Goal: Task Accomplishment & Management: Manage account settings

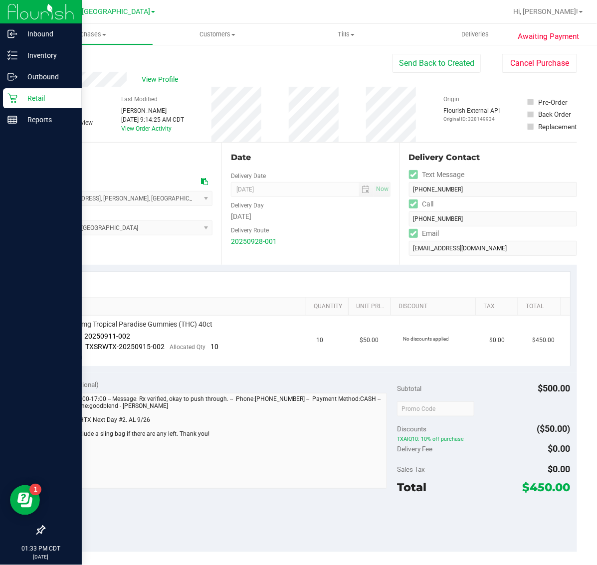
click at [21, 99] on p "Retail" at bounding box center [47, 98] width 60 height 12
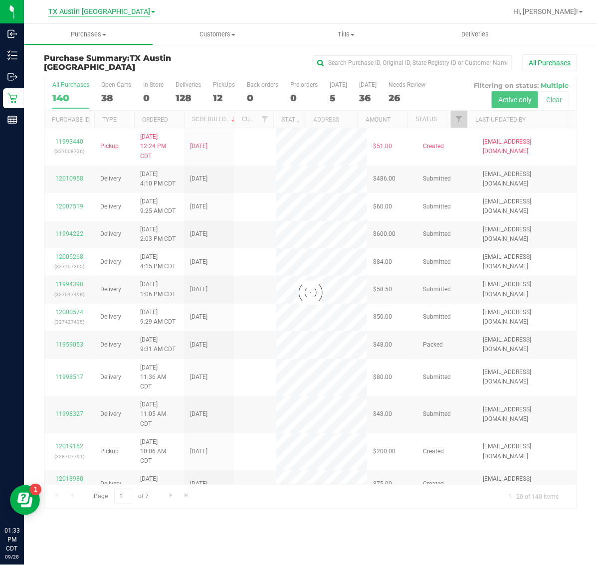
click at [94, 12] on span "TX Austin [GEOGRAPHIC_DATA]" at bounding box center [99, 11] width 102 height 9
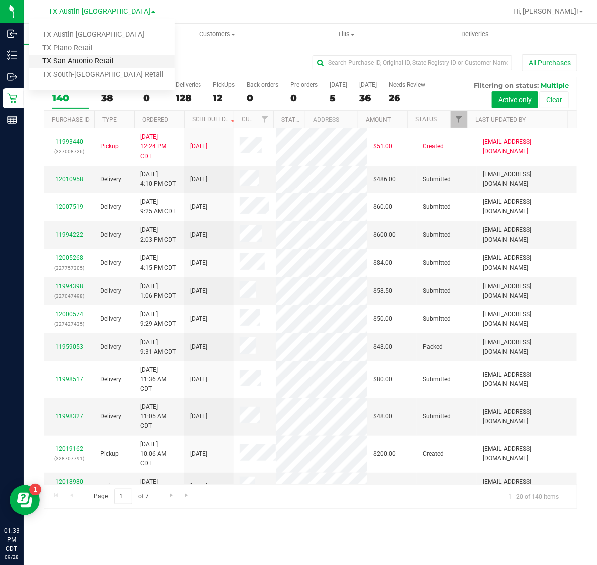
click at [93, 63] on link "TX San Antonio Retail" at bounding box center [102, 61] width 146 height 13
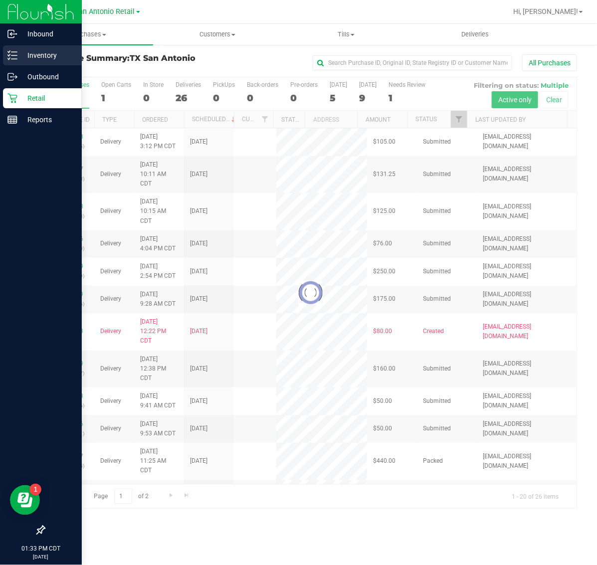
click at [26, 53] on p "Inventory" at bounding box center [47, 55] width 60 height 12
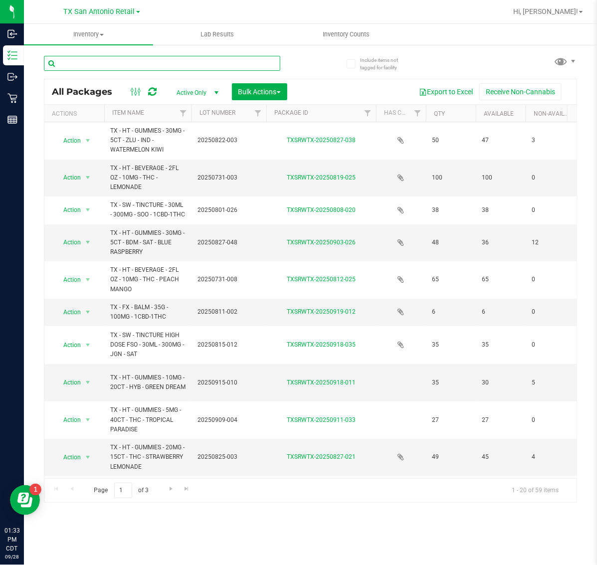
click at [188, 62] on input "text" at bounding box center [162, 63] width 236 height 15
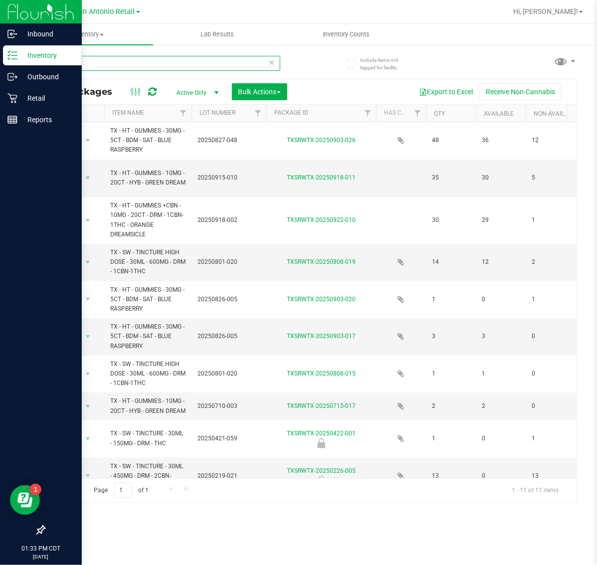
type input "Dream"
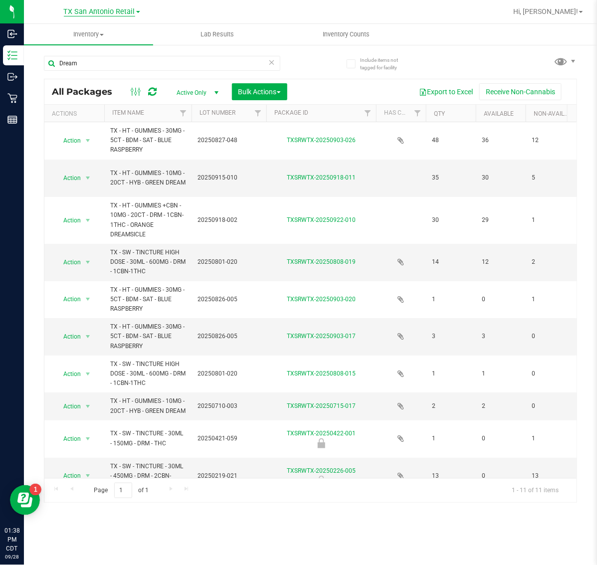
click at [76, 10] on span "TX San Antonio Retail" at bounding box center [99, 11] width 71 height 9
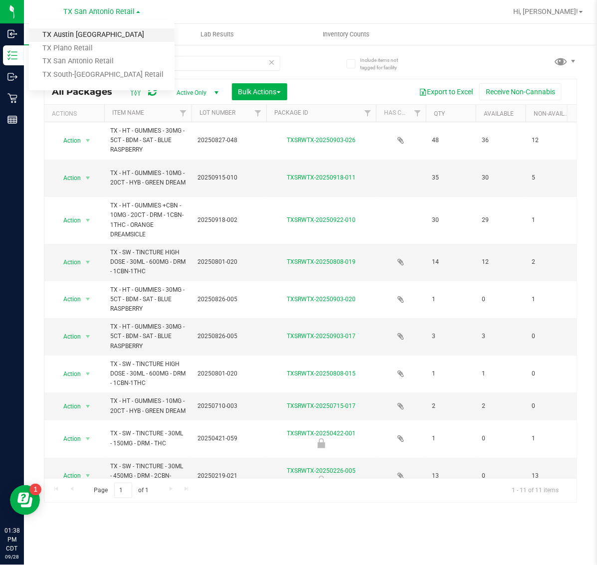
click at [84, 36] on link "TX Austin [GEOGRAPHIC_DATA]" at bounding box center [102, 34] width 146 height 13
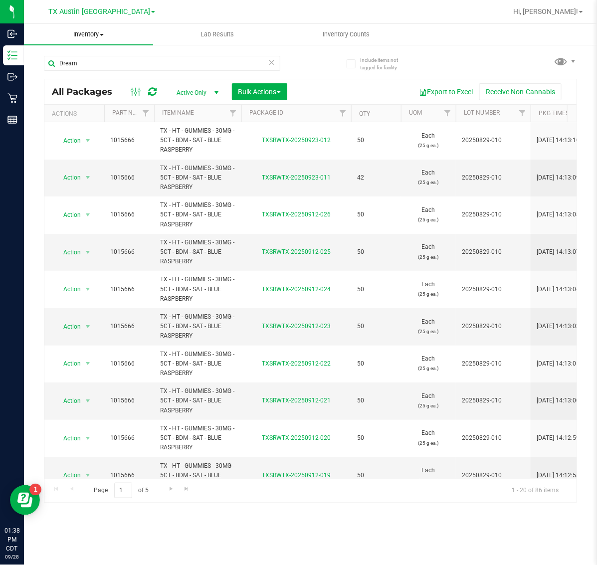
click at [91, 33] on span "Inventory" at bounding box center [88, 34] width 129 height 9
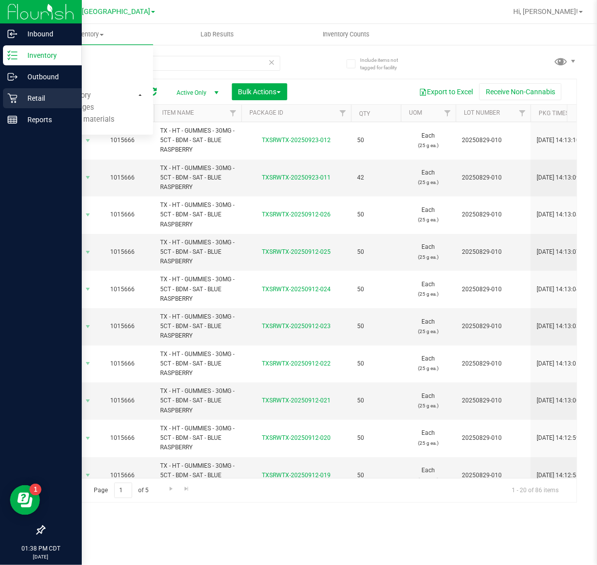
click at [16, 102] on icon at bounding box center [12, 98] width 10 height 10
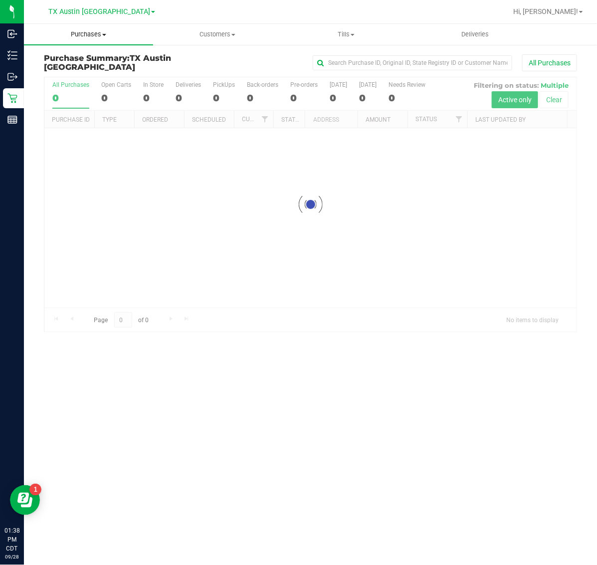
click at [86, 36] on span "Purchases" at bounding box center [88, 34] width 129 height 9
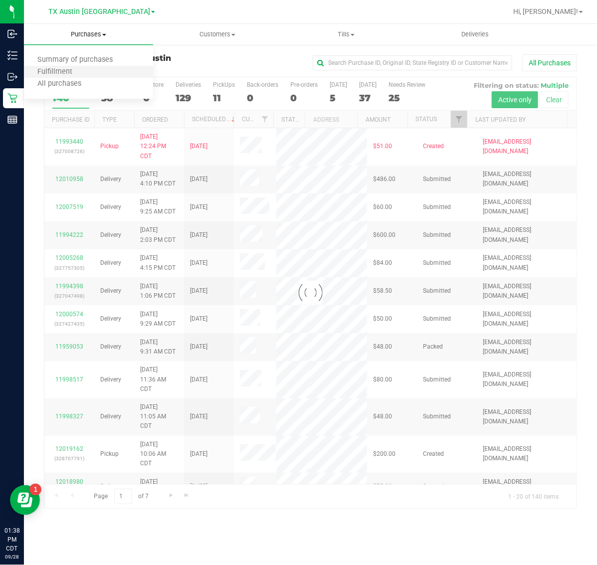
click at [95, 70] on li "Fulfillment" at bounding box center [88, 72] width 129 height 12
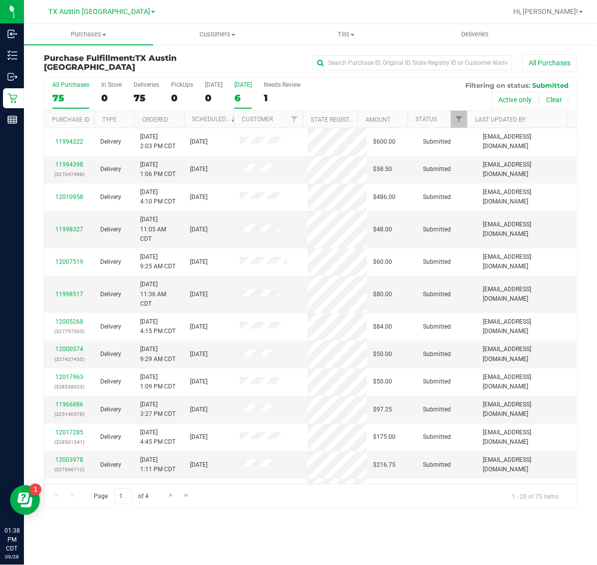
click at [248, 97] on div "6" at bounding box center [242, 97] width 17 height 11
click at [0, 0] on input "[DATE] 6" at bounding box center [0, 0] width 0 height 0
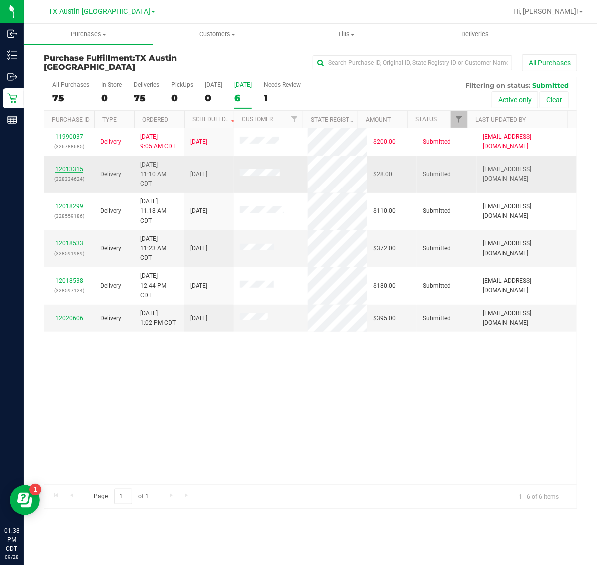
click at [70, 171] on link "12013315" at bounding box center [69, 168] width 28 height 7
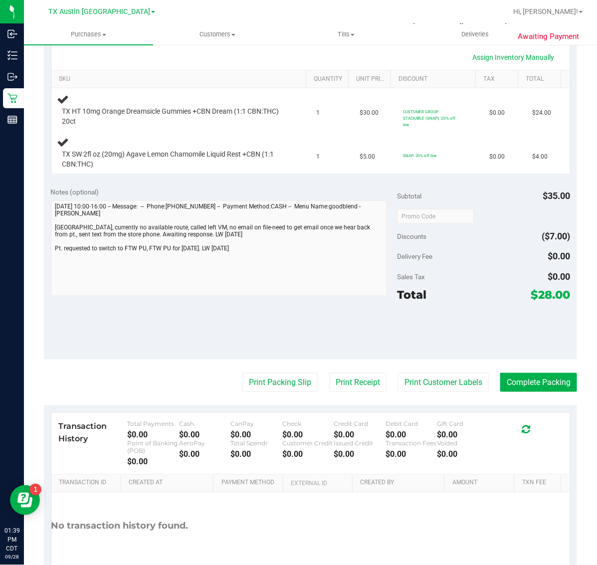
scroll to position [249, 0]
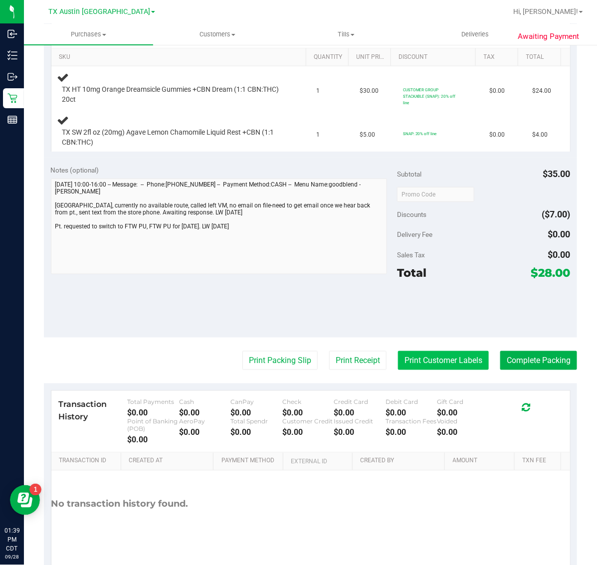
click at [420, 364] on button "Print Customer Labels" at bounding box center [443, 360] width 91 height 19
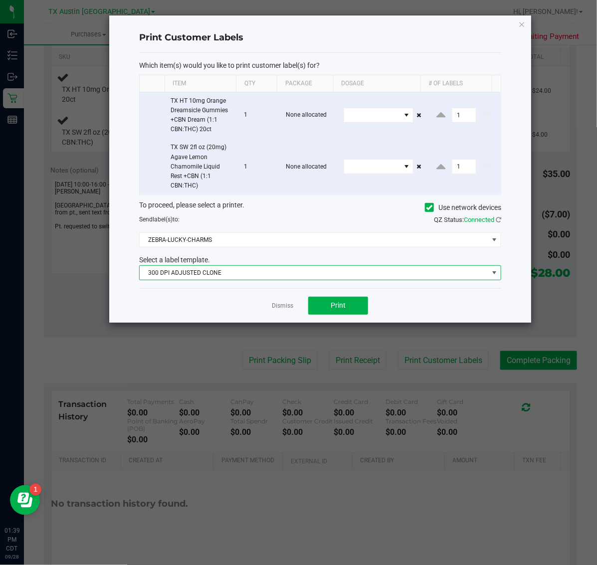
click at [277, 275] on span "300 DPI ADJUSTED CLONE" at bounding box center [314, 273] width 348 height 14
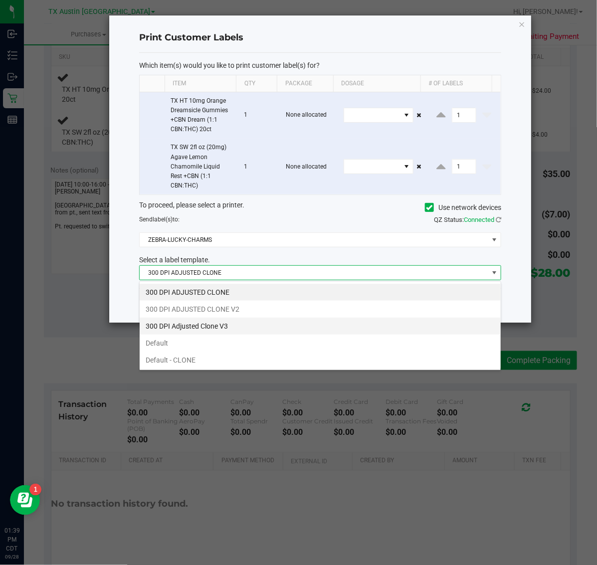
scroll to position [15, 362]
click at [250, 322] on li "300 DPI Adjusted Clone V3" at bounding box center [320, 326] width 361 height 17
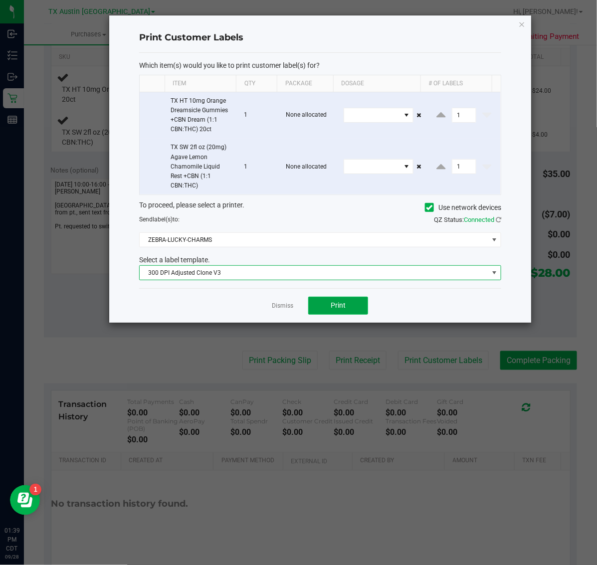
click at [345, 307] on span "Print" at bounding box center [337, 305] width 15 height 8
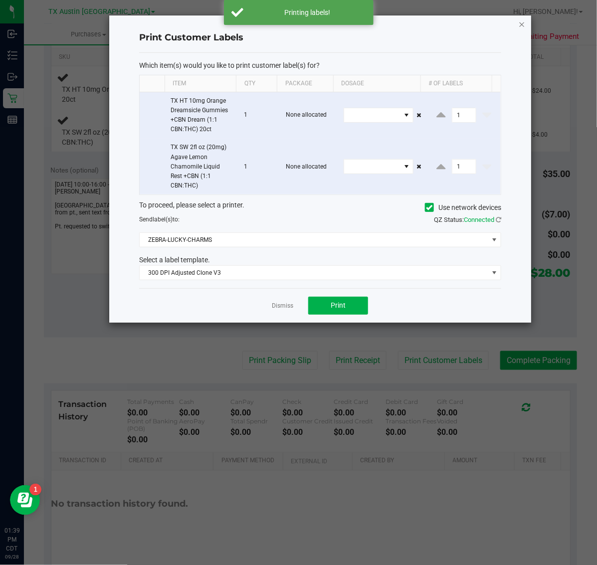
click at [523, 19] on icon "button" at bounding box center [521, 24] width 7 height 12
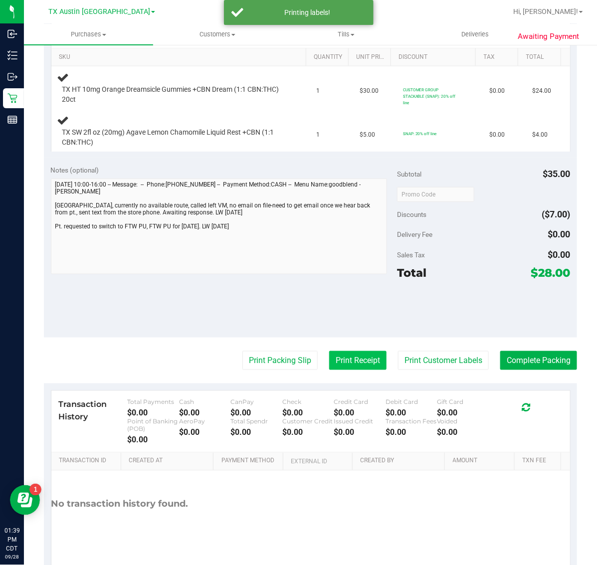
click at [345, 359] on button "Print Receipt" at bounding box center [357, 360] width 57 height 19
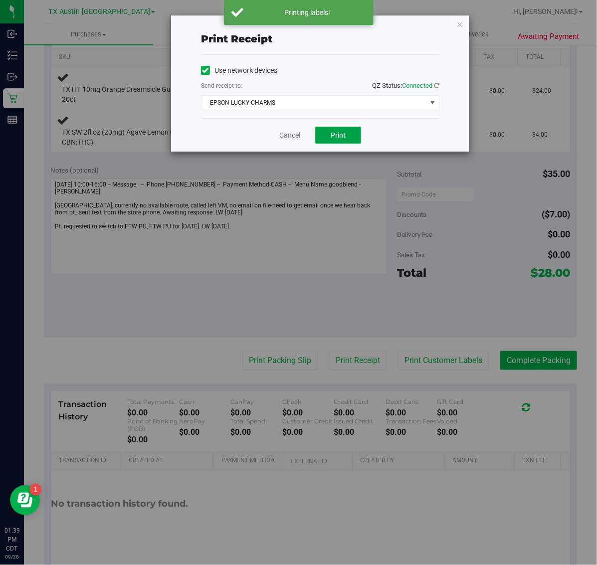
click at [337, 135] on span "Print" at bounding box center [337, 135] width 15 height 8
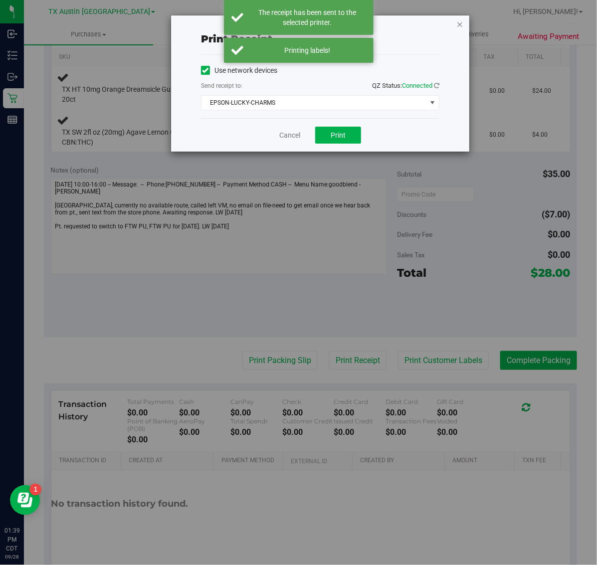
click at [457, 20] on icon "button" at bounding box center [459, 24] width 7 height 12
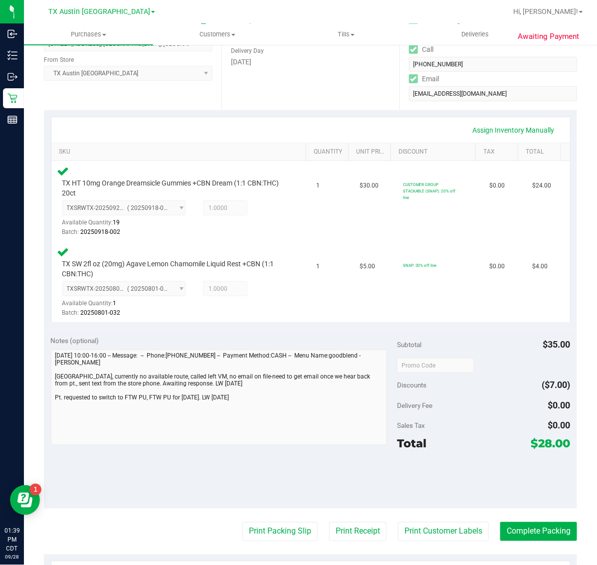
scroll to position [153, 0]
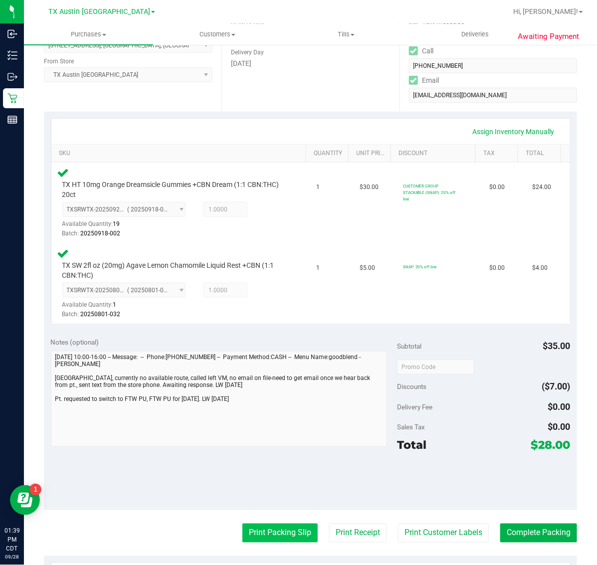
click at [285, 532] on button "Print Packing Slip" at bounding box center [279, 532] width 75 height 19
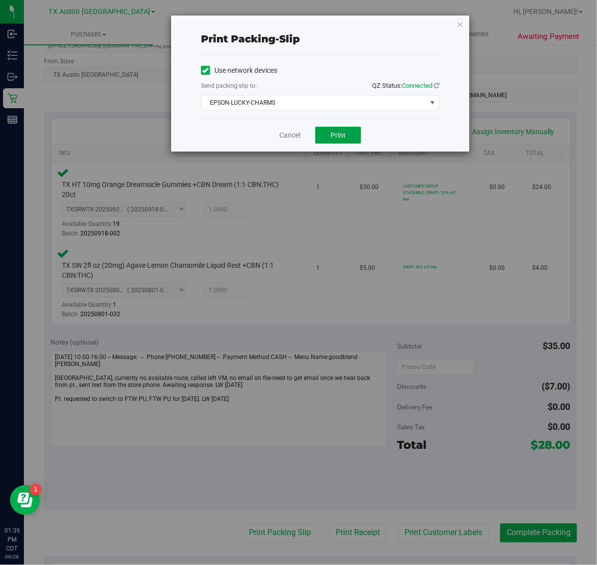
click at [332, 138] on span "Print" at bounding box center [337, 135] width 15 height 8
click at [459, 25] on icon "button" at bounding box center [459, 24] width 7 height 12
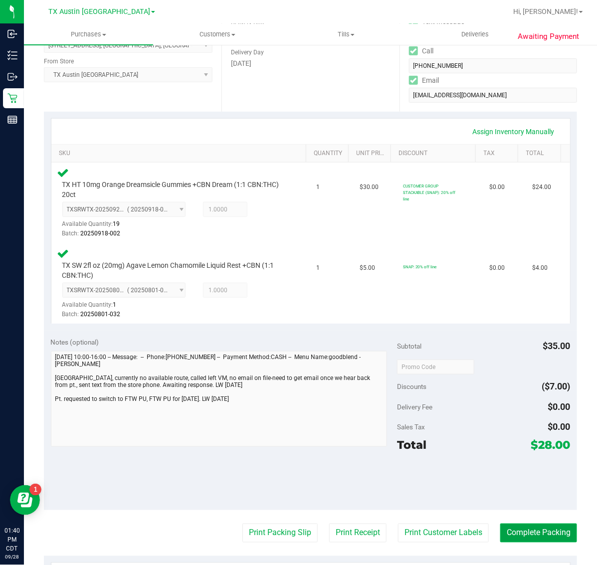
click at [503, 530] on button "Complete Packing" at bounding box center [538, 532] width 77 height 19
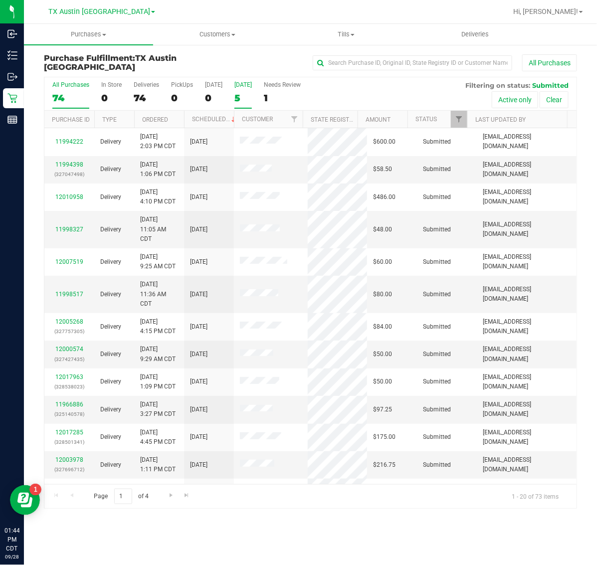
click at [252, 100] on div "5" at bounding box center [242, 97] width 17 height 11
click at [0, 0] on input "[DATE] 5" at bounding box center [0, 0] width 0 height 0
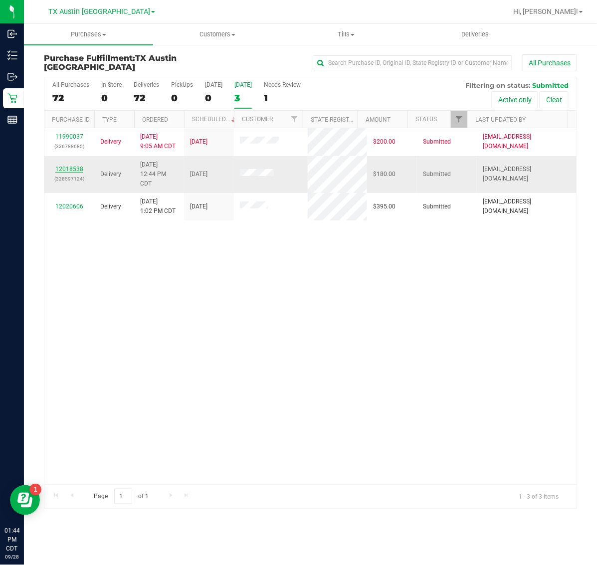
click at [76, 169] on link "12018538" at bounding box center [69, 168] width 28 height 7
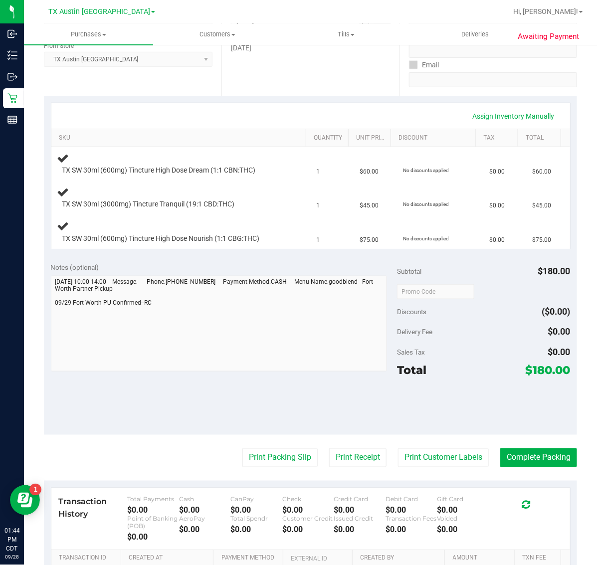
scroll to position [187, 0]
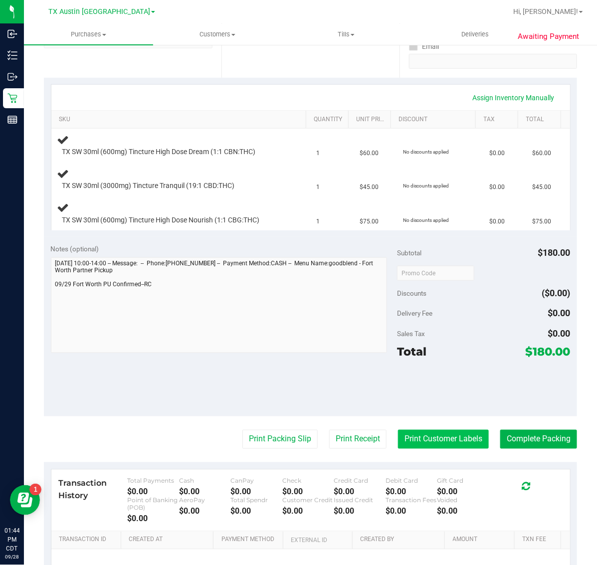
click at [429, 436] on button "Print Customer Labels" at bounding box center [443, 439] width 91 height 19
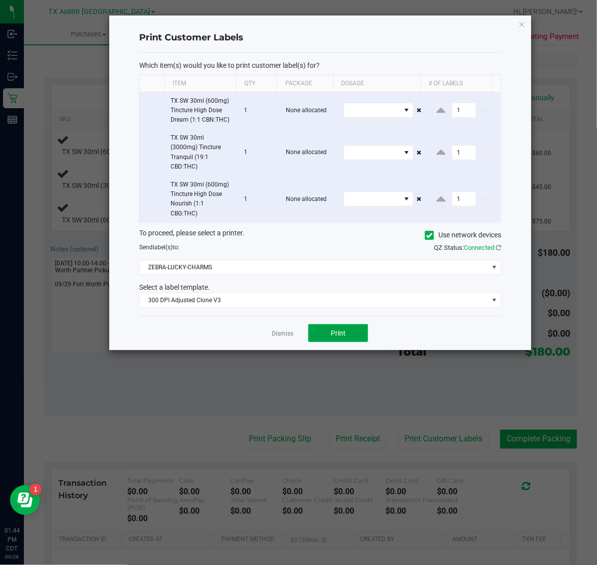
click at [341, 330] on span "Print" at bounding box center [337, 333] width 15 height 8
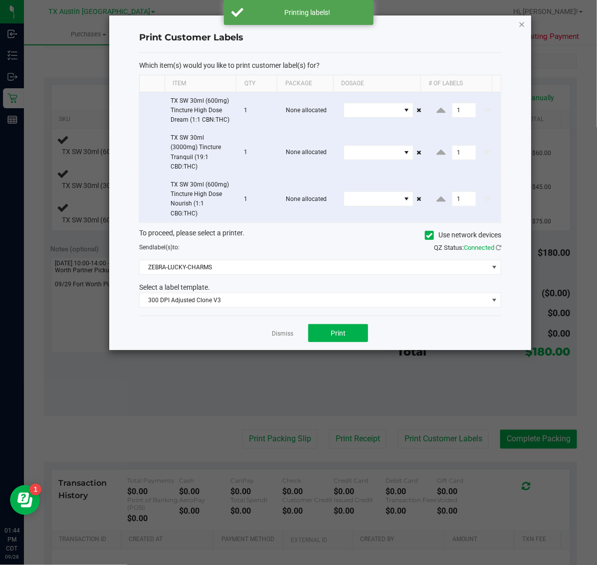
click at [523, 25] on icon "button" at bounding box center [521, 24] width 7 height 12
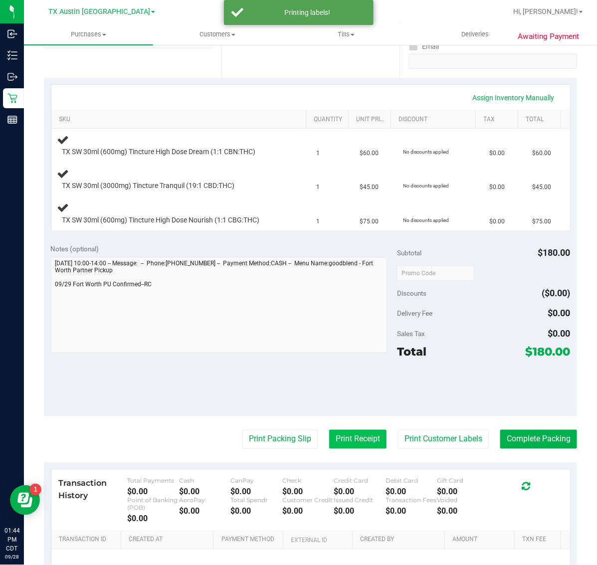
click at [337, 443] on button "Print Receipt" at bounding box center [357, 439] width 57 height 19
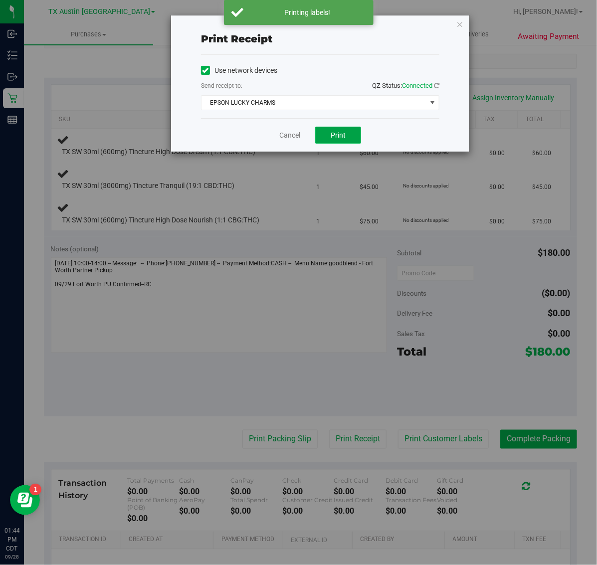
click at [342, 138] on span "Print" at bounding box center [337, 135] width 15 height 8
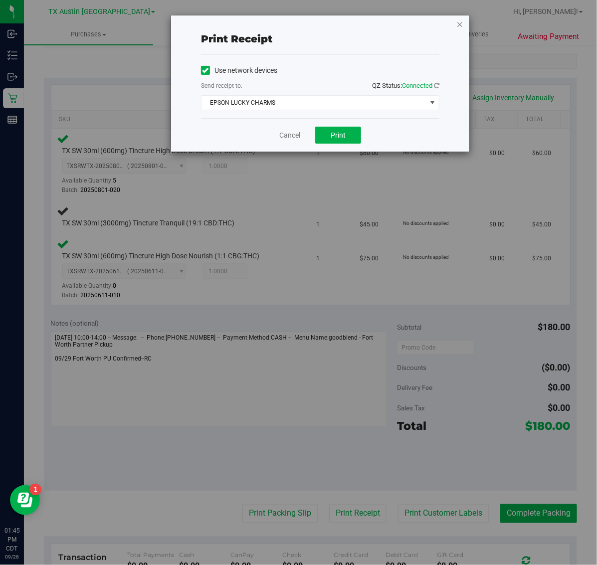
click at [460, 23] on icon "button" at bounding box center [459, 24] width 7 height 12
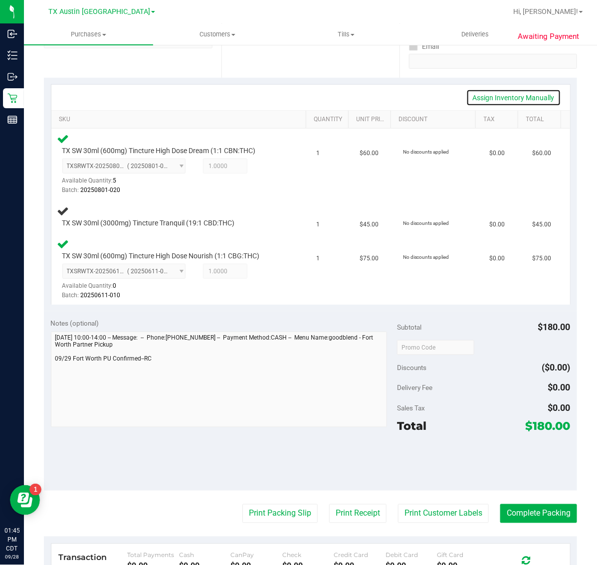
click at [499, 97] on link "Assign Inventory Manually" at bounding box center [513, 97] width 95 height 17
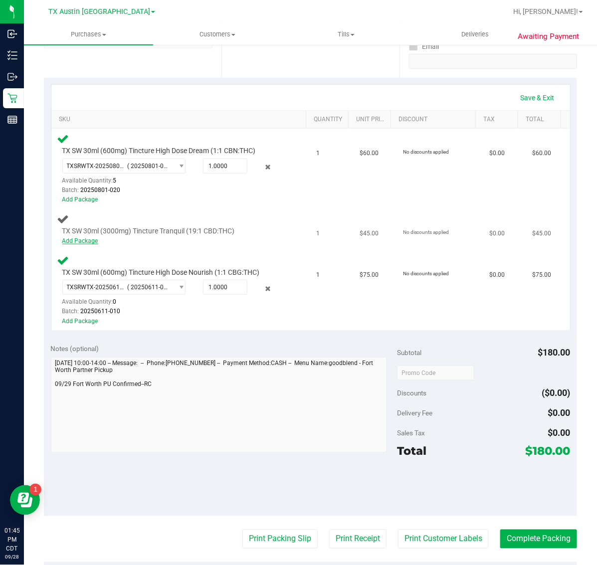
click at [86, 239] on link "Add Package" at bounding box center [80, 240] width 36 height 7
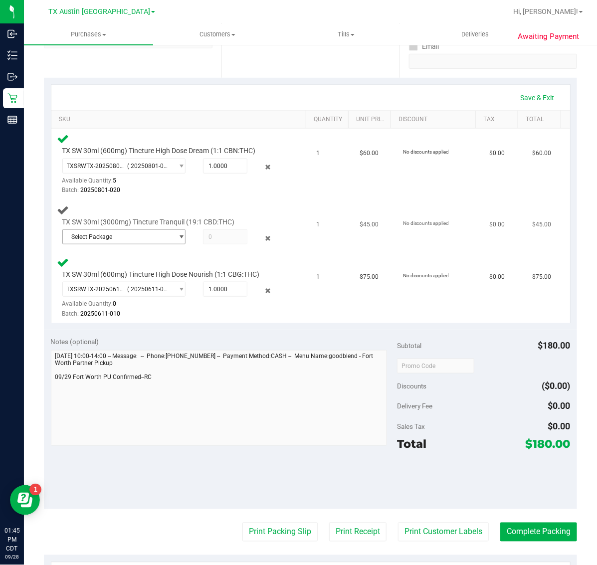
click at [149, 235] on span "Select Package" at bounding box center [118, 237] width 110 height 14
click at [247, 203] on td "TX SW 30ml (3000mg) Tincture Tranquil (19:1 CBD:THC) Select Package TXSRWTX-202…" at bounding box center [180, 226] width 259 height 52
click at [532, 95] on link "Save & Exit" at bounding box center [537, 97] width 47 height 17
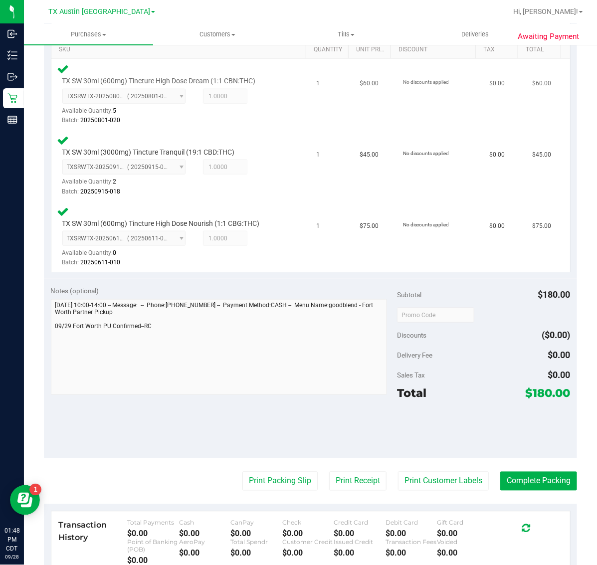
scroll to position [262, 0]
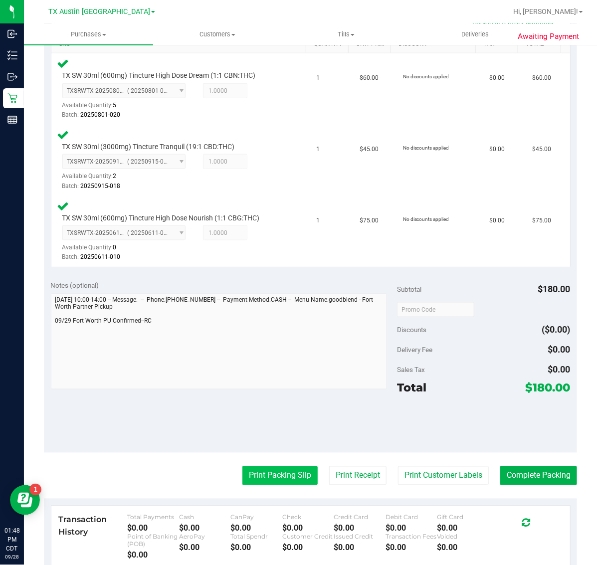
click at [277, 470] on button "Print Packing Slip" at bounding box center [279, 475] width 75 height 19
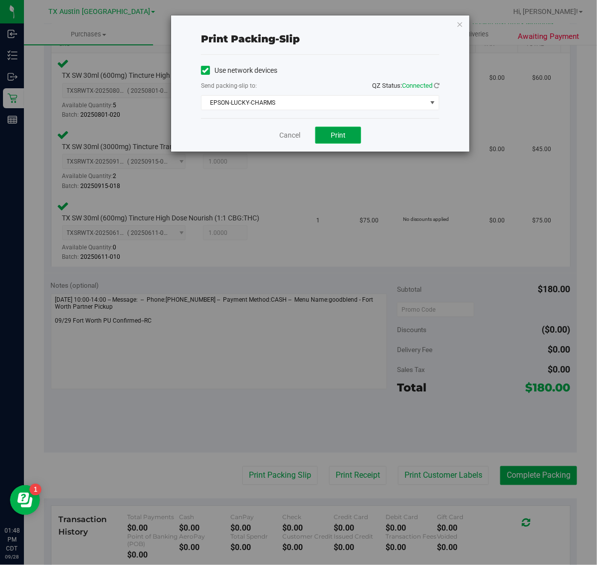
click at [349, 134] on button "Print" at bounding box center [338, 135] width 46 height 17
click at [461, 23] on icon "button" at bounding box center [459, 24] width 7 height 12
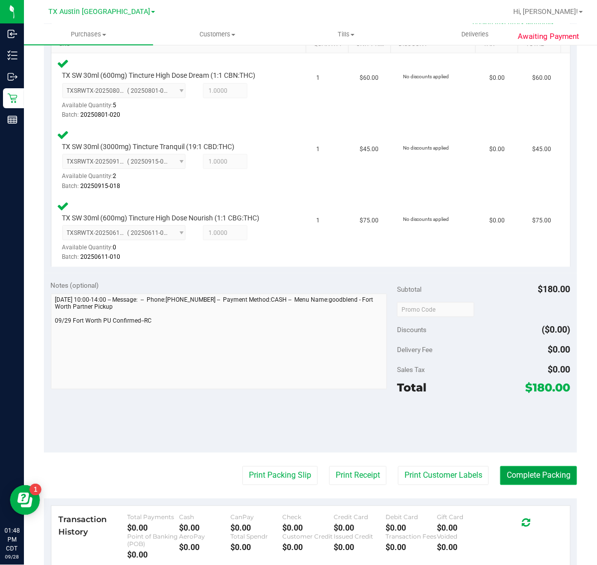
click at [547, 478] on button "Complete Packing" at bounding box center [538, 475] width 77 height 19
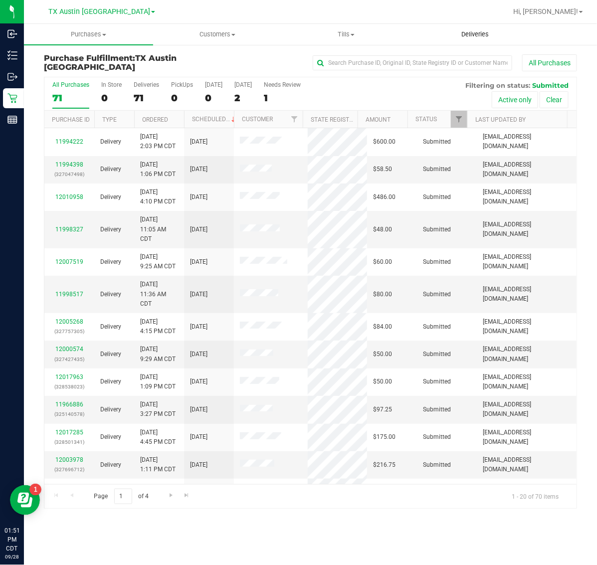
click at [462, 35] on span "Deliveries" at bounding box center [475, 34] width 54 height 9
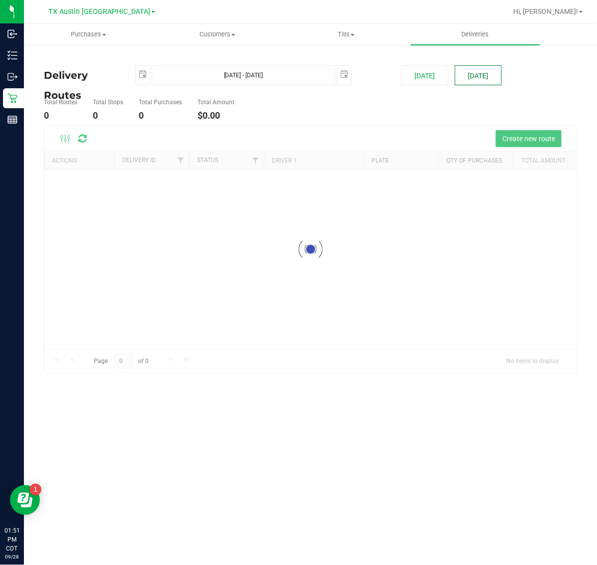
click at [471, 80] on button "[DATE]" at bounding box center [478, 75] width 47 height 20
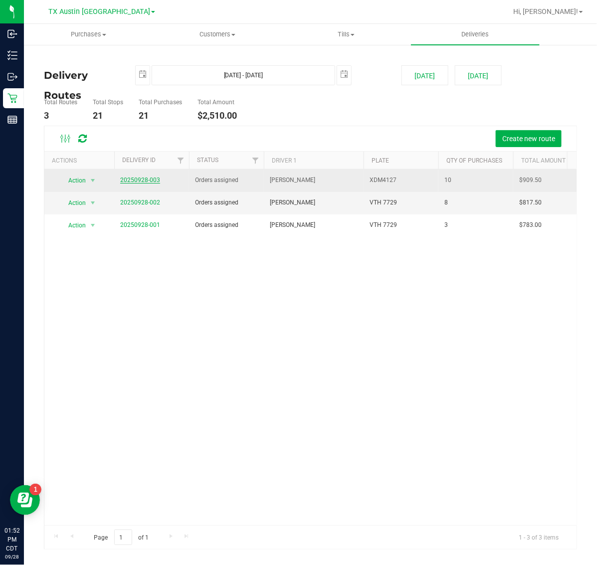
click at [148, 178] on link "20250928-003" at bounding box center [140, 179] width 40 height 7
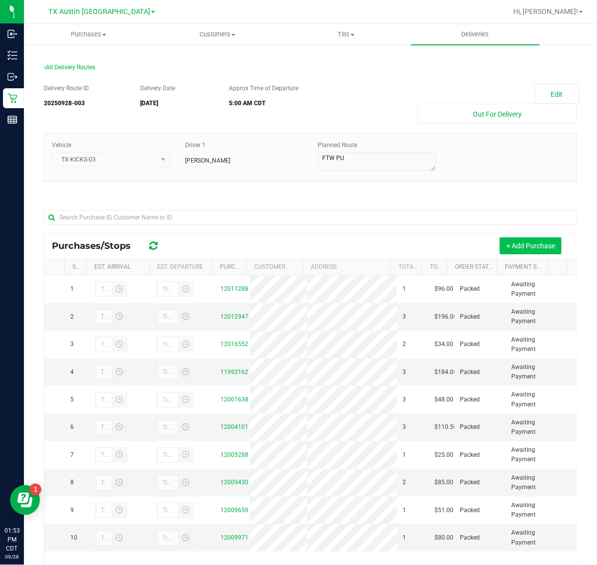
click at [527, 246] on button "+ Add Purchase" at bounding box center [530, 245] width 62 height 17
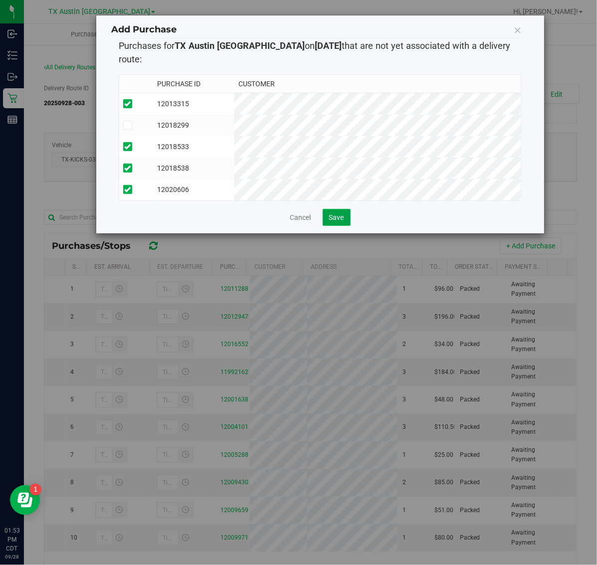
click at [330, 217] on span "Save" at bounding box center [336, 217] width 15 height 8
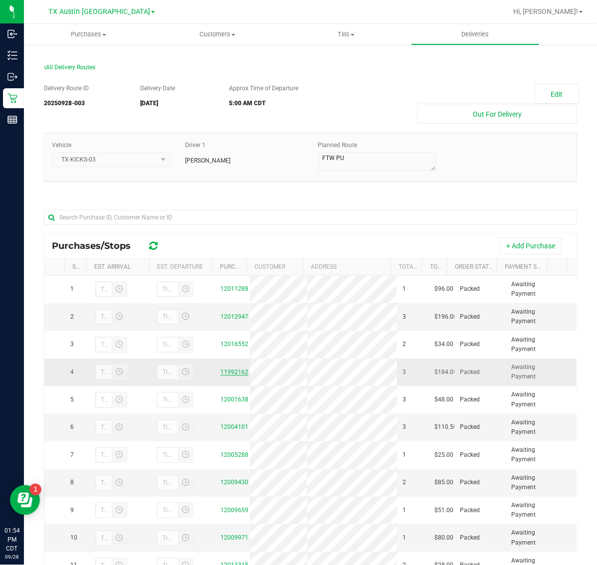
click at [231, 375] on link "11992162" at bounding box center [234, 371] width 28 height 7
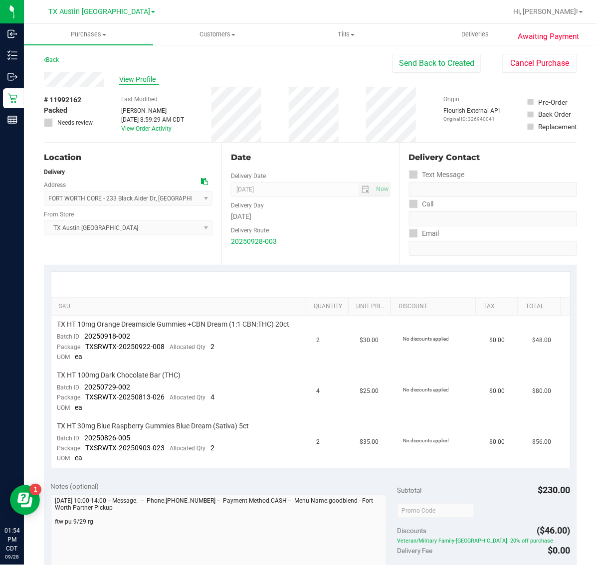
click at [141, 76] on span "View Profile" at bounding box center [139, 79] width 40 height 10
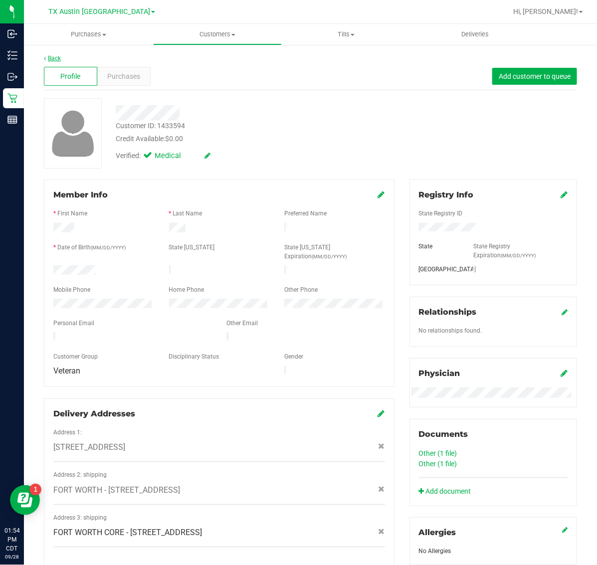
click at [53, 57] on link "Back" at bounding box center [52, 58] width 17 height 7
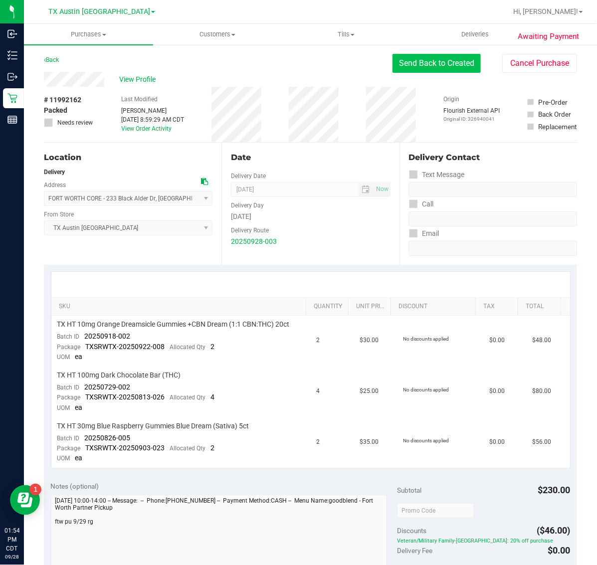
click at [415, 60] on button "Send Back to Created" at bounding box center [436, 63] width 88 height 19
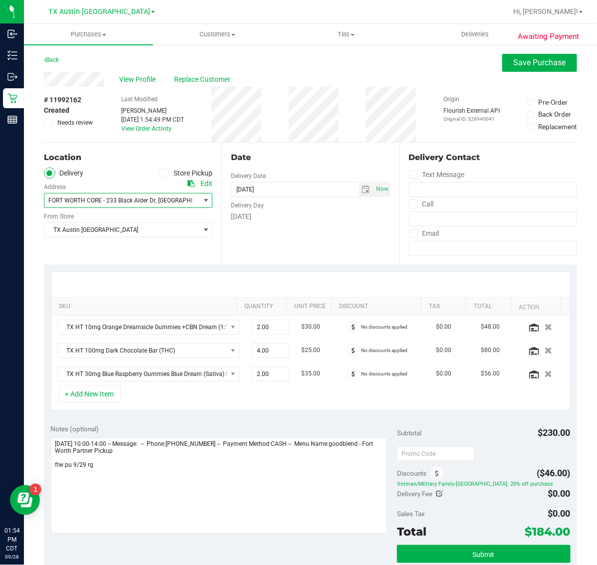
click at [190, 200] on span "FORT WORTH CORE - 233 Black Alder Dr , [GEOGRAPHIC_DATA] , [GEOGRAPHIC_DATA] 76…" at bounding box center [128, 200] width 168 height 15
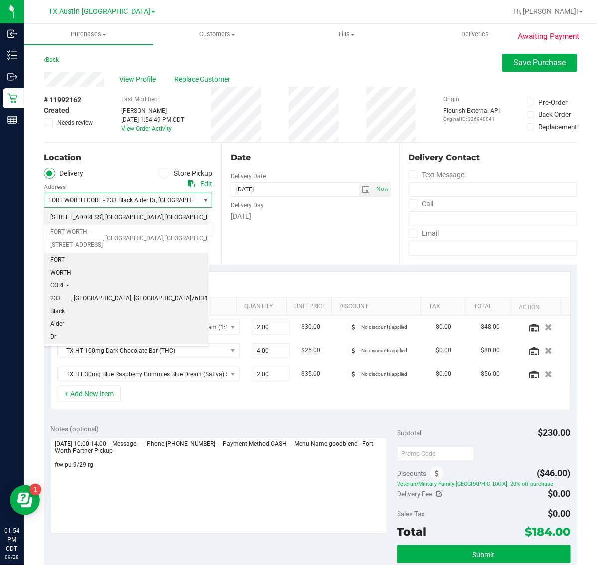
click at [222, 222] on span "76104" at bounding box center [230, 217] width 17 height 13
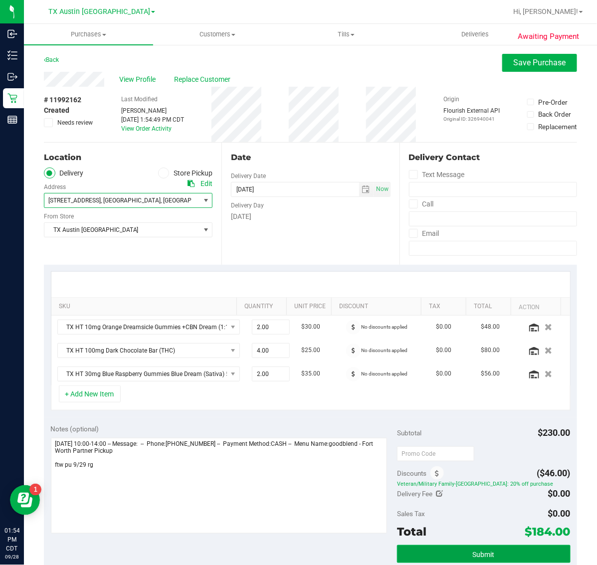
click at [496, 550] on button "Submit" at bounding box center [483, 554] width 173 height 18
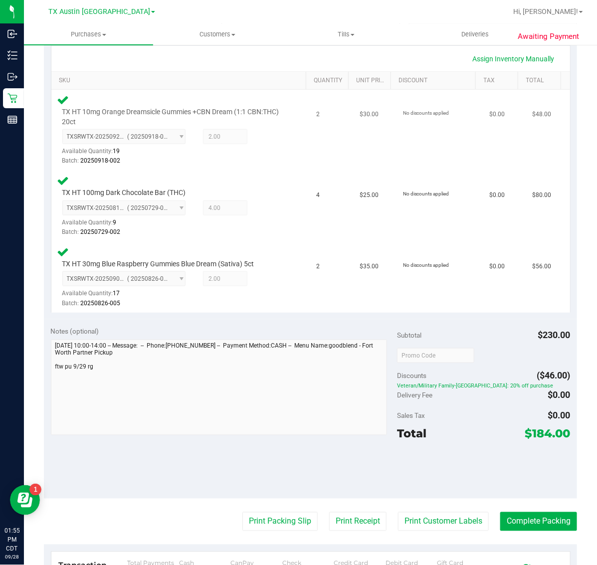
scroll to position [249, 0]
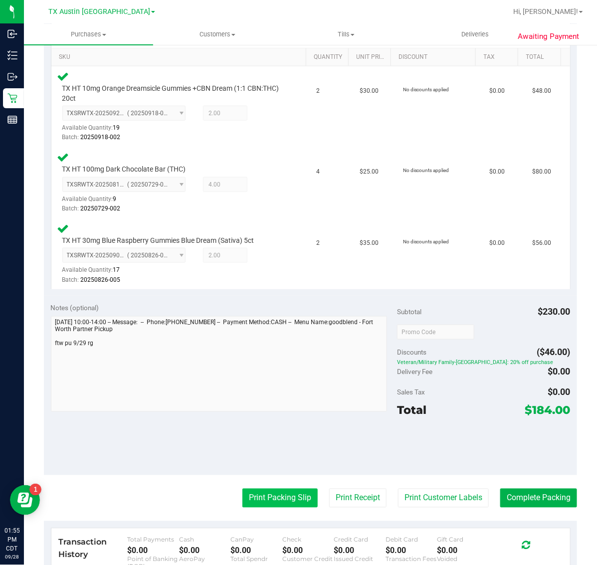
click at [287, 492] on button "Print Packing Slip" at bounding box center [279, 498] width 75 height 19
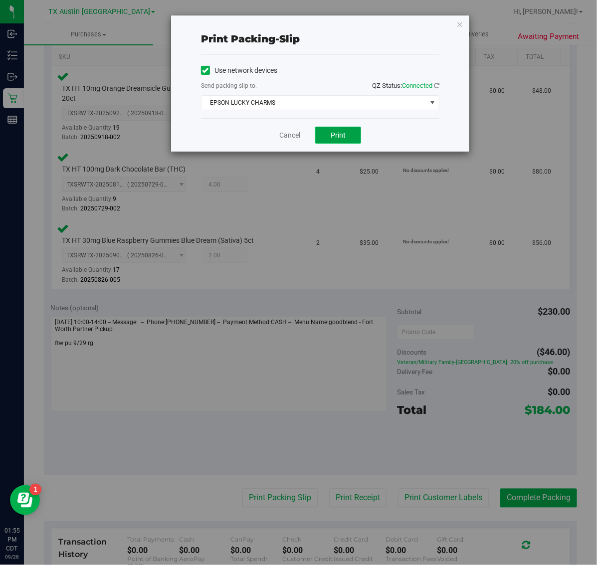
click at [339, 139] on span "Print" at bounding box center [337, 135] width 15 height 8
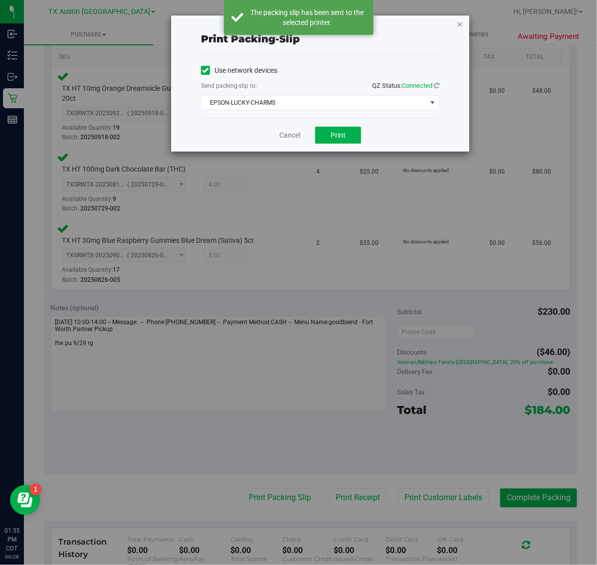
click at [458, 20] on icon "button" at bounding box center [459, 24] width 7 height 12
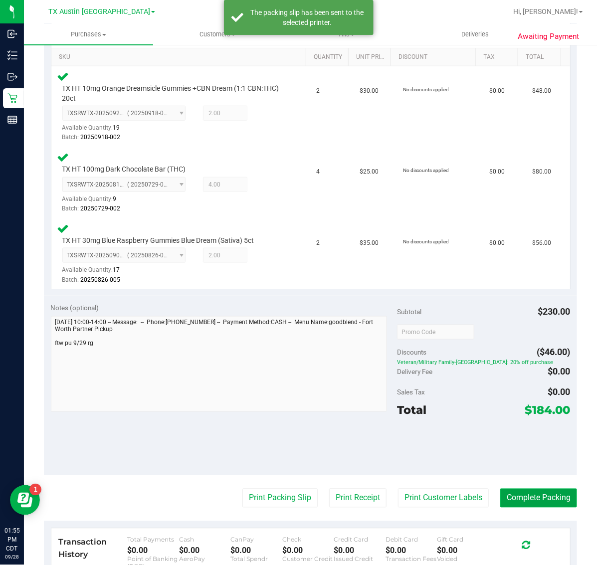
click at [529, 489] on button "Complete Packing" at bounding box center [538, 498] width 77 height 19
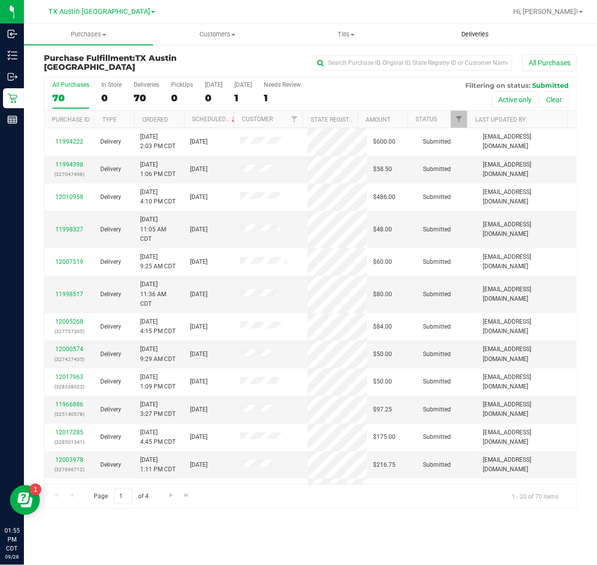
click at [482, 30] on span "Deliveries" at bounding box center [475, 34] width 54 height 9
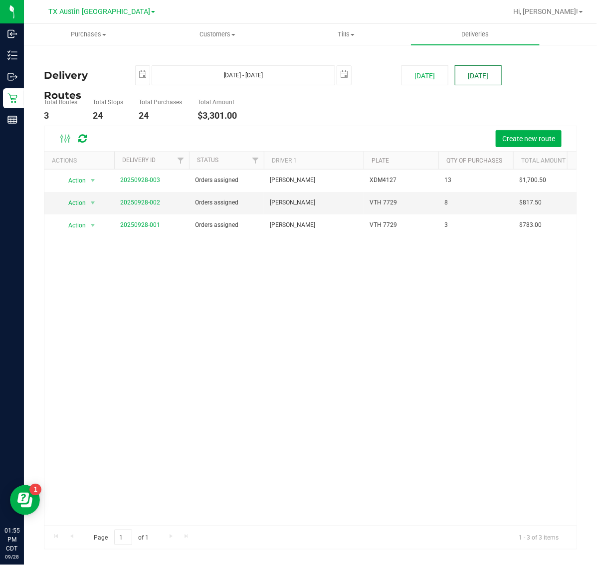
click at [486, 75] on button "[DATE]" at bounding box center [478, 75] width 47 height 20
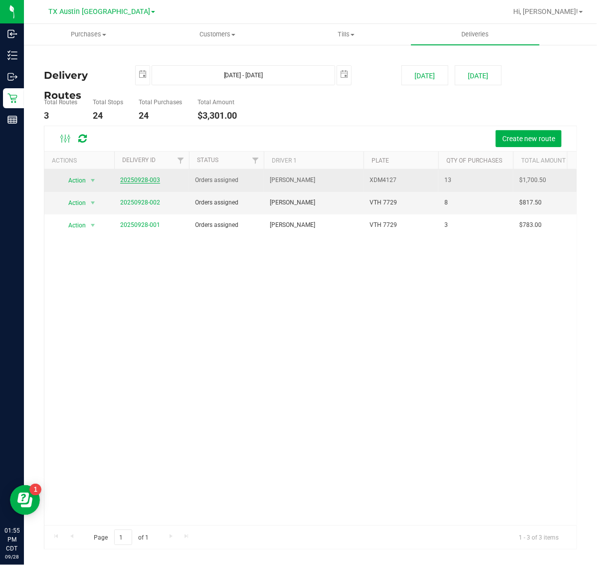
click at [153, 178] on link "20250928-003" at bounding box center [140, 179] width 40 height 7
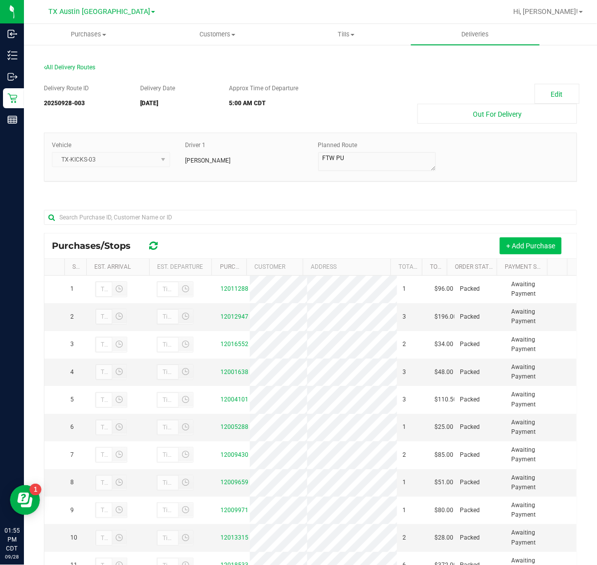
click at [519, 254] on button "+ Add Purchase" at bounding box center [530, 245] width 62 height 17
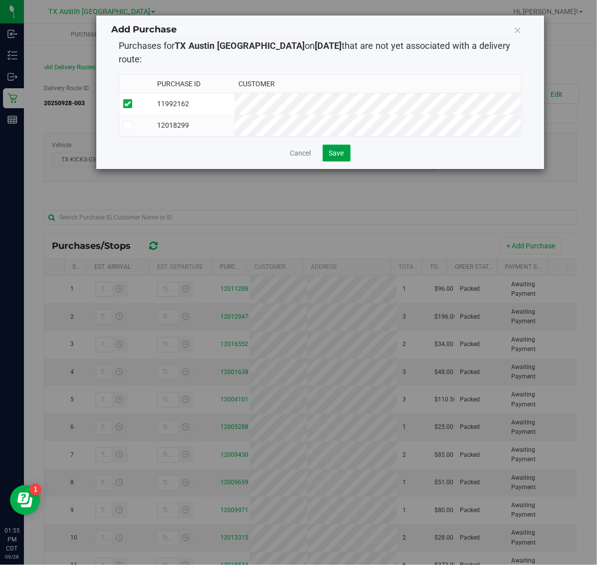
click at [329, 153] on span "Save" at bounding box center [336, 153] width 15 height 8
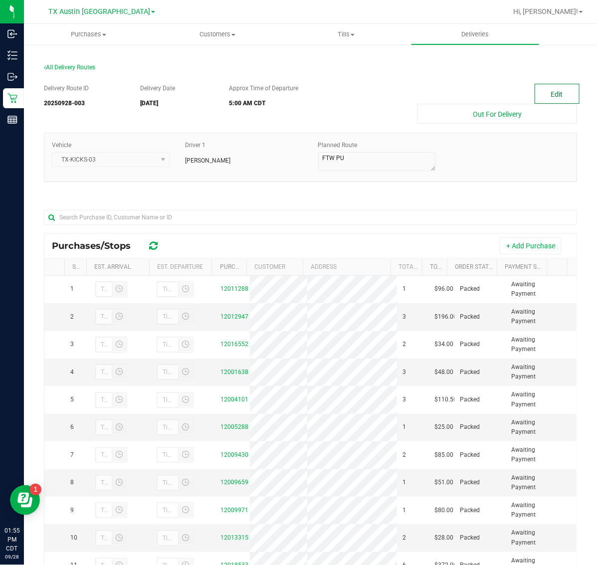
click at [548, 94] on button "Edit" at bounding box center [556, 94] width 45 height 20
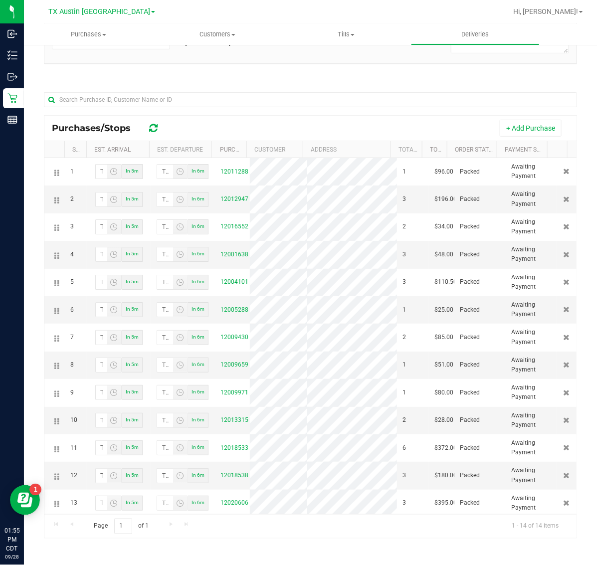
scroll to position [60, 0]
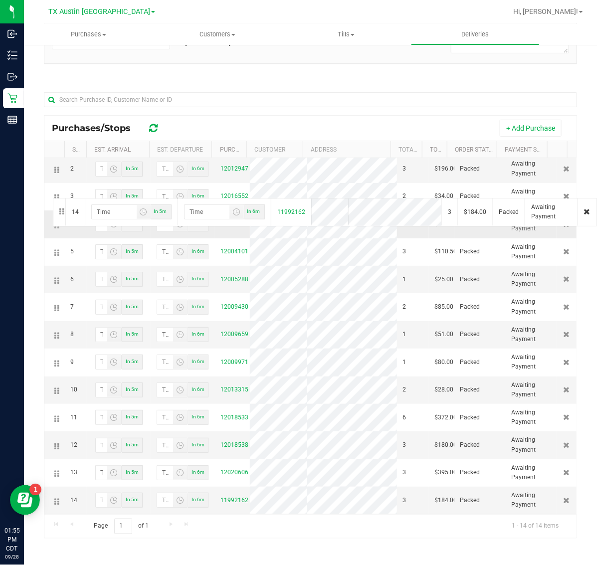
drag, startPoint x: 58, startPoint y: 502, endPoint x: 51, endPoint y: 197, distance: 305.1
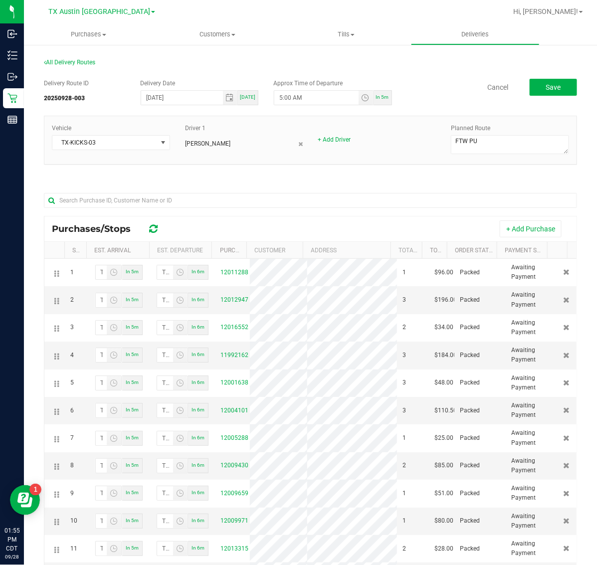
scroll to position [0, 0]
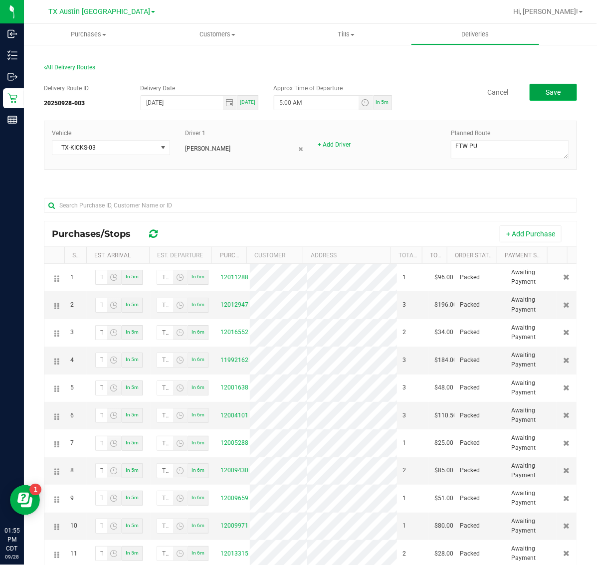
click at [546, 86] on button "Save" at bounding box center [552, 92] width 47 height 17
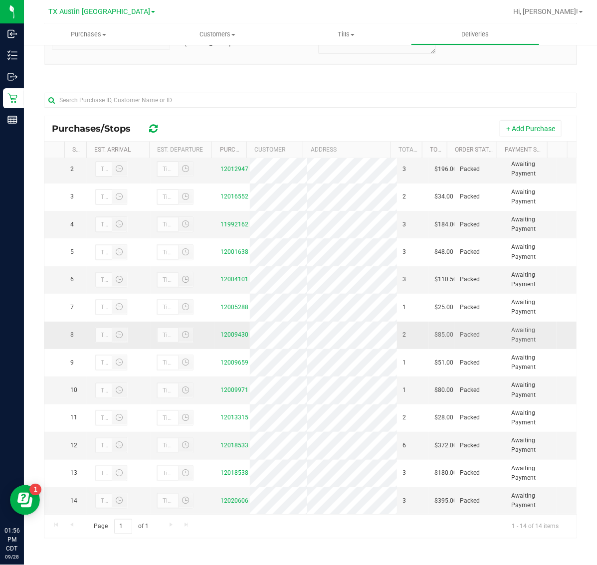
scroll to position [60, 0]
click at [469, 26] on uib-tab-heading "Deliveries" at bounding box center [475, 34] width 128 height 20
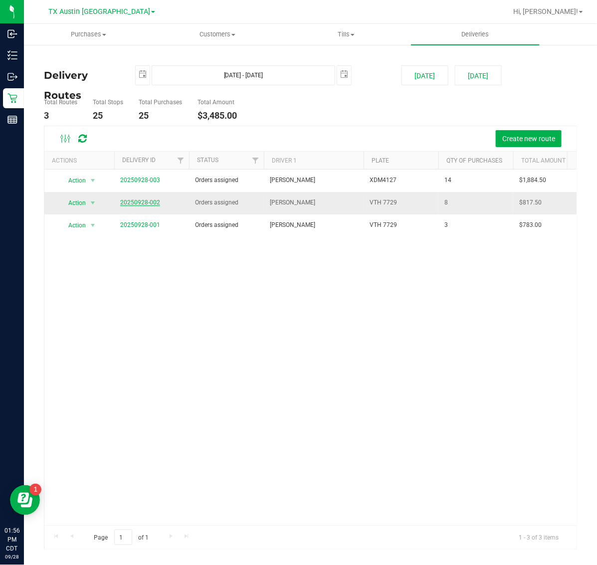
click at [139, 205] on link "20250928-002" at bounding box center [140, 202] width 40 height 7
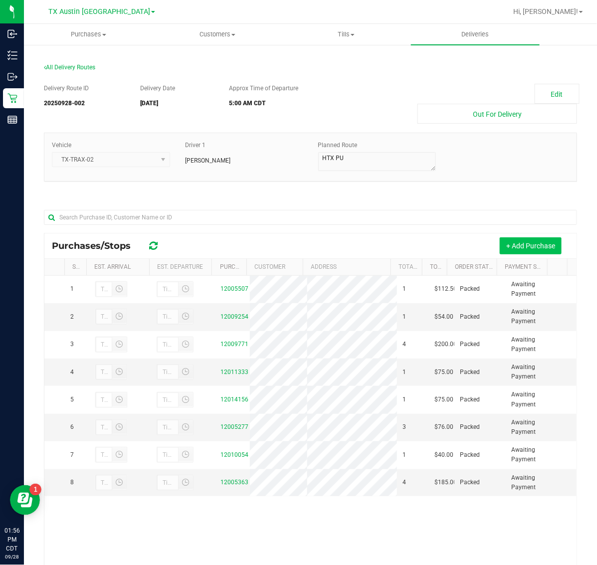
click at [513, 240] on button "+ Add Purchase" at bounding box center [530, 245] width 62 height 17
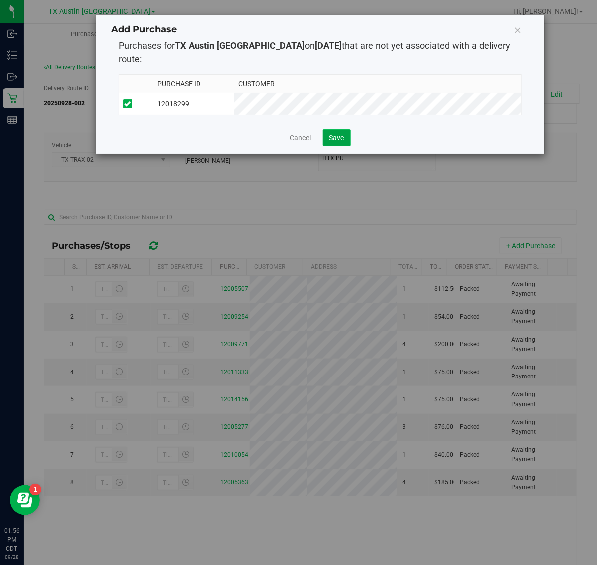
click at [335, 134] on span "Save" at bounding box center [336, 138] width 15 height 8
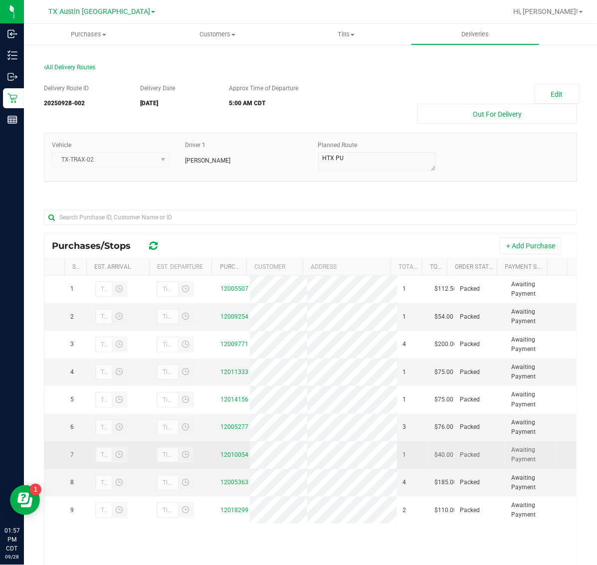
scroll to position [118, 0]
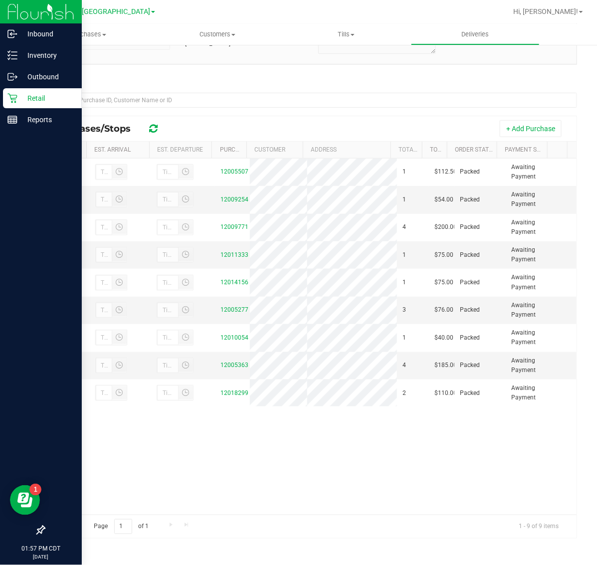
click at [18, 100] on p "Retail" at bounding box center [47, 98] width 60 height 12
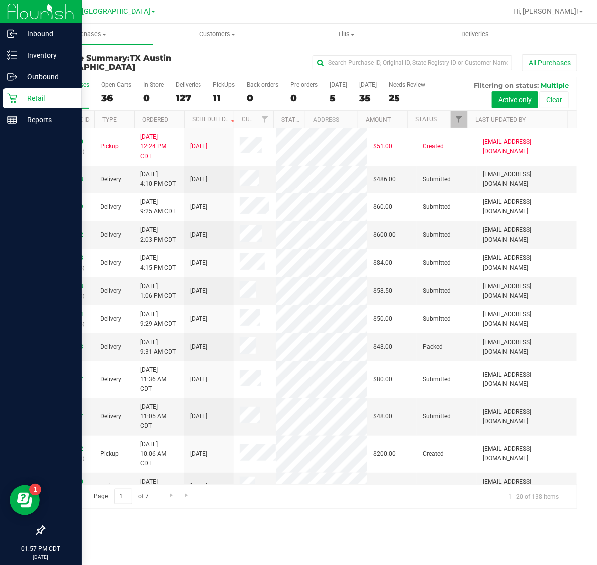
click at [21, 102] on p "Retail" at bounding box center [47, 98] width 60 height 12
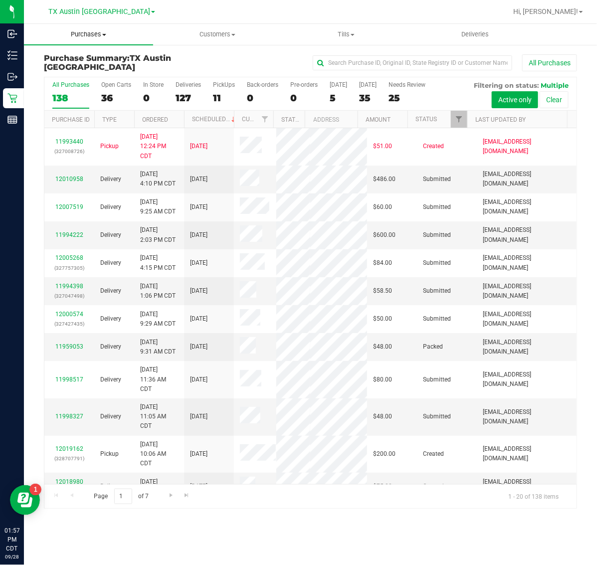
click at [86, 36] on span "Purchases" at bounding box center [88, 34] width 129 height 9
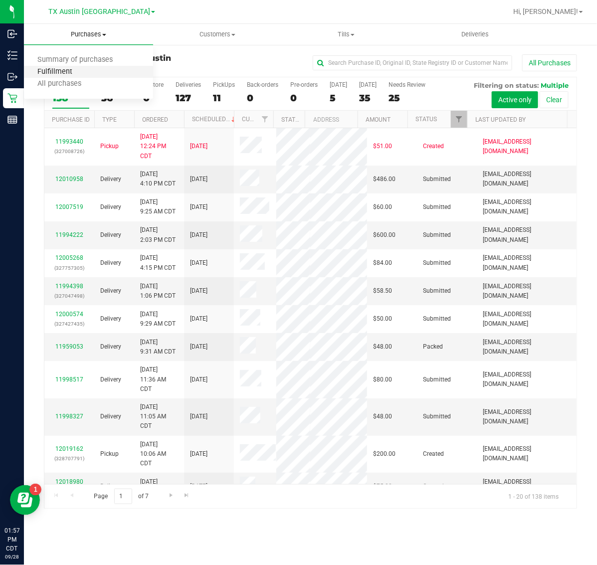
click at [82, 71] on span "Fulfillment" at bounding box center [55, 72] width 62 height 8
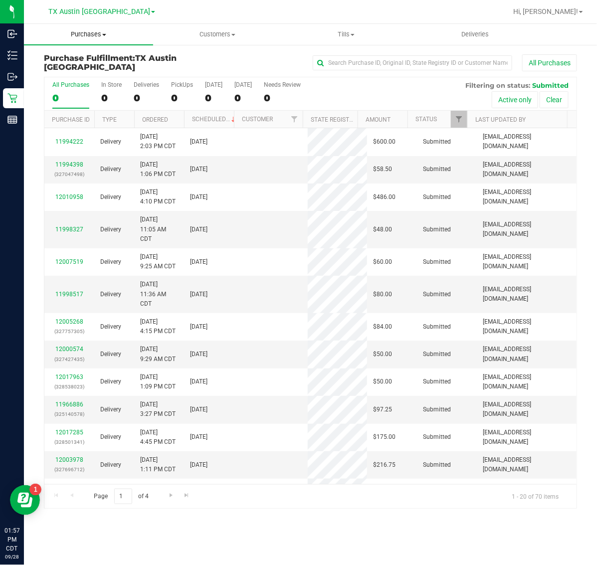
click at [87, 33] on span "Purchases" at bounding box center [88, 34] width 129 height 9
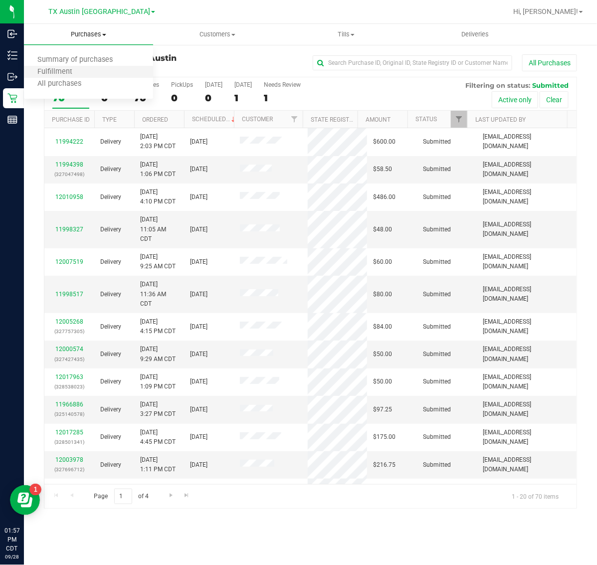
click at [86, 73] on li "Fulfillment" at bounding box center [88, 72] width 129 height 12
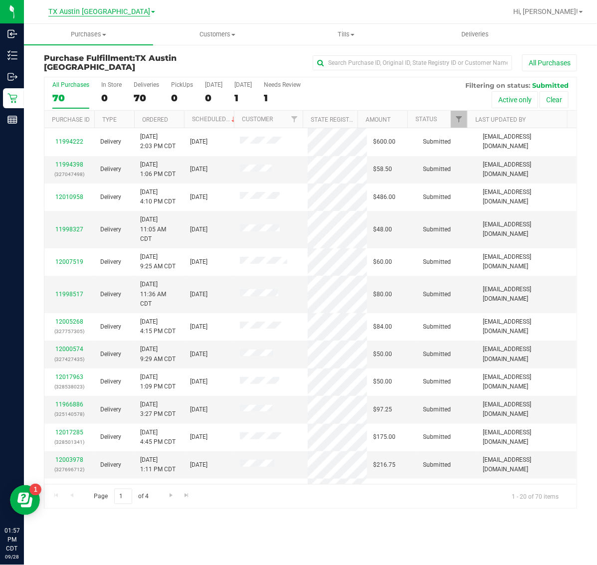
click at [95, 7] on span "TX Austin [GEOGRAPHIC_DATA]" at bounding box center [99, 11] width 102 height 9
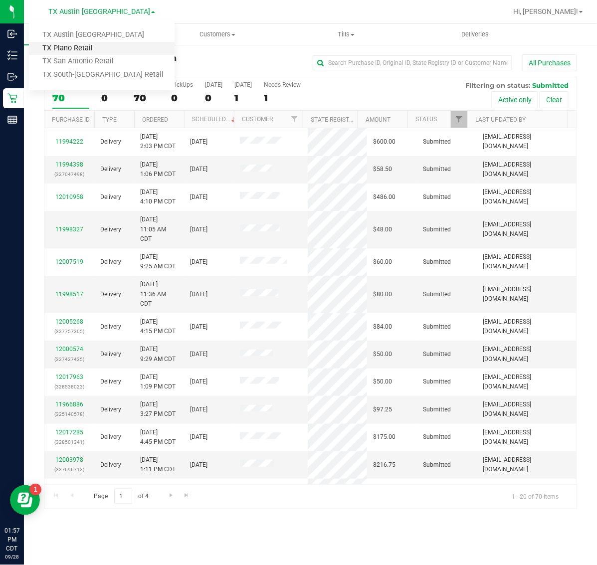
click at [85, 46] on link "TX Plano Retail" at bounding box center [102, 48] width 146 height 13
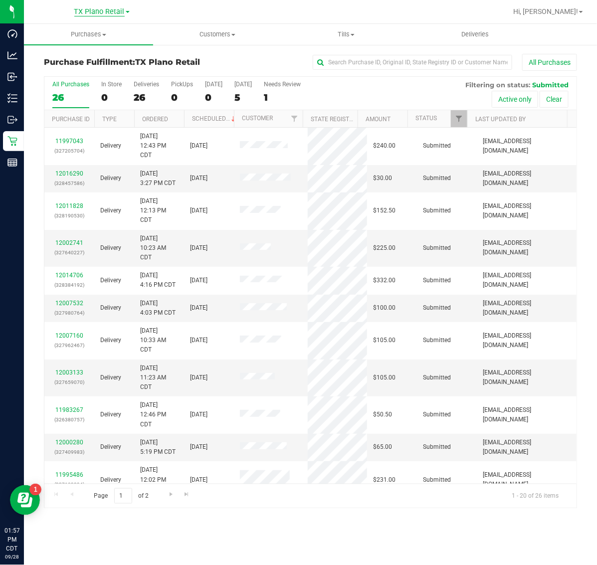
click at [101, 10] on span "TX Plano Retail" at bounding box center [99, 11] width 50 height 9
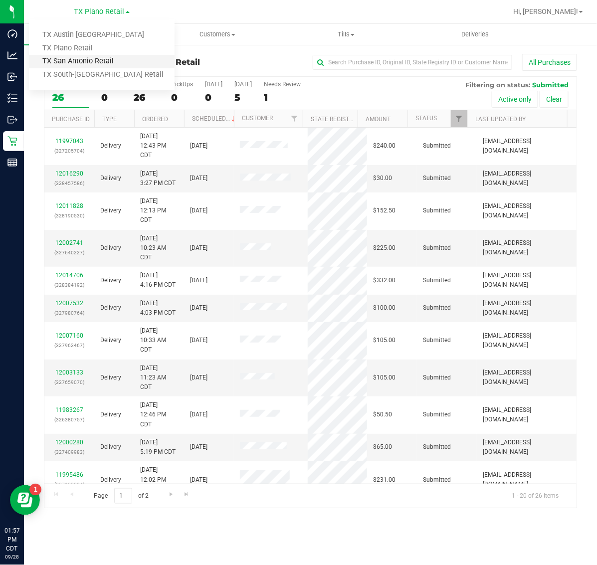
click at [90, 65] on link "TX San Antonio Retail" at bounding box center [102, 61] width 146 height 13
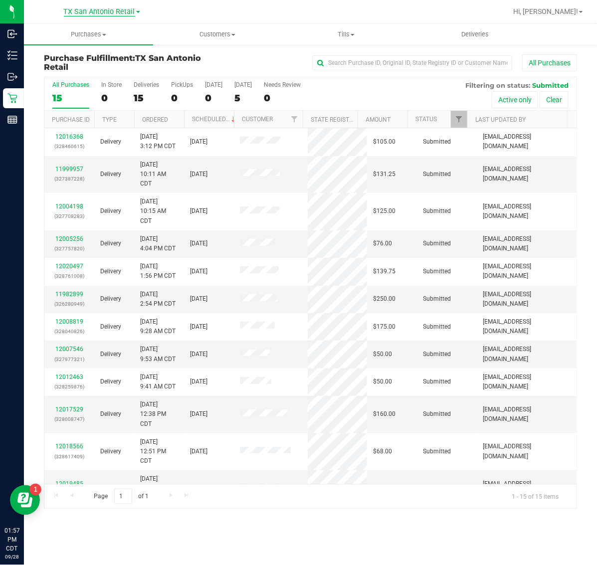
click at [103, 9] on span "TX San Antonio Retail" at bounding box center [99, 11] width 71 height 9
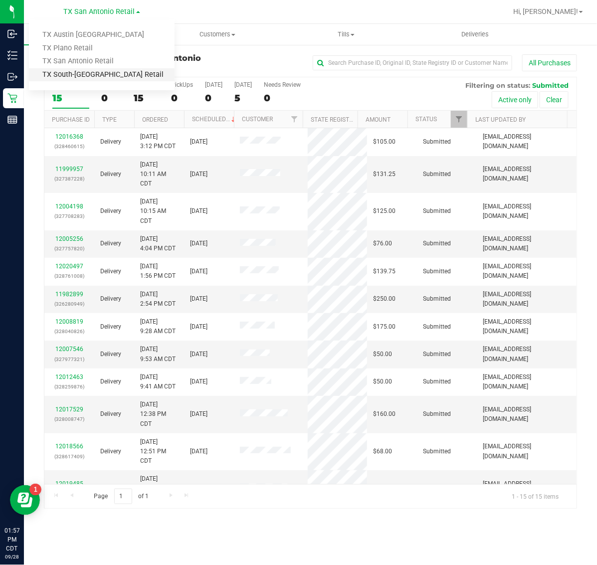
click at [88, 75] on link "TX South-[GEOGRAPHIC_DATA] Retail" at bounding box center [102, 74] width 146 height 13
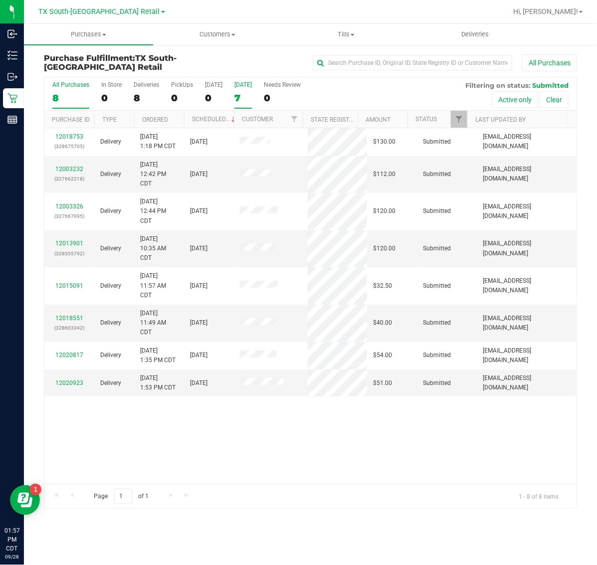
click at [247, 97] on div "7" at bounding box center [242, 97] width 17 height 11
click at [0, 0] on input "[DATE] 7" at bounding box center [0, 0] width 0 height 0
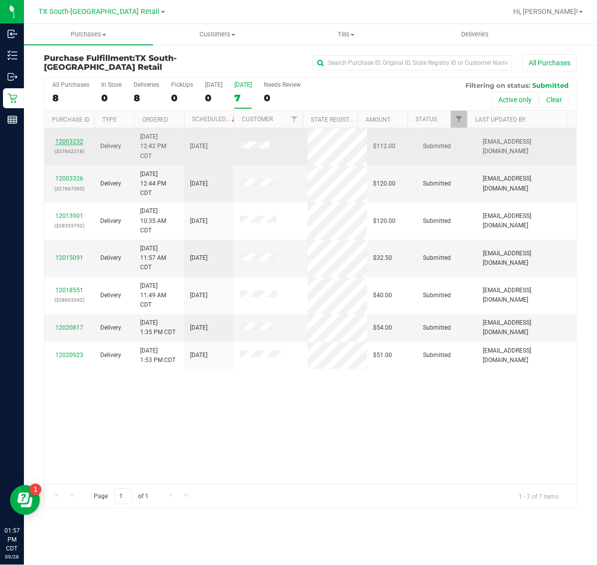
click at [62, 143] on link "12003232" at bounding box center [69, 141] width 28 height 7
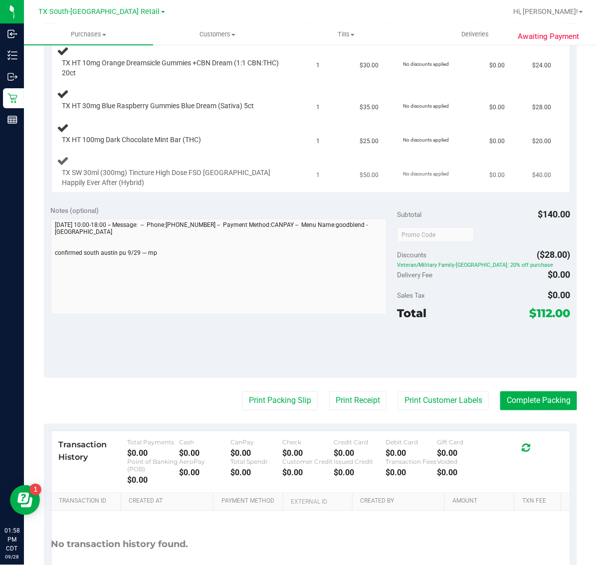
scroll to position [312, 0]
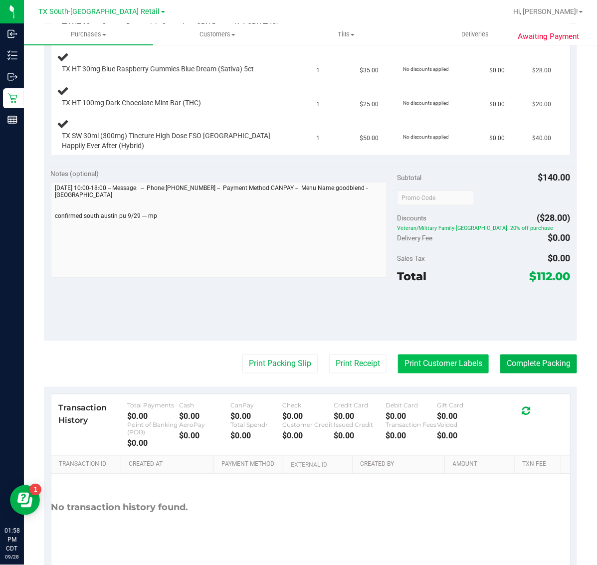
click at [440, 359] on button "Print Customer Labels" at bounding box center [443, 363] width 91 height 19
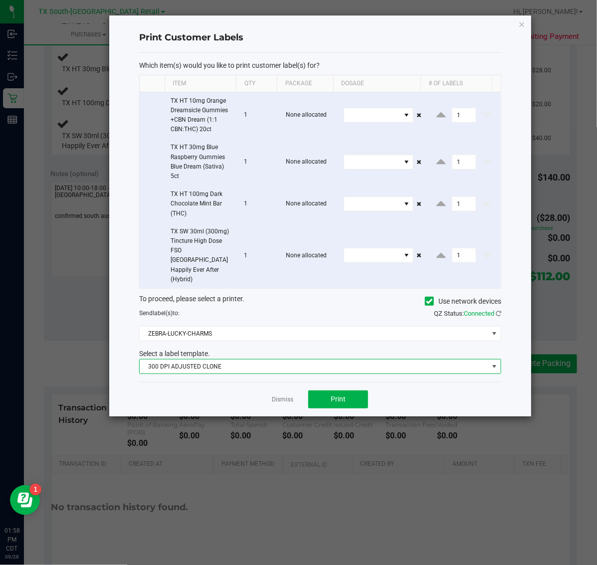
click at [320, 359] on span "300 DPI ADJUSTED CLONE" at bounding box center [314, 366] width 348 height 14
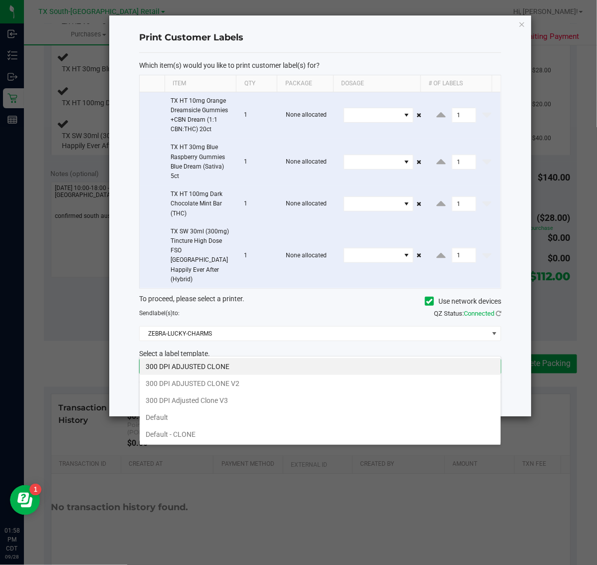
scroll to position [15, 362]
click at [289, 406] on li "300 DPI Adjusted Clone V3" at bounding box center [320, 400] width 361 height 17
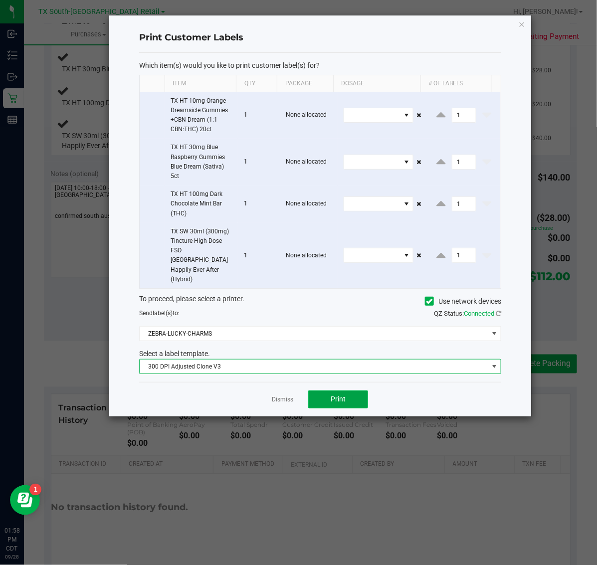
click at [323, 390] on button "Print" at bounding box center [338, 399] width 60 height 18
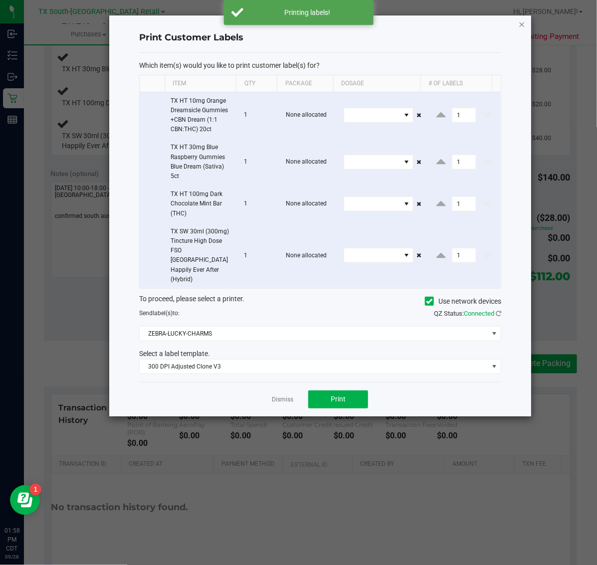
click at [521, 20] on icon "button" at bounding box center [521, 24] width 7 height 12
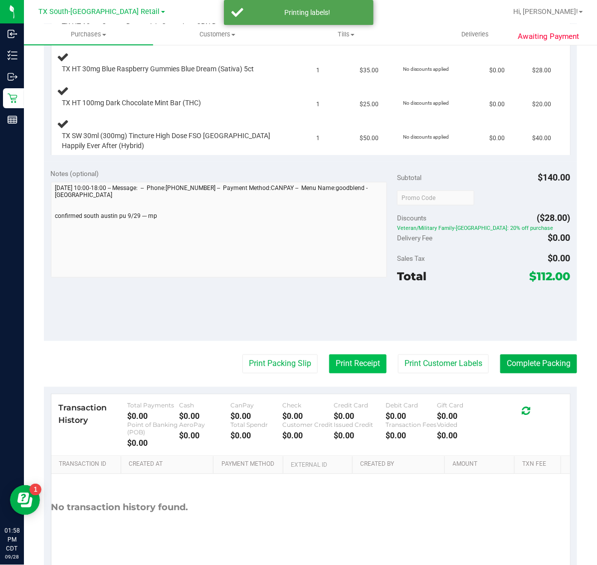
click at [344, 364] on button "Print Receipt" at bounding box center [357, 363] width 57 height 19
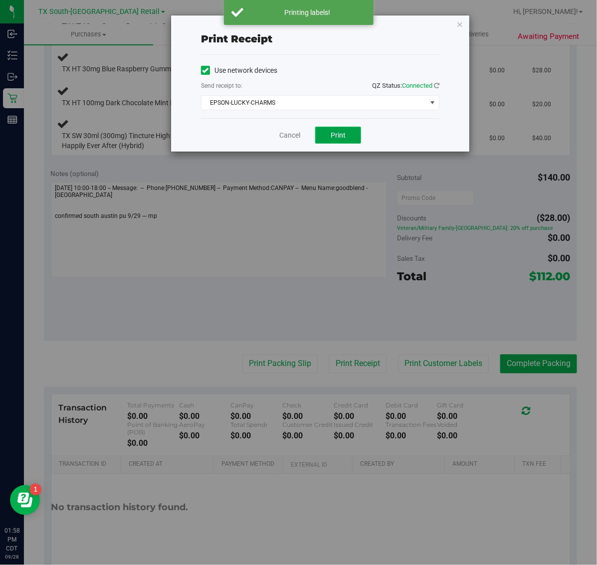
click at [359, 135] on button "Print" at bounding box center [338, 135] width 46 height 17
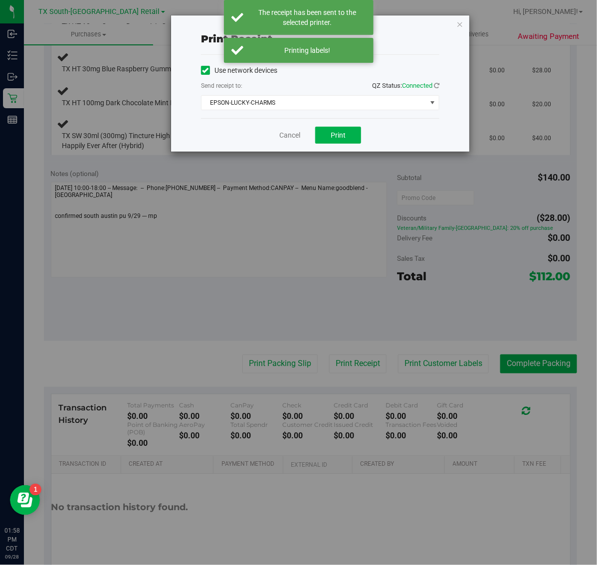
click at [455, 23] on div "Print receipt Use network devices Send receipt to: QZ Status: Connected EPSON-L…" at bounding box center [320, 83] width 298 height 136
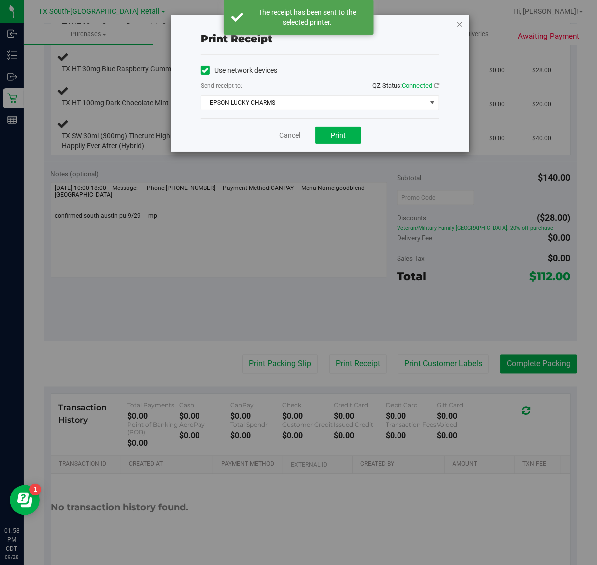
click at [462, 20] on icon "button" at bounding box center [459, 24] width 7 height 12
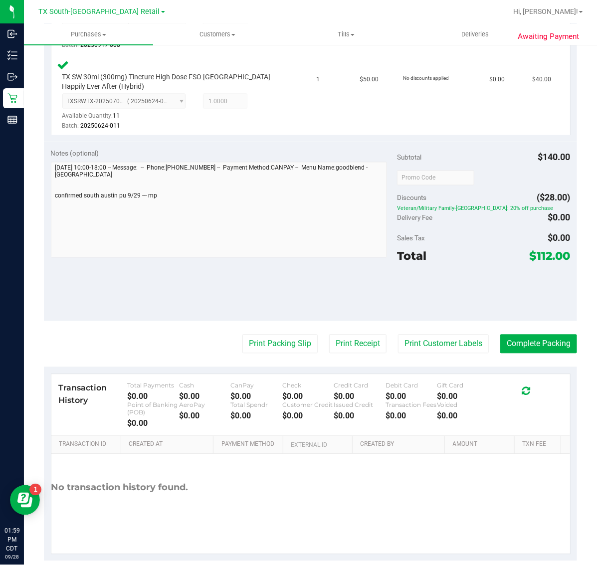
scroll to position [496, 0]
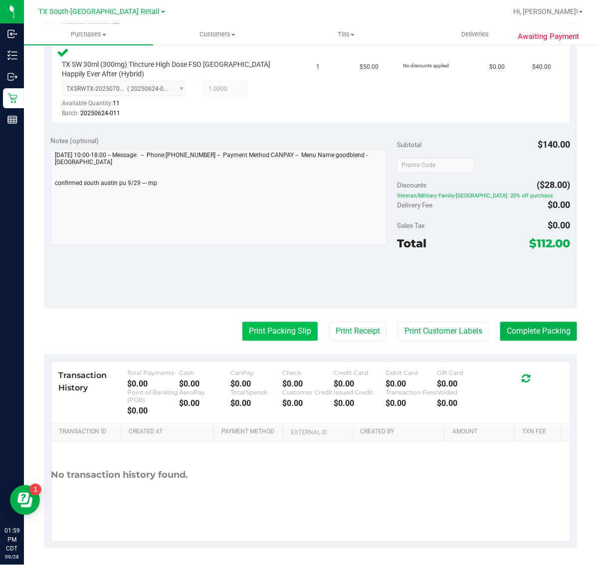
click at [277, 325] on button "Print Packing Slip" at bounding box center [279, 331] width 75 height 19
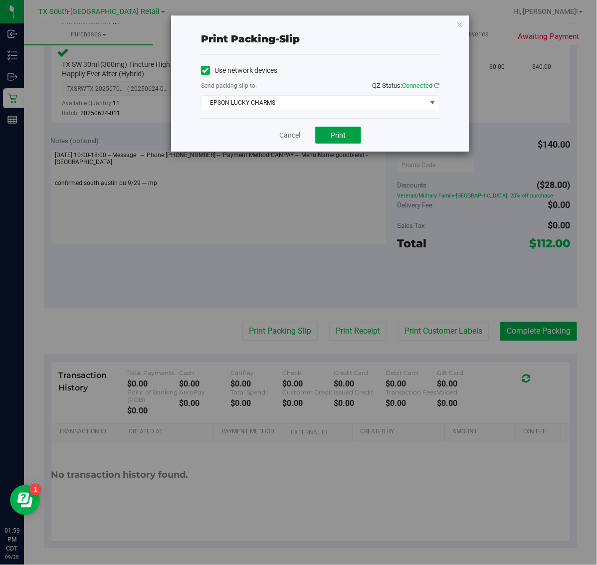
click at [338, 136] on span "Print" at bounding box center [337, 135] width 15 height 8
click at [460, 23] on icon "button" at bounding box center [459, 24] width 7 height 12
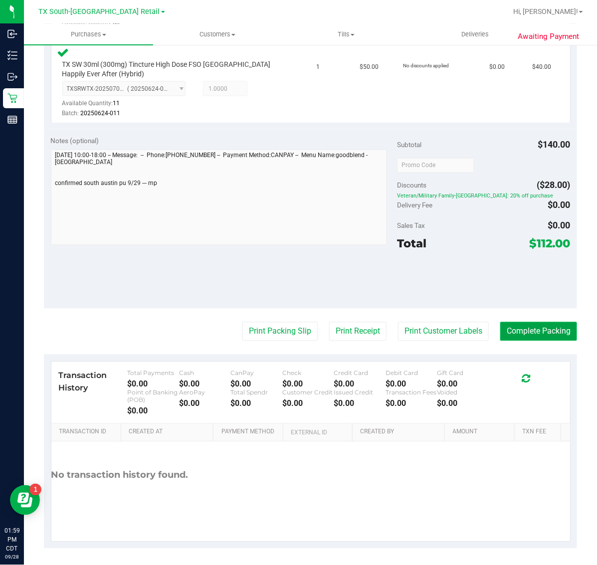
click at [544, 329] on button "Complete Packing" at bounding box center [538, 331] width 77 height 19
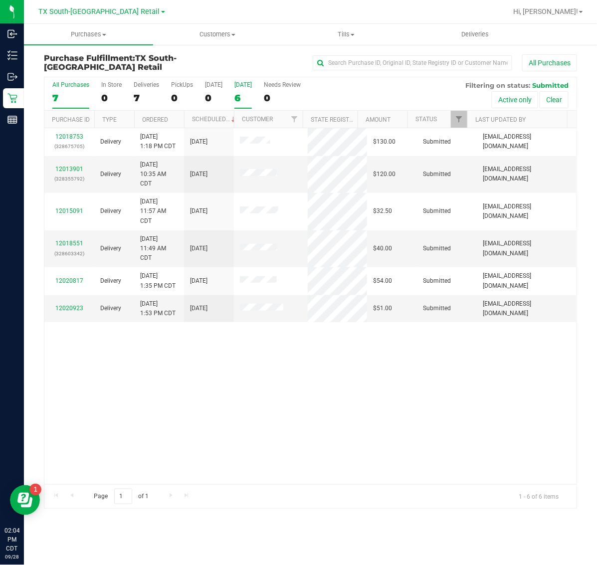
click at [252, 93] on div "6" at bounding box center [242, 97] width 17 height 11
click at [0, 0] on input "[DATE] 6" at bounding box center [0, 0] width 0 height 0
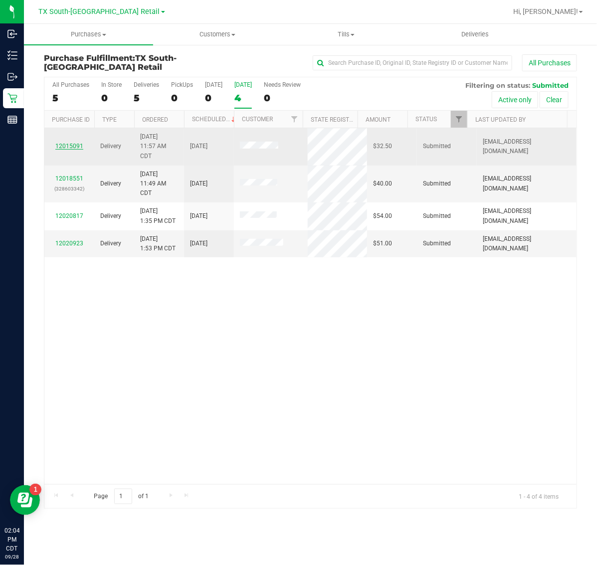
click at [68, 149] on link "12015091" at bounding box center [69, 146] width 28 height 7
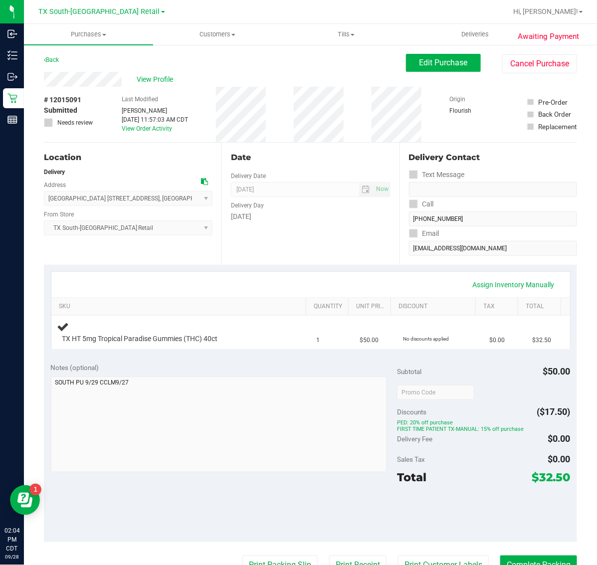
scroll to position [125, 0]
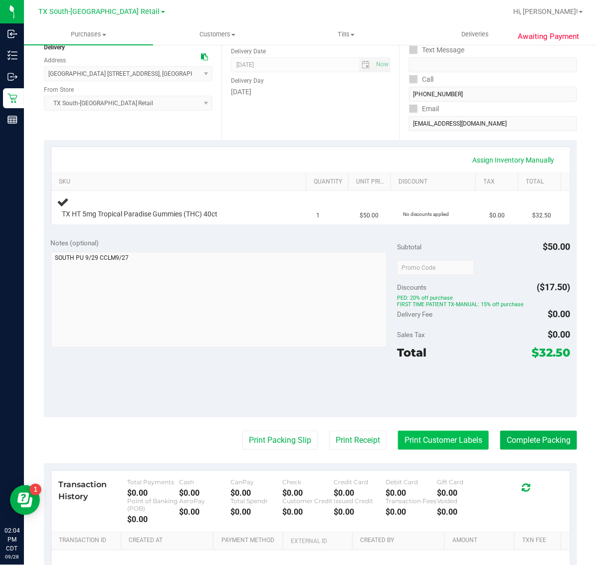
click at [450, 435] on button "Print Customer Labels" at bounding box center [443, 440] width 91 height 19
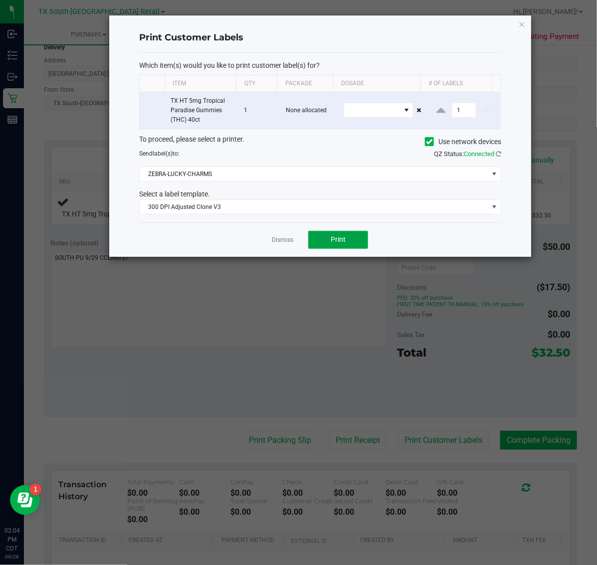
click at [348, 238] on button "Print" at bounding box center [338, 240] width 60 height 18
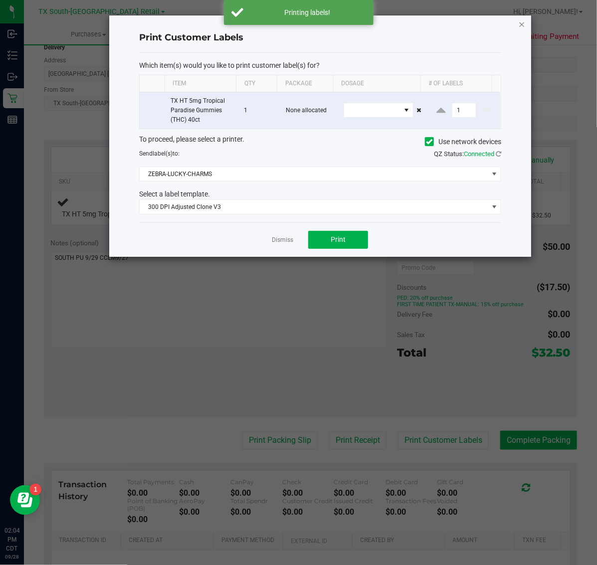
click at [522, 23] on icon "button" at bounding box center [521, 24] width 7 height 12
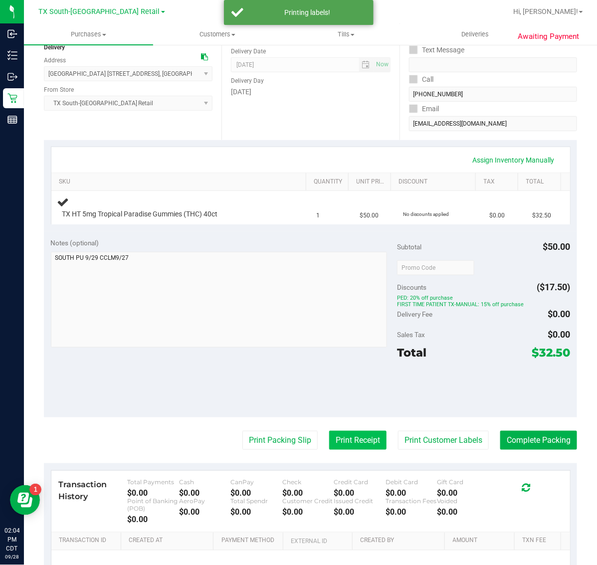
click at [348, 450] on button "Print Receipt" at bounding box center [357, 440] width 57 height 19
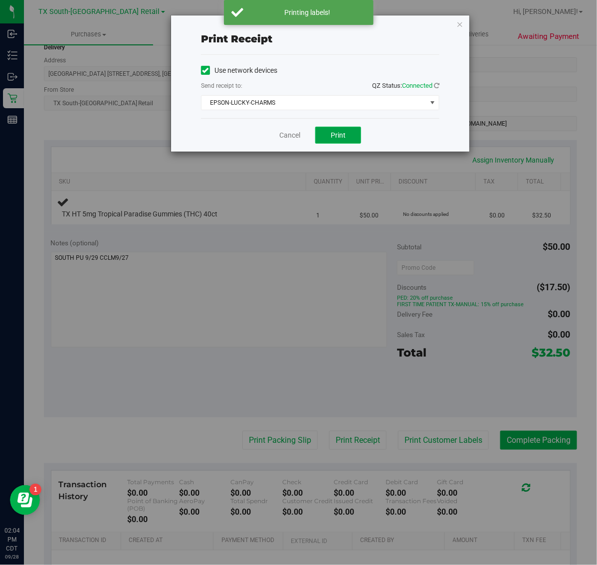
click at [339, 135] on span "Print" at bounding box center [337, 135] width 15 height 8
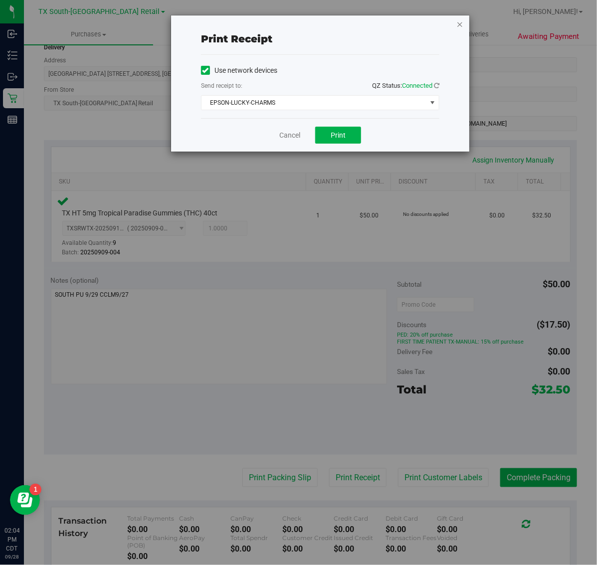
click at [457, 18] on icon "button" at bounding box center [459, 24] width 7 height 12
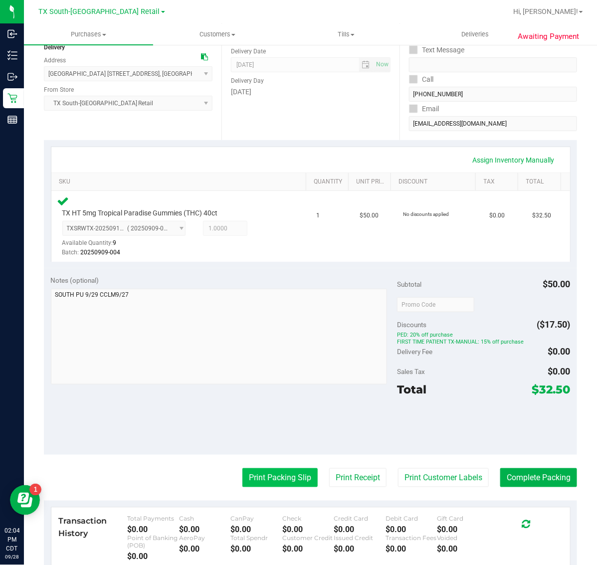
click at [275, 484] on button "Print Packing Slip" at bounding box center [279, 477] width 75 height 19
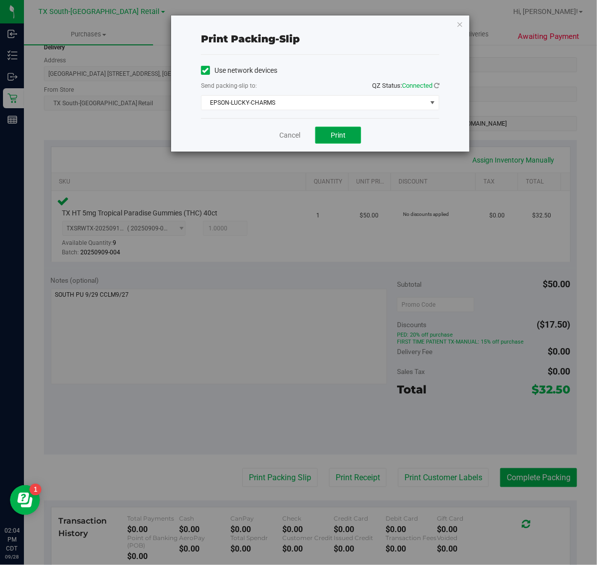
click at [342, 131] on button "Print" at bounding box center [338, 135] width 46 height 17
click at [474, 20] on div "Print packing-slip Use network devices Send packing-slip to: QZ Status: Connect…" at bounding box center [302, 282] width 604 height 565
click at [460, 20] on icon "button" at bounding box center [459, 24] width 7 height 12
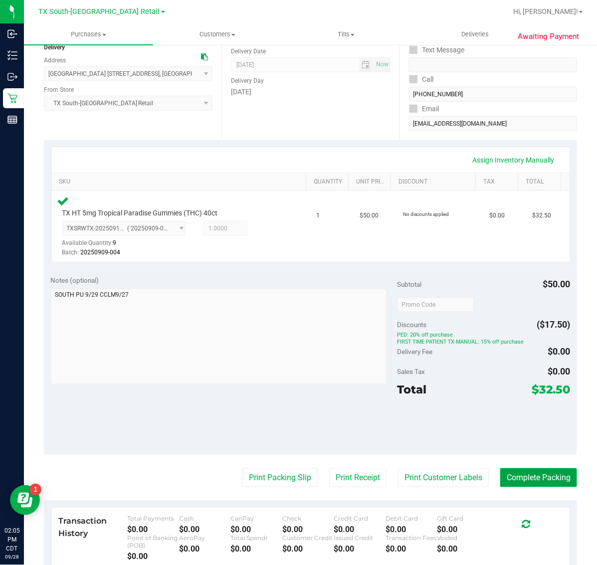
click at [535, 476] on button "Complete Packing" at bounding box center [538, 477] width 77 height 19
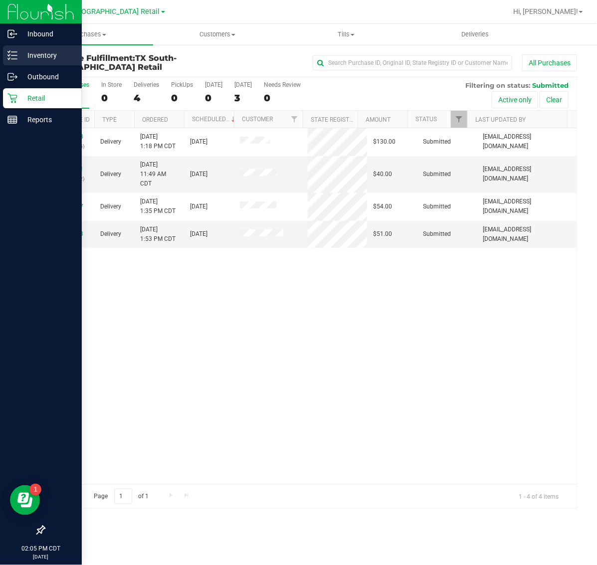
click at [45, 51] on p "Inventory" at bounding box center [47, 55] width 60 height 12
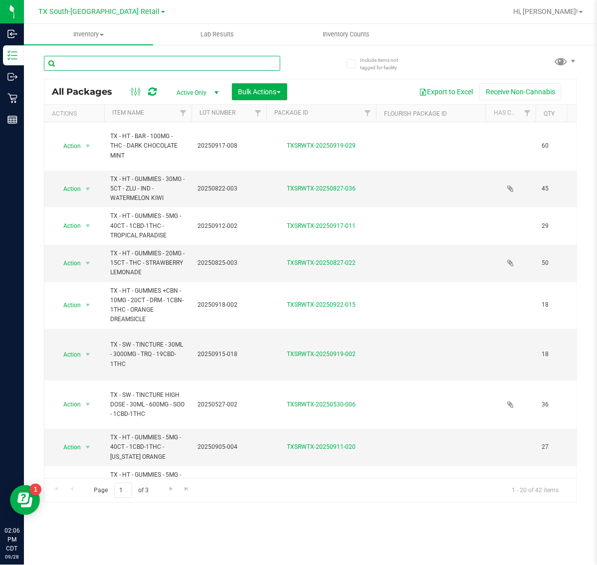
click at [208, 60] on input "text" at bounding box center [162, 63] width 236 height 15
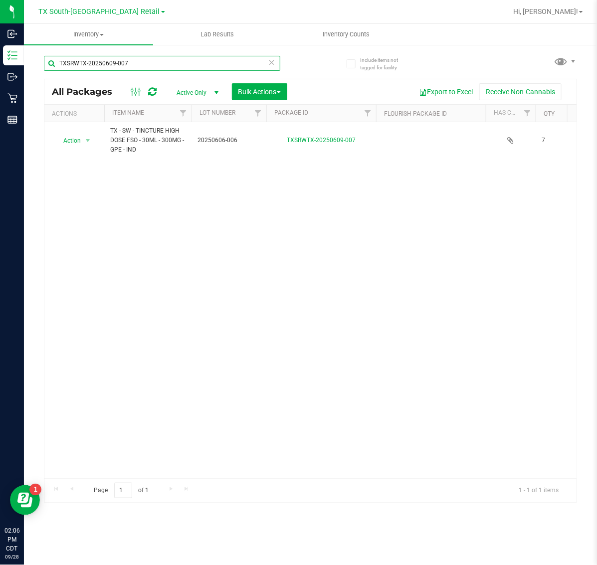
type input "TXSRWTX-20250609-007"
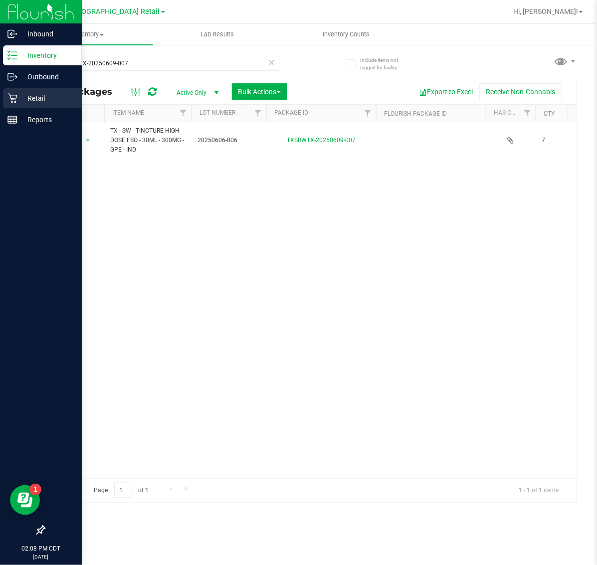
click at [20, 103] on p "Retail" at bounding box center [47, 98] width 60 height 12
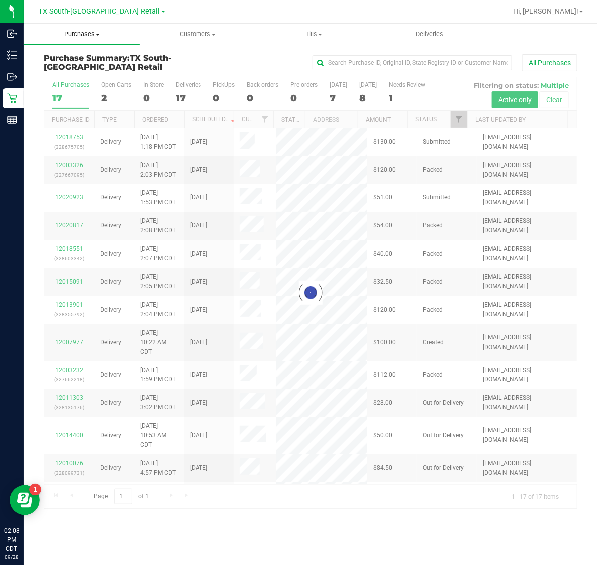
click at [84, 41] on uib-tab-heading "Purchases Summary of purchases Fulfillment All purchases" at bounding box center [82, 34] width 116 height 21
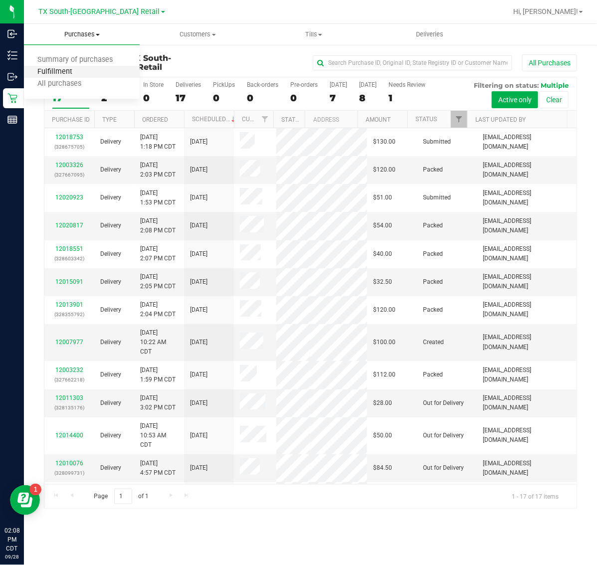
click at [83, 71] on span "Fulfillment" at bounding box center [55, 72] width 62 height 8
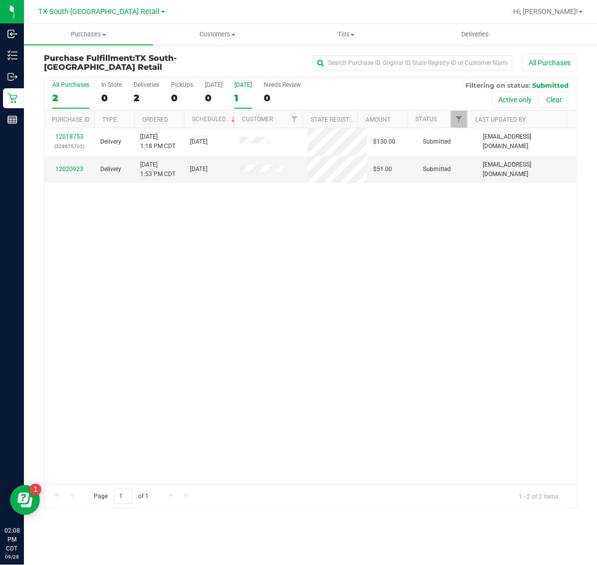
click at [246, 95] on div "1" at bounding box center [242, 97] width 17 height 11
click at [0, 0] on input "[DATE] 1" at bounding box center [0, 0] width 0 height 0
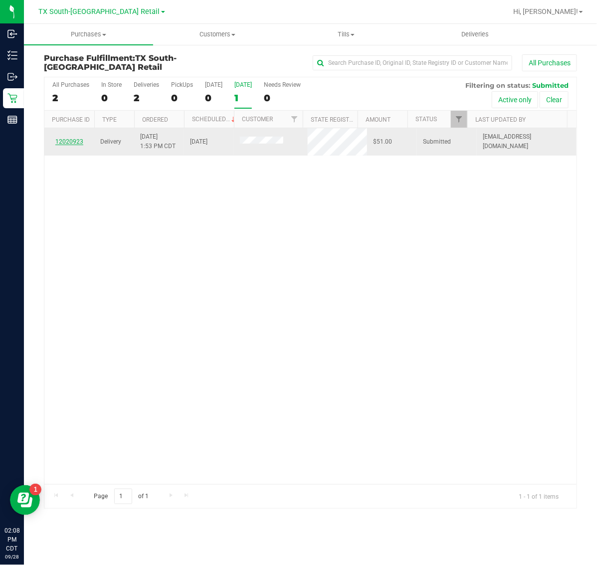
click at [75, 141] on link "12020923" at bounding box center [69, 141] width 28 height 7
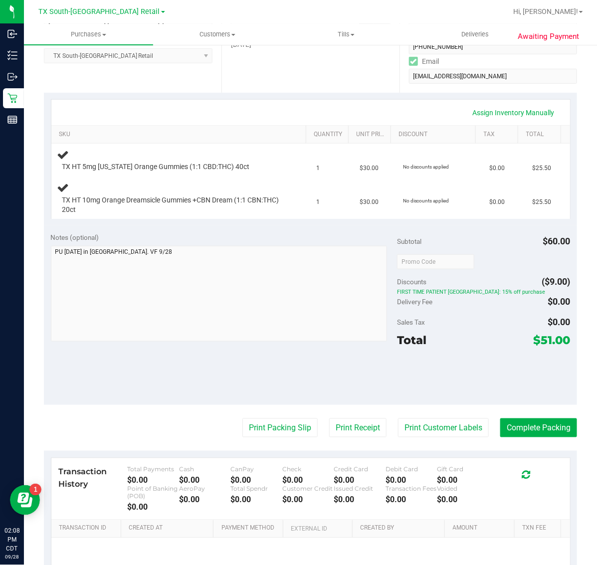
scroll to position [187, 0]
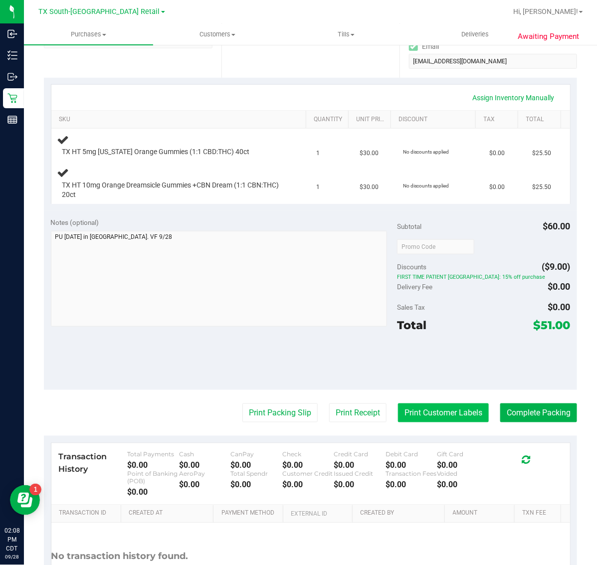
click at [431, 414] on button "Print Customer Labels" at bounding box center [443, 412] width 91 height 19
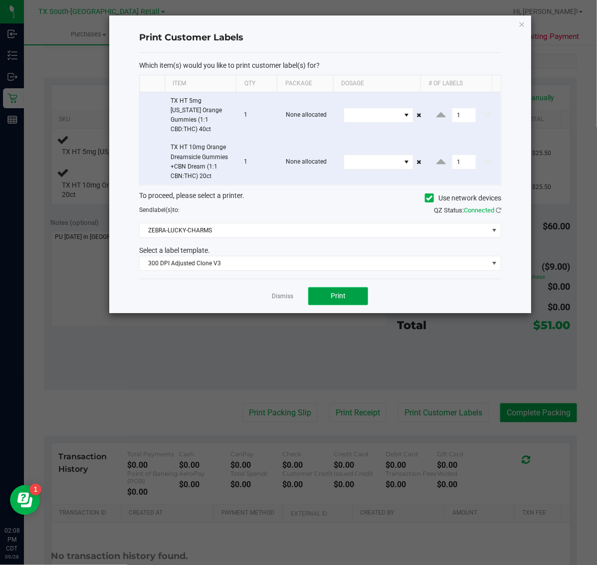
click at [344, 292] on span "Print" at bounding box center [337, 296] width 15 height 8
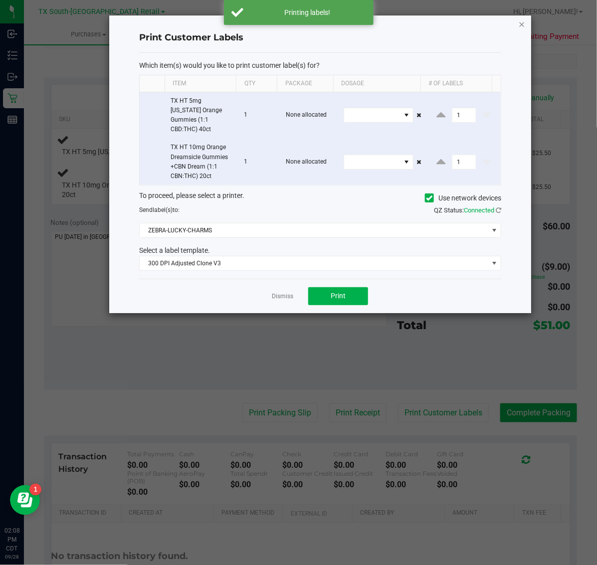
click at [521, 23] on icon "button" at bounding box center [521, 24] width 7 height 12
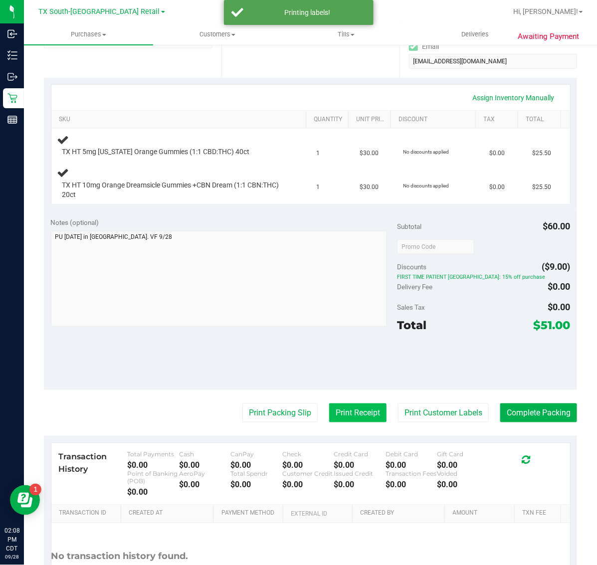
click at [335, 407] on button "Print Receipt" at bounding box center [357, 412] width 57 height 19
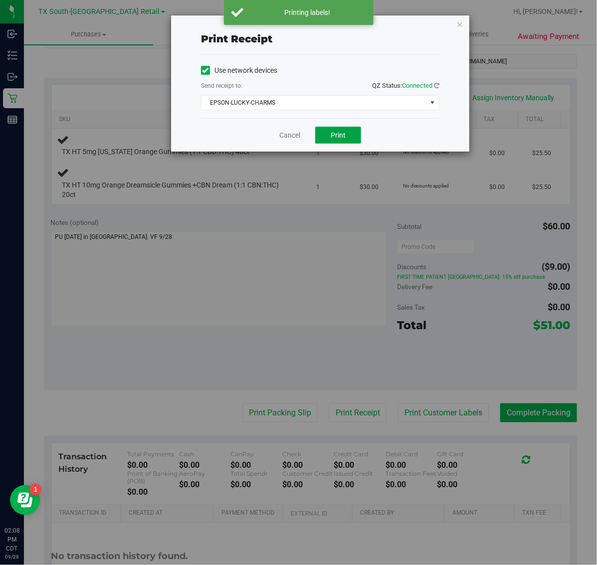
click at [342, 131] on span "Print" at bounding box center [337, 135] width 15 height 8
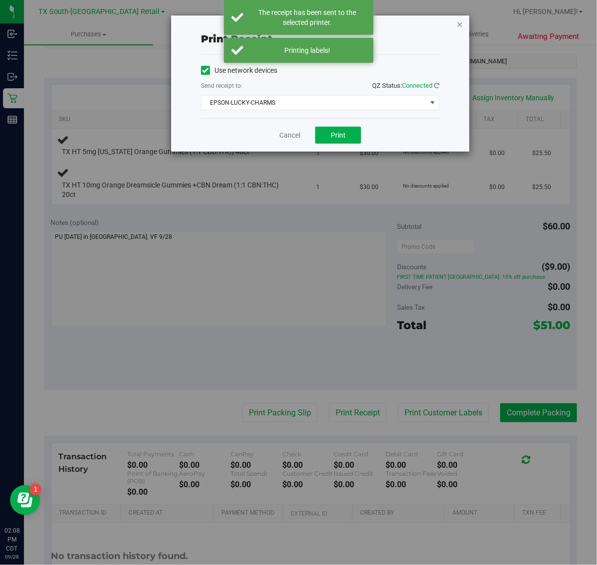
click at [462, 24] on icon "button" at bounding box center [459, 24] width 7 height 12
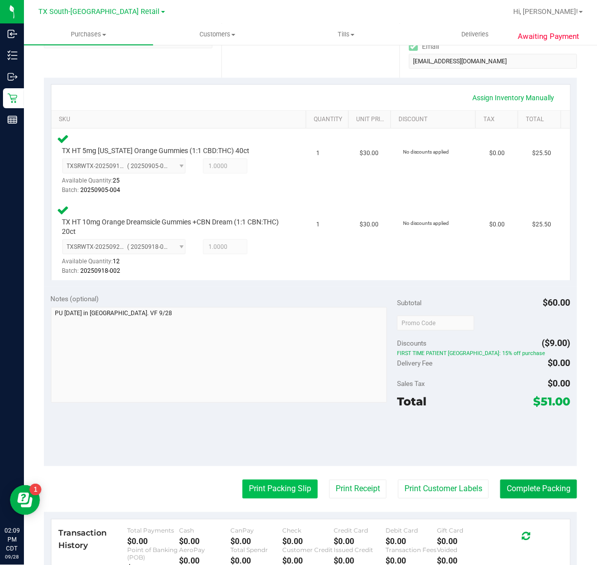
click at [289, 487] on button "Print Packing Slip" at bounding box center [279, 489] width 75 height 19
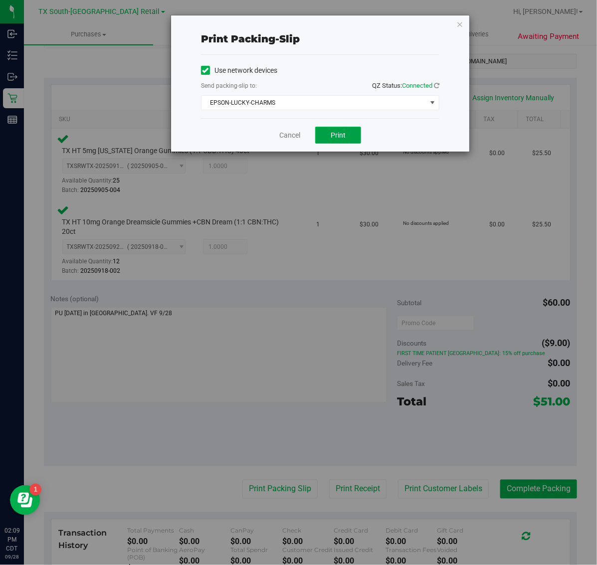
click at [346, 141] on button "Print" at bounding box center [338, 135] width 46 height 17
click at [460, 21] on icon "button" at bounding box center [459, 24] width 7 height 12
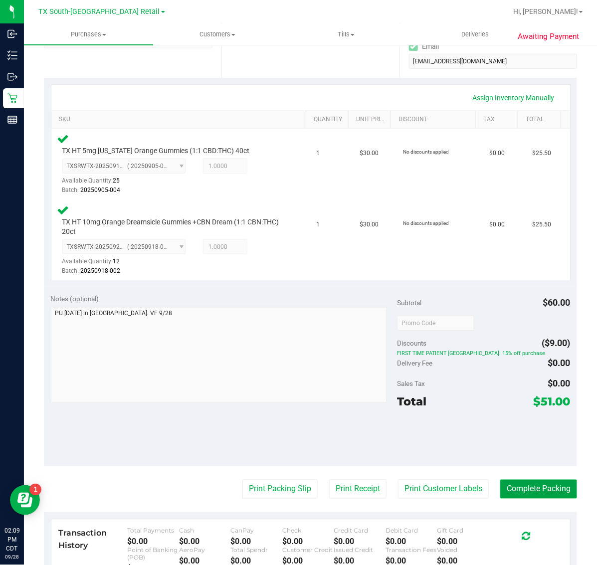
click at [543, 482] on button "Complete Packing" at bounding box center [538, 489] width 77 height 19
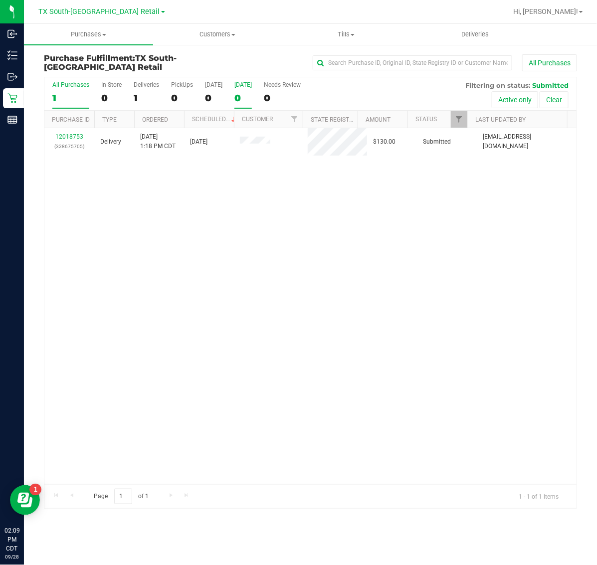
click at [248, 97] on div "0" at bounding box center [242, 97] width 17 height 11
click at [0, 0] on input "[DATE] 0" at bounding box center [0, 0] width 0 height 0
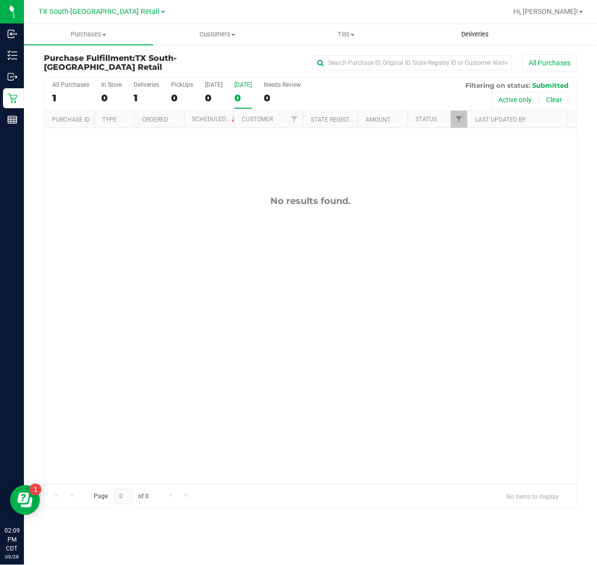
click at [470, 33] on span "Deliveries" at bounding box center [475, 34] width 54 height 9
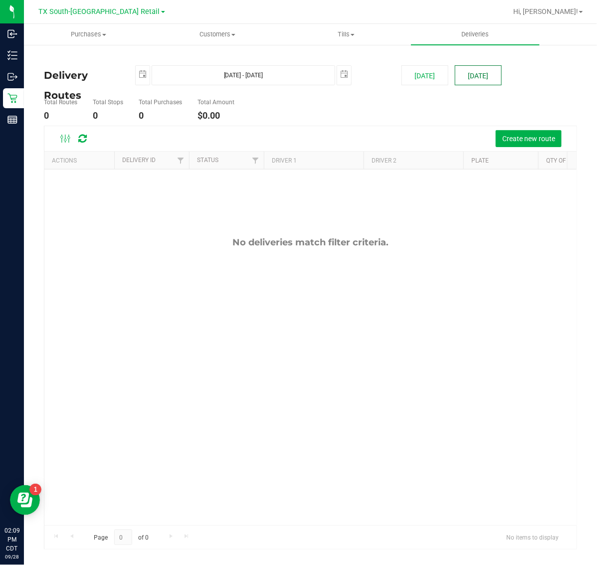
click at [479, 73] on button "[DATE]" at bounding box center [478, 75] width 47 height 20
click at [528, 139] on span "Create new route" at bounding box center [528, 139] width 53 height 8
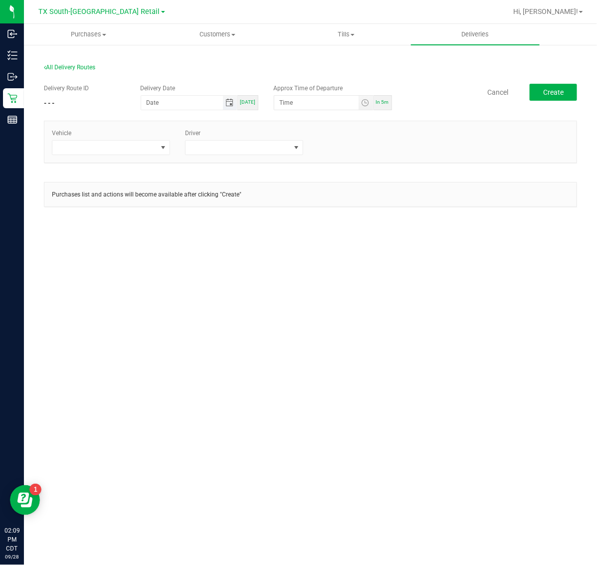
click at [228, 104] on span "Toggle calendar" at bounding box center [229, 103] width 8 height 8
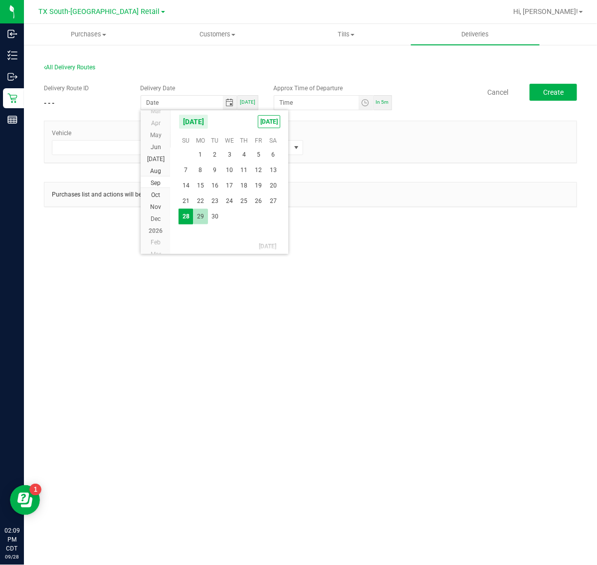
click at [202, 216] on span "29" at bounding box center [200, 216] width 14 height 15
type input "[DATE]"
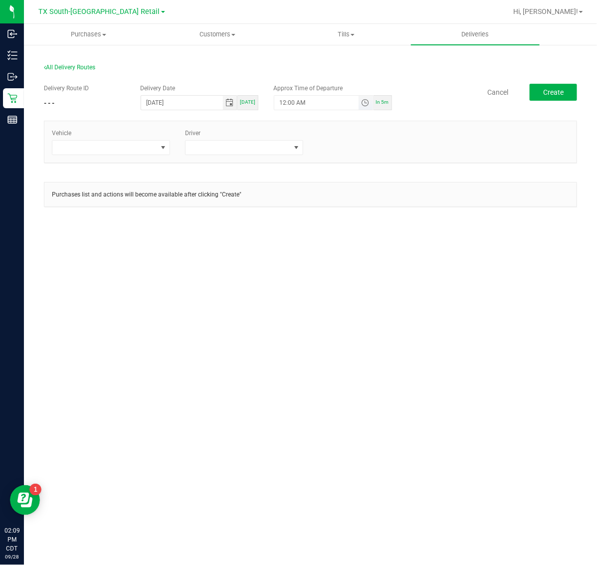
click at [365, 106] on span "Toggle time list" at bounding box center [365, 103] width 8 height 8
click at [295, 211] on li "5" at bounding box center [295, 214] width 24 height 13
click at [347, 212] on li "AM" at bounding box center [357, 214] width 24 height 13
click at [353, 293] on button "Set" at bounding box center [346, 297] width 37 height 22
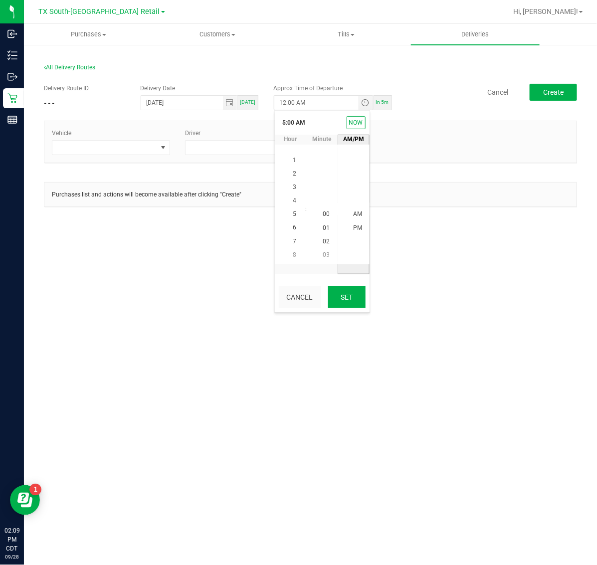
type input "5:00 AM"
click at [561, 86] on button "Create" at bounding box center [552, 92] width 47 height 17
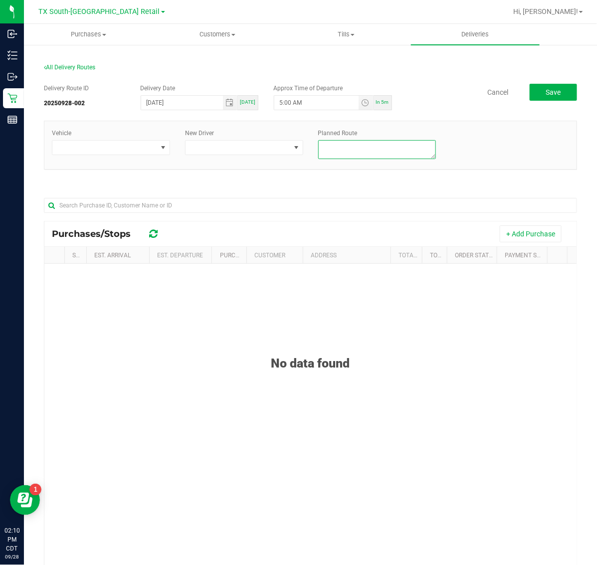
click at [380, 150] on textarea at bounding box center [377, 149] width 118 height 19
type textarea "South ATX Retail"
click at [517, 230] on button "+ Add Purchase" at bounding box center [530, 233] width 62 height 17
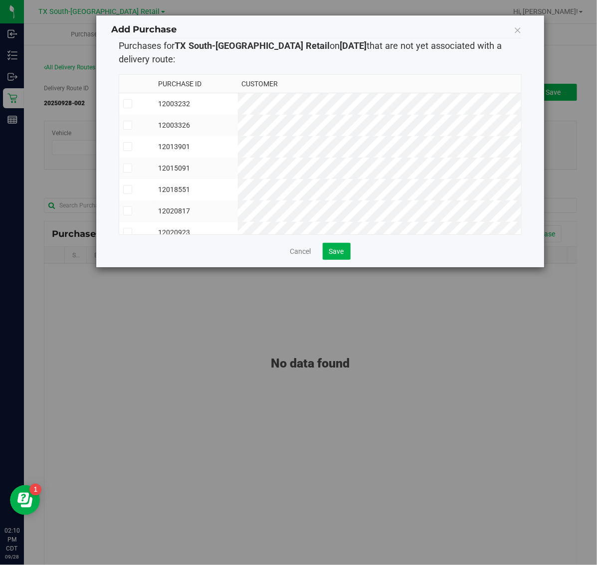
click at [238, 99] on td "12003232" at bounding box center [196, 104] width 84 height 22
click at [238, 119] on td "12003326" at bounding box center [196, 125] width 84 height 21
click at [238, 147] on td "12013901" at bounding box center [196, 146] width 84 height 21
click at [238, 169] on td "12015091" at bounding box center [196, 168] width 84 height 21
click at [238, 187] on td "12018551" at bounding box center [196, 189] width 84 height 21
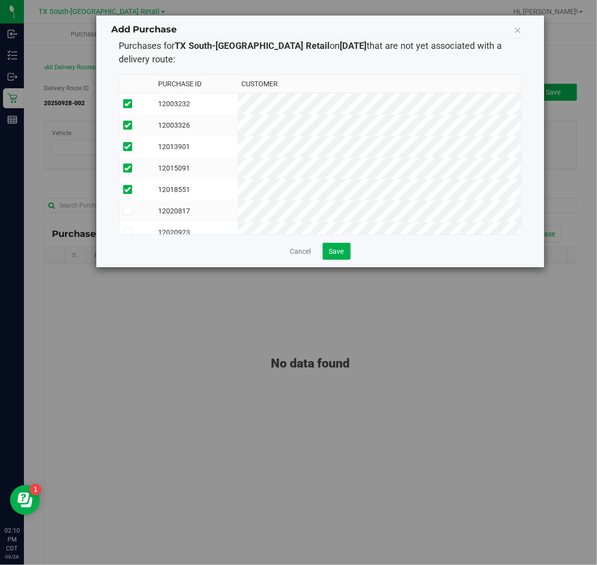
click at [238, 210] on td "12020817" at bounding box center [196, 210] width 84 height 21
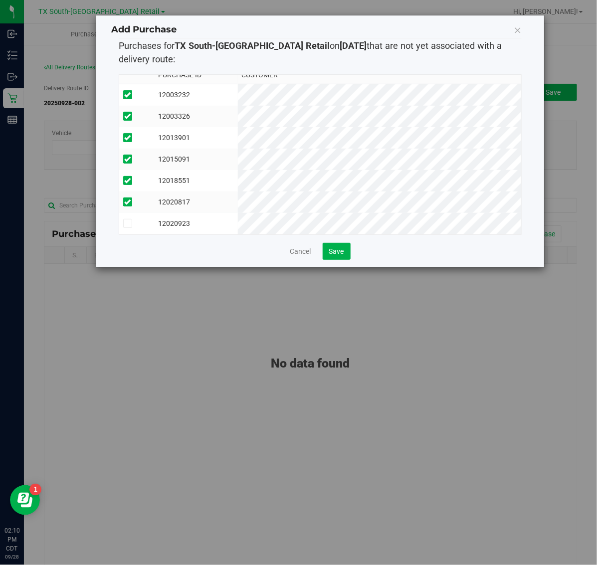
click at [238, 213] on td "12020923" at bounding box center [196, 223] width 84 height 21
click at [329, 252] on span "Save" at bounding box center [336, 251] width 15 height 8
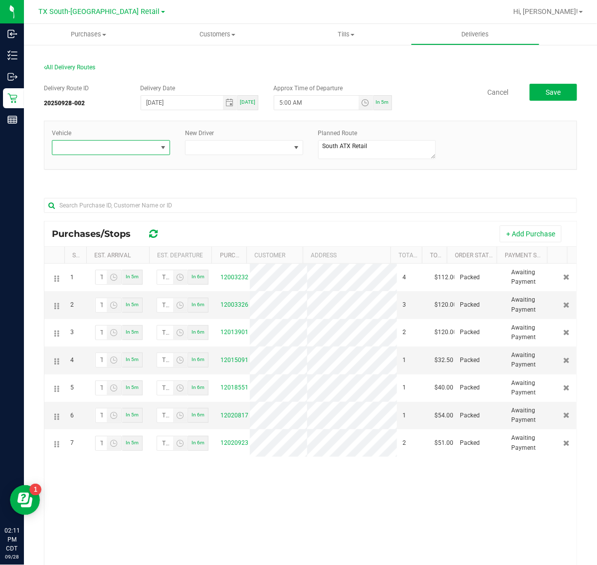
click at [138, 151] on span at bounding box center [104, 148] width 105 height 14
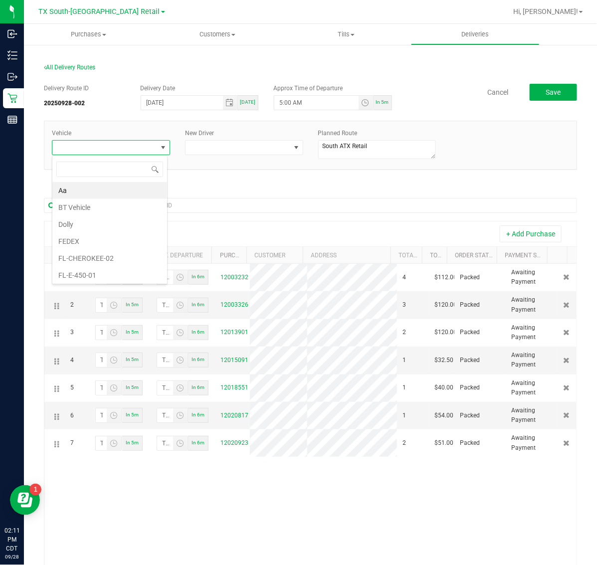
scroll to position [15, 115]
type input "R"
type input "29"
click at [133, 193] on li "TX-TRANSIT-29" at bounding box center [109, 190] width 115 height 17
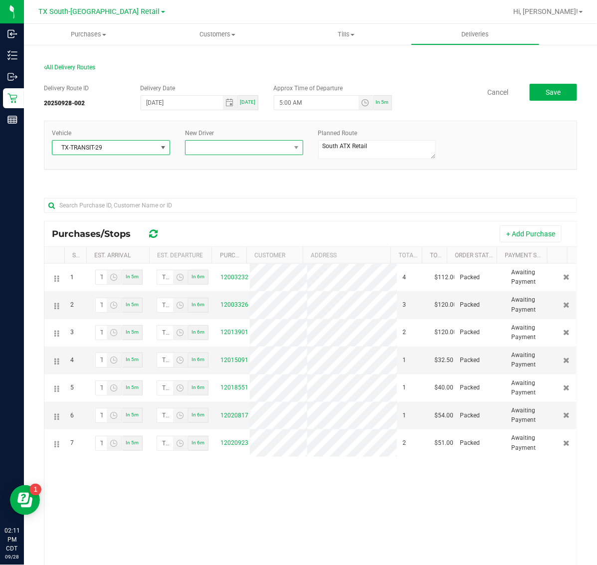
click at [236, 148] on span at bounding box center [237, 148] width 105 height 14
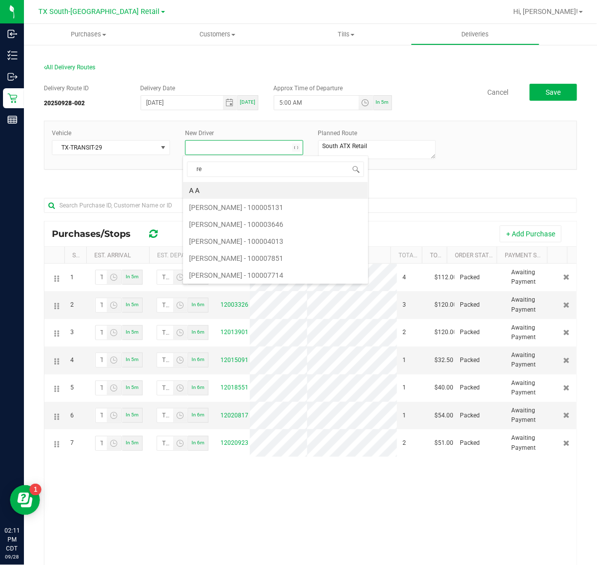
type input "rei"
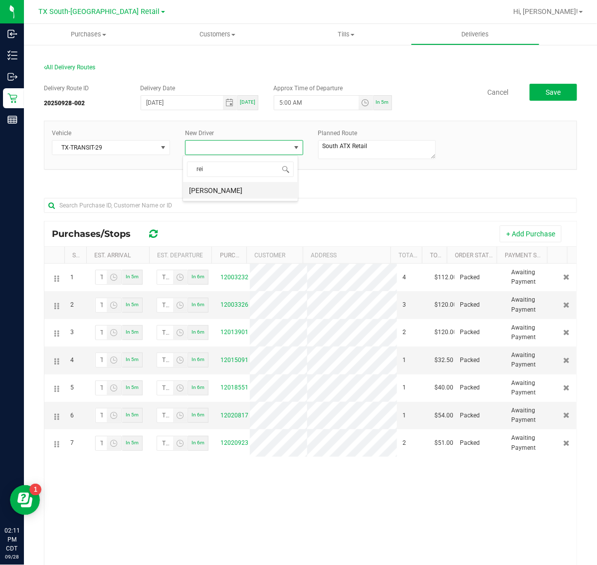
click at [238, 189] on li "[PERSON_NAME]" at bounding box center [240, 190] width 115 height 17
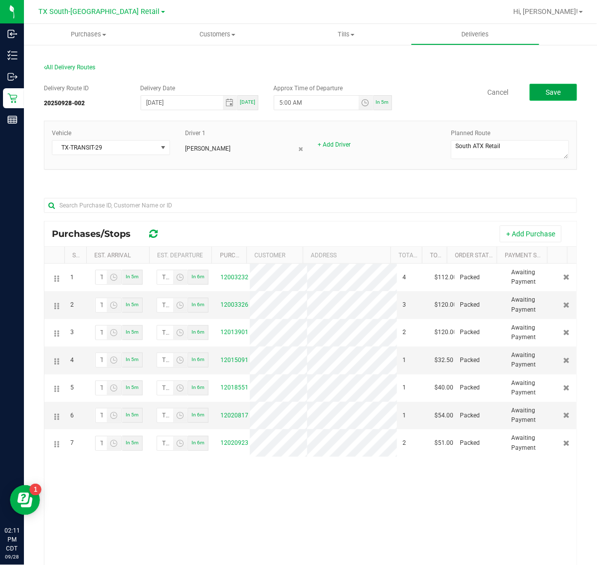
click at [559, 84] on button "Save" at bounding box center [552, 92] width 47 height 17
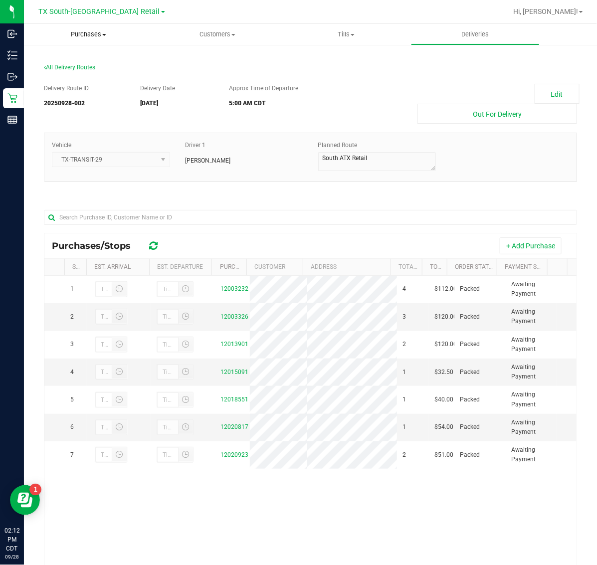
click at [96, 32] on span "Purchases" at bounding box center [88, 34] width 129 height 9
click at [83, 73] on span "Fulfillment" at bounding box center [55, 72] width 62 height 8
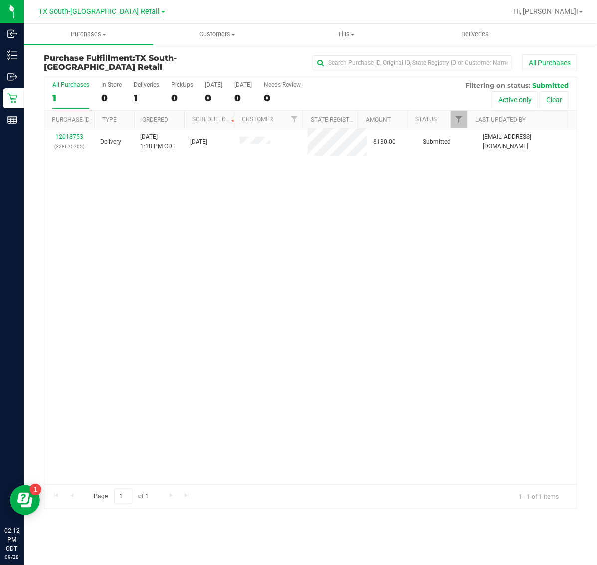
click at [86, 11] on span "TX South-[GEOGRAPHIC_DATA] Retail" at bounding box center [99, 11] width 121 height 9
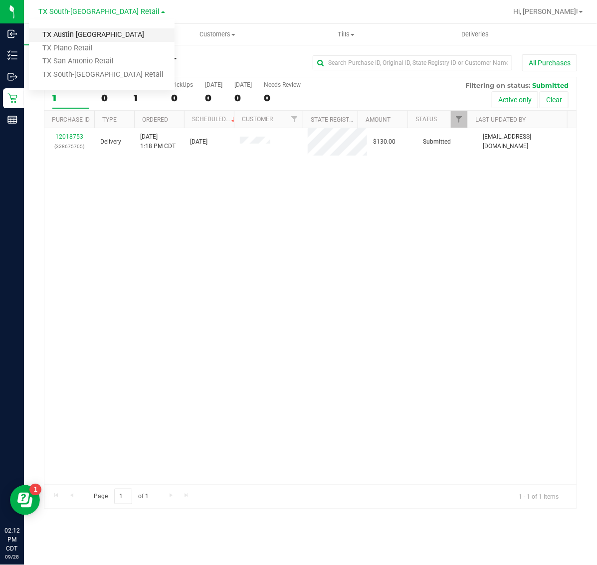
click at [79, 28] on link "TX Austin [GEOGRAPHIC_DATA]" at bounding box center [102, 34] width 146 height 13
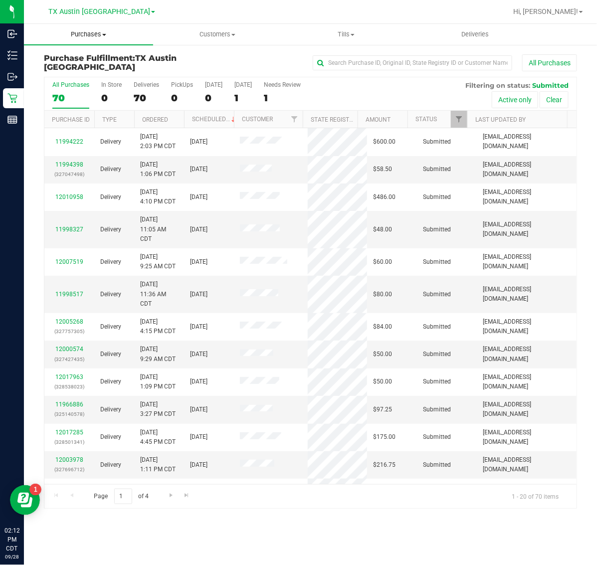
click at [83, 35] on span "Purchases" at bounding box center [88, 34] width 129 height 9
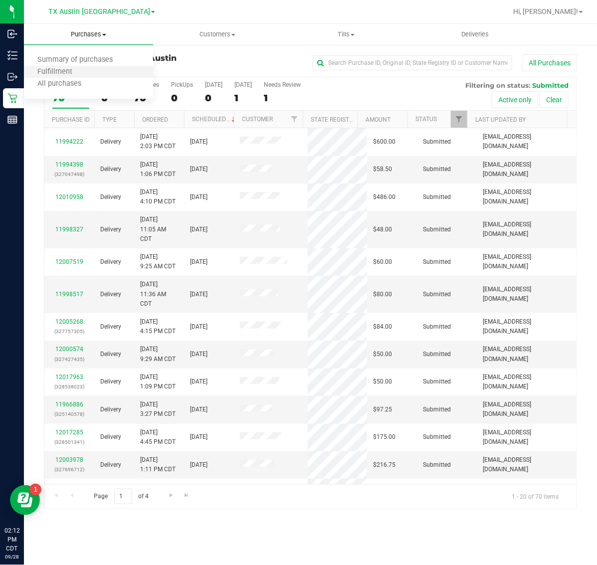
click at [85, 71] on li "Fulfillment" at bounding box center [88, 72] width 129 height 12
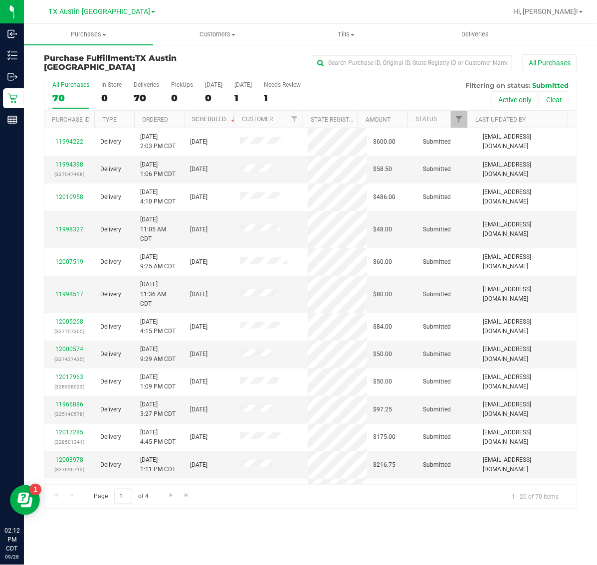
click at [211, 117] on link "Scheduled" at bounding box center [214, 119] width 45 height 7
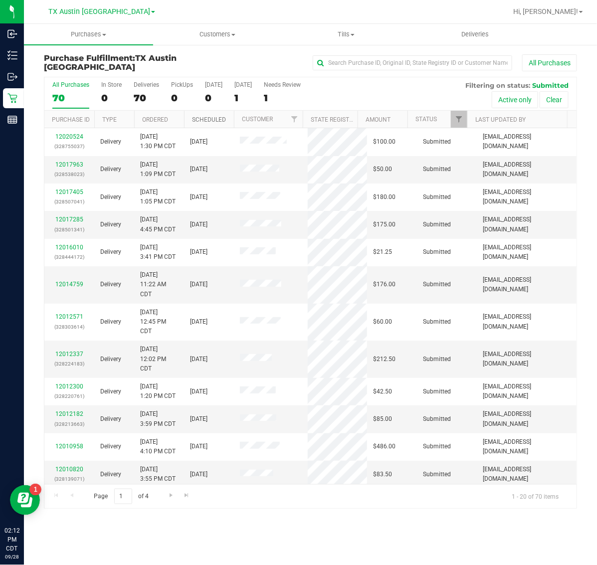
click at [211, 117] on link "Scheduled" at bounding box center [209, 119] width 34 height 7
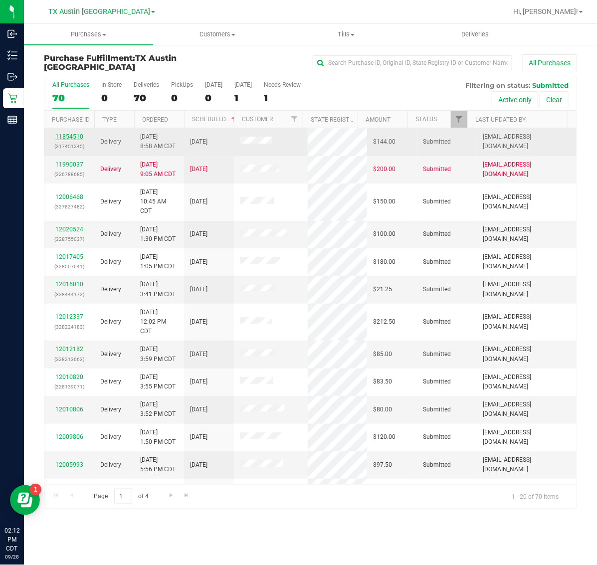
click at [72, 135] on link "11854510" at bounding box center [69, 136] width 28 height 7
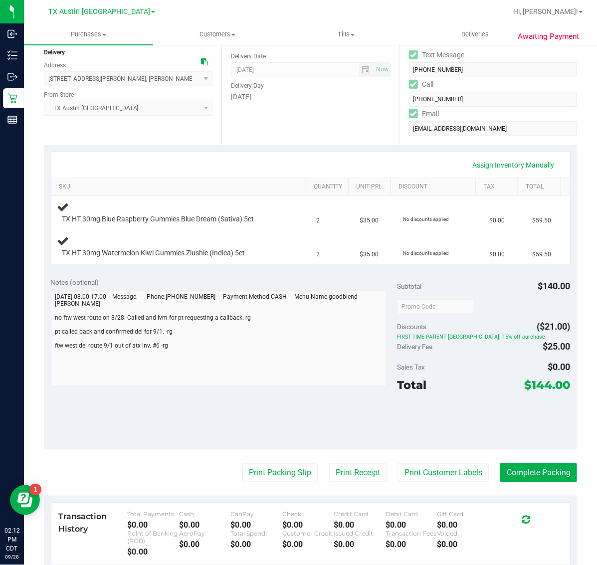
scroll to position [125, 0]
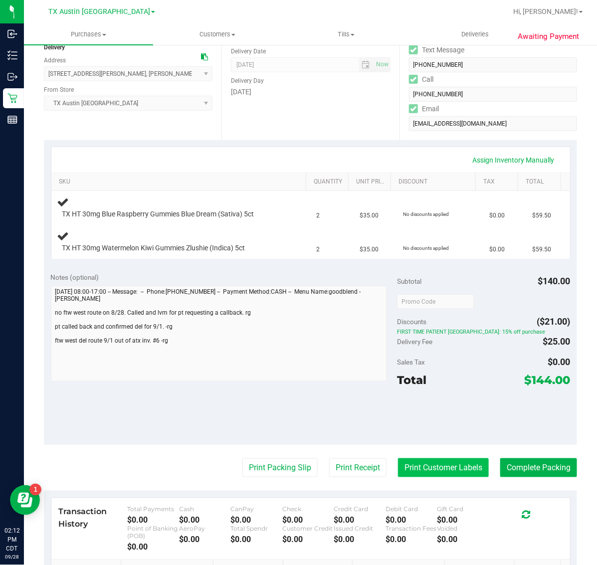
click at [432, 469] on button "Print Customer Labels" at bounding box center [443, 467] width 91 height 19
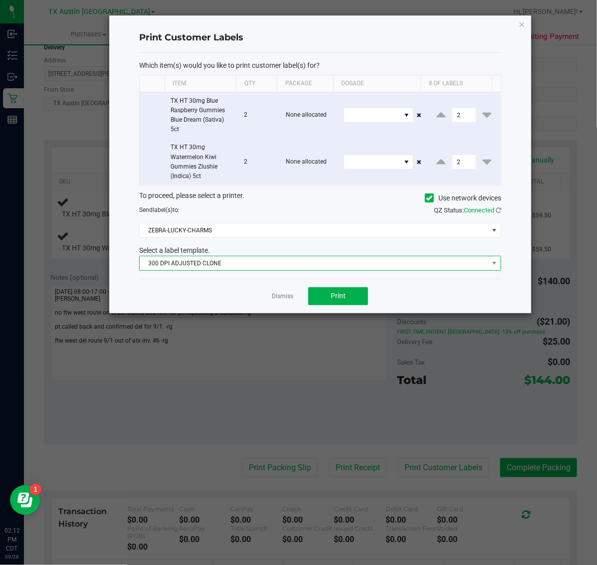
click at [302, 265] on span "300 DPI ADJUSTED CLONE" at bounding box center [314, 263] width 348 height 14
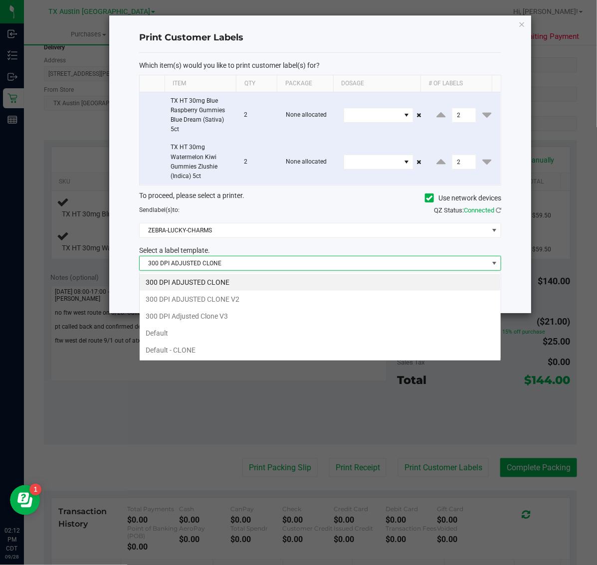
scroll to position [15, 362]
click at [243, 317] on li "300 DPI Adjusted Clone V3" at bounding box center [320, 316] width 361 height 17
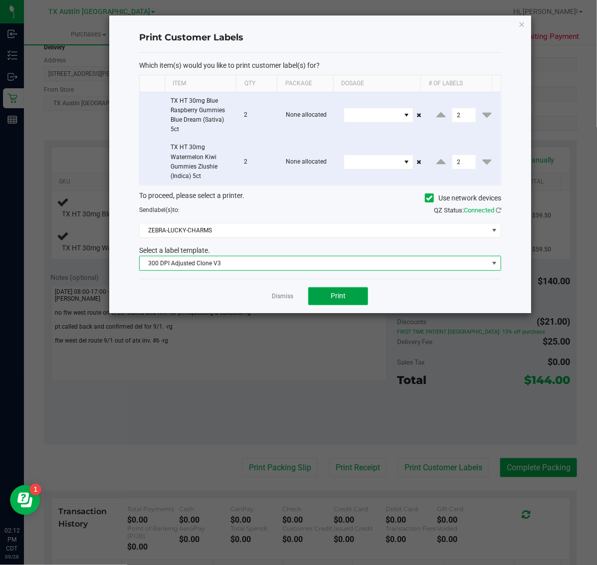
click at [313, 297] on button "Print" at bounding box center [338, 296] width 60 height 18
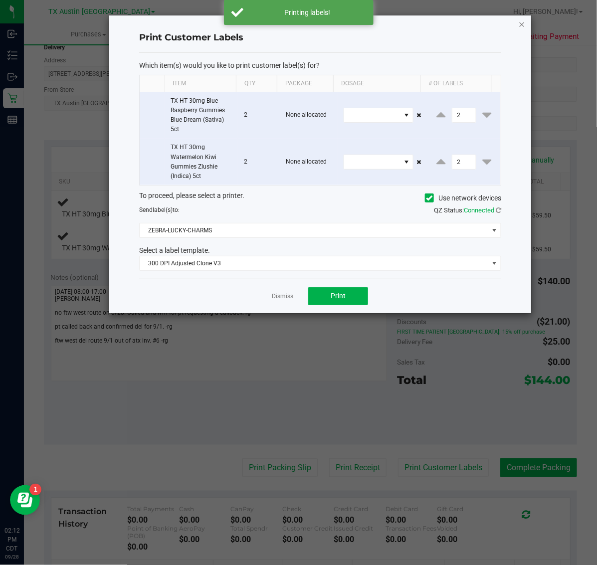
click at [521, 20] on icon "button" at bounding box center [521, 24] width 7 height 12
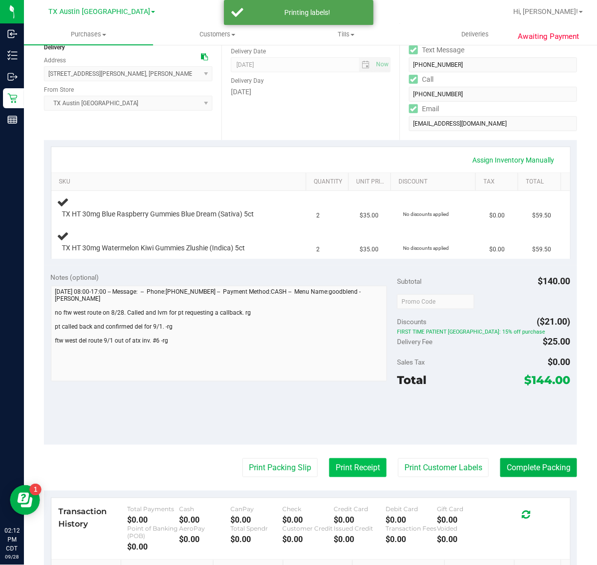
click at [360, 474] on button "Print Receipt" at bounding box center [357, 467] width 57 height 19
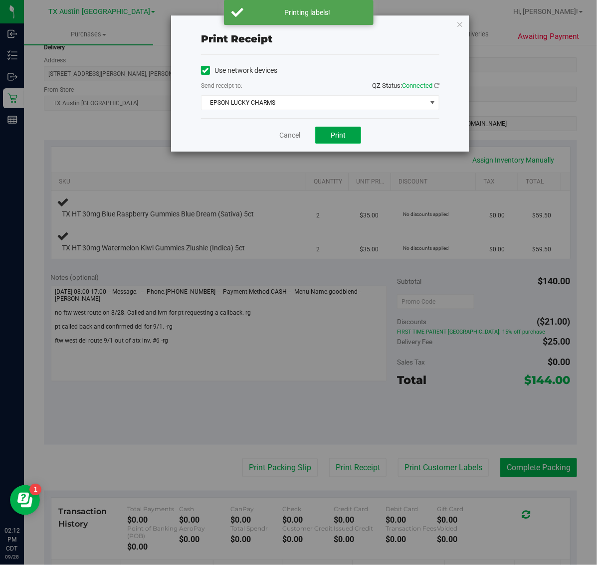
click at [341, 135] on span "Print" at bounding box center [337, 135] width 15 height 8
click at [459, 21] on icon "button" at bounding box center [459, 24] width 7 height 12
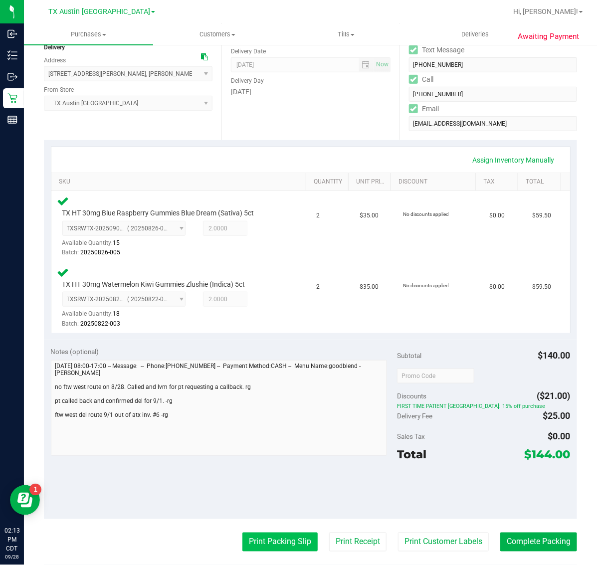
click at [273, 541] on button "Print Packing Slip" at bounding box center [279, 541] width 75 height 19
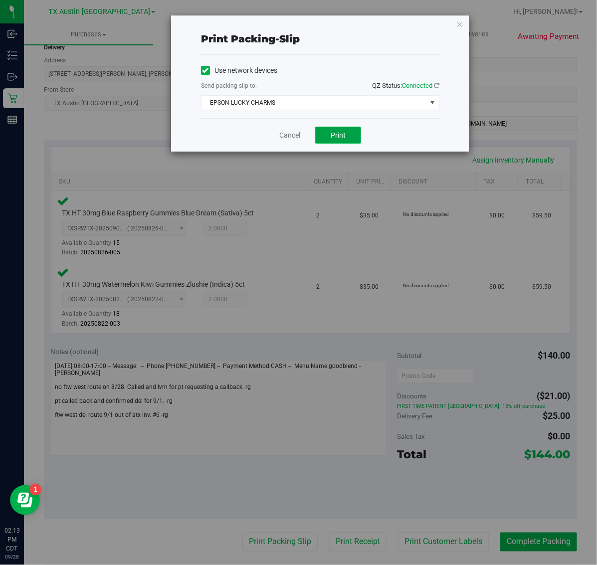
click at [342, 142] on button "Print" at bounding box center [338, 135] width 46 height 17
click at [460, 21] on icon "button" at bounding box center [459, 24] width 7 height 12
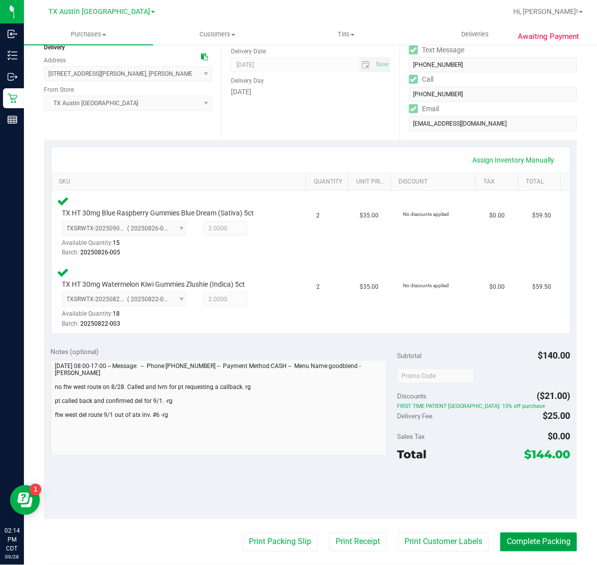
click at [539, 542] on button "Complete Packing" at bounding box center [538, 541] width 77 height 19
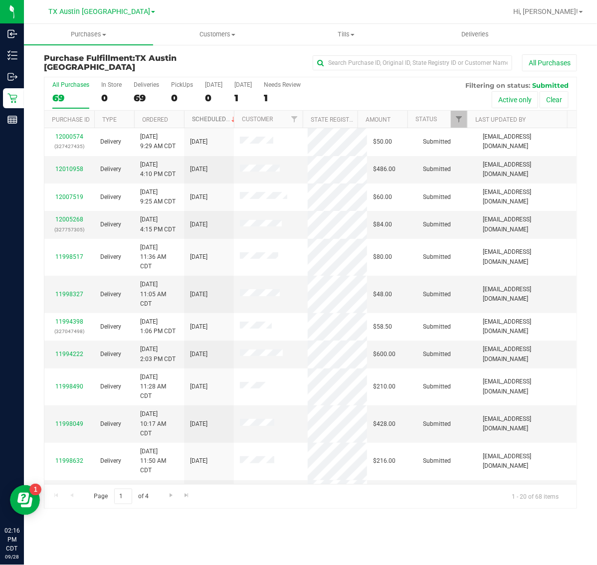
click at [212, 120] on link "Scheduled" at bounding box center [214, 119] width 45 height 7
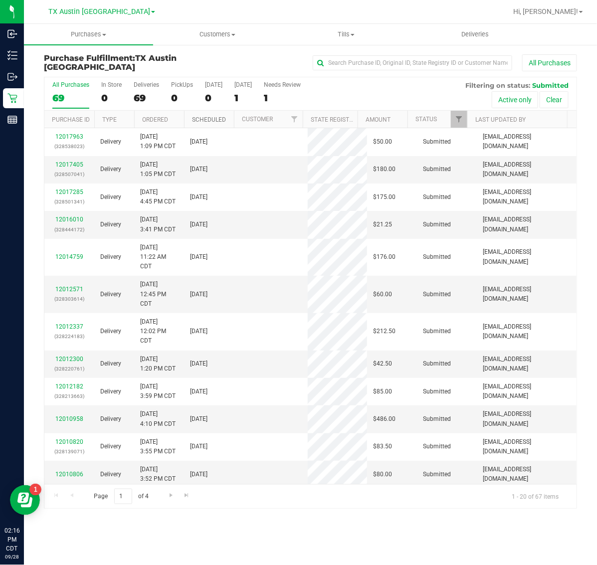
click at [212, 120] on link "Scheduled" at bounding box center [209, 119] width 34 height 7
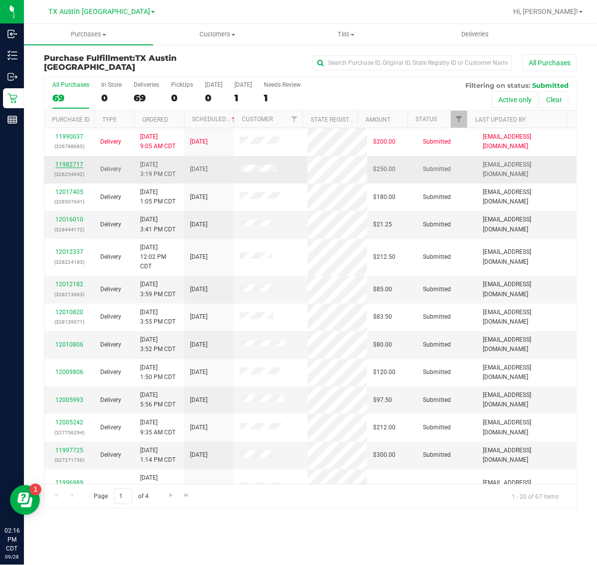
click at [72, 164] on link "11982717" at bounding box center [69, 164] width 28 height 7
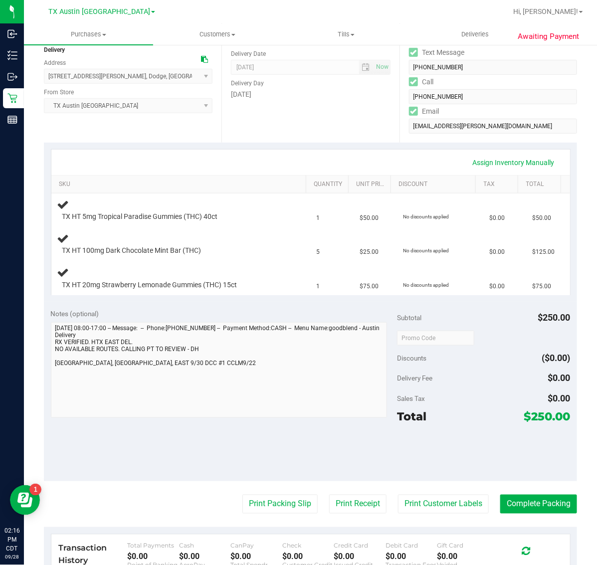
scroll to position [125, 0]
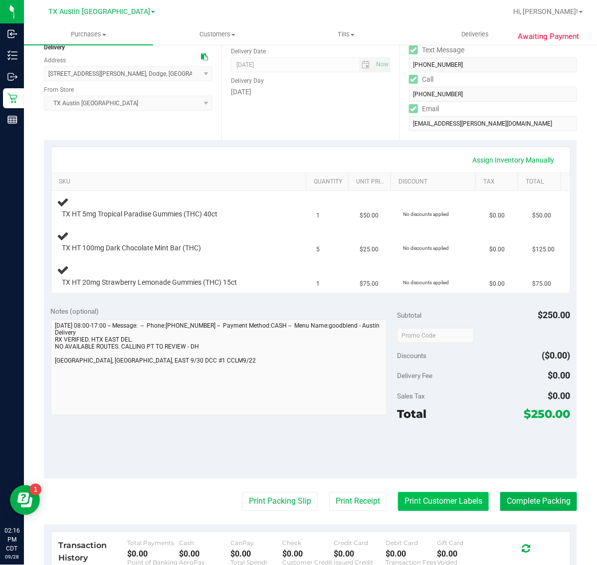
click at [405, 501] on button "Print Customer Labels" at bounding box center [443, 501] width 91 height 19
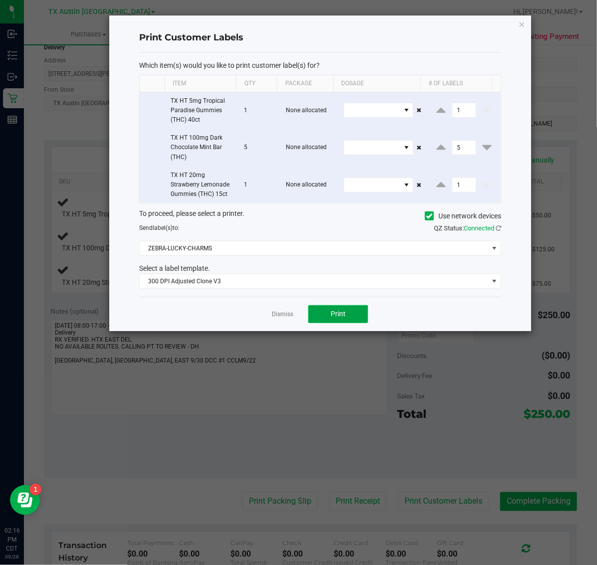
click at [364, 319] on button "Print" at bounding box center [338, 314] width 60 height 18
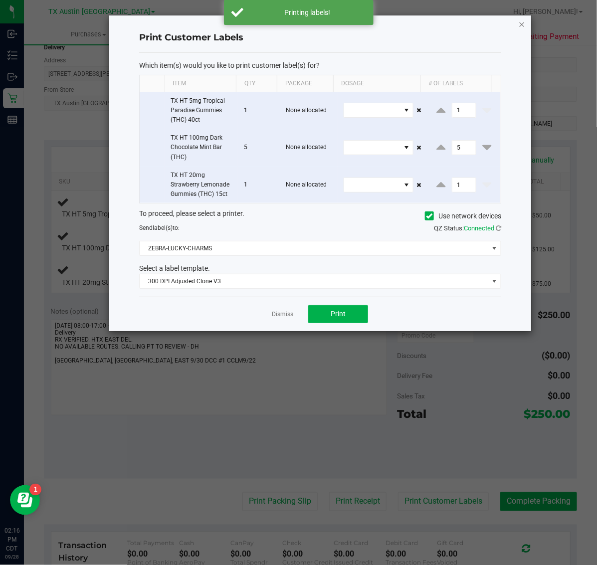
click at [522, 22] on icon "button" at bounding box center [521, 24] width 7 height 12
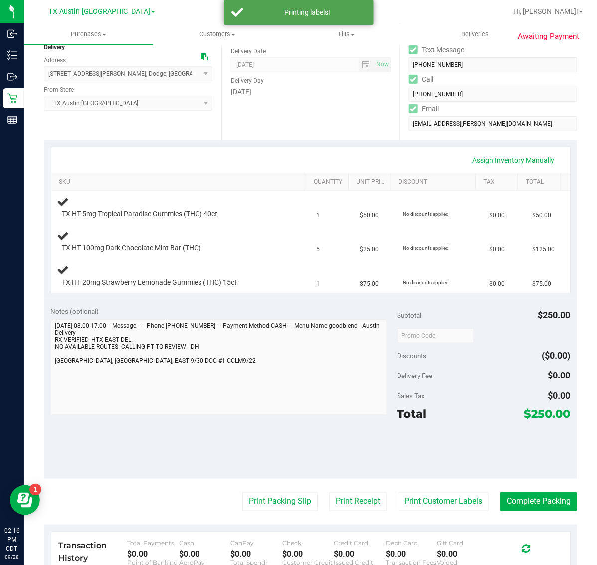
click at [328, 512] on purchase-details "Back Edit Purchase Cancel Purchase View Profile # 11982717 Submitted Needs revi…" at bounding box center [310, 323] width 533 height 789
click at [347, 502] on button "Print Receipt" at bounding box center [357, 501] width 57 height 19
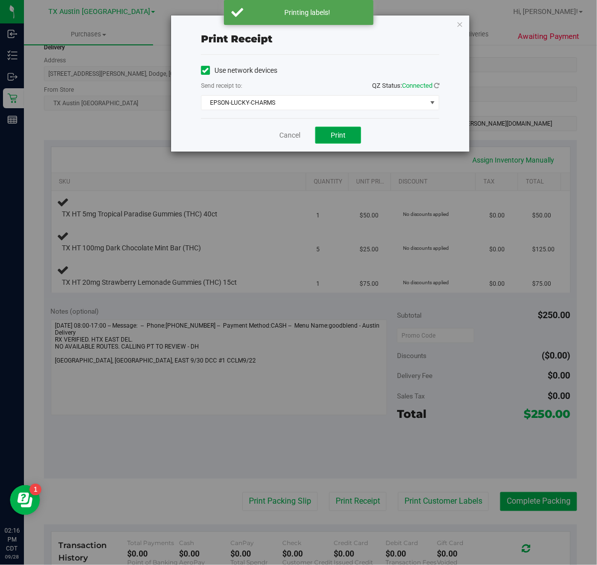
click at [354, 138] on button "Print" at bounding box center [338, 135] width 46 height 17
click at [460, 25] on icon "button" at bounding box center [459, 24] width 7 height 12
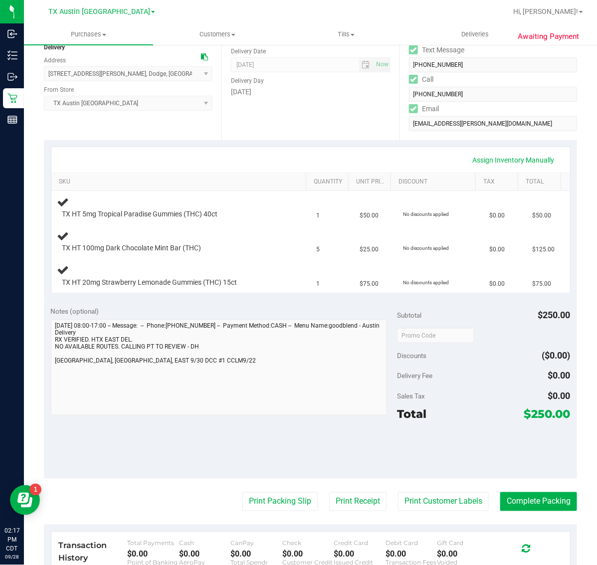
click at [185, 153] on div "Assign Inventory Manually" at bounding box center [310, 160] width 500 height 17
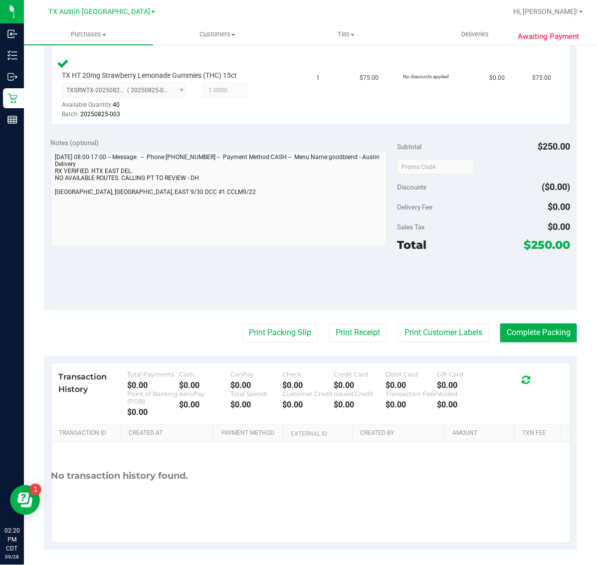
scroll to position [406, 0]
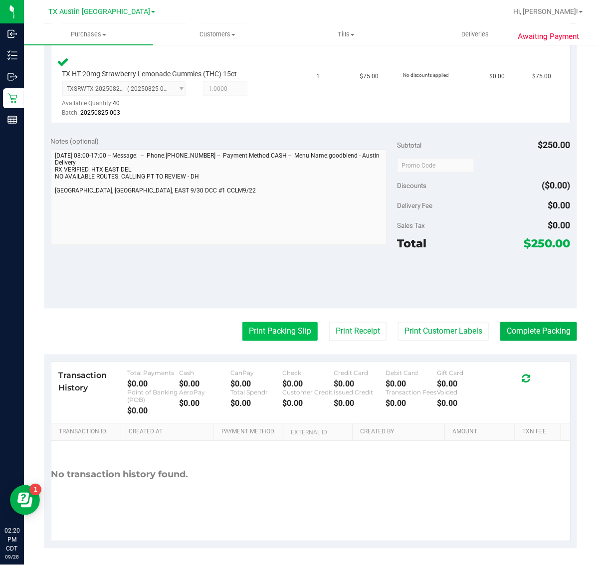
click at [282, 325] on button "Print Packing Slip" at bounding box center [279, 331] width 75 height 19
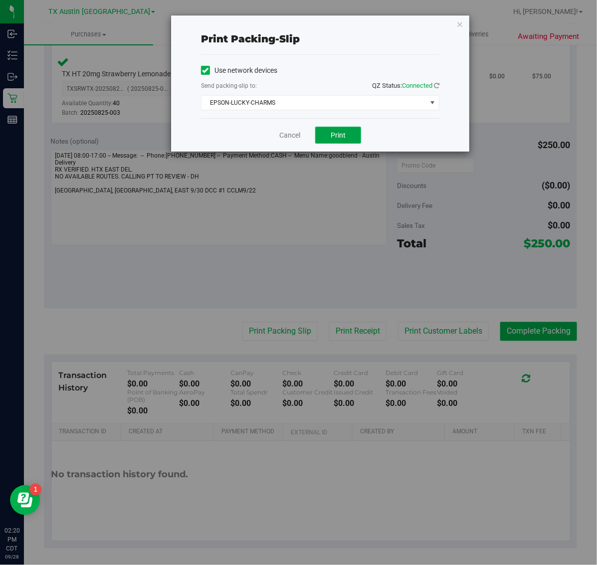
click at [344, 144] on button "Print" at bounding box center [338, 135] width 46 height 17
click at [460, 25] on icon "button" at bounding box center [459, 24] width 7 height 12
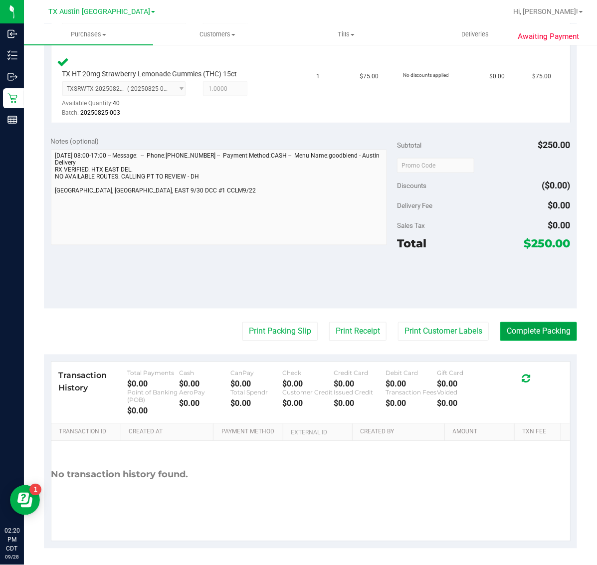
click at [544, 322] on button "Complete Packing" at bounding box center [538, 331] width 77 height 19
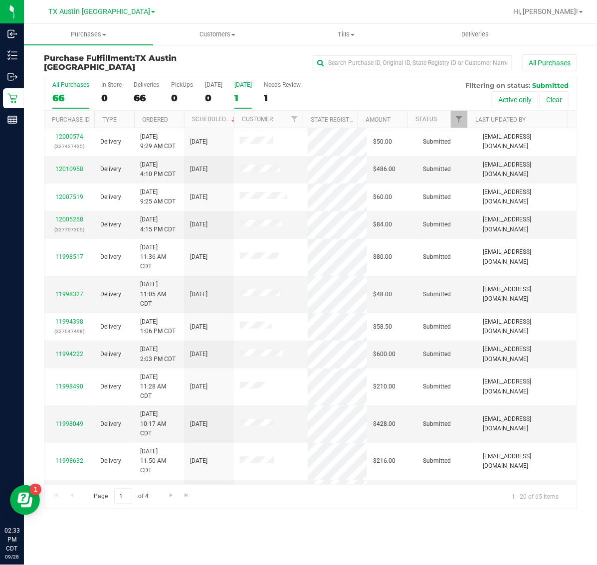
click at [245, 95] on div "1" at bounding box center [242, 97] width 17 height 11
click at [0, 0] on input "[DATE] 1" at bounding box center [0, 0] width 0 height 0
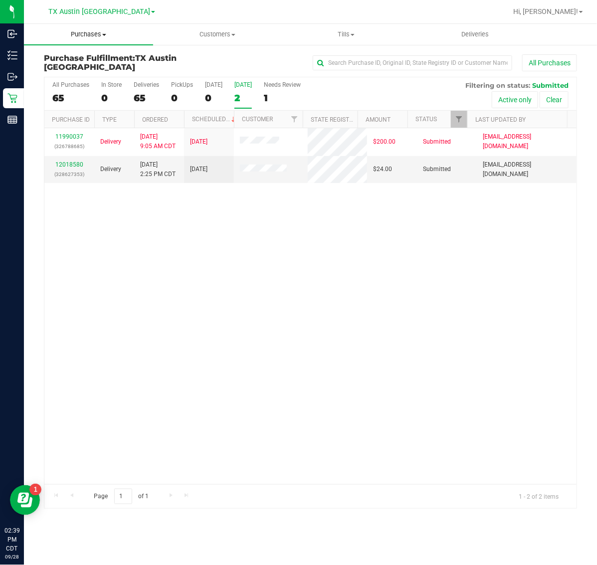
click at [84, 30] on span "Purchases" at bounding box center [88, 34] width 129 height 9
click at [83, 71] on span "Fulfillment" at bounding box center [55, 72] width 62 height 8
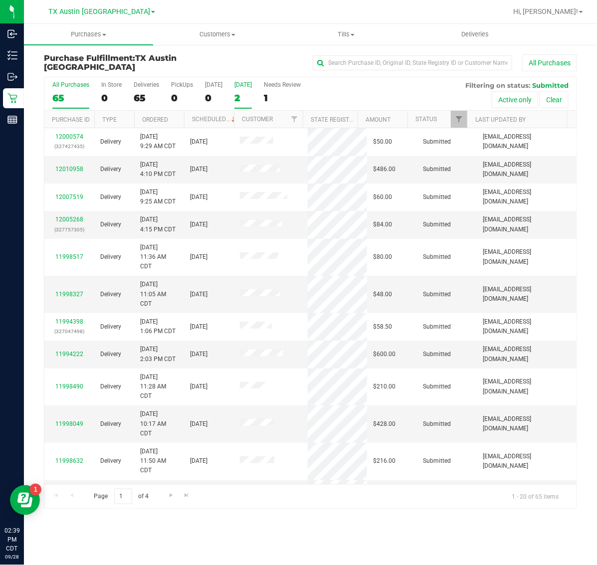
click at [238, 88] on label "[DATE] 2" at bounding box center [242, 94] width 17 height 27
click at [0, 0] on input "[DATE] 2" at bounding box center [0, 0] width 0 height 0
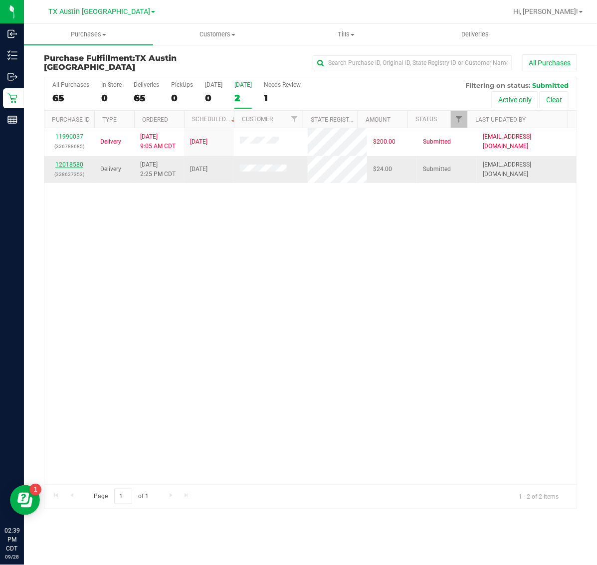
click at [71, 163] on link "12018580" at bounding box center [69, 164] width 28 height 7
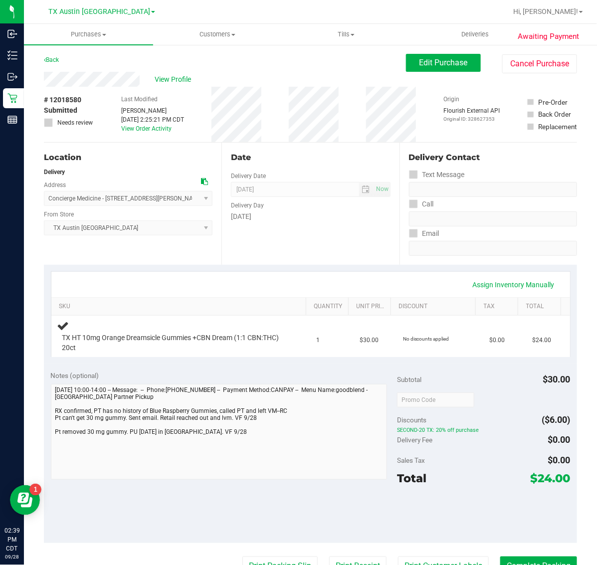
scroll to position [62, 0]
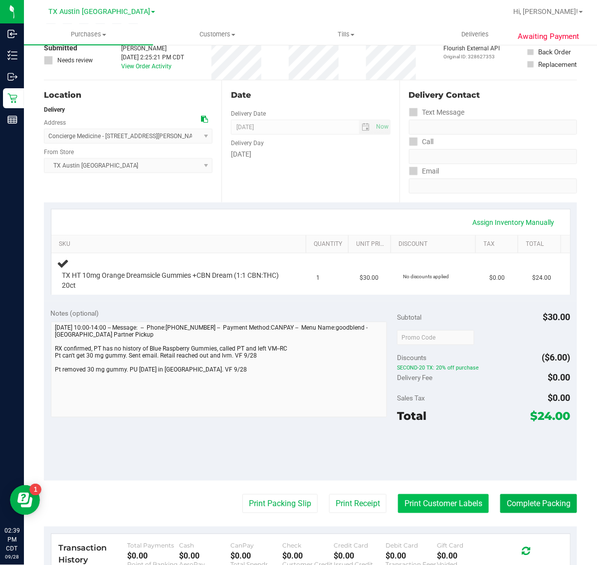
click at [442, 504] on button "Print Customer Labels" at bounding box center [443, 503] width 91 height 19
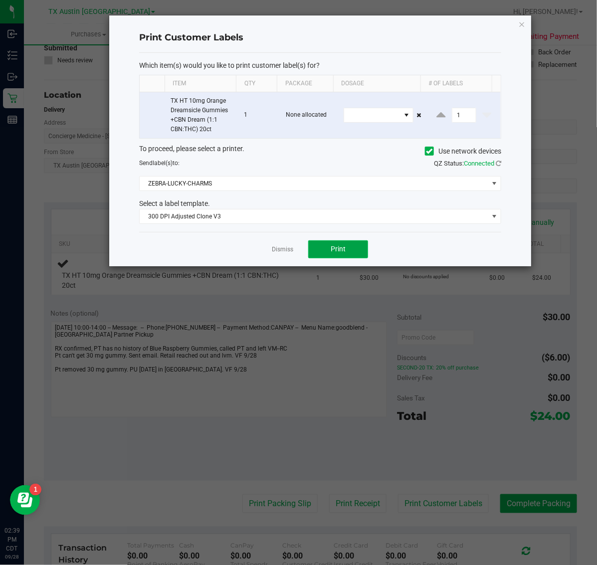
click at [339, 249] on span "Print" at bounding box center [337, 249] width 15 height 8
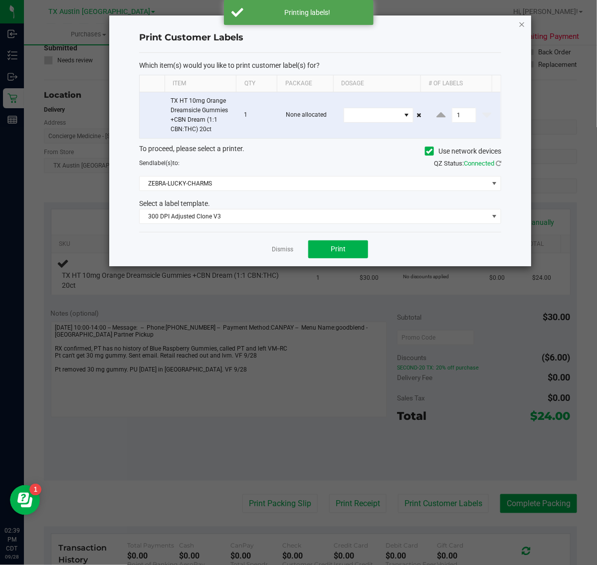
click at [522, 27] on icon "button" at bounding box center [521, 24] width 7 height 12
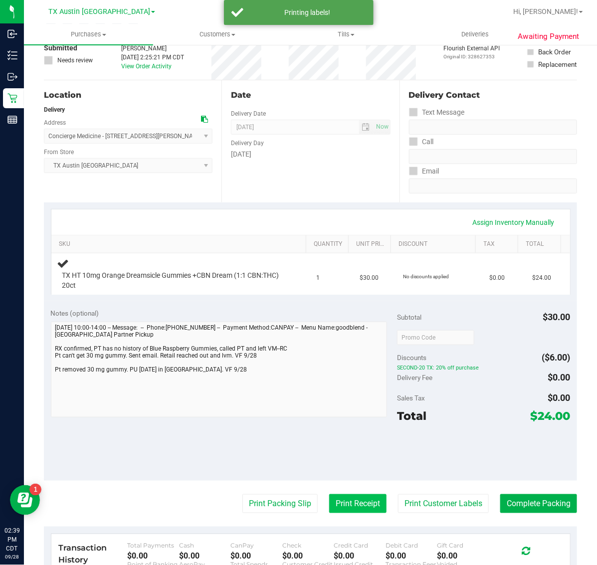
click at [341, 502] on button "Print Receipt" at bounding box center [357, 503] width 57 height 19
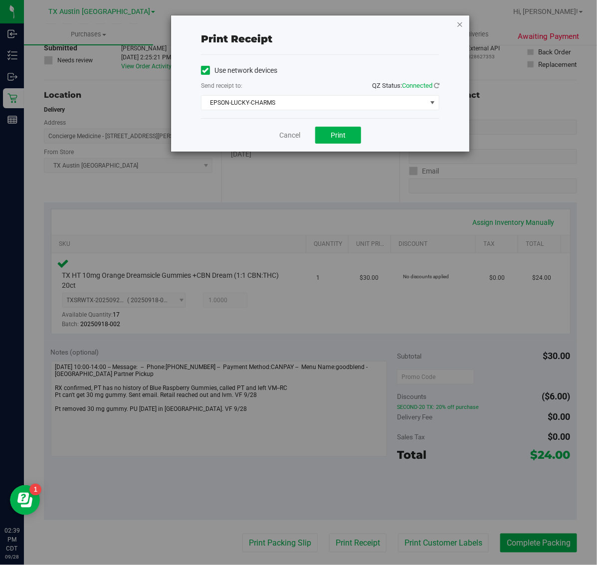
click at [460, 20] on icon "button" at bounding box center [459, 24] width 7 height 12
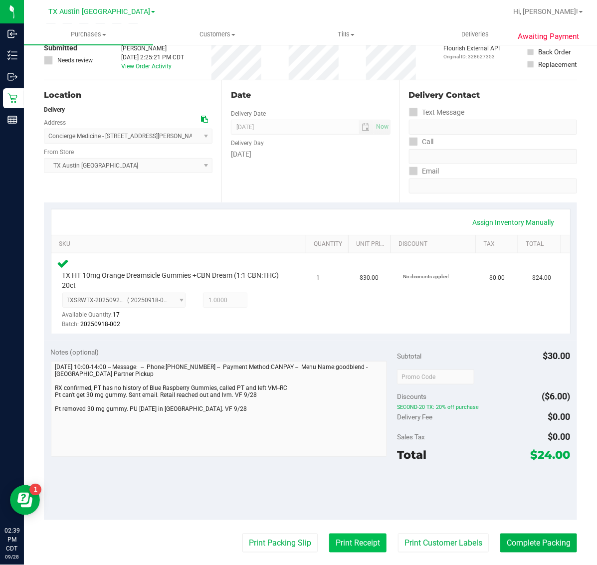
click at [345, 542] on button "Print Receipt" at bounding box center [357, 542] width 57 height 19
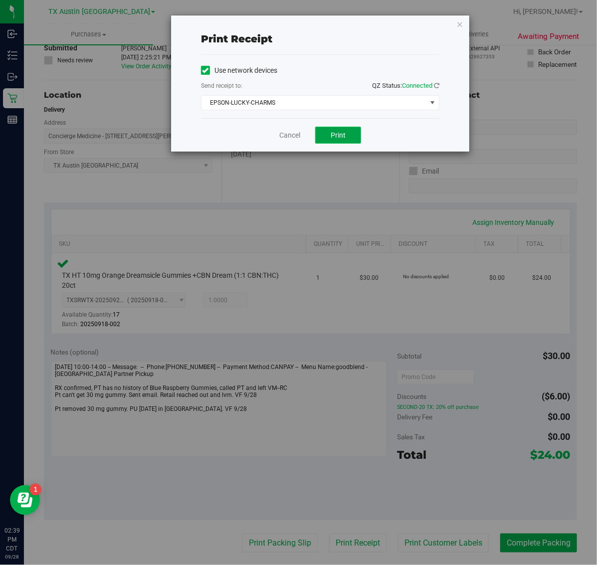
click at [331, 135] on span "Print" at bounding box center [337, 135] width 15 height 8
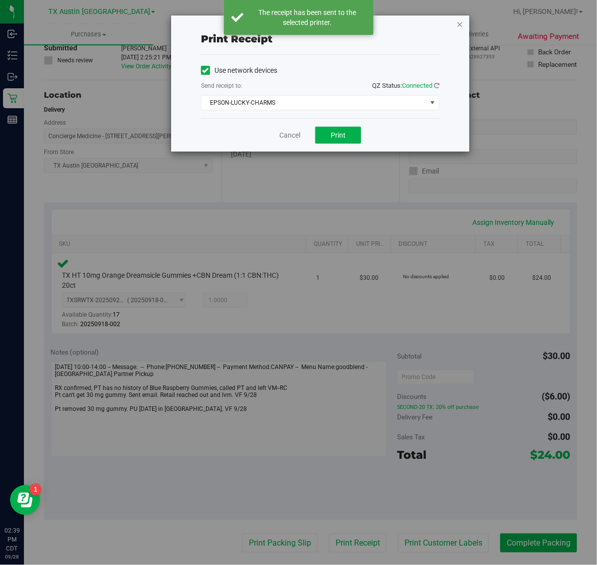
click at [461, 23] on icon "button" at bounding box center [459, 24] width 7 height 12
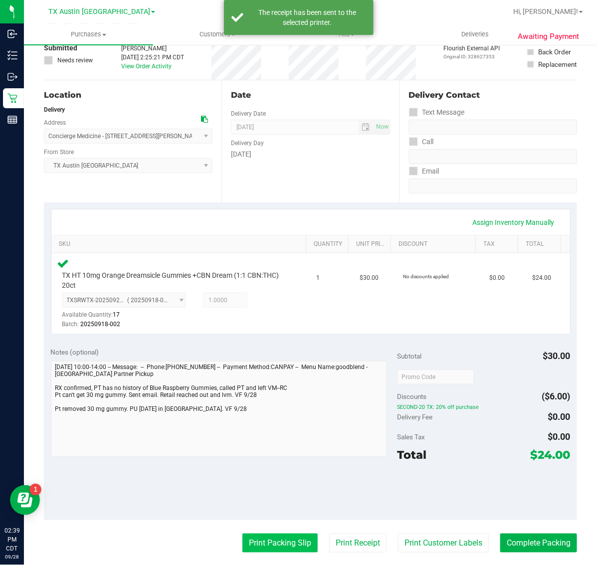
click at [270, 534] on button "Print Packing Slip" at bounding box center [279, 542] width 75 height 19
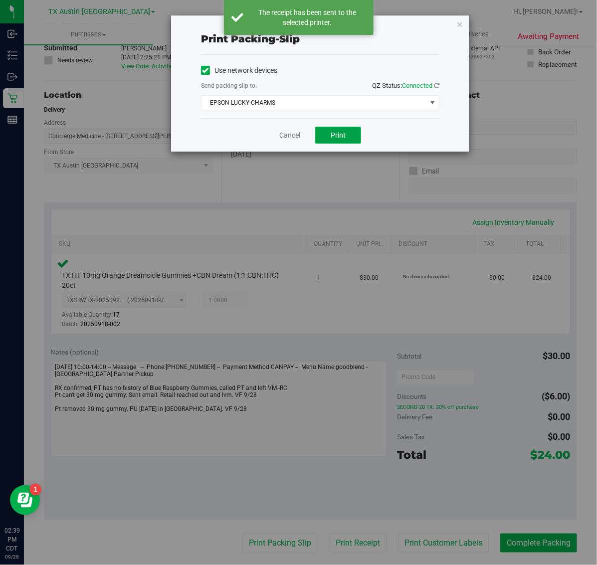
click at [332, 138] on span "Print" at bounding box center [337, 135] width 15 height 8
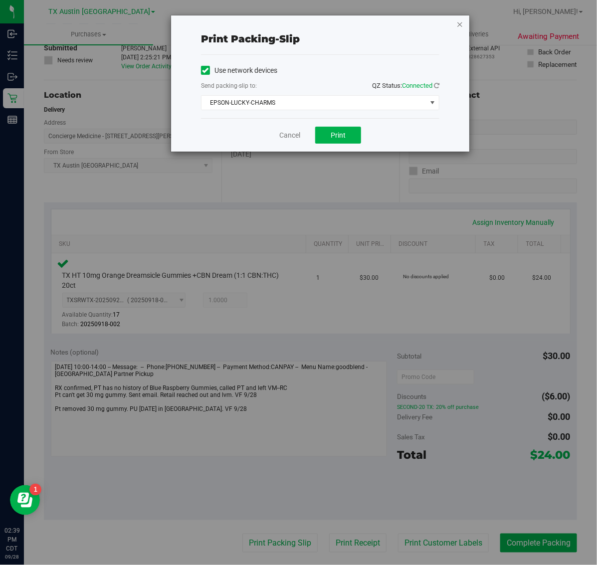
click at [460, 23] on icon "button" at bounding box center [459, 24] width 7 height 12
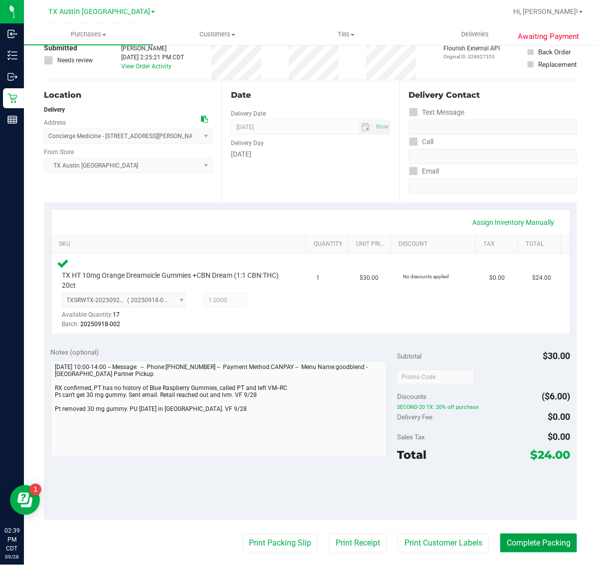
click at [538, 539] on button "Complete Packing" at bounding box center [538, 542] width 77 height 19
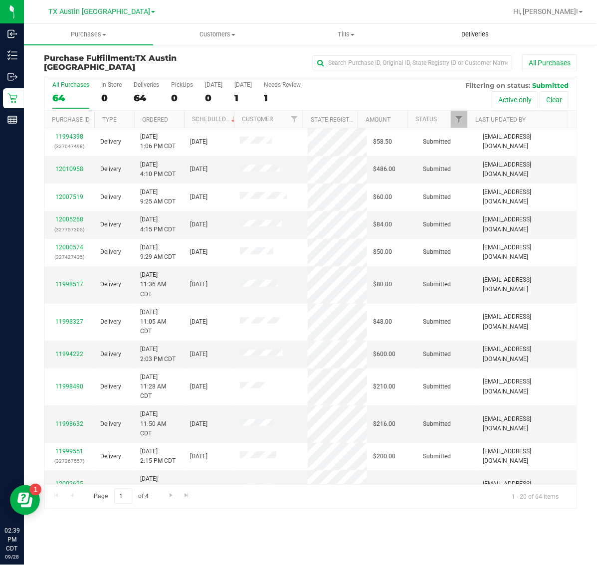
click at [480, 31] on span "Deliveries" at bounding box center [475, 34] width 54 height 9
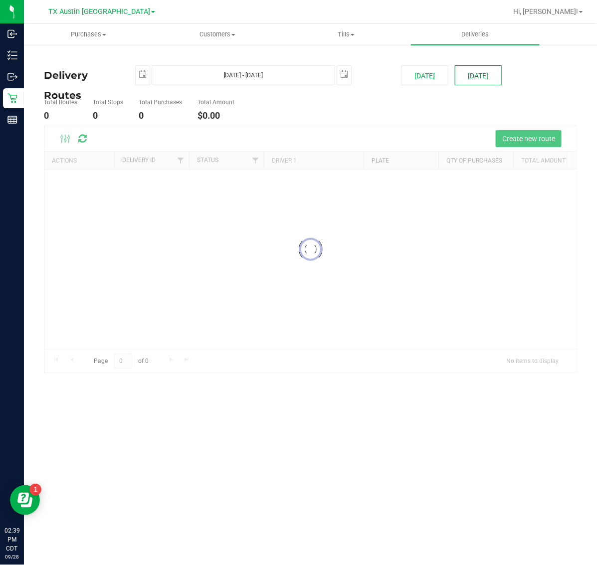
click at [485, 71] on button "[DATE]" at bounding box center [478, 75] width 47 height 20
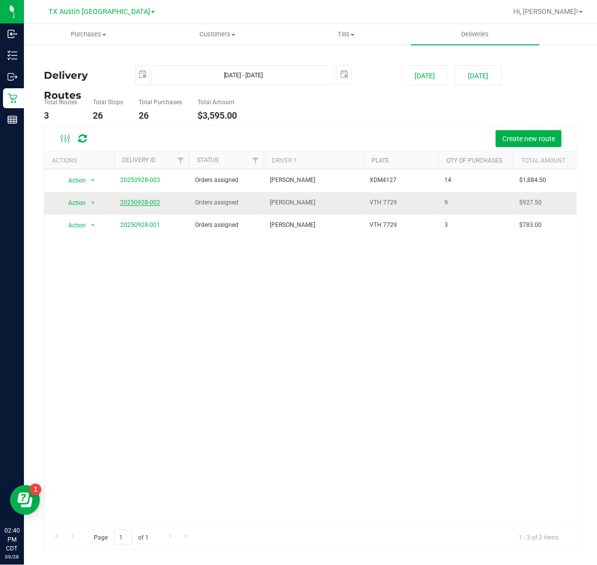
click at [138, 200] on link "20250928-002" at bounding box center [140, 202] width 40 height 7
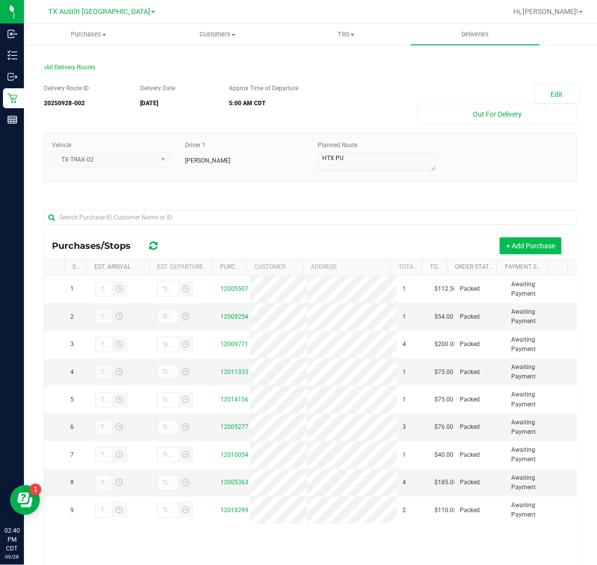
click at [512, 241] on button "+ Add Purchase" at bounding box center [530, 245] width 62 height 17
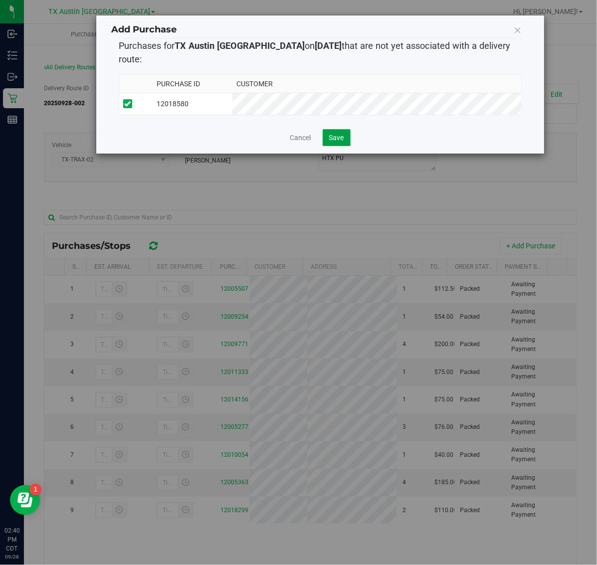
click at [332, 135] on button "Save" at bounding box center [337, 137] width 28 height 17
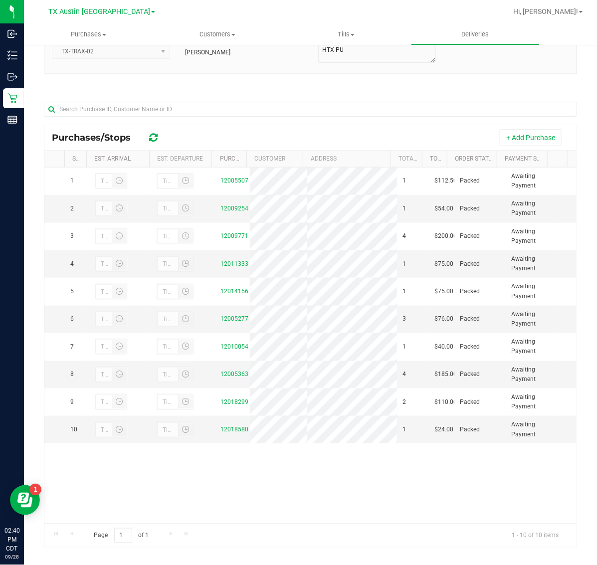
scroll to position [118, 0]
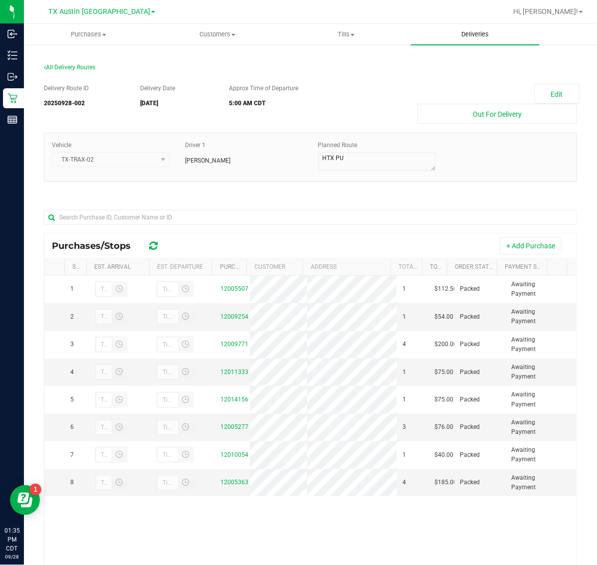
click at [466, 38] on span "Deliveries" at bounding box center [475, 34] width 54 height 9
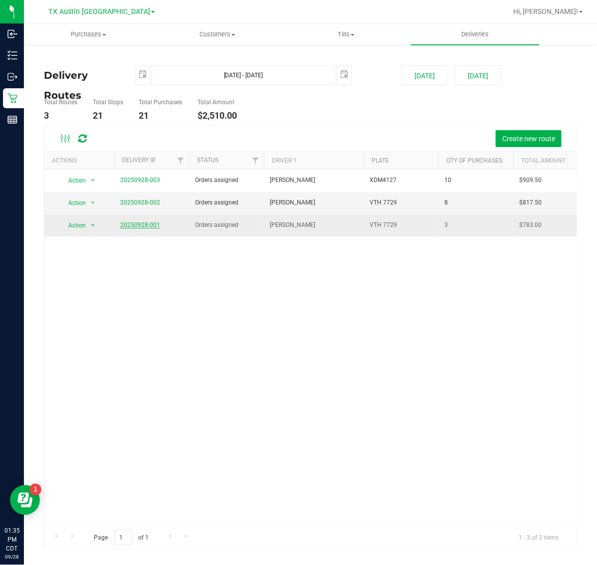
click at [137, 225] on link "20250928-001" at bounding box center [140, 224] width 40 height 7
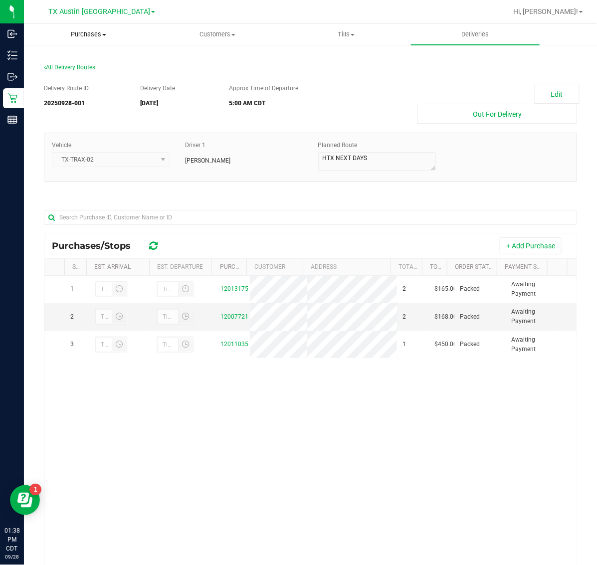
click at [85, 31] on span "Purchases" at bounding box center [88, 34] width 128 height 9
click at [82, 71] on span "Fulfillment" at bounding box center [55, 72] width 62 height 8
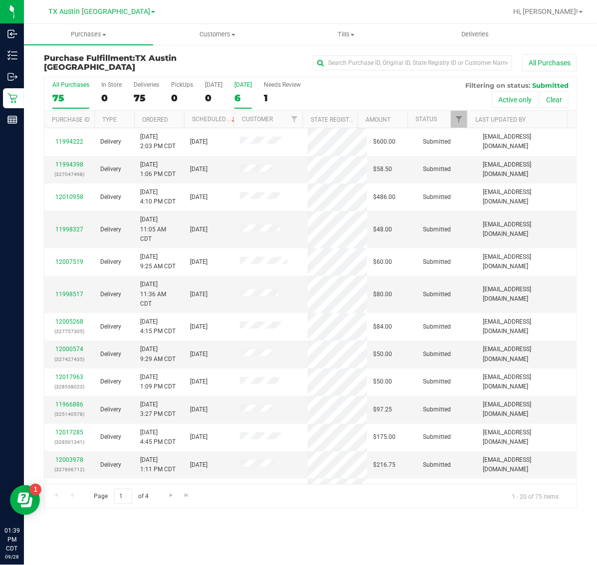
click at [250, 86] on div "[DATE]" at bounding box center [242, 84] width 17 height 7
click at [0, 0] on input "[DATE] 6" at bounding box center [0, 0] width 0 height 0
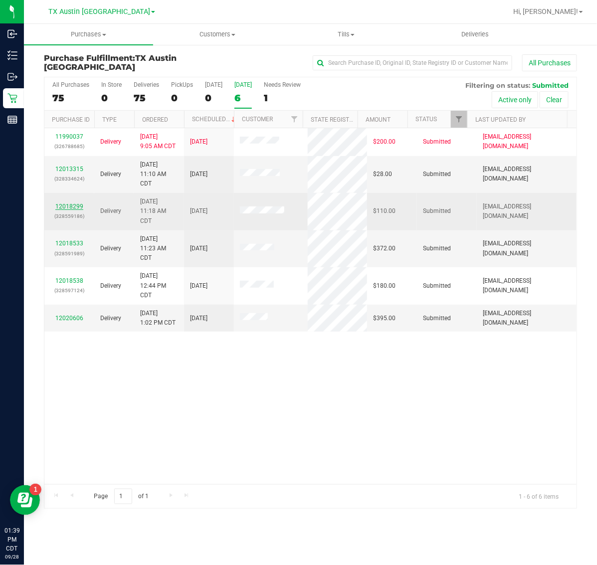
click at [78, 205] on link "12018299" at bounding box center [69, 206] width 28 height 7
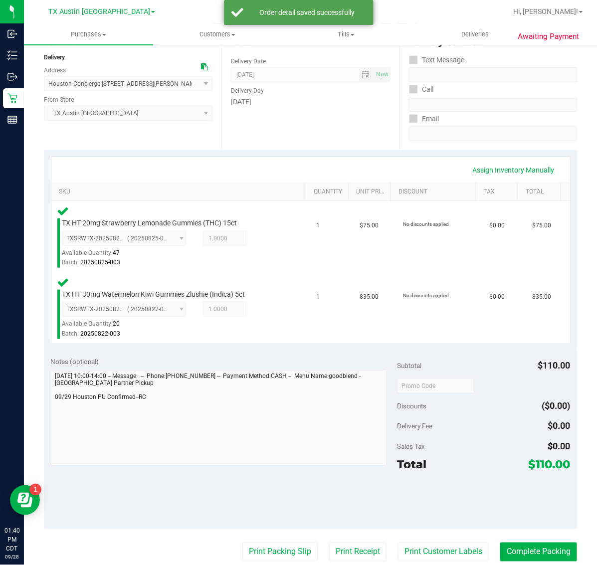
scroll to position [308, 0]
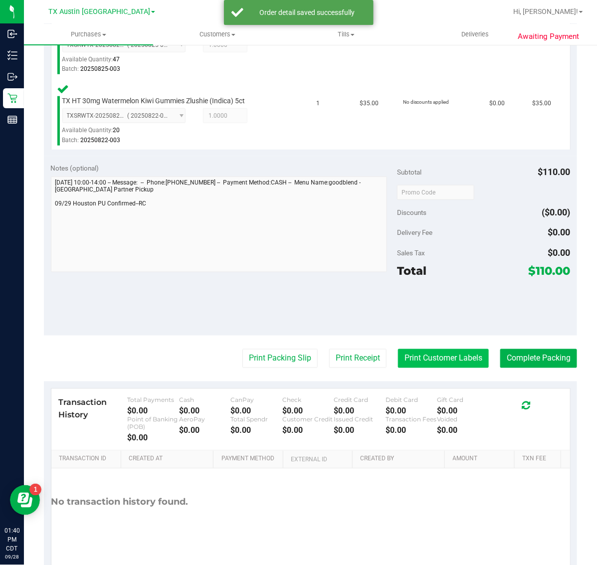
click at [438, 358] on button "Print Customer Labels" at bounding box center [443, 358] width 91 height 19
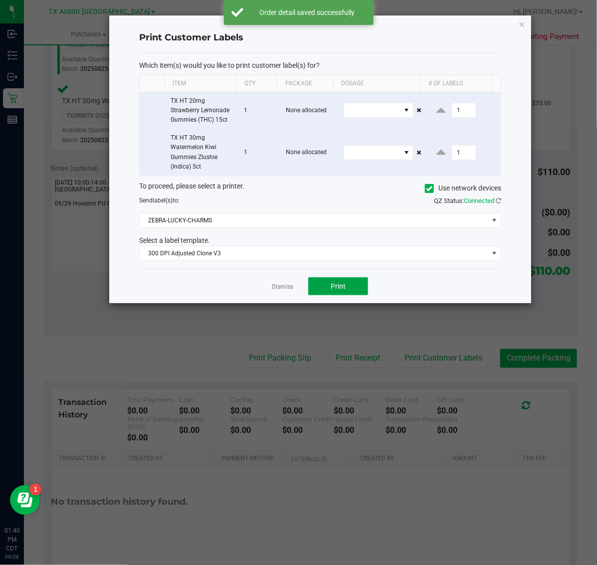
click at [338, 287] on span "Print" at bounding box center [337, 286] width 15 height 8
click at [519, 29] on icon "button" at bounding box center [521, 24] width 7 height 12
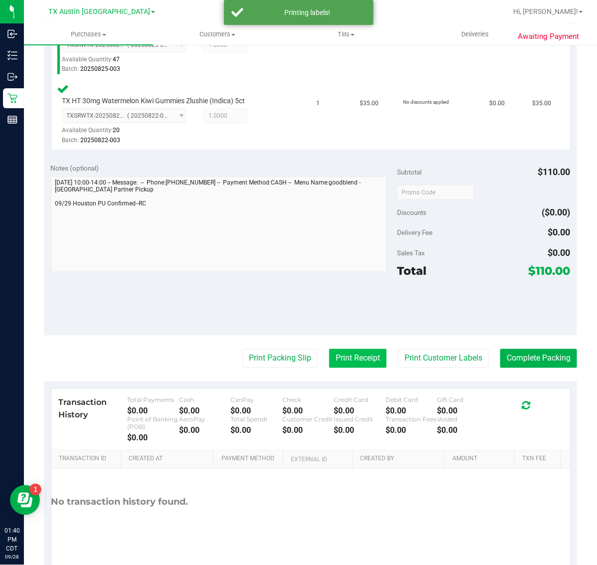
click at [349, 357] on button "Print Receipt" at bounding box center [357, 358] width 57 height 19
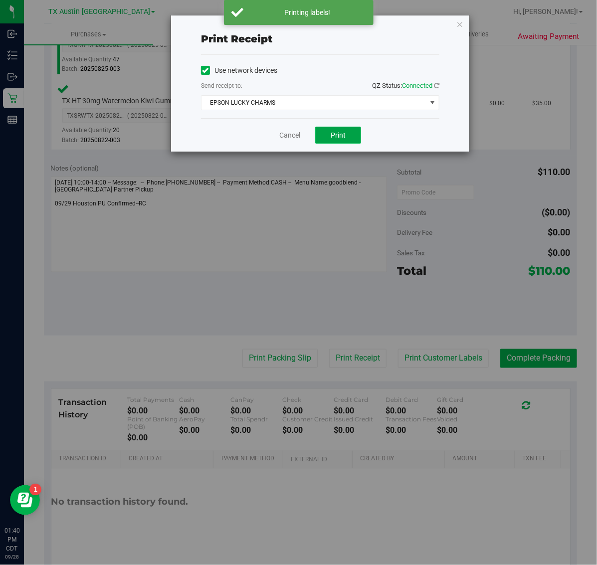
click at [342, 136] on span "Print" at bounding box center [337, 135] width 15 height 8
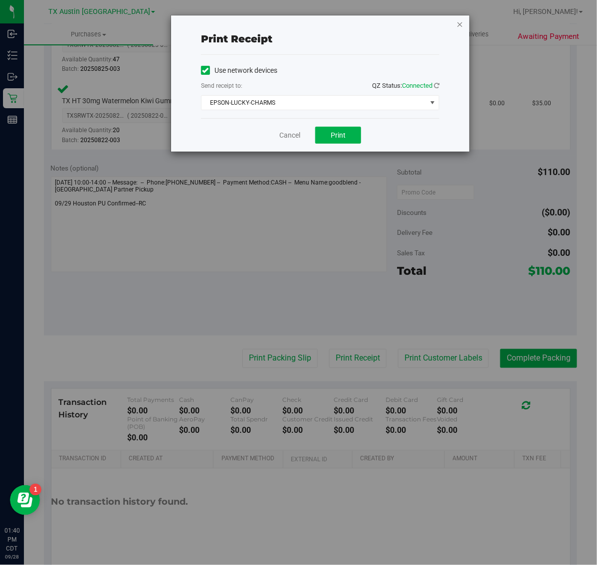
click at [460, 21] on icon "button" at bounding box center [459, 24] width 7 height 12
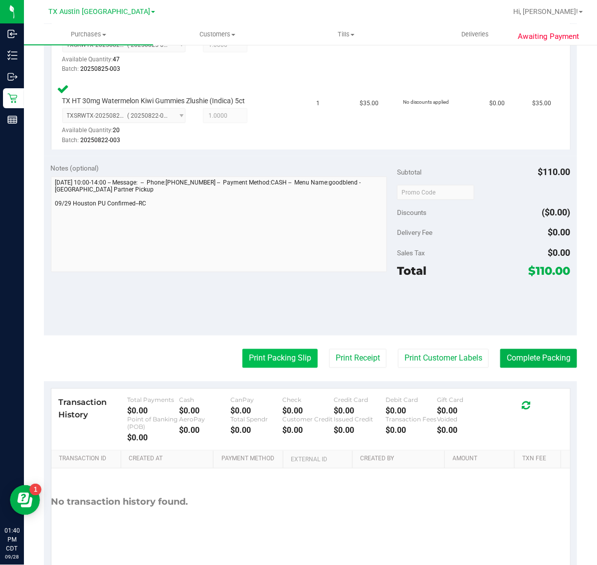
click at [272, 353] on button "Print Packing Slip" at bounding box center [279, 358] width 75 height 19
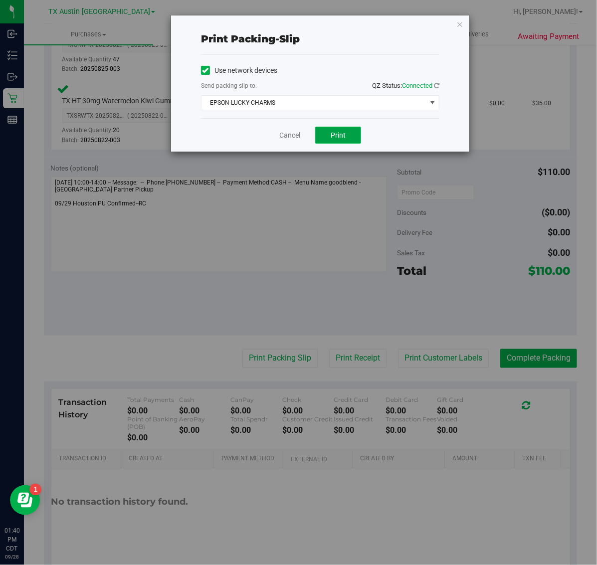
click at [334, 139] on span "Print" at bounding box center [337, 135] width 15 height 8
click at [457, 23] on icon "button" at bounding box center [459, 24] width 7 height 12
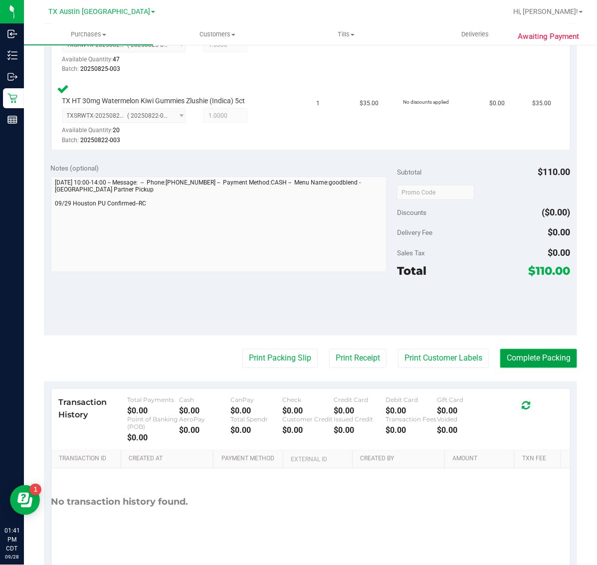
click at [535, 364] on button "Complete Packing" at bounding box center [538, 358] width 77 height 19
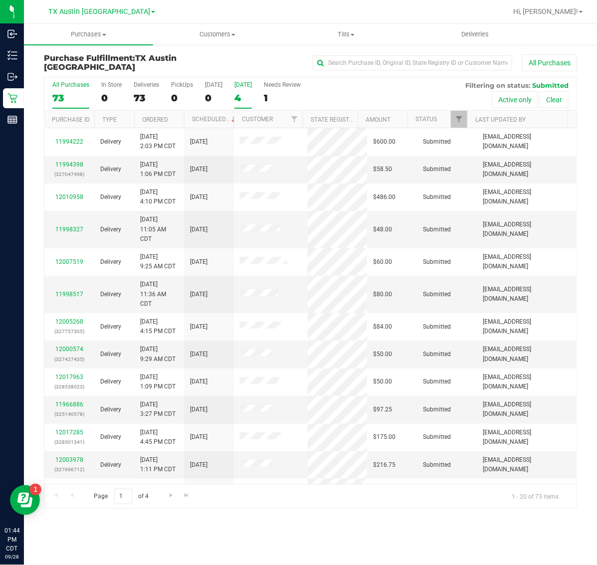
click at [247, 96] on div "4" at bounding box center [242, 97] width 17 height 11
click at [0, 0] on input "Tomorrow 4" at bounding box center [0, 0] width 0 height 0
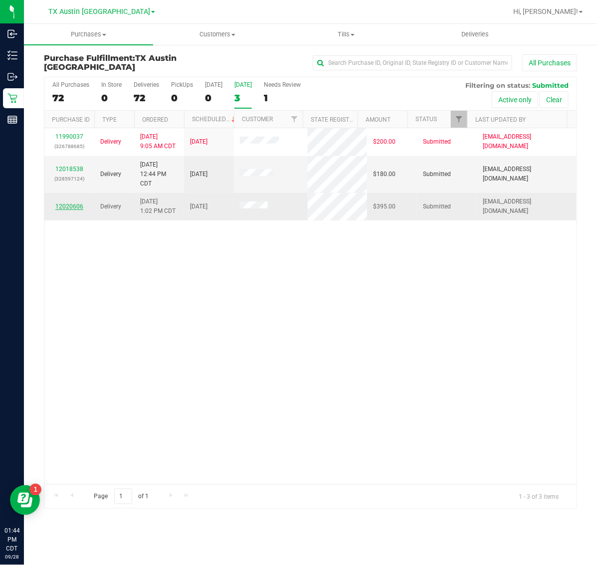
click at [78, 205] on link "12020606" at bounding box center [69, 206] width 28 height 7
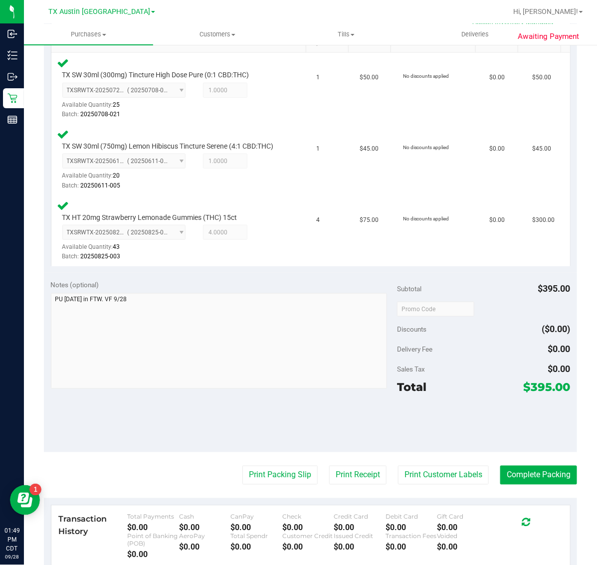
scroll to position [269, 0]
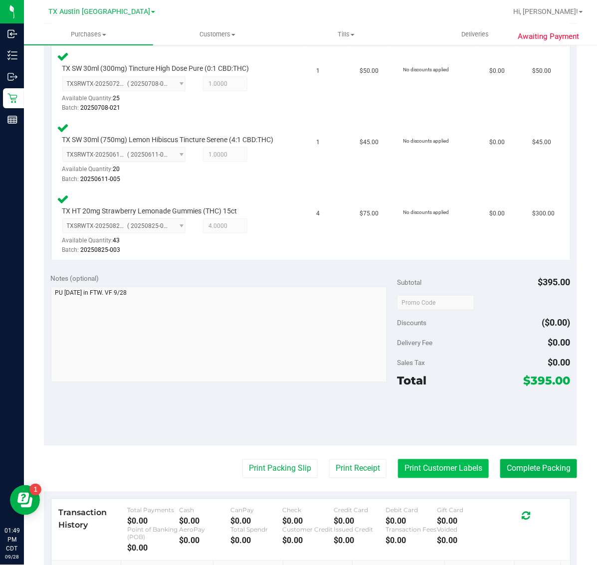
click at [413, 472] on button "Print Customer Labels" at bounding box center [443, 468] width 91 height 19
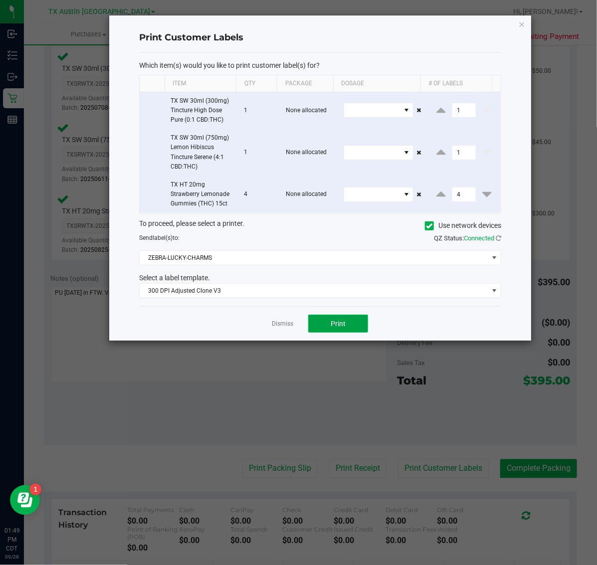
click at [346, 327] on button "Print" at bounding box center [338, 324] width 60 height 18
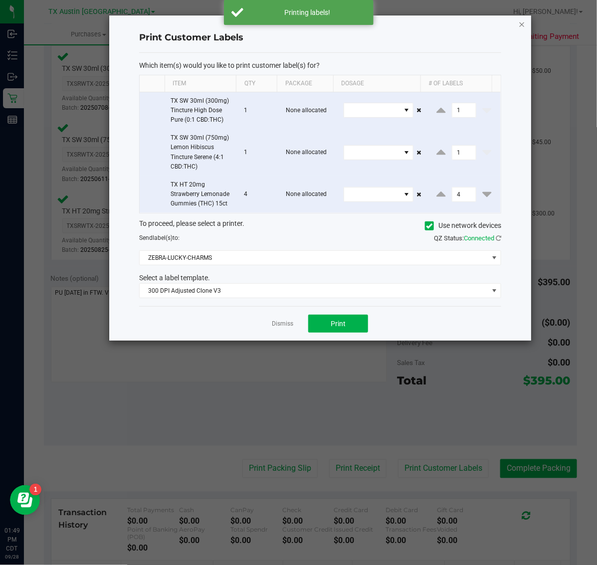
click at [521, 27] on icon "button" at bounding box center [521, 24] width 7 height 12
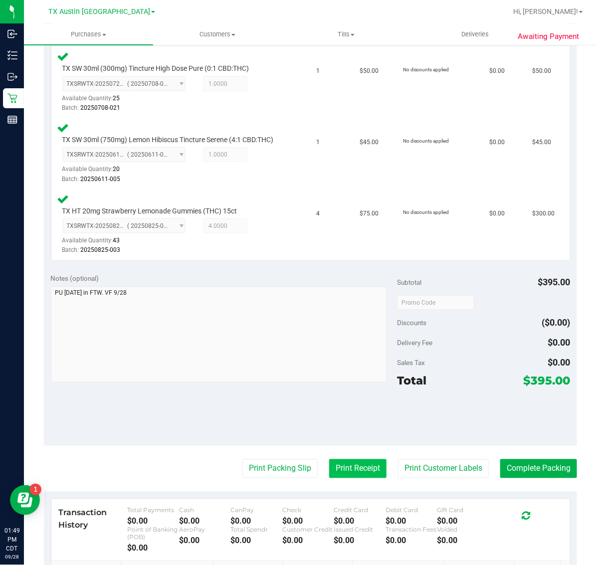
click at [351, 476] on button "Print Receipt" at bounding box center [357, 468] width 57 height 19
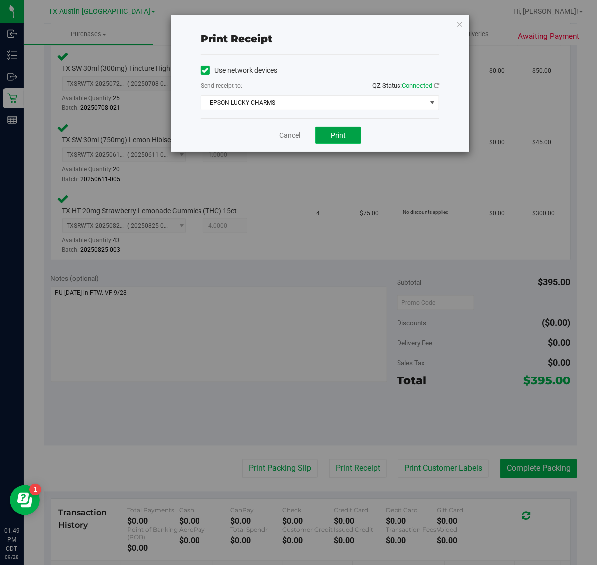
click at [335, 135] on span "Print" at bounding box center [337, 135] width 15 height 8
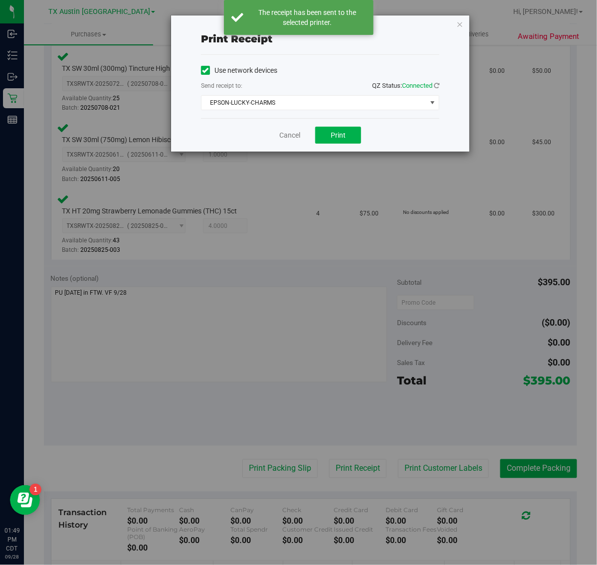
click at [487, 19] on div "Print receipt Use network devices Send receipt to: QZ Status: Connected EPSON-L…" at bounding box center [302, 282] width 604 height 565
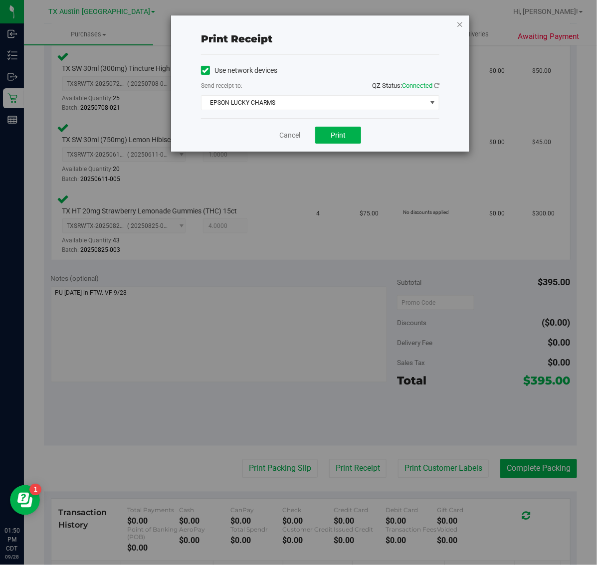
click at [460, 23] on icon "button" at bounding box center [459, 24] width 7 height 12
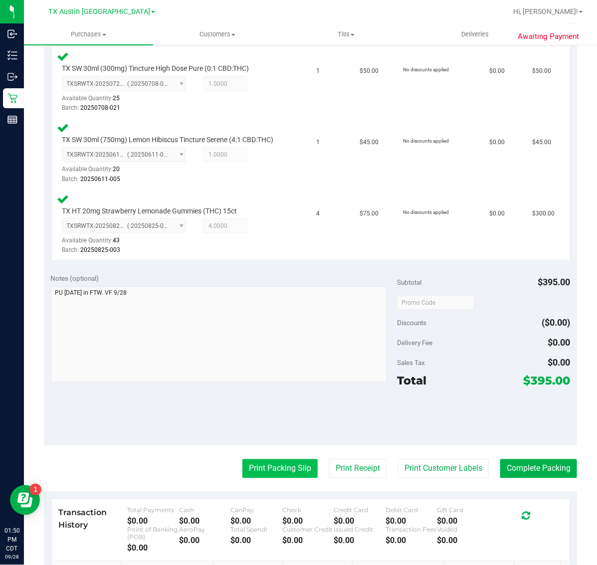
click at [277, 476] on button "Print Packing Slip" at bounding box center [279, 468] width 75 height 19
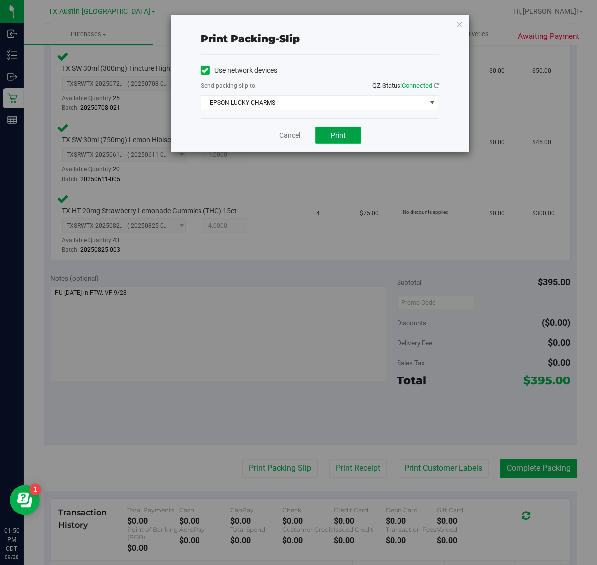
click at [349, 134] on button "Print" at bounding box center [338, 135] width 46 height 17
click at [458, 23] on icon "button" at bounding box center [459, 24] width 7 height 12
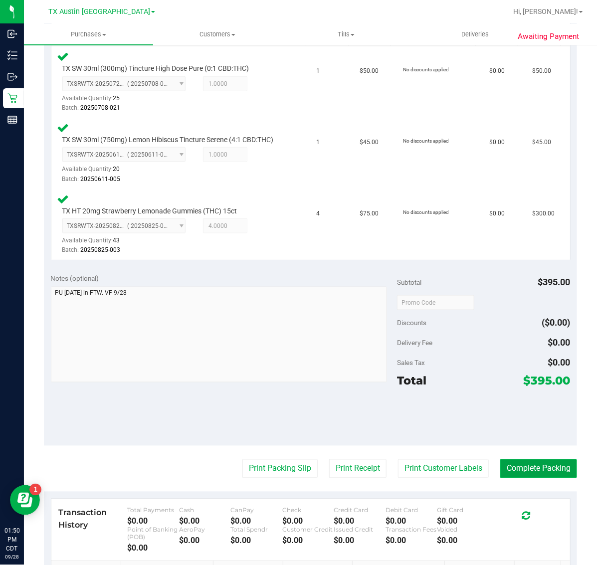
click at [544, 474] on button "Complete Packing" at bounding box center [538, 468] width 77 height 19
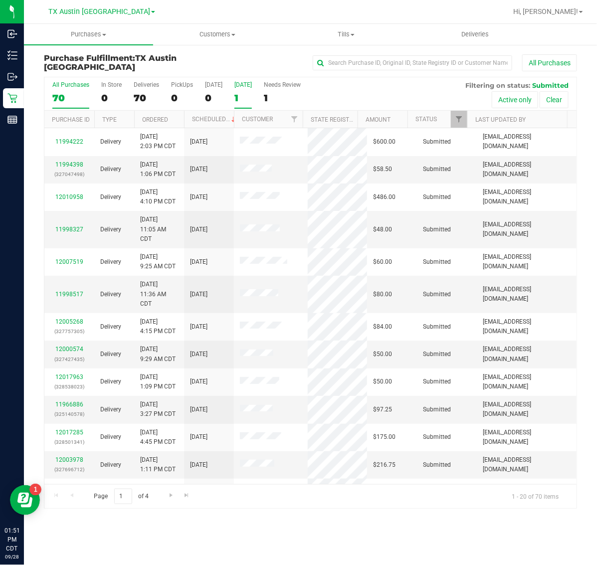
click at [250, 87] on div "[DATE]" at bounding box center [242, 84] width 17 height 7
click at [0, 0] on input "[DATE] 1" at bounding box center [0, 0] width 0 height 0
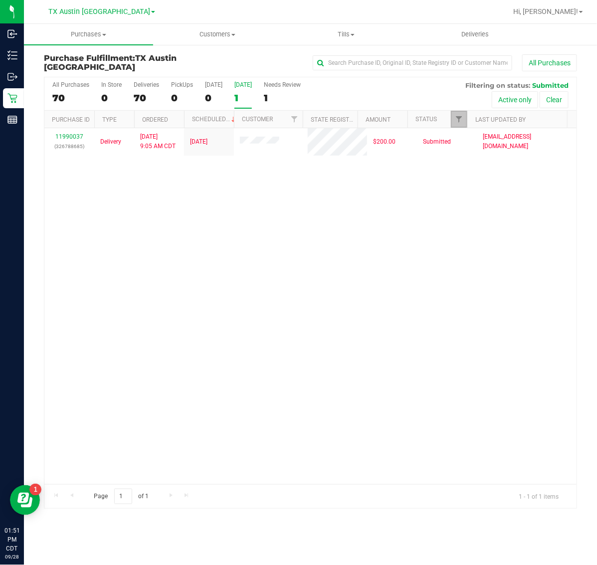
click at [463, 123] on link "Filter" at bounding box center [459, 119] width 16 height 17
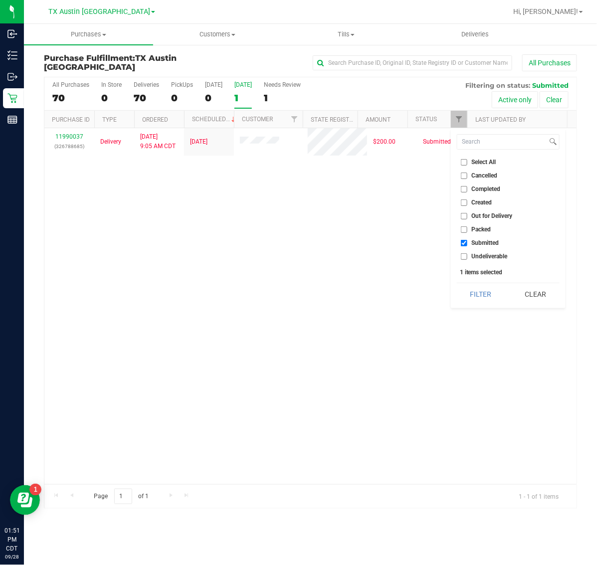
click at [482, 164] on span "Select All" at bounding box center [484, 162] width 24 height 6
click at [467, 164] on input "Select All" at bounding box center [464, 162] width 6 height 6
checkbox input "true"
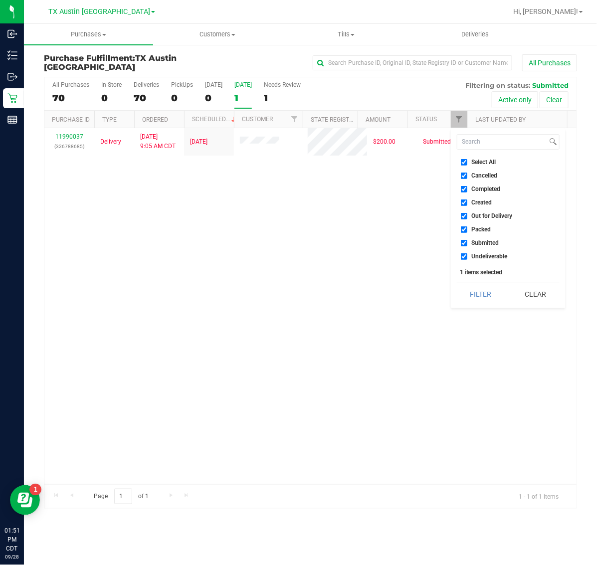
checkbox input "true"
click at [405, 68] on input "text" at bounding box center [412, 62] width 199 height 15
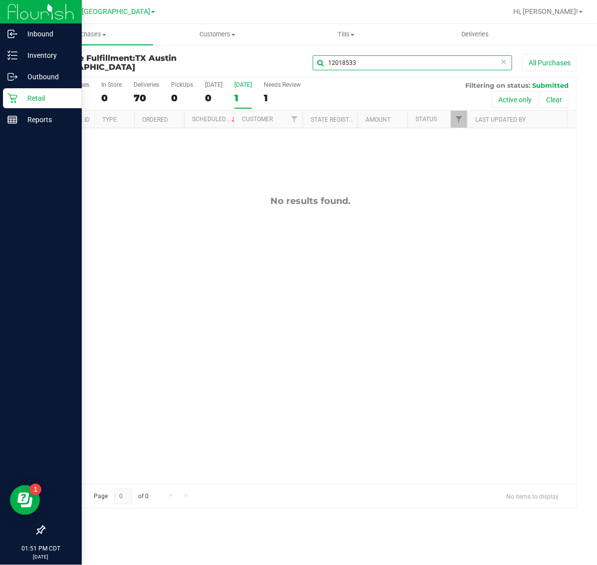
type input "12018533"
click at [25, 92] on p "Retail" at bounding box center [47, 98] width 60 height 12
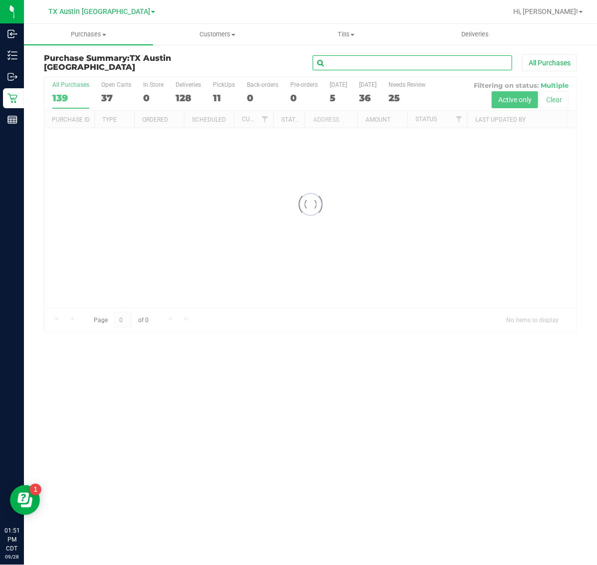
click at [366, 63] on input "text" at bounding box center [412, 62] width 199 height 15
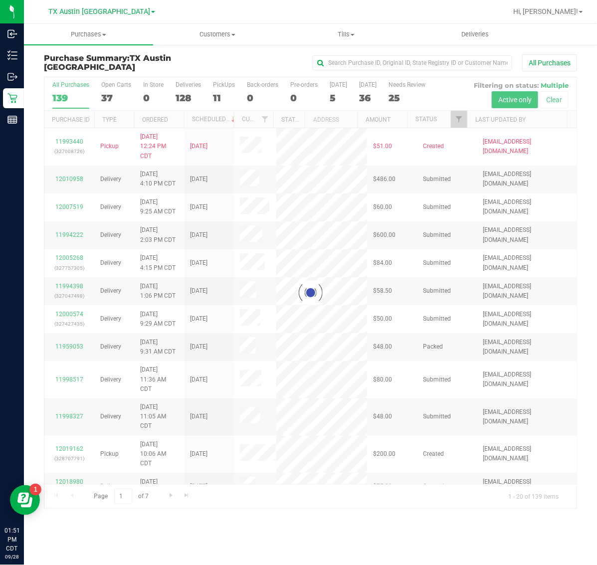
click at [460, 126] on div at bounding box center [310, 292] width 532 height 431
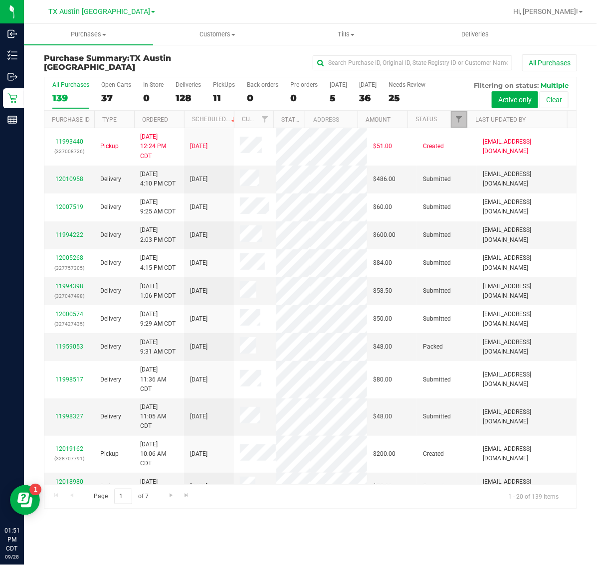
click at [460, 126] on link "Filter" at bounding box center [459, 119] width 16 height 17
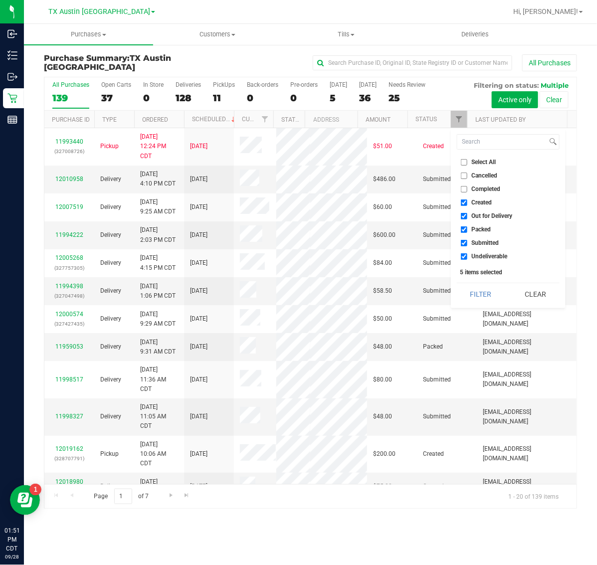
click at [472, 160] on span "Select All" at bounding box center [484, 162] width 24 height 6
click at [467, 160] on input "Select All" at bounding box center [464, 162] width 6 height 6
checkbox input "true"
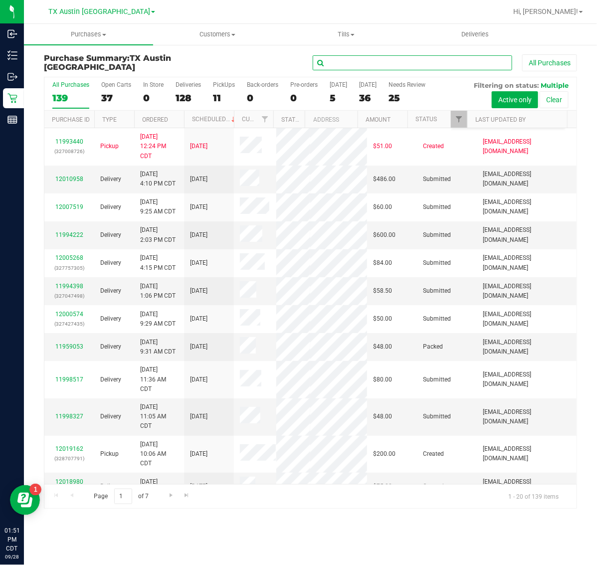
click at [437, 68] on input "text" at bounding box center [412, 62] width 199 height 15
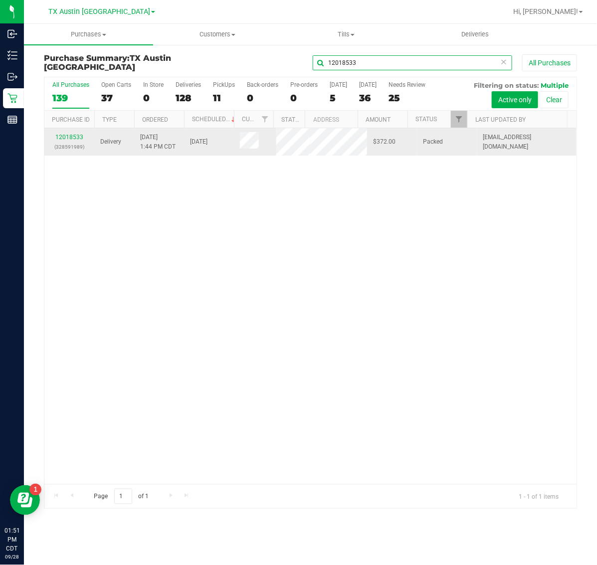
type input "12018533"
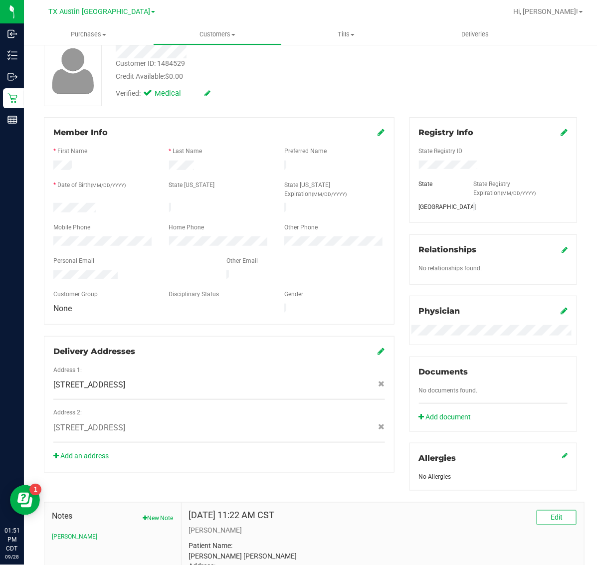
scroll to position [125, 0]
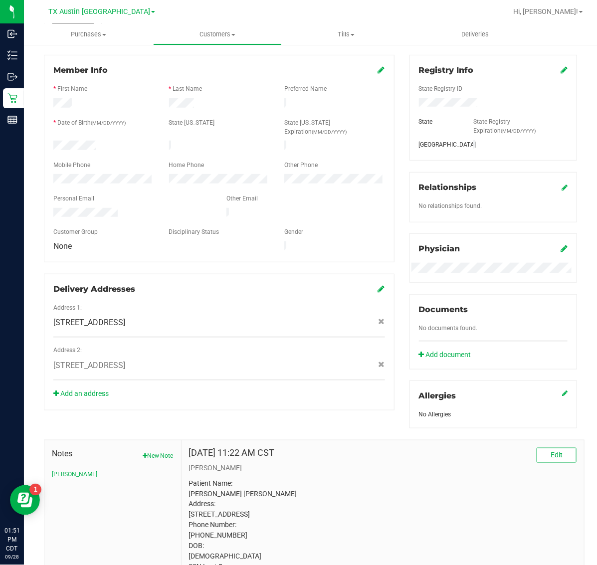
click at [378, 285] on icon at bounding box center [381, 289] width 7 height 8
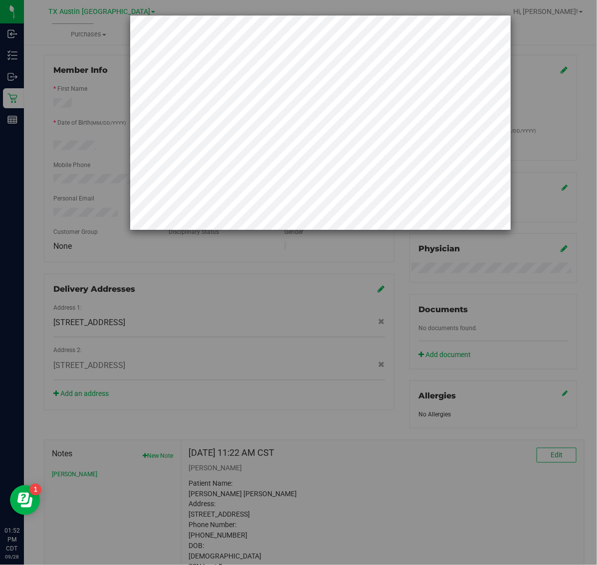
click at [75, 333] on div at bounding box center [302, 282] width 604 height 565
drag, startPoint x: 52, startPoint y: 345, endPoint x: 82, endPoint y: 345, distance: 29.9
click at [82, 345] on div at bounding box center [302, 282] width 604 height 565
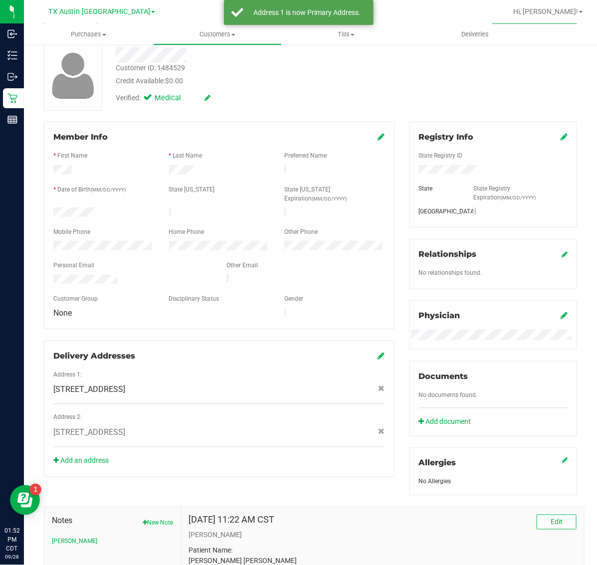
scroll to position [0, 0]
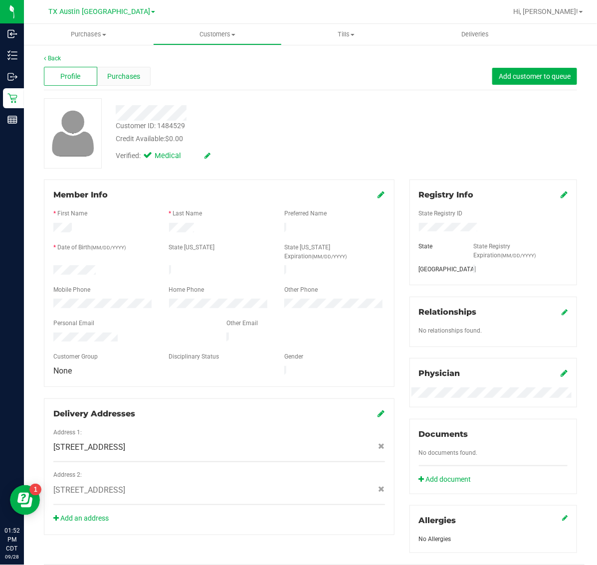
click at [123, 67] on div "Purchases" at bounding box center [123, 76] width 53 height 19
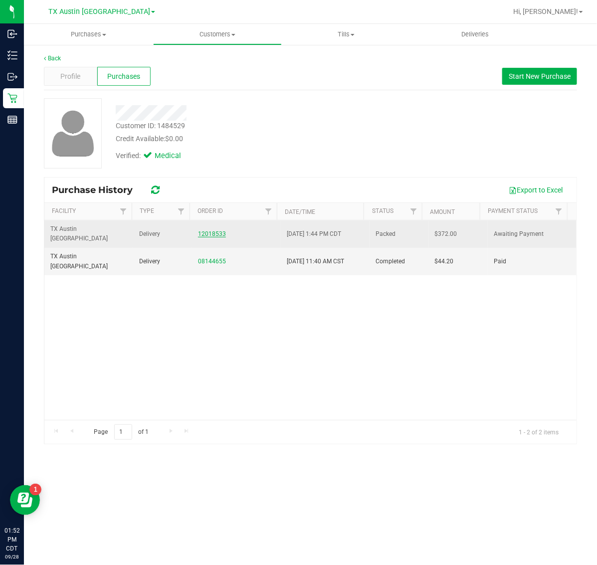
click at [205, 231] on link "12018533" at bounding box center [212, 233] width 28 height 7
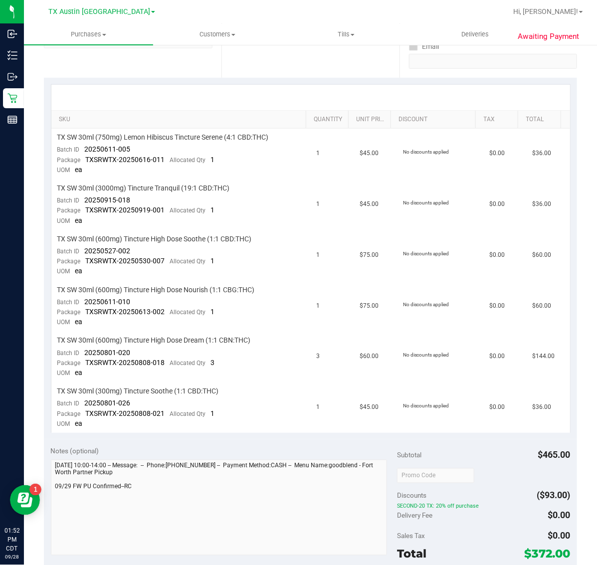
scroll to position [436, 0]
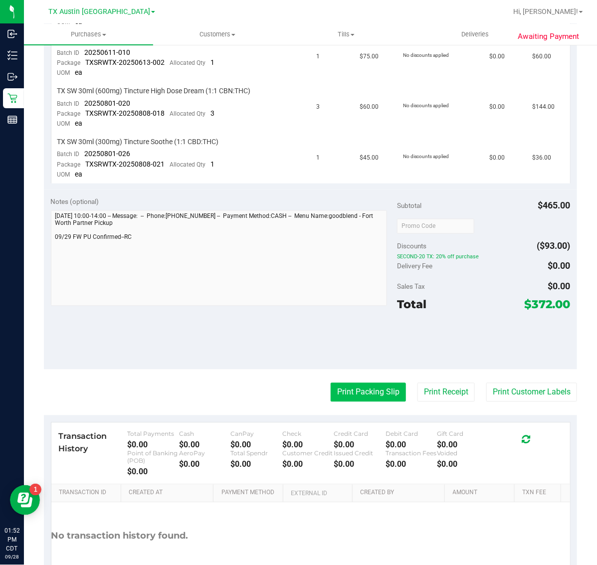
click at [350, 383] on button "Print Packing Slip" at bounding box center [367, 392] width 75 height 19
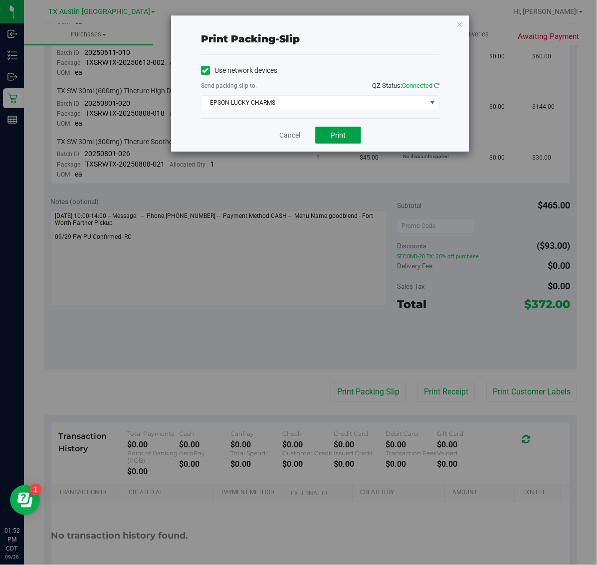
click at [332, 141] on button "Print" at bounding box center [338, 135] width 46 height 17
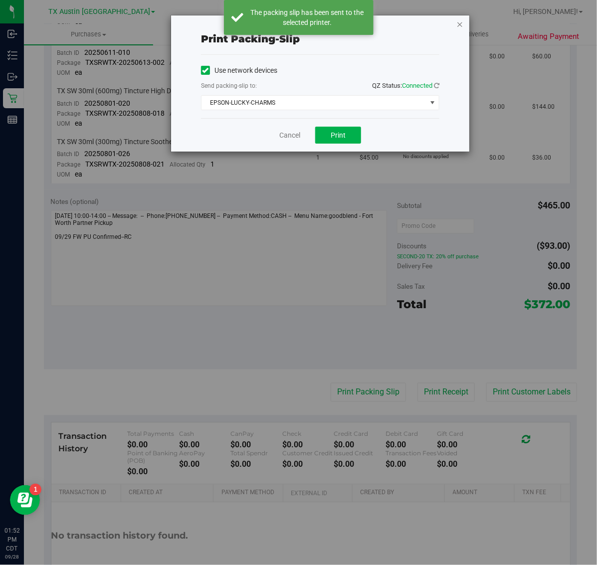
click at [461, 21] on icon "button" at bounding box center [459, 24] width 7 height 12
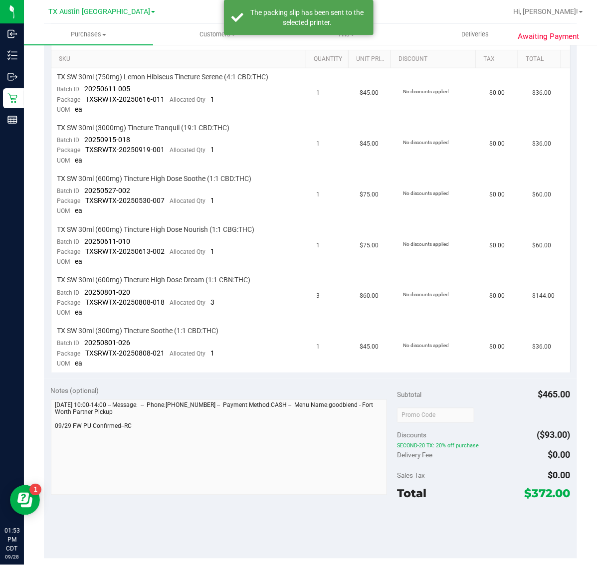
scroll to position [0, 0]
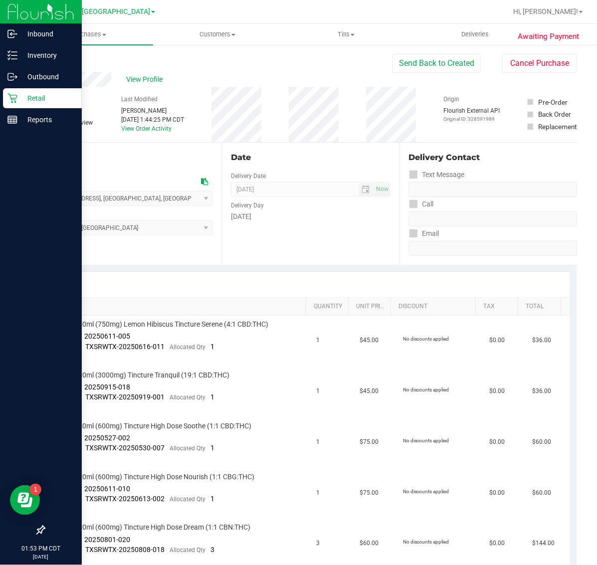
click at [13, 102] on icon at bounding box center [12, 98] width 10 height 10
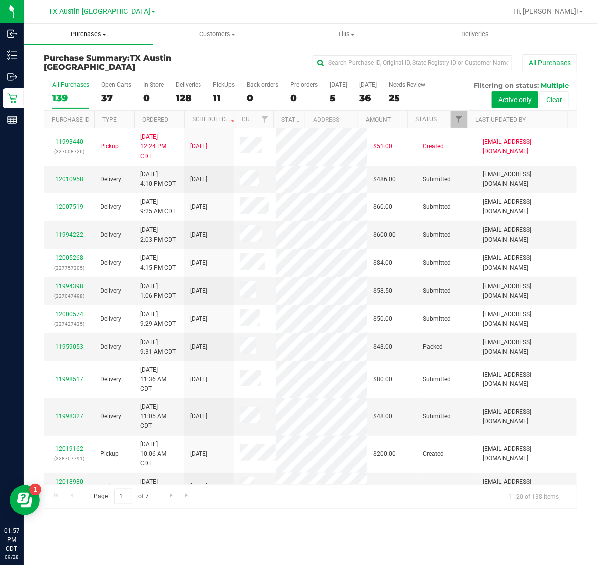
click at [84, 36] on span "Purchases" at bounding box center [88, 34] width 129 height 9
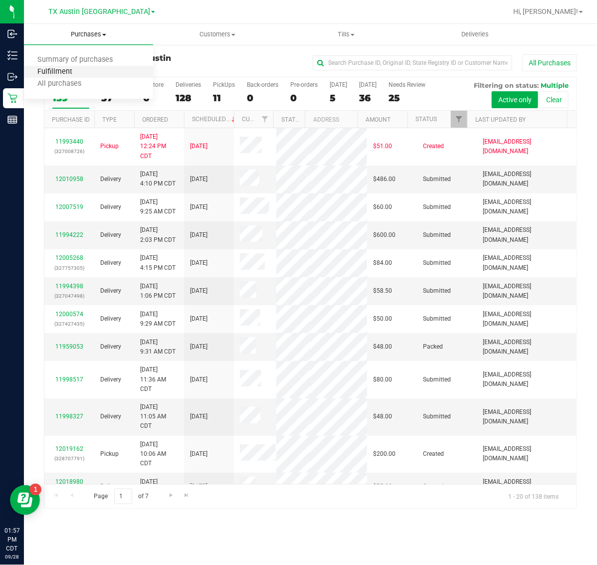
click at [83, 71] on span "Fulfillment" at bounding box center [55, 72] width 62 height 8
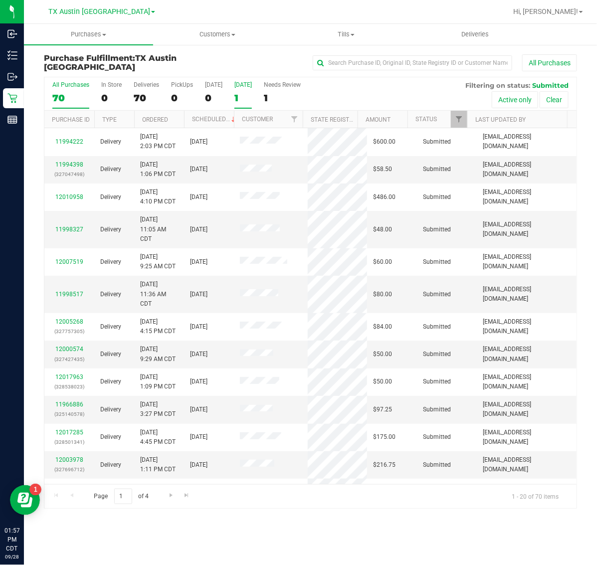
click at [243, 88] on label "[DATE] 1" at bounding box center [242, 94] width 17 height 27
click at [0, 0] on input "[DATE] 1" at bounding box center [0, 0] width 0 height 0
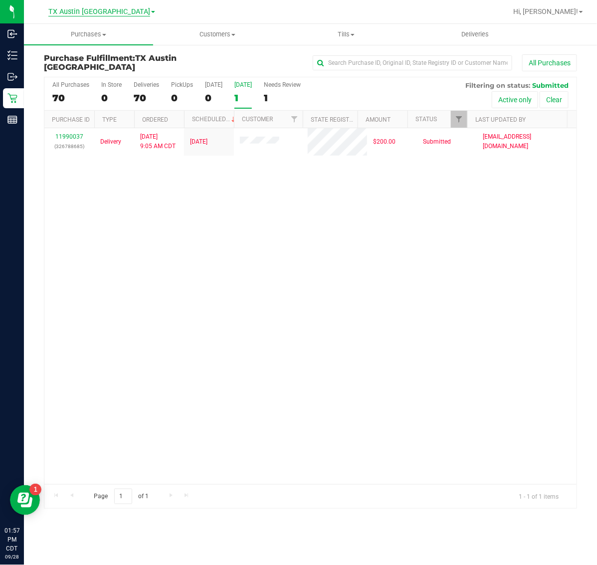
click at [95, 8] on span "TX Austin [GEOGRAPHIC_DATA]" at bounding box center [99, 11] width 102 height 9
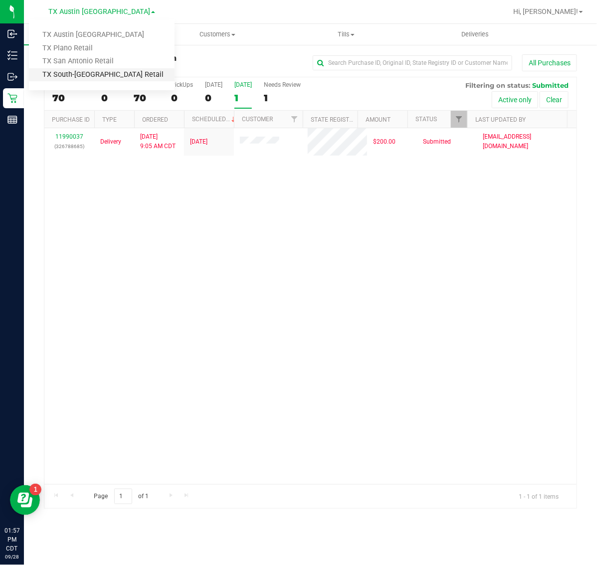
click at [87, 72] on link "TX South-[GEOGRAPHIC_DATA] Retail" at bounding box center [102, 74] width 146 height 13
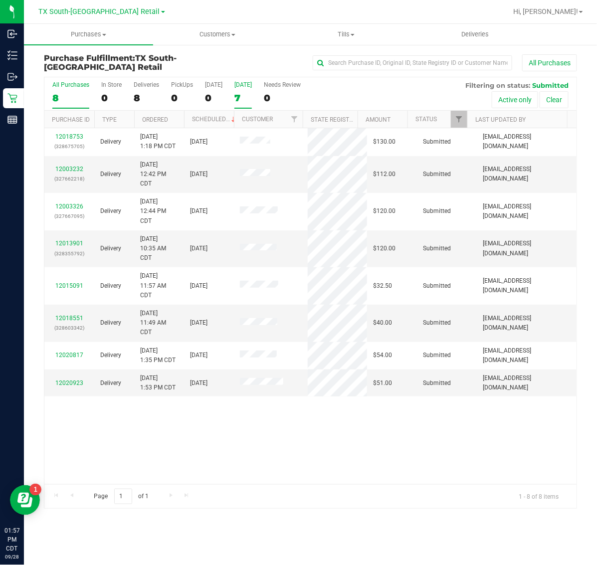
click at [243, 91] on label "[DATE] 7" at bounding box center [242, 94] width 17 height 27
click at [0, 0] on input "[DATE] 7" at bounding box center [0, 0] width 0 height 0
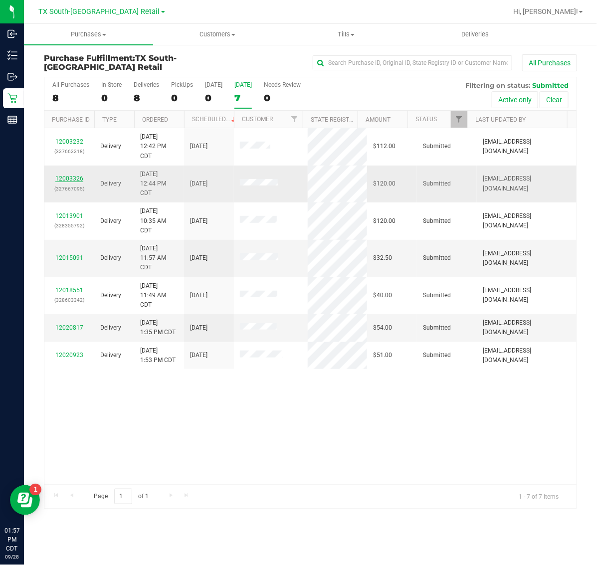
click at [73, 177] on link "12003326" at bounding box center [69, 178] width 28 height 7
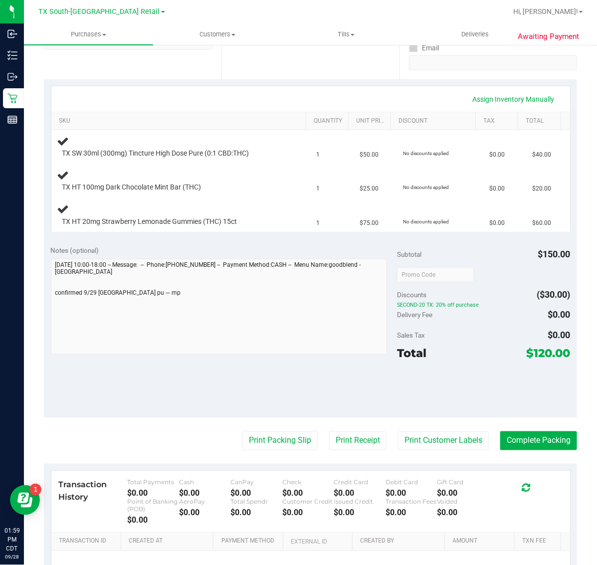
scroll to position [187, 0]
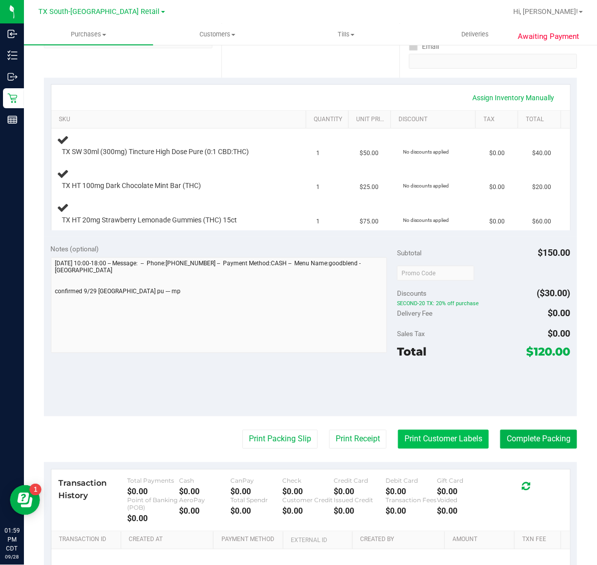
click at [450, 442] on button "Print Customer Labels" at bounding box center [443, 439] width 91 height 19
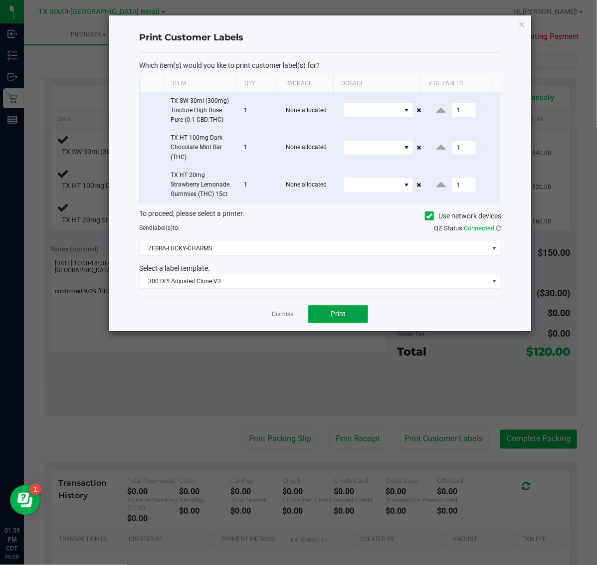
click at [329, 315] on button "Print" at bounding box center [338, 314] width 60 height 18
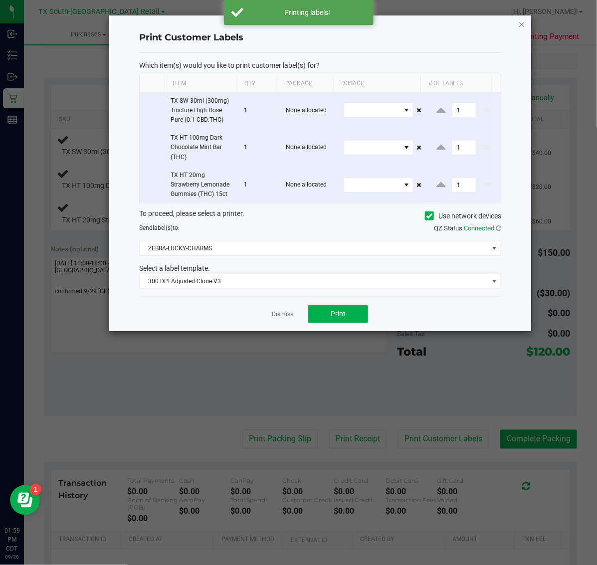
click at [521, 21] on icon "button" at bounding box center [521, 24] width 7 height 12
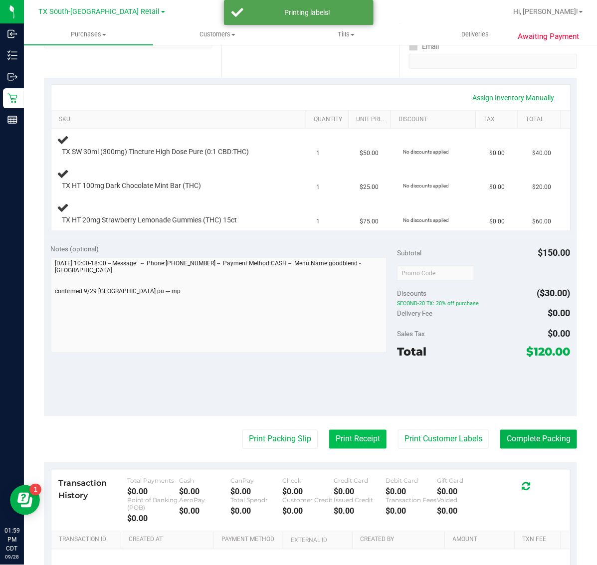
click at [334, 444] on button "Print Receipt" at bounding box center [357, 439] width 57 height 19
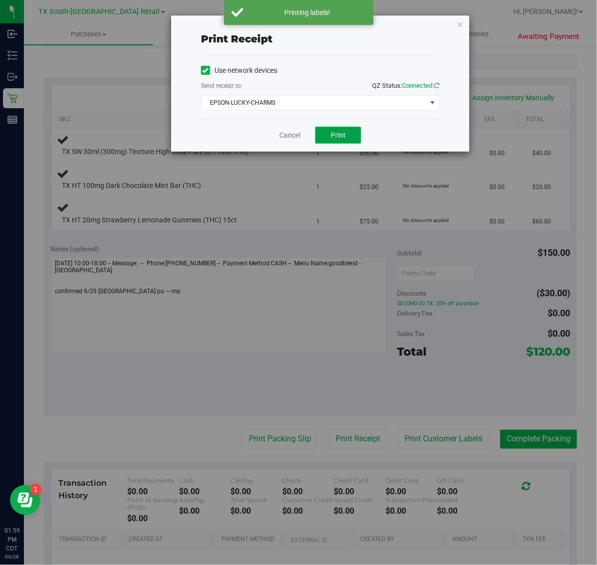
click at [342, 139] on span "Print" at bounding box center [337, 135] width 15 height 8
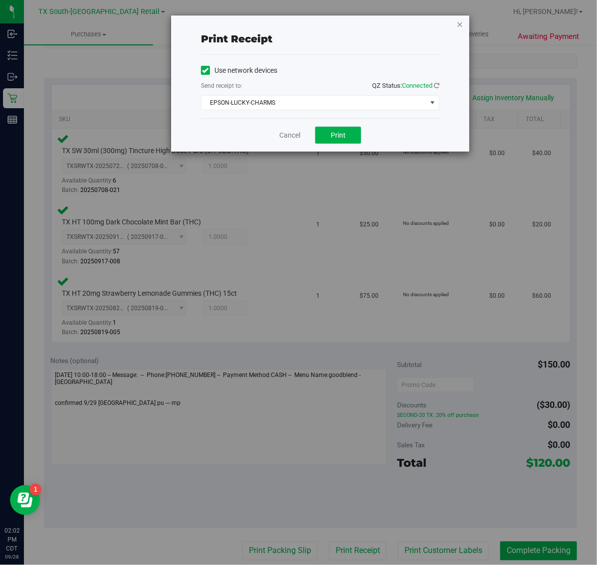
click at [459, 20] on icon "button" at bounding box center [459, 24] width 7 height 12
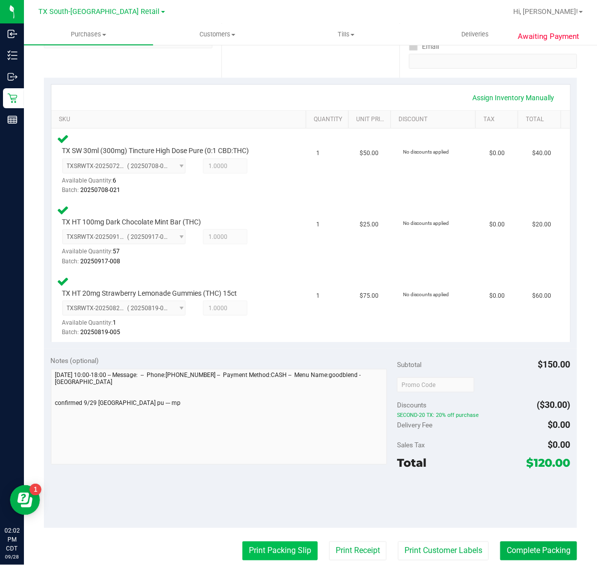
click at [260, 549] on button "Print Packing Slip" at bounding box center [279, 550] width 75 height 19
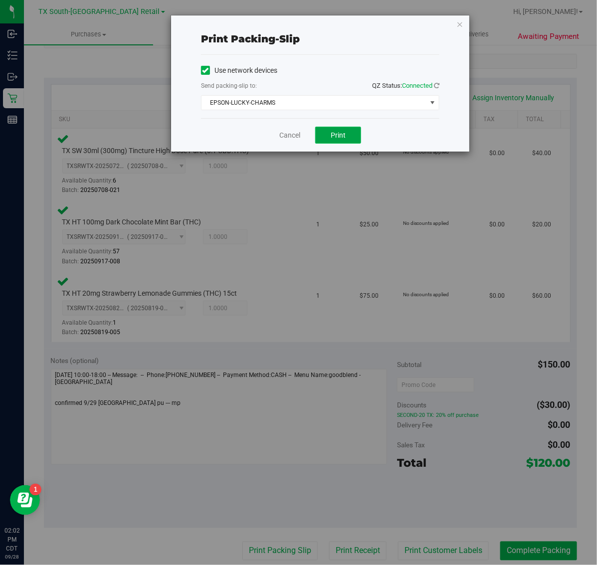
click at [342, 132] on span "Print" at bounding box center [337, 135] width 15 height 8
click at [462, 26] on icon "button" at bounding box center [459, 24] width 7 height 12
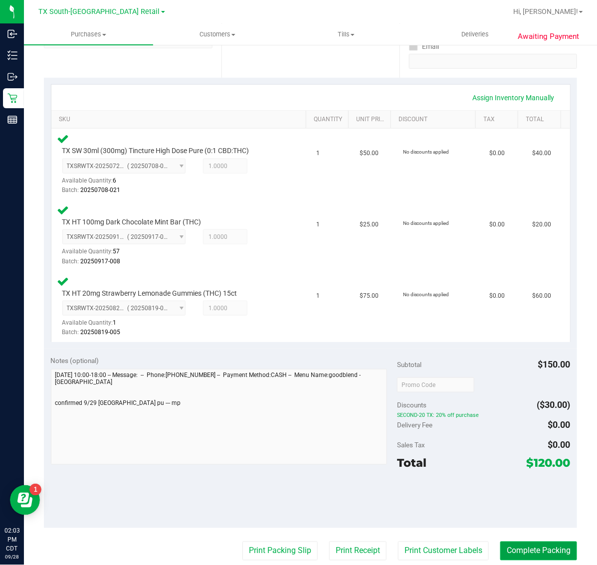
click at [522, 547] on button "Complete Packing" at bounding box center [538, 550] width 77 height 19
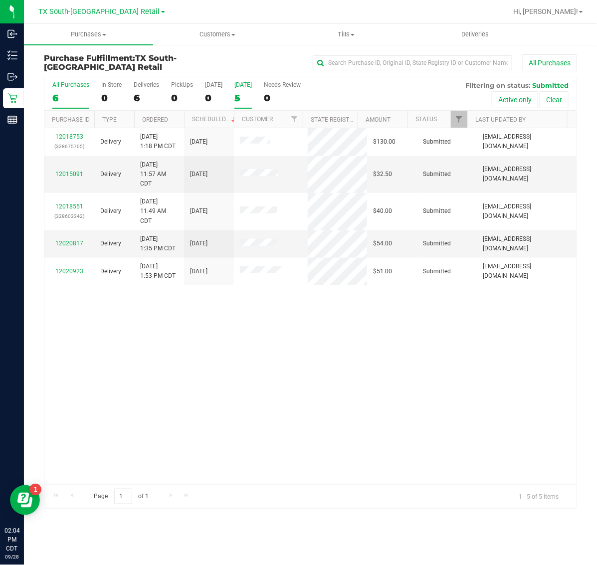
click at [252, 87] on div "[DATE]" at bounding box center [242, 84] width 17 height 7
click at [0, 0] on input "[DATE] 5" at bounding box center [0, 0] width 0 height 0
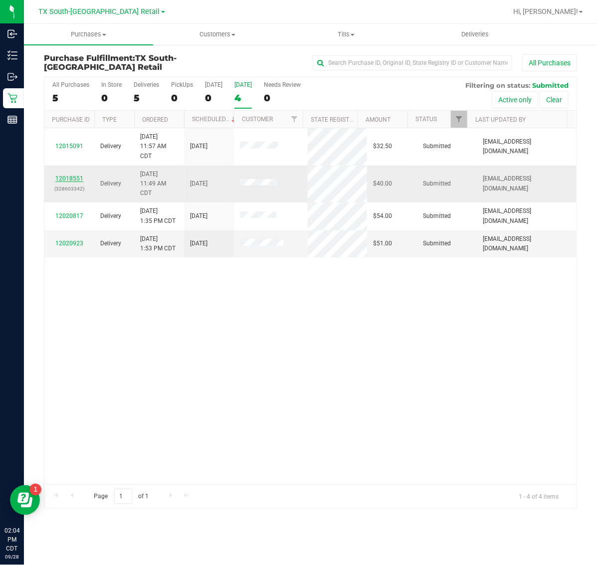
click at [67, 177] on link "12018551" at bounding box center [69, 178] width 28 height 7
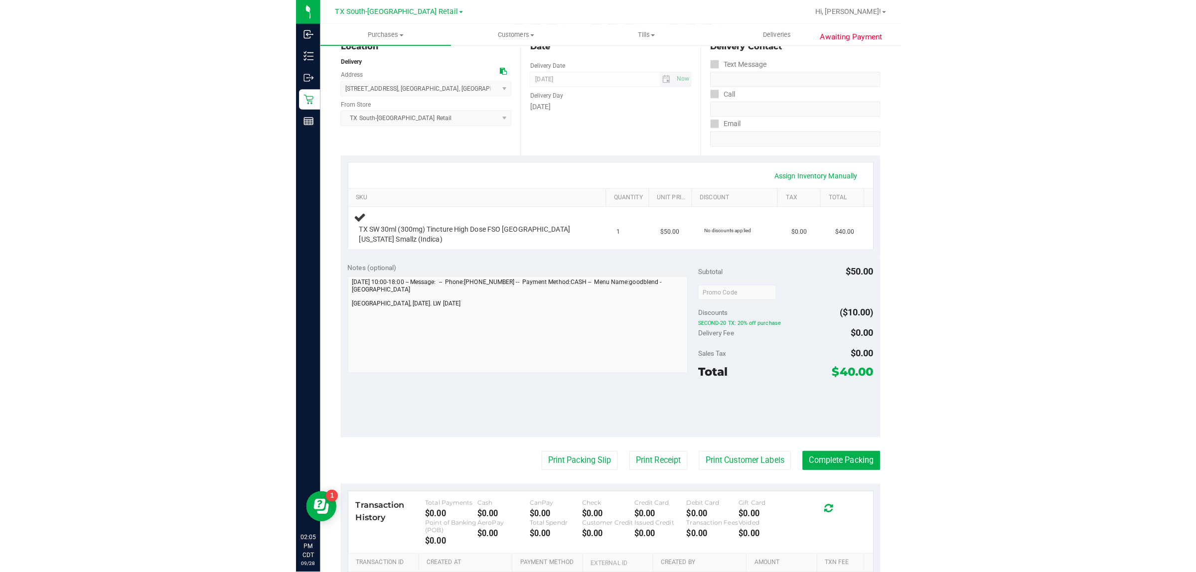
scroll to position [125, 0]
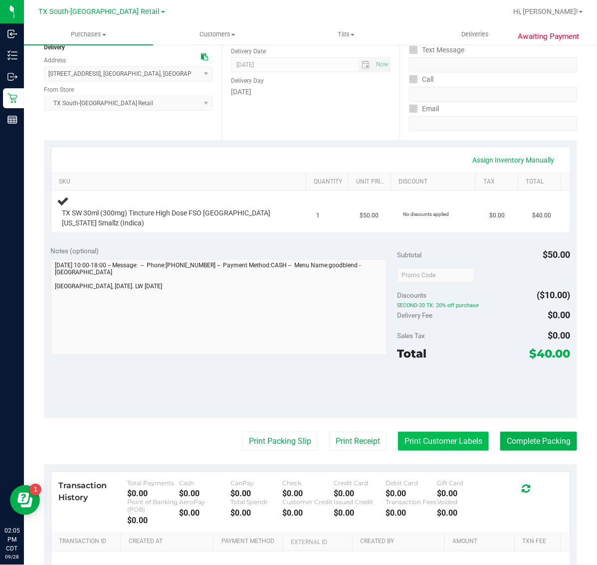
click at [423, 444] on button "Print Customer Labels" at bounding box center [443, 441] width 91 height 19
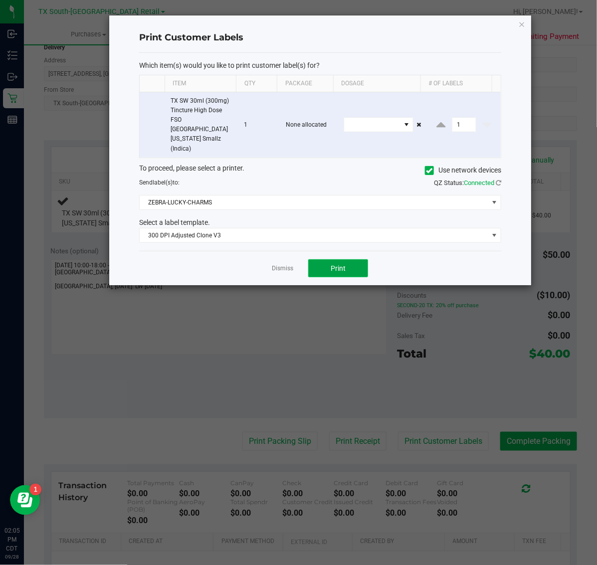
click at [340, 264] on span "Print" at bounding box center [337, 268] width 15 height 8
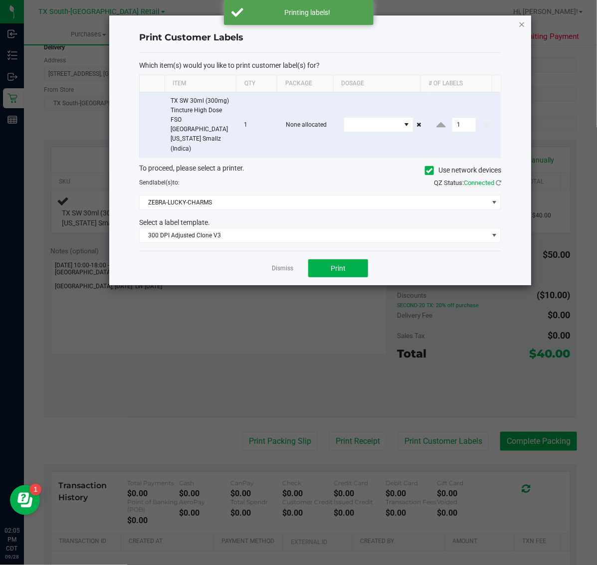
click at [520, 23] on icon "button" at bounding box center [521, 24] width 7 height 12
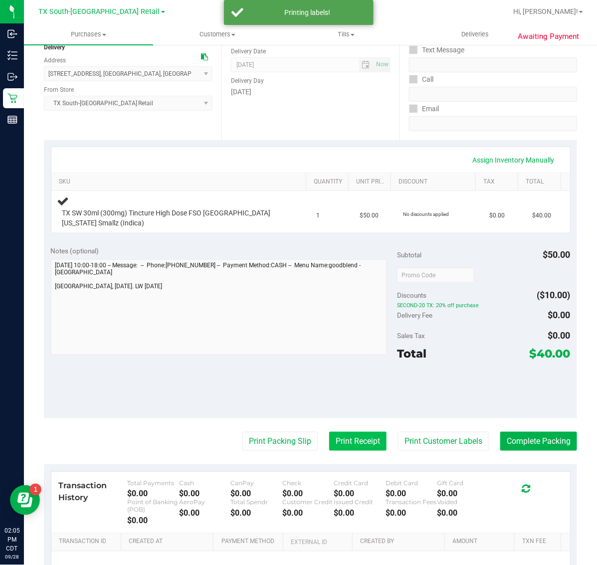
click at [334, 442] on button "Print Receipt" at bounding box center [357, 441] width 57 height 19
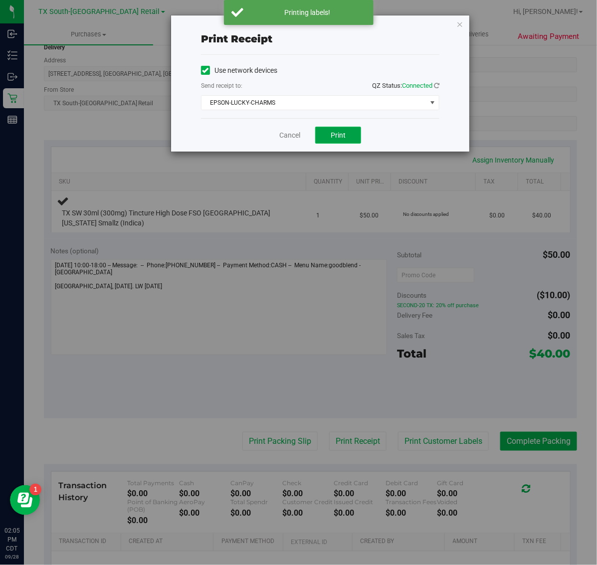
click at [337, 136] on span "Print" at bounding box center [337, 135] width 15 height 8
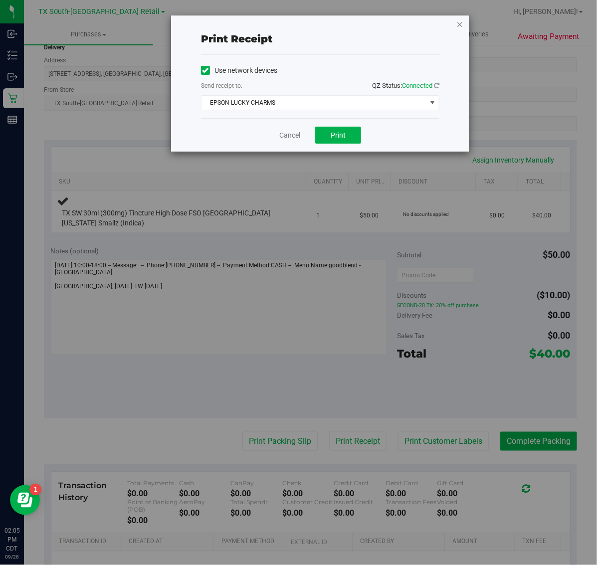
click at [460, 26] on icon "button" at bounding box center [459, 24] width 7 height 12
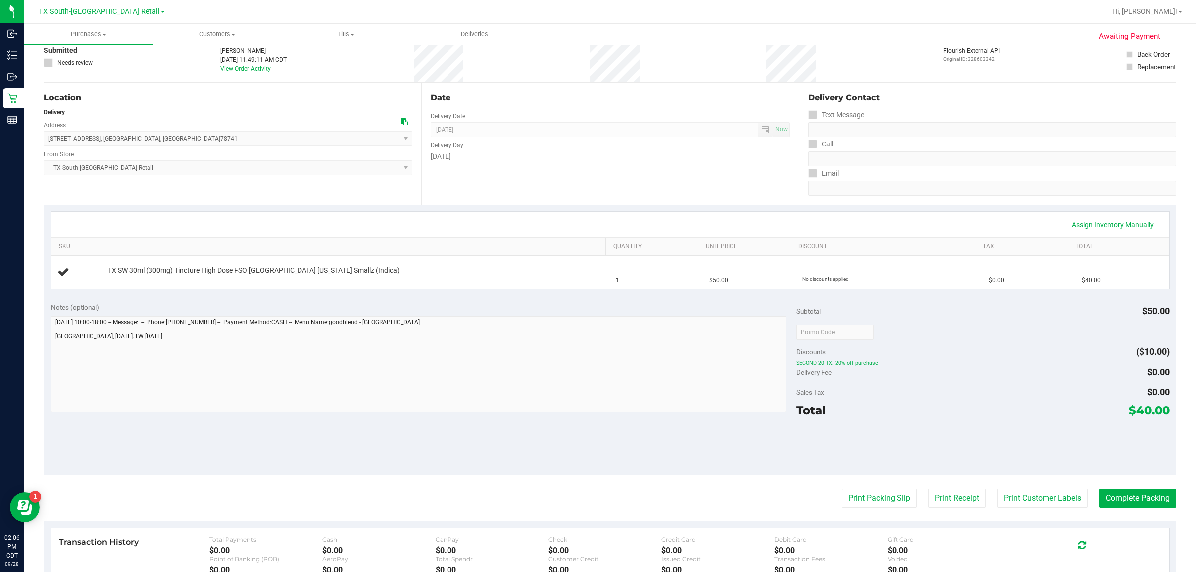
scroll to position [0, 0]
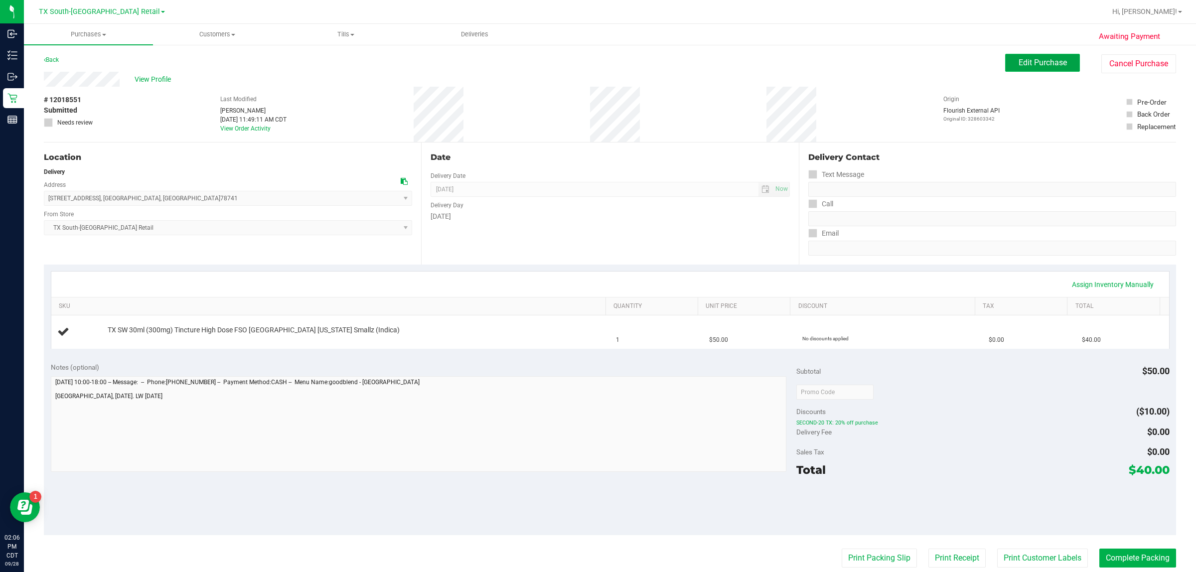
click at [596, 66] on span "Edit Purchase" at bounding box center [1043, 62] width 48 height 9
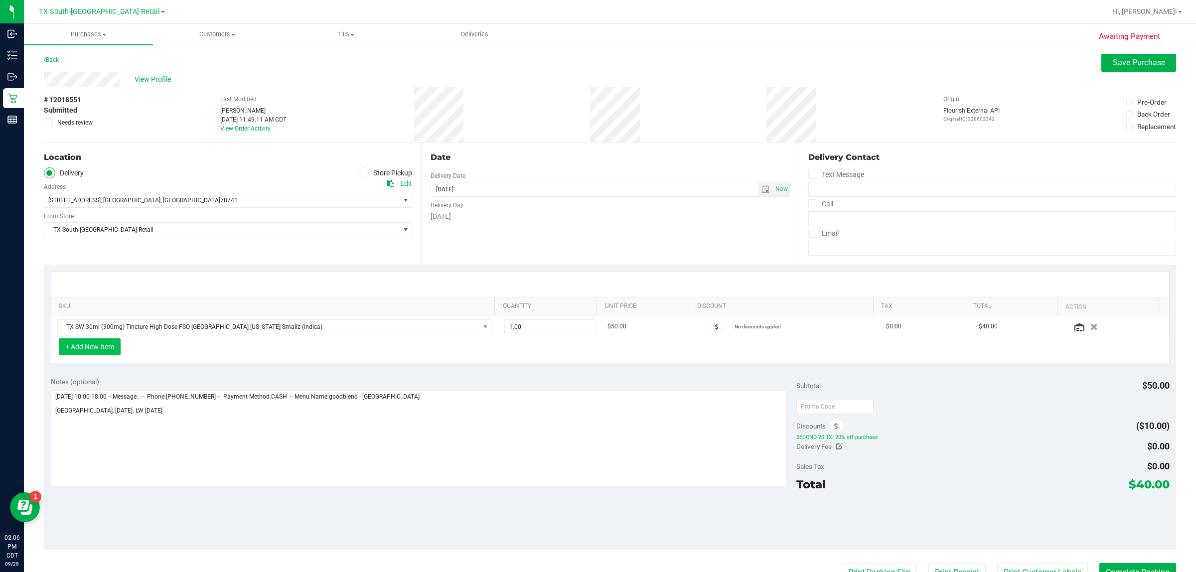
click at [108, 352] on button "+ Add New Item" at bounding box center [90, 346] width 62 height 17
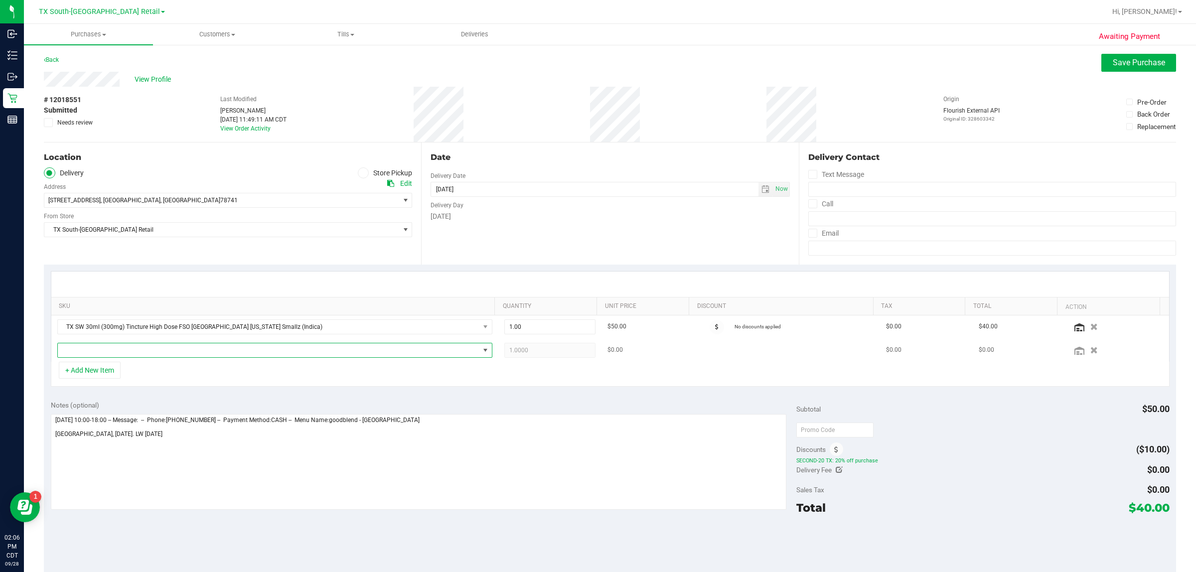
click at [171, 344] on span "NO DATA FOUND" at bounding box center [269, 350] width 422 height 14
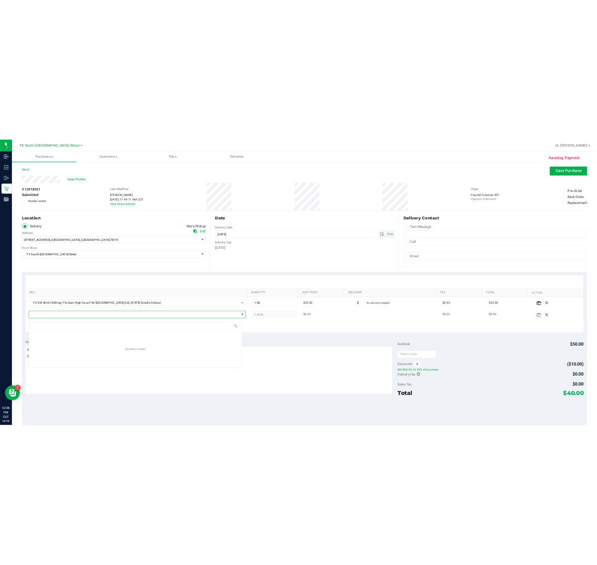
scroll to position [15, 428]
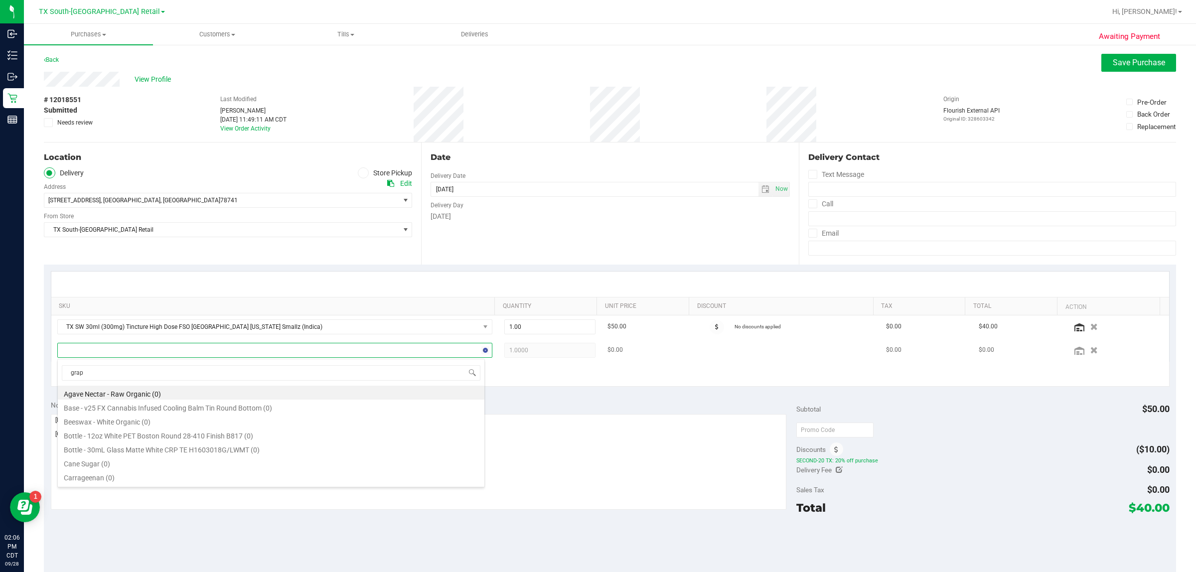
type input "grape"
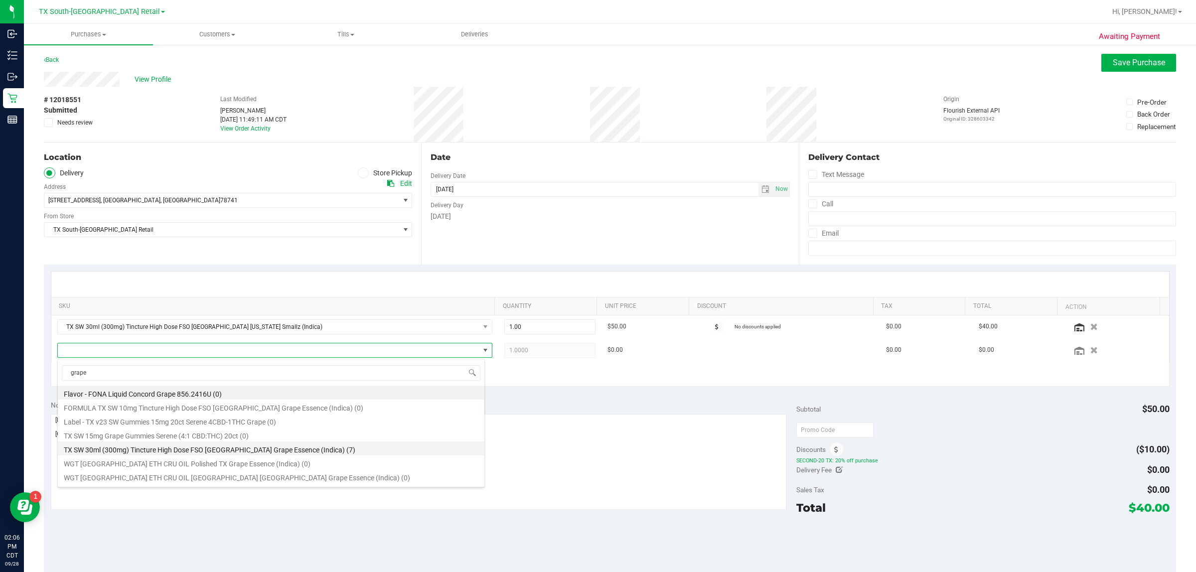
click at [275, 455] on li "TX SW 30ml (300mg) Tincture High Dose FSO TX Grape Essence (Indica) (7)" at bounding box center [271, 449] width 427 height 14
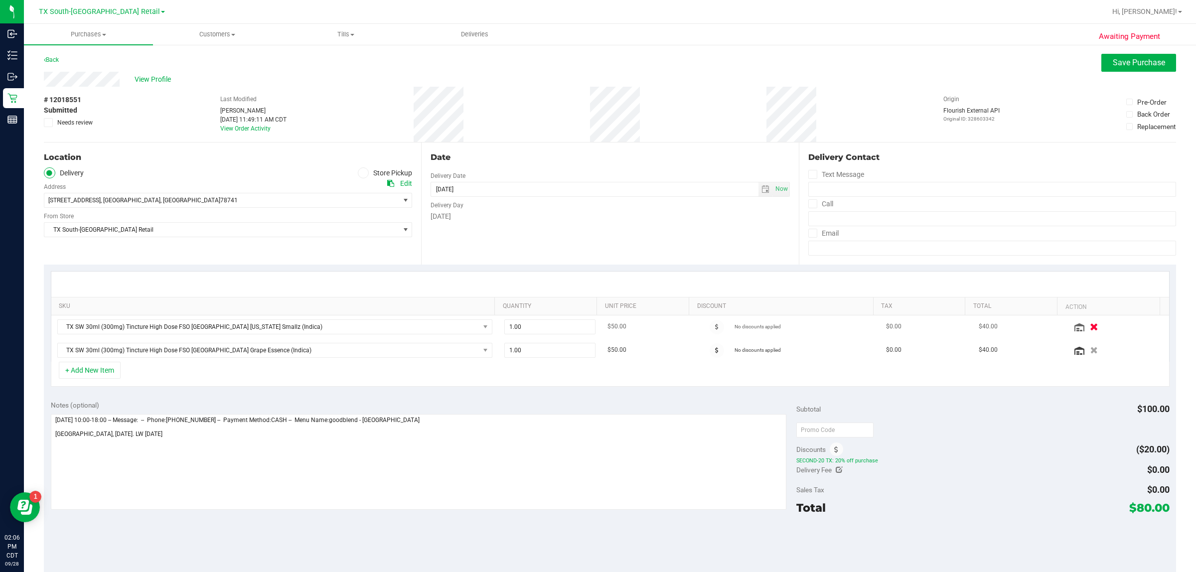
click at [596, 325] on button "button" at bounding box center [1094, 327] width 17 height 10
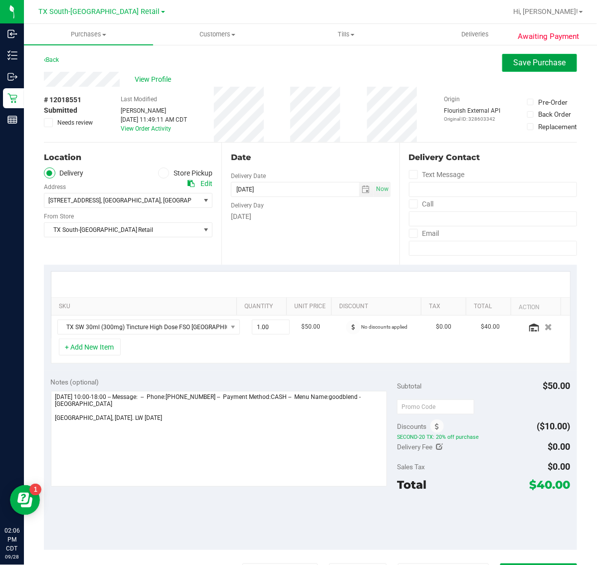
click at [517, 60] on span "Save Purchase" at bounding box center [539, 62] width 52 height 9
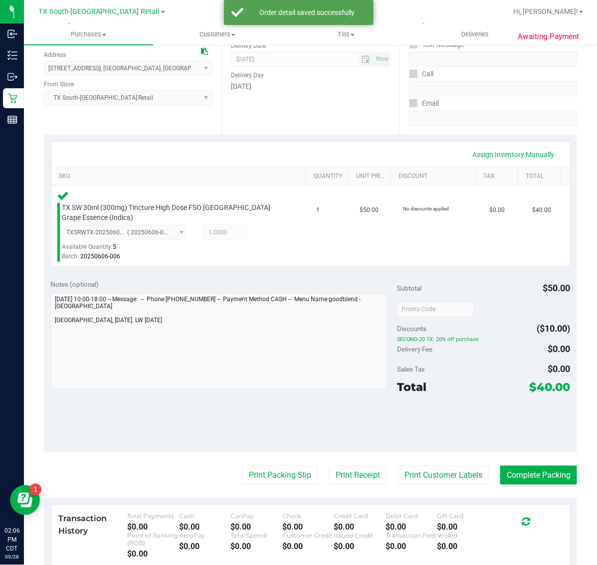
scroll to position [249, 0]
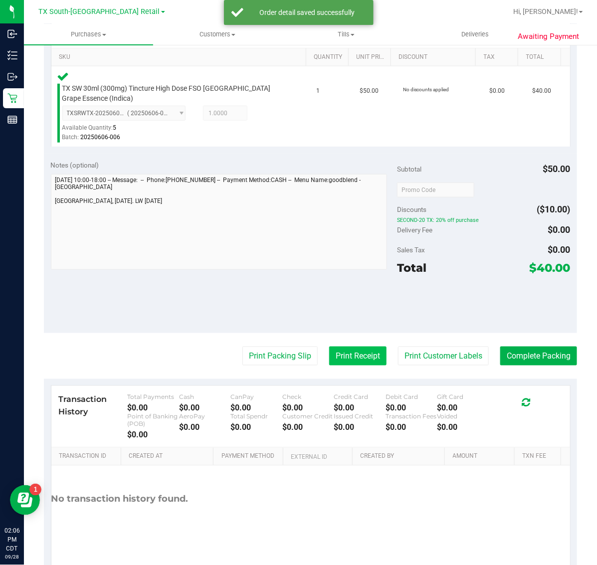
click at [344, 362] on button "Print Receipt" at bounding box center [357, 355] width 57 height 19
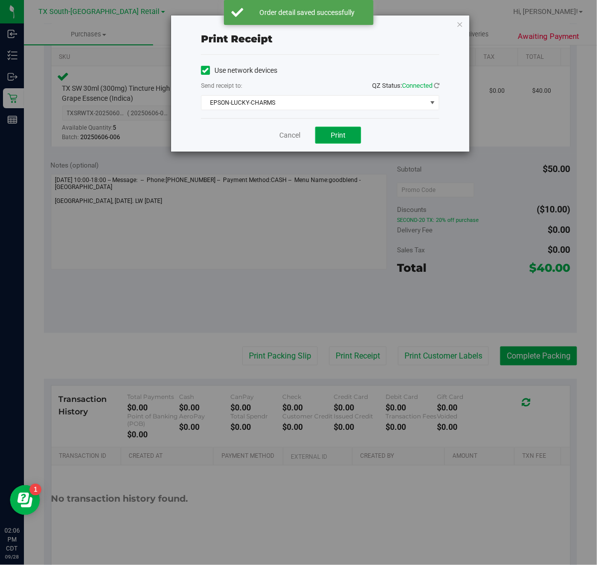
click at [346, 133] on button "Print" at bounding box center [338, 135] width 46 height 17
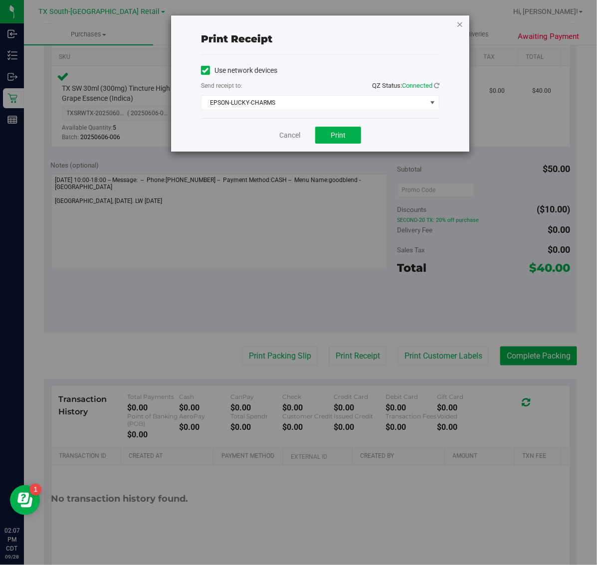
click at [461, 21] on icon "button" at bounding box center [459, 24] width 7 height 12
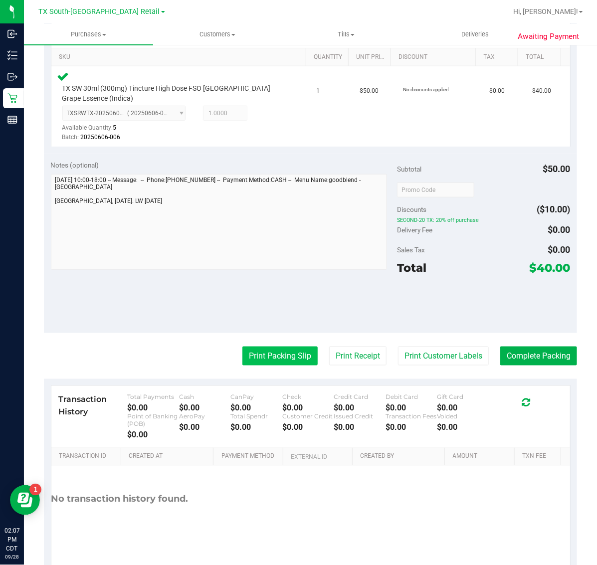
click at [275, 349] on button "Print Packing Slip" at bounding box center [279, 355] width 75 height 19
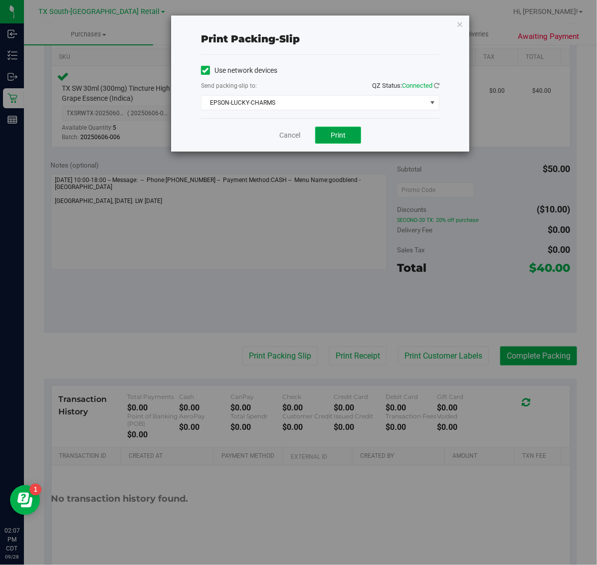
click at [342, 133] on span "Print" at bounding box center [337, 135] width 15 height 8
click at [462, 23] on icon "button" at bounding box center [459, 24] width 7 height 12
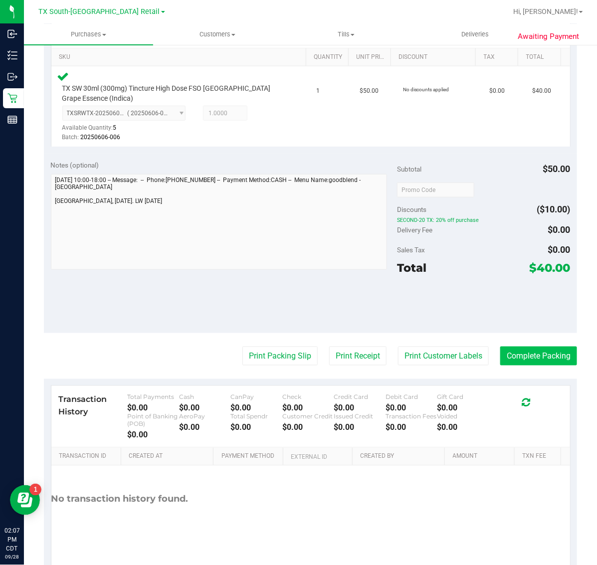
click at [546, 349] on button "Complete Packing" at bounding box center [538, 355] width 77 height 19
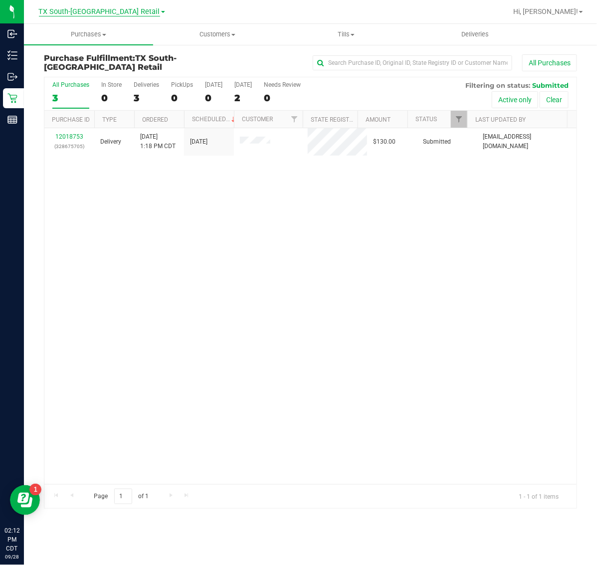
click at [87, 11] on span "TX South-[GEOGRAPHIC_DATA] Retail" at bounding box center [99, 11] width 121 height 9
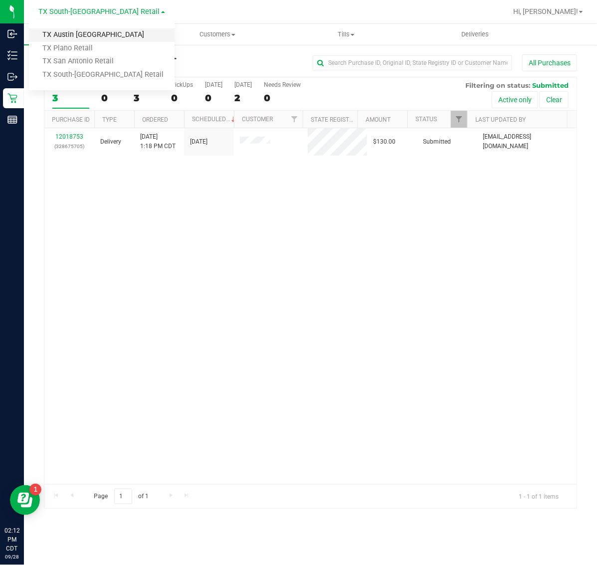
click at [84, 37] on link "TX Austin [GEOGRAPHIC_DATA]" at bounding box center [102, 34] width 146 height 13
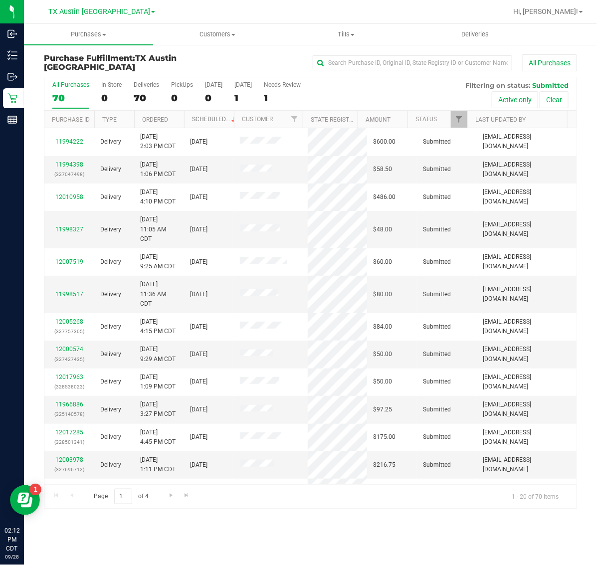
click at [207, 120] on link "Scheduled" at bounding box center [214, 119] width 45 height 7
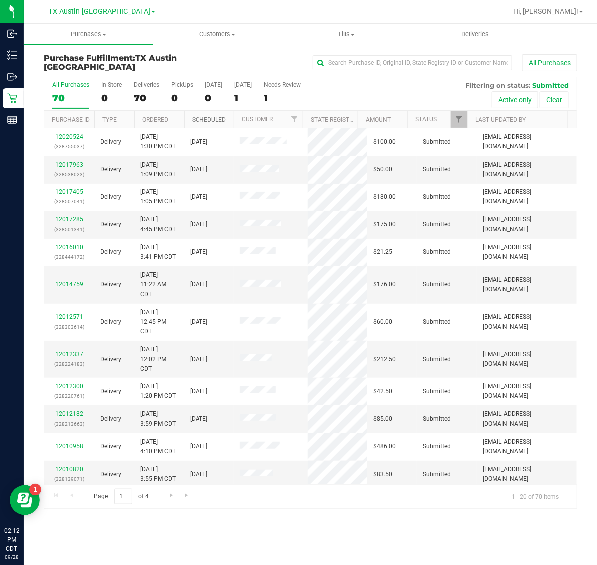
click at [207, 120] on link "Scheduled" at bounding box center [209, 119] width 34 height 7
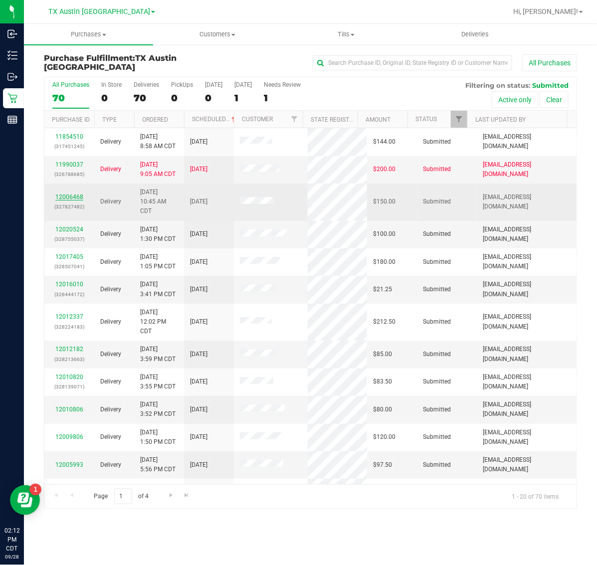
click at [76, 198] on link "12006468" at bounding box center [69, 196] width 28 height 7
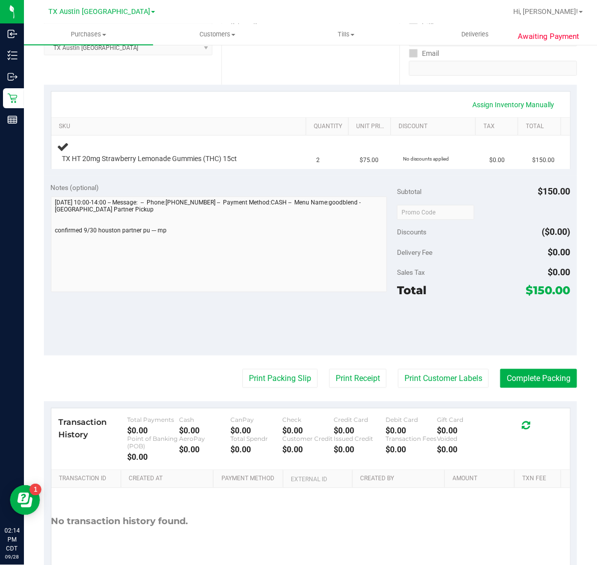
scroll to position [187, 0]
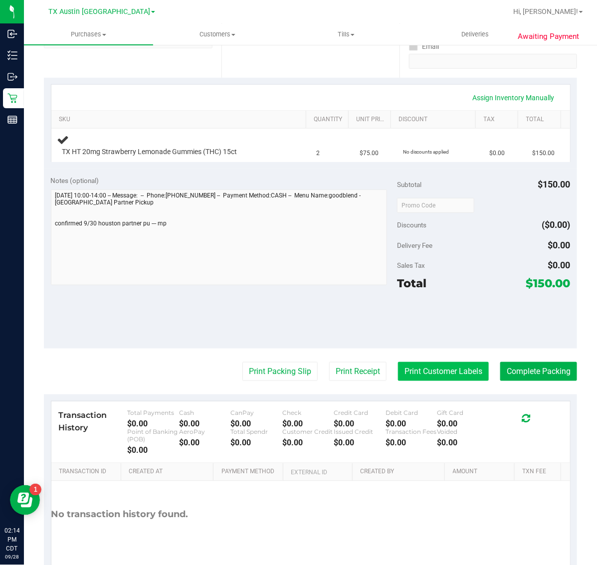
click at [424, 365] on button "Print Customer Labels" at bounding box center [443, 371] width 91 height 19
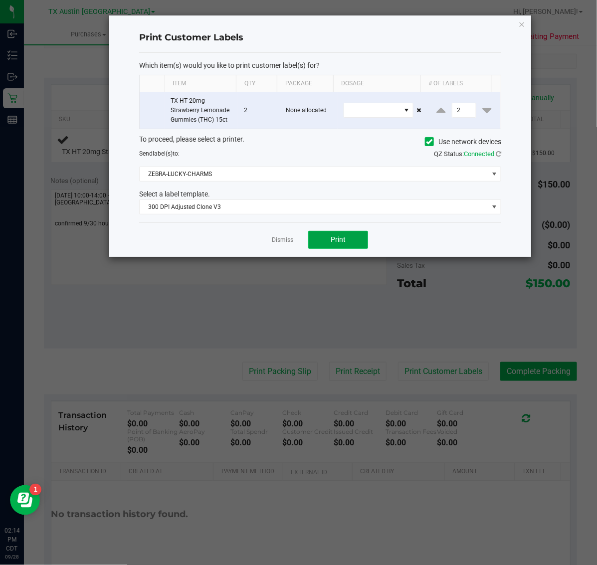
click at [342, 245] on button "Print" at bounding box center [338, 240] width 60 height 18
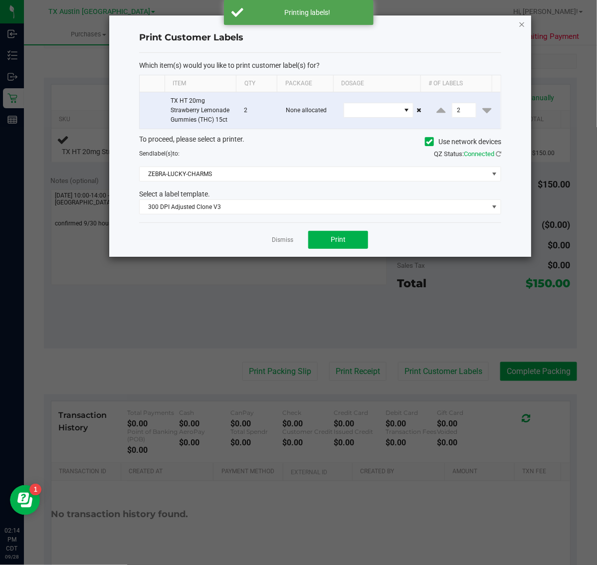
click at [522, 23] on icon "button" at bounding box center [521, 24] width 7 height 12
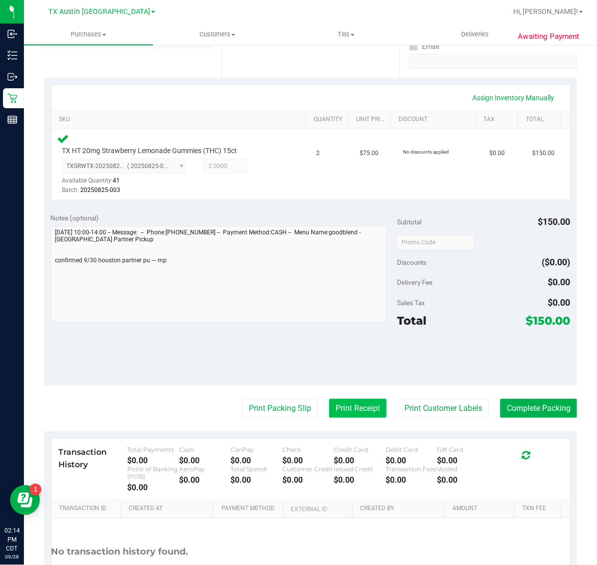
click at [353, 409] on button "Print Receipt" at bounding box center [357, 408] width 57 height 19
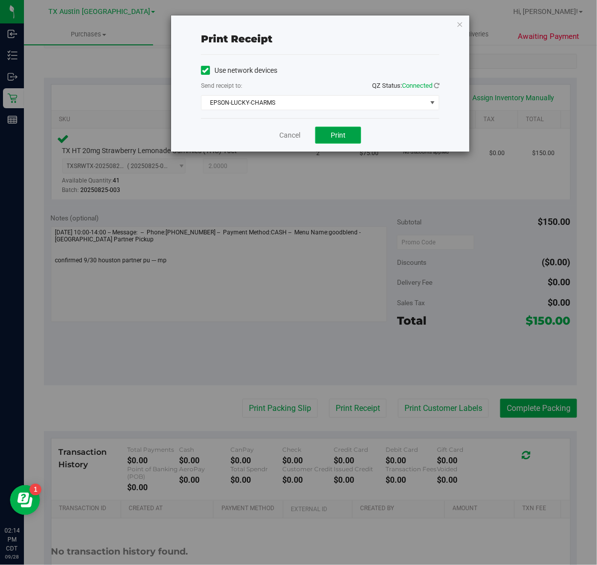
click at [328, 144] on button "Print" at bounding box center [338, 135] width 46 height 17
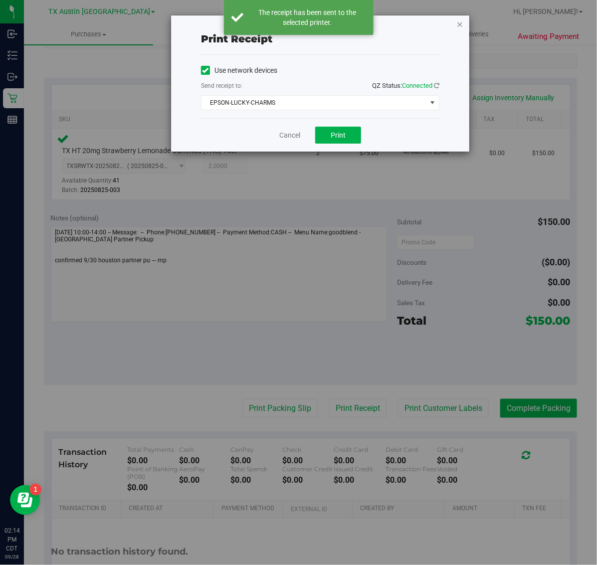
click at [460, 23] on icon "button" at bounding box center [459, 24] width 7 height 12
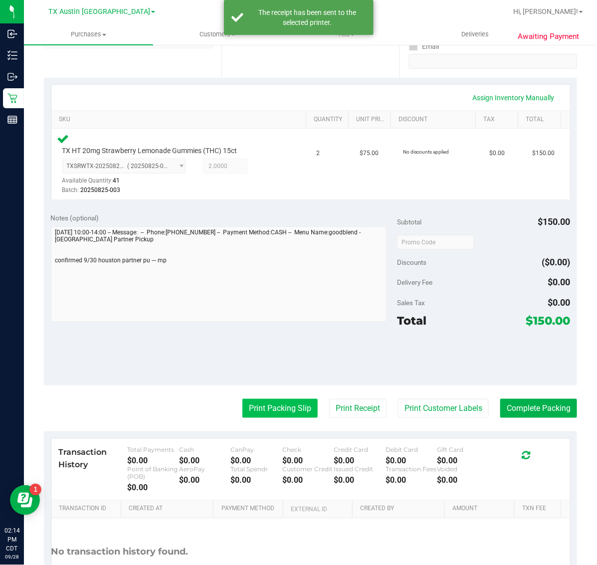
click at [290, 406] on button "Print Packing Slip" at bounding box center [279, 408] width 75 height 19
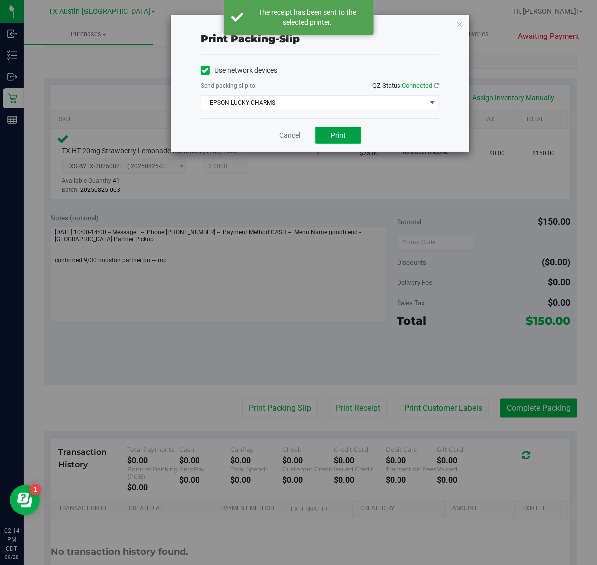
click at [340, 139] on span "Print" at bounding box center [337, 135] width 15 height 8
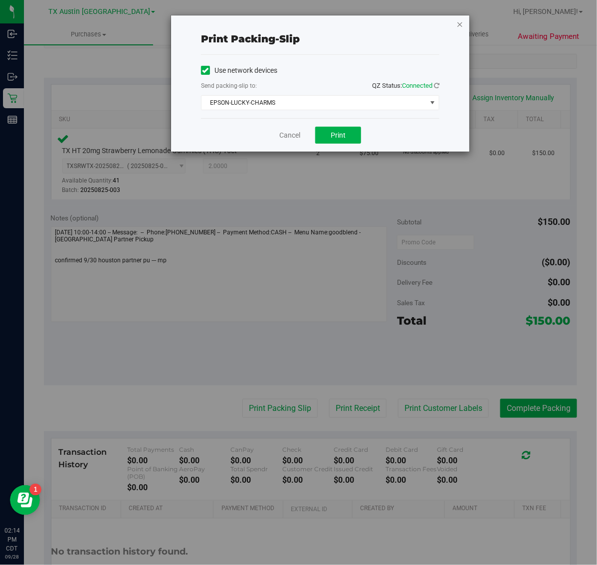
click at [460, 23] on icon "button" at bounding box center [459, 24] width 7 height 12
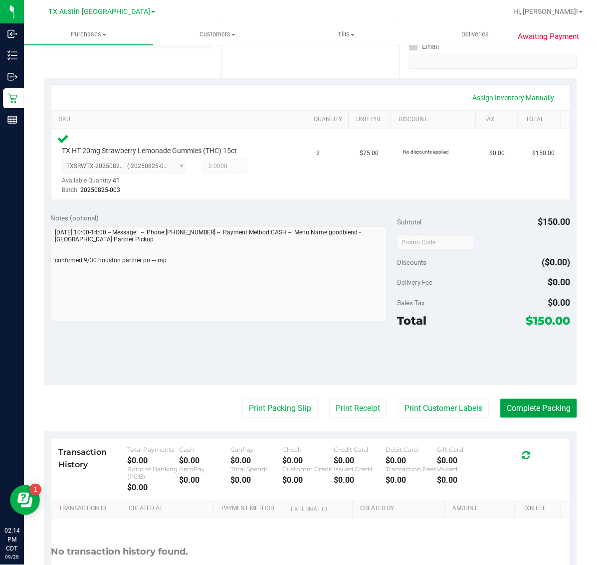
click at [537, 411] on button "Complete Packing" at bounding box center [538, 408] width 77 height 19
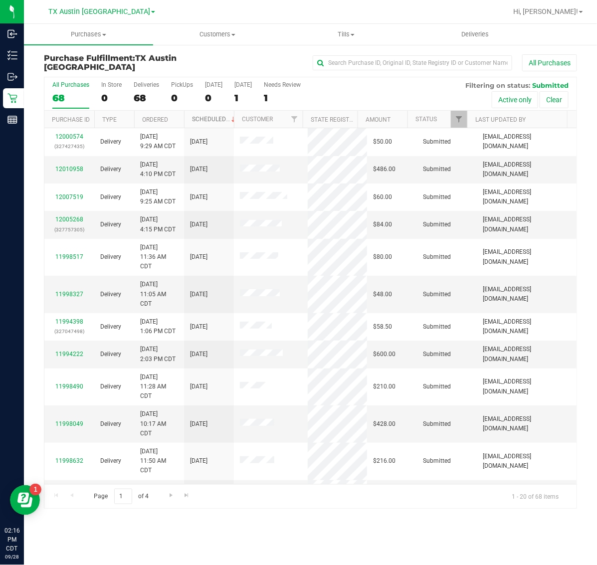
click at [207, 120] on link "Scheduled" at bounding box center [214, 119] width 45 height 7
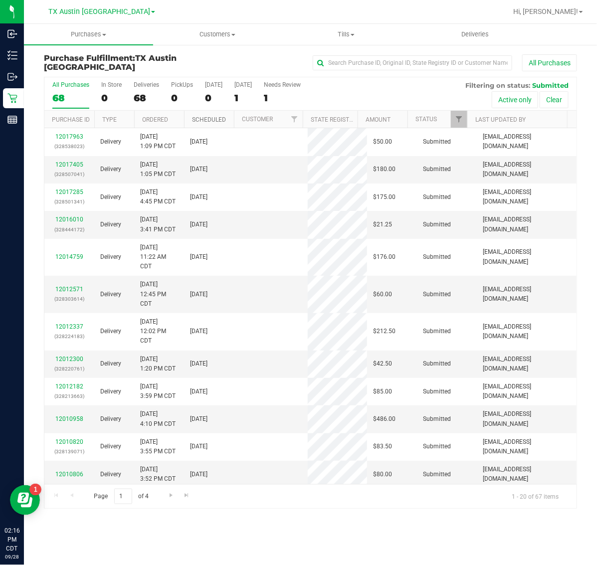
click at [207, 120] on link "Scheduled" at bounding box center [209, 119] width 34 height 7
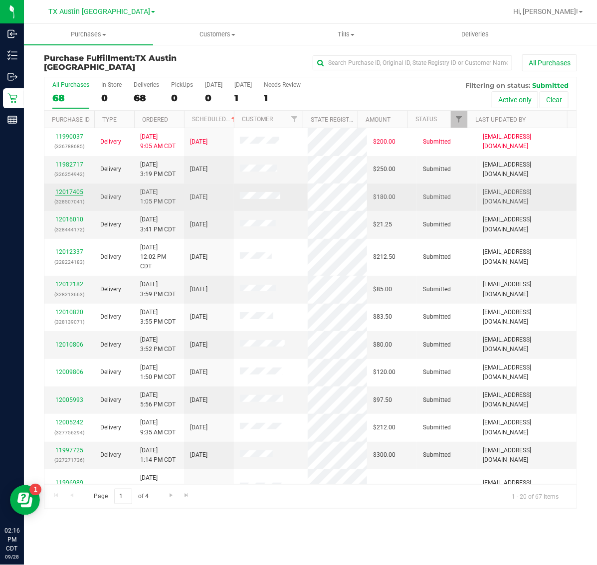
click at [75, 192] on link "12017405" at bounding box center [69, 191] width 28 height 7
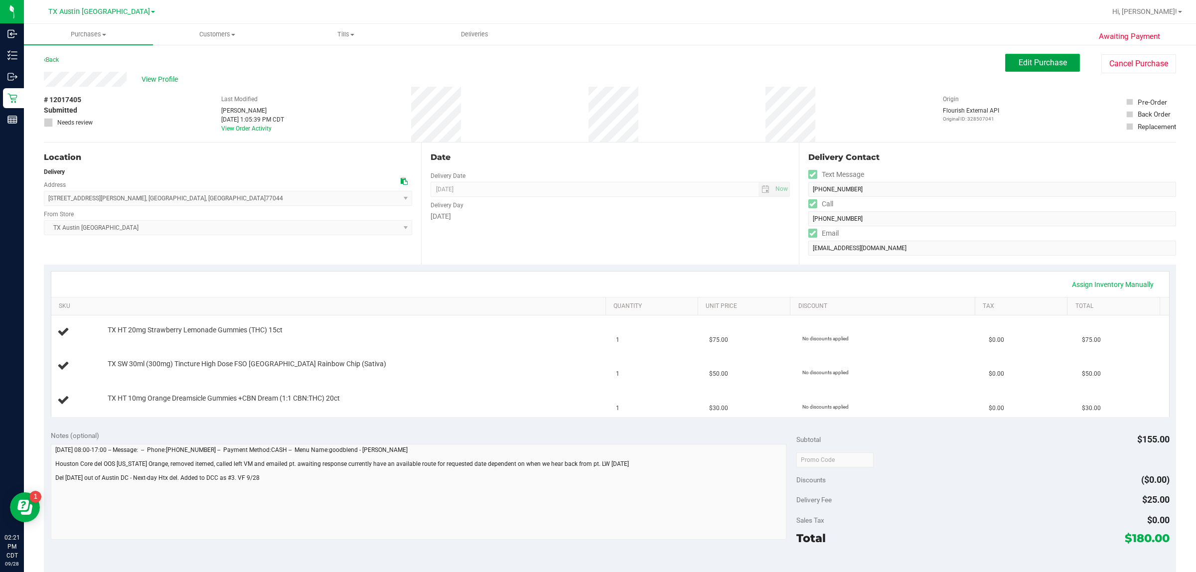
click at [596, 61] on span "Edit Purchase" at bounding box center [1043, 62] width 48 height 9
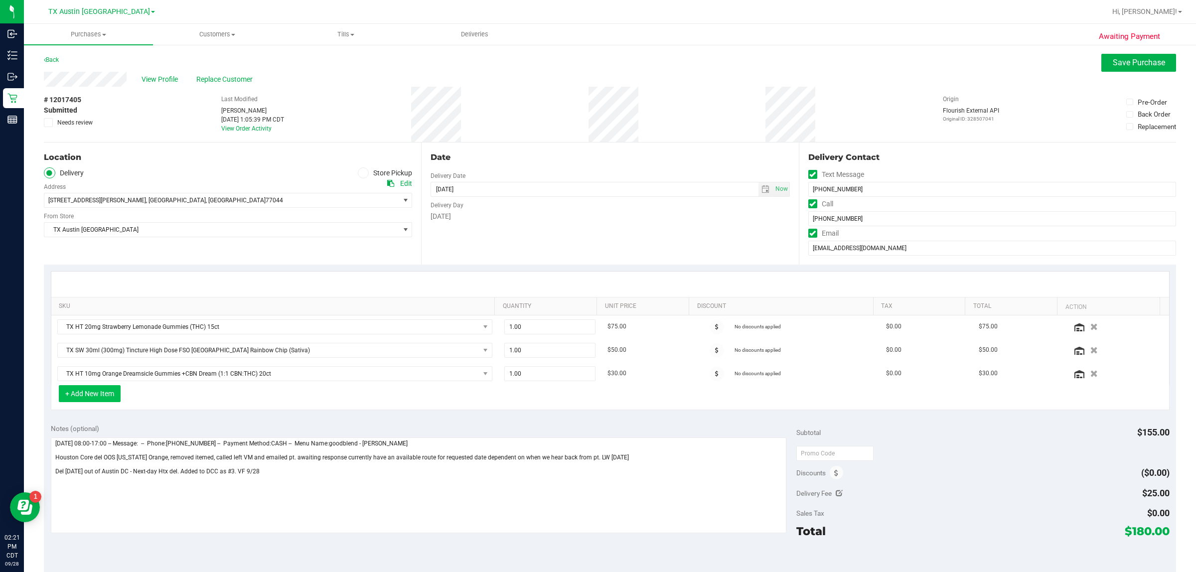
click at [104, 397] on button "+ Add New Item" at bounding box center [90, 393] width 62 height 17
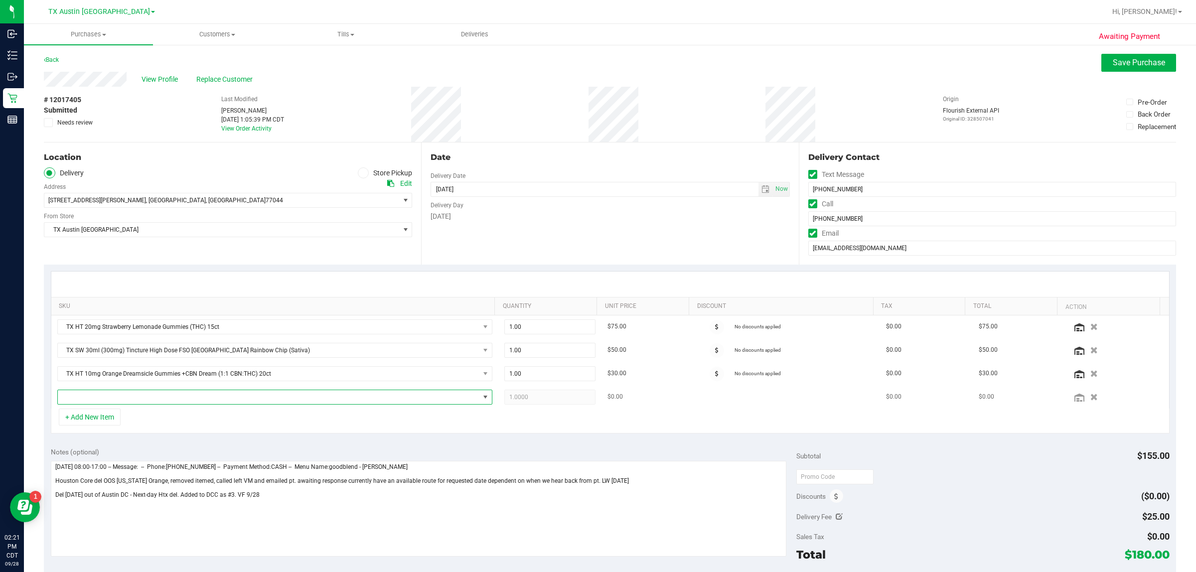
click at [195, 394] on span "NO DATA FOUND" at bounding box center [269, 397] width 422 height 14
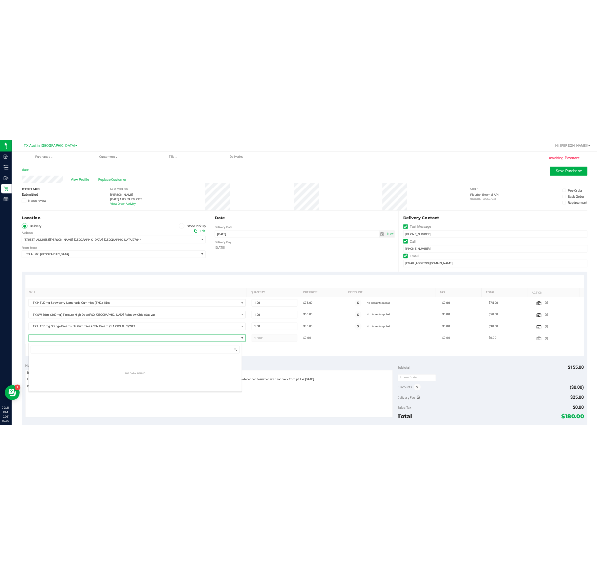
scroll to position [15, 424]
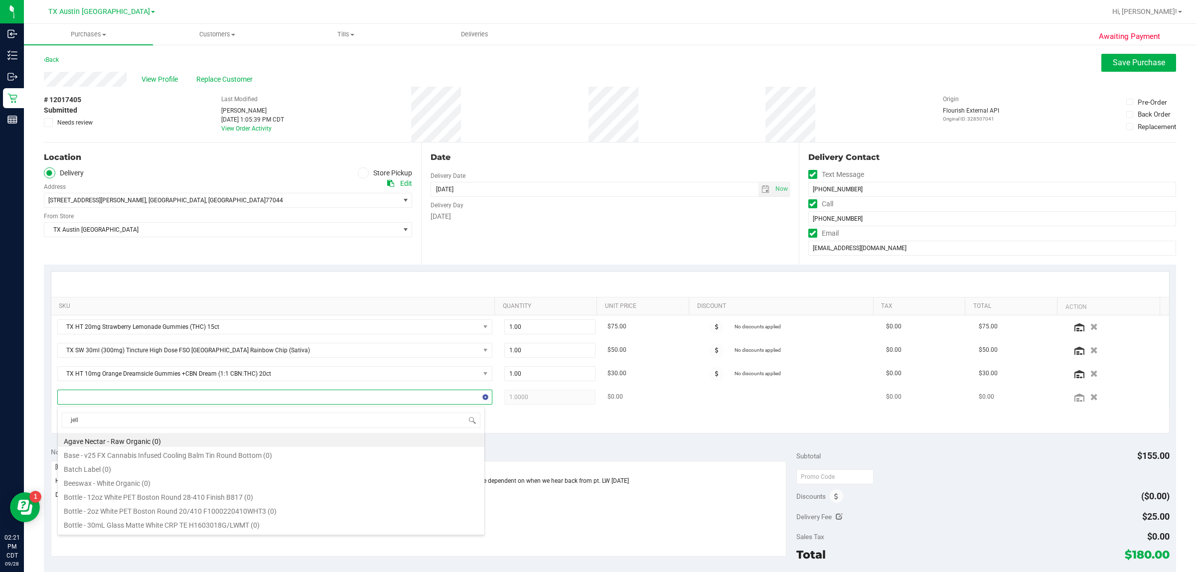
type input "jelly"
click at [322, 450] on li "TX SW 30ml (300mg) Tincture High Dose FSO TX Jelly Sea (Sativa) (185)" at bounding box center [271, 454] width 427 height 14
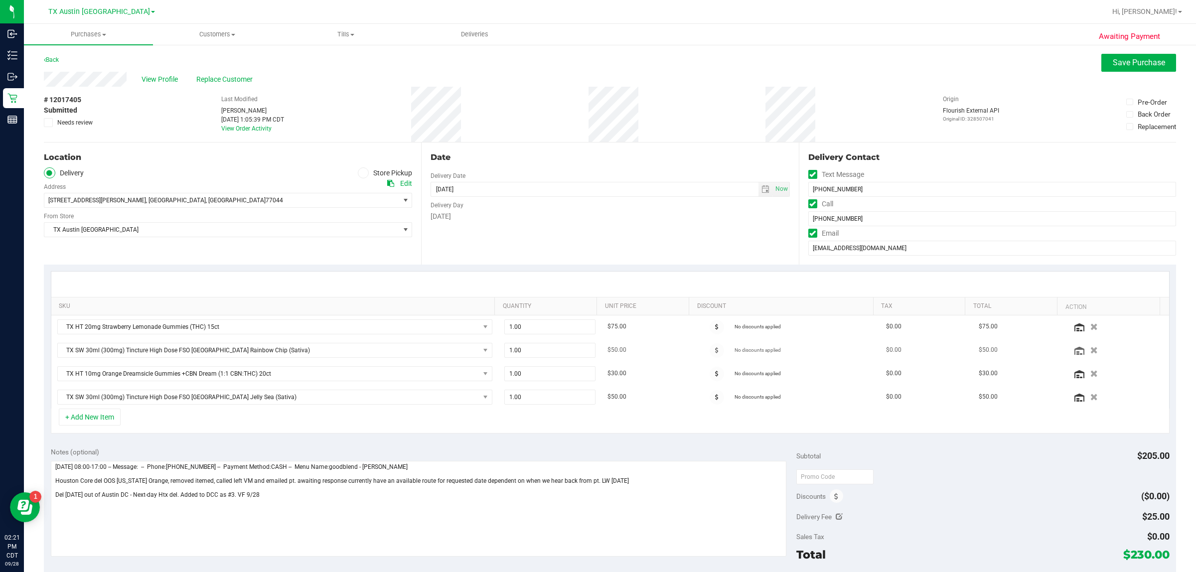
click at [596, 353] on button "button" at bounding box center [1094, 349] width 15 height 9
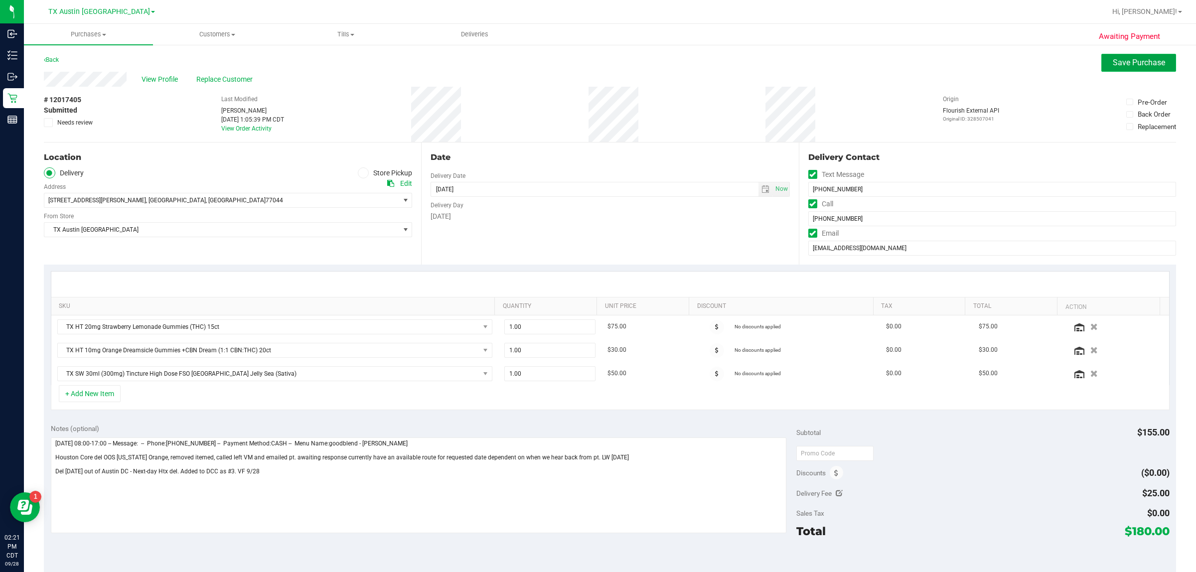
click at [596, 63] on span "Save Purchase" at bounding box center [1139, 62] width 52 height 9
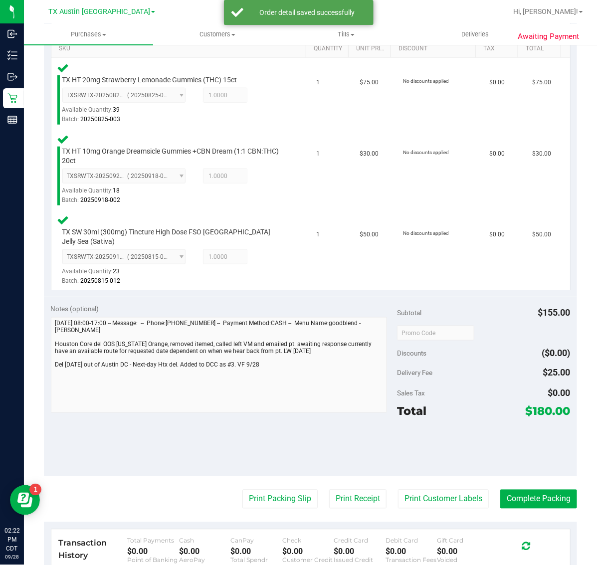
scroll to position [258, 0]
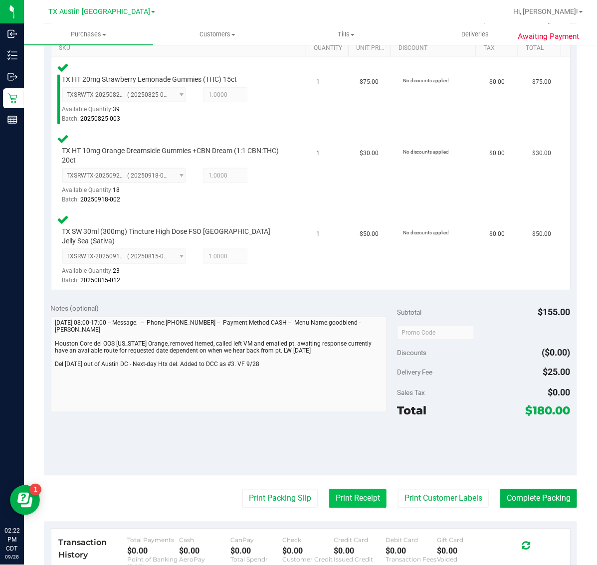
click at [355, 490] on button "Print Receipt" at bounding box center [357, 498] width 57 height 19
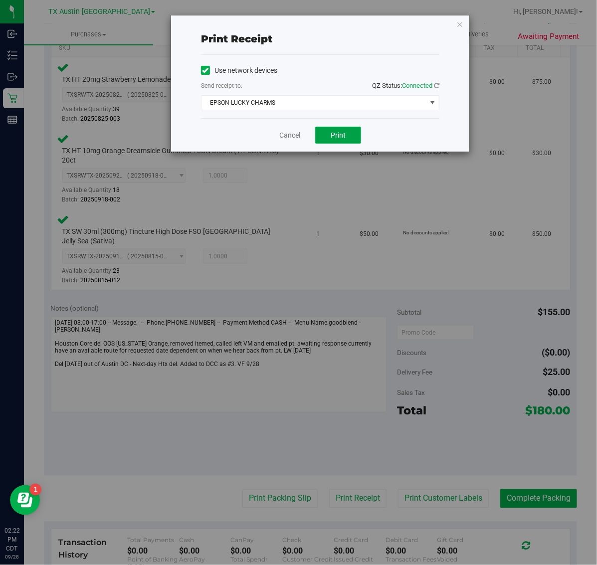
click at [335, 135] on span "Print" at bounding box center [337, 135] width 15 height 8
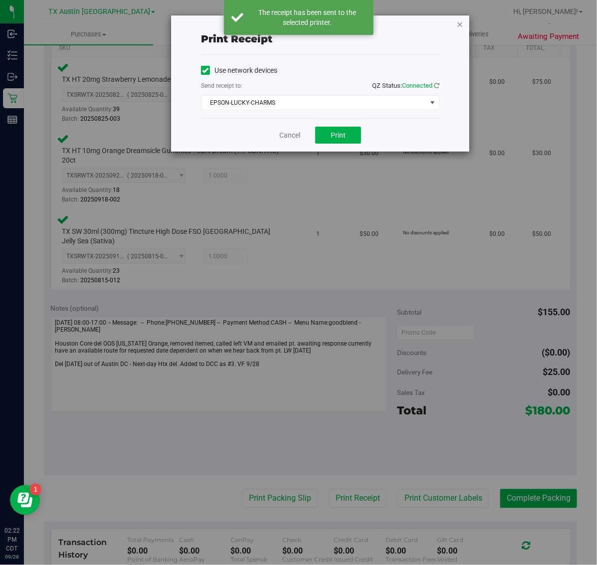
click at [461, 27] on icon "button" at bounding box center [459, 24] width 7 height 12
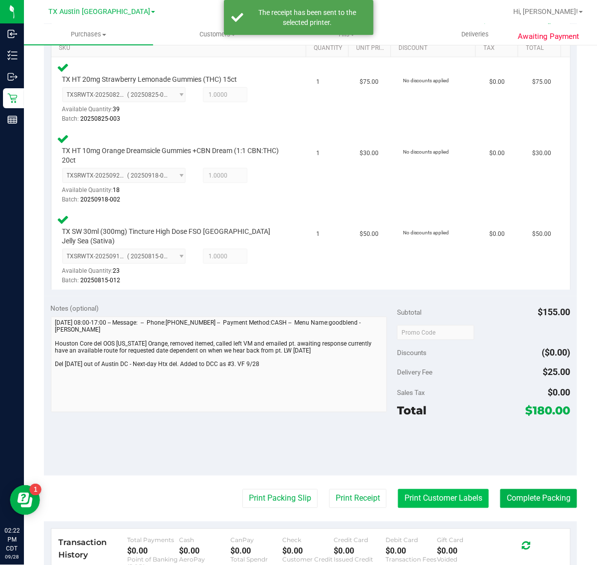
click at [419, 489] on button "Print Customer Labels" at bounding box center [443, 498] width 91 height 19
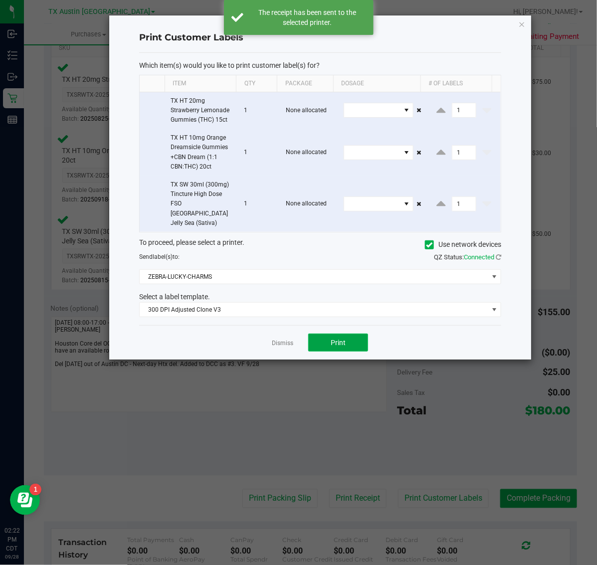
click at [338, 333] on button "Print" at bounding box center [338, 342] width 60 height 18
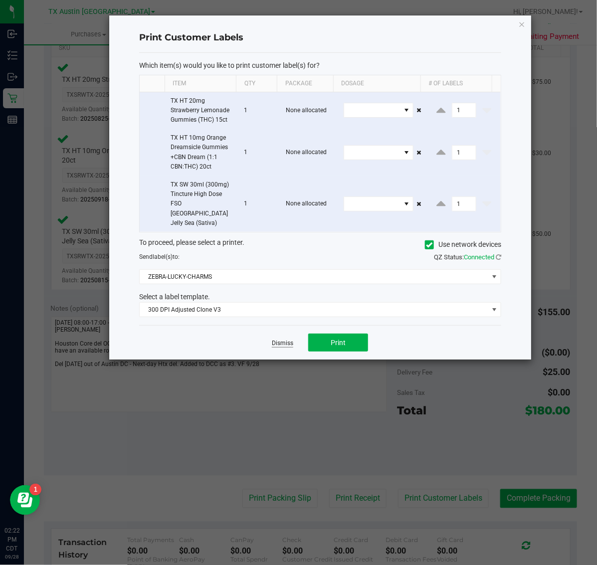
click at [288, 339] on link "Dismiss" at bounding box center [282, 343] width 21 height 8
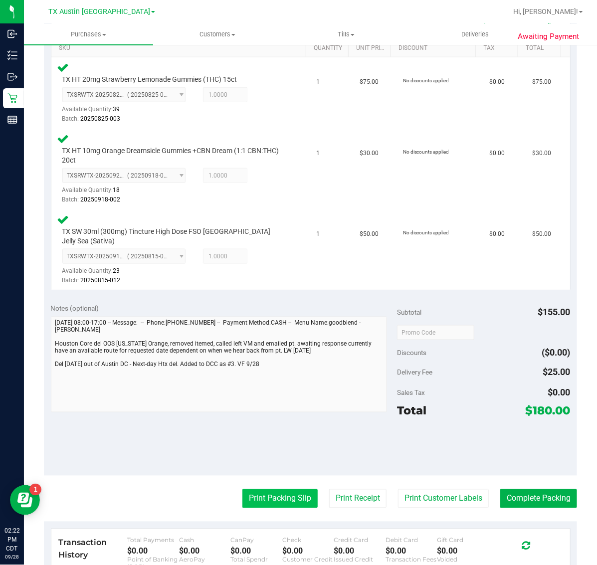
click at [279, 489] on button "Print Packing Slip" at bounding box center [279, 498] width 75 height 19
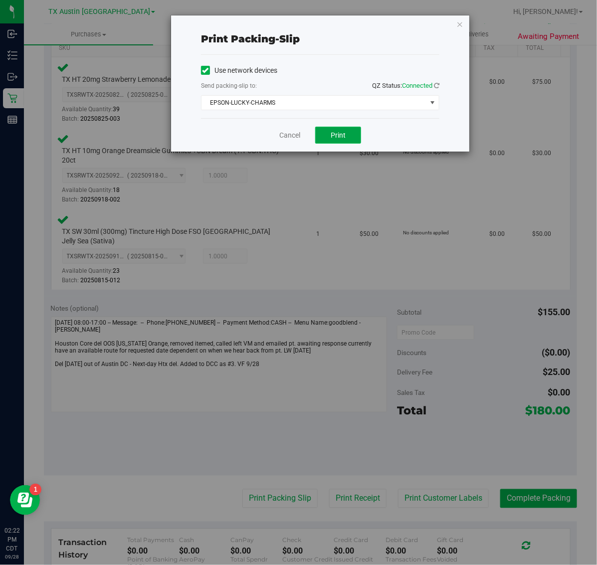
click at [343, 138] on span "Print" at bounding box center [337, 135] width 15 height 8
click at [462, 26] on icon "button" at bounding box center [459, 24] width 7 height 12
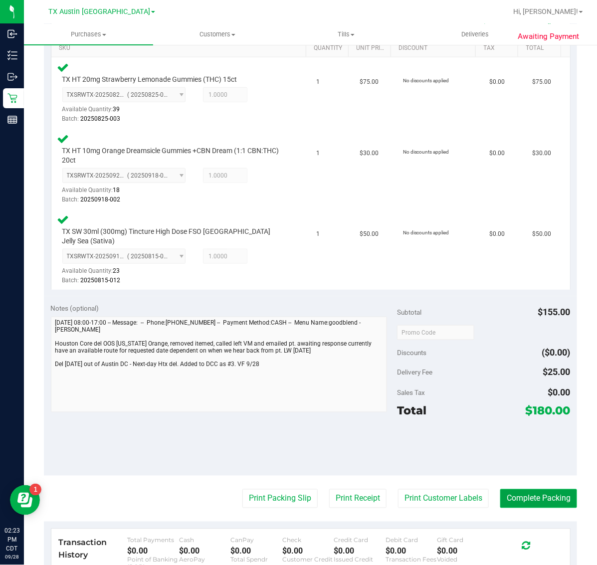
click at [538, 489] on button "Complete Packing" at bounding box center [538, 498] width 77 height 19
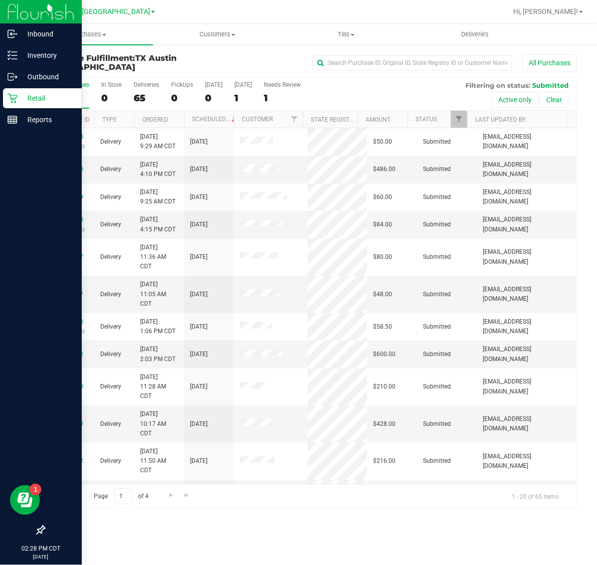
click at [15, 100] on icon at bounding box center [12, 98] width 10 height 10
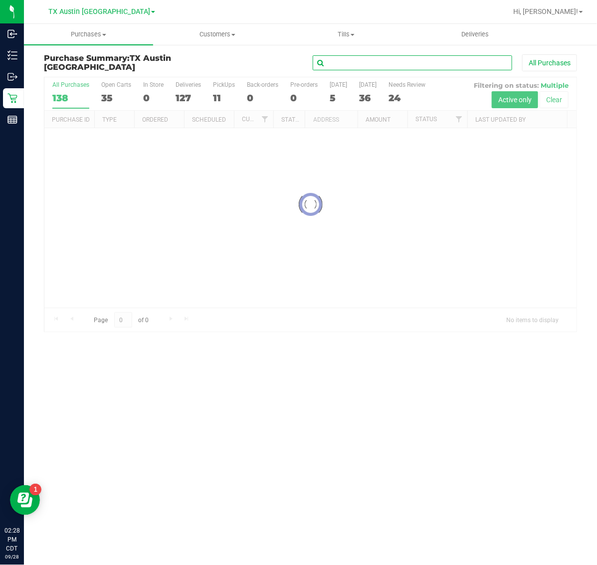
click at [387, 61] on input "text" at bounding box center [412, 62] width 199 height 15
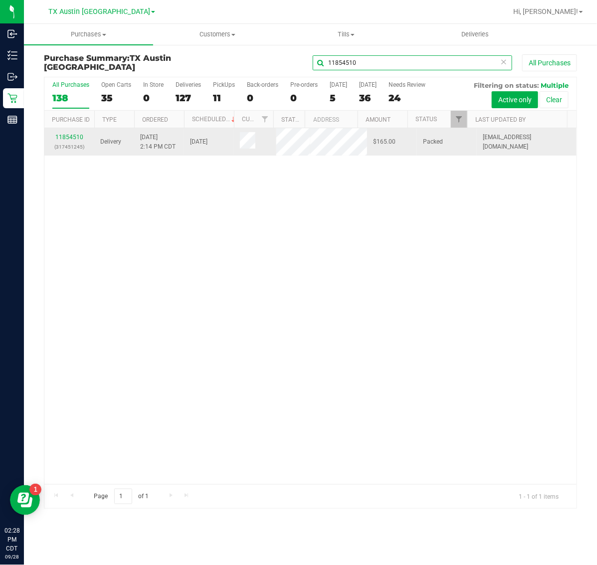
type input "11854510"
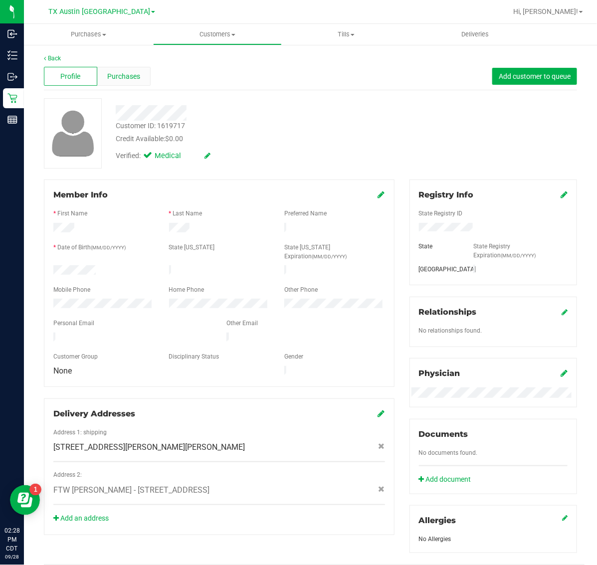
click at [126, 73] on span "Purchases" at bounding box center [123, 76] width 33 height 10
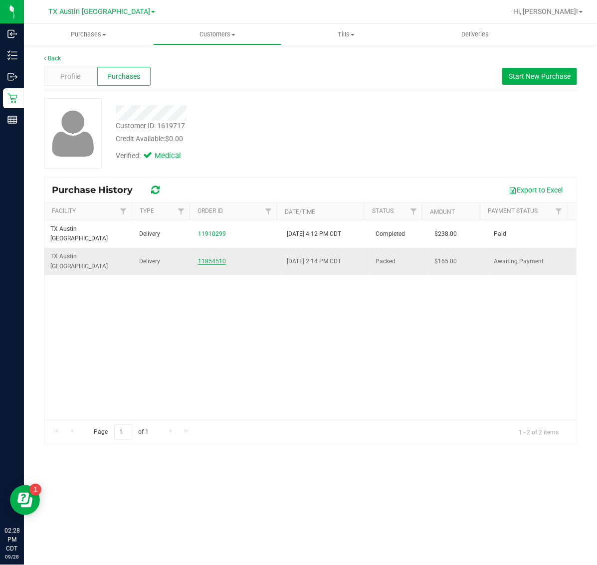
click at [208, 258] on link "11854510" at bounding box center [212, 261] width 28 height 7
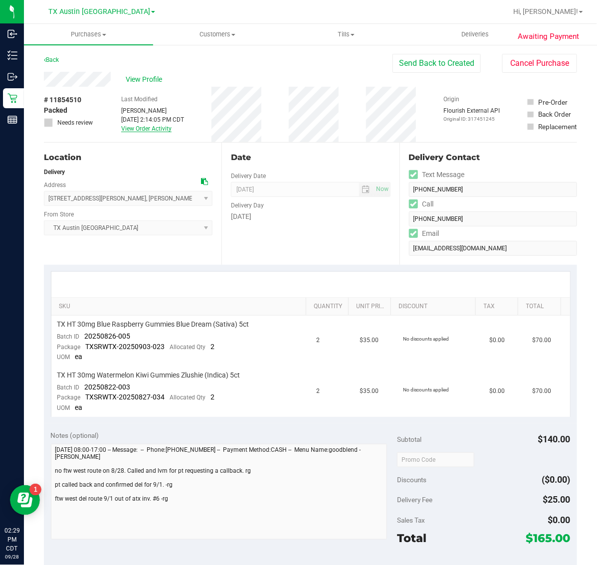
click at [151, 125] on link "View Order Activity" at bounding box center [146, 128] width 50 height 7
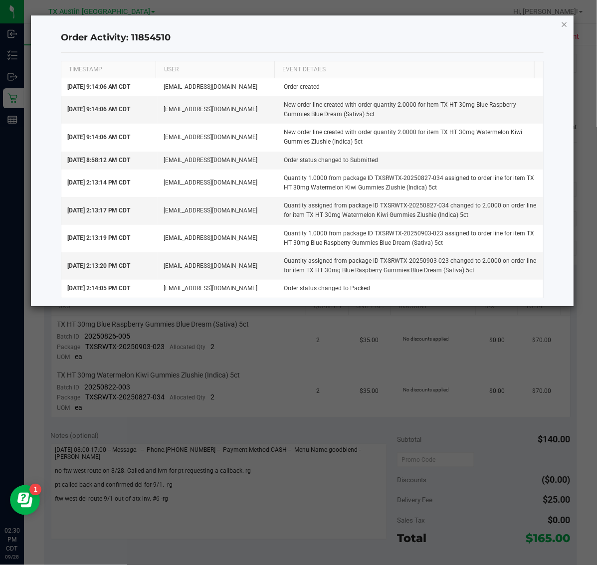
click at [564, 23] on icon "button" at bounding box center [564, 24] width 7 height 12
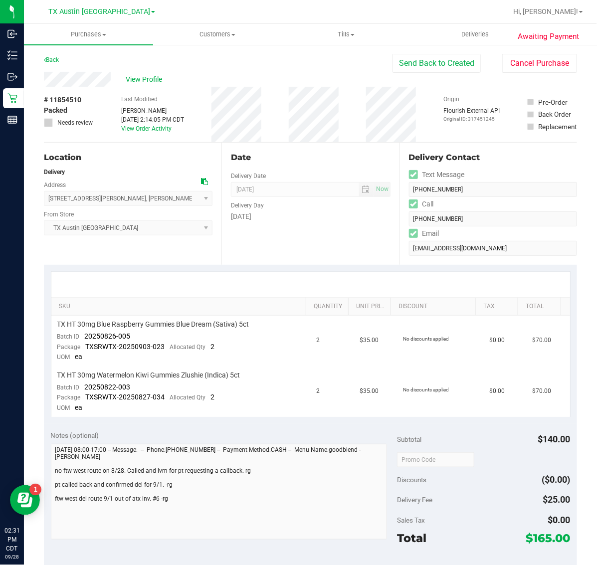
click at [73, 98] on span "# 11854510" at bounding box center [62, 100] width 37 height 10
copy span "11854510"
click at [444, 56] on button "Send Back to Created" at bounding box center [436, 63] width 88 height 19
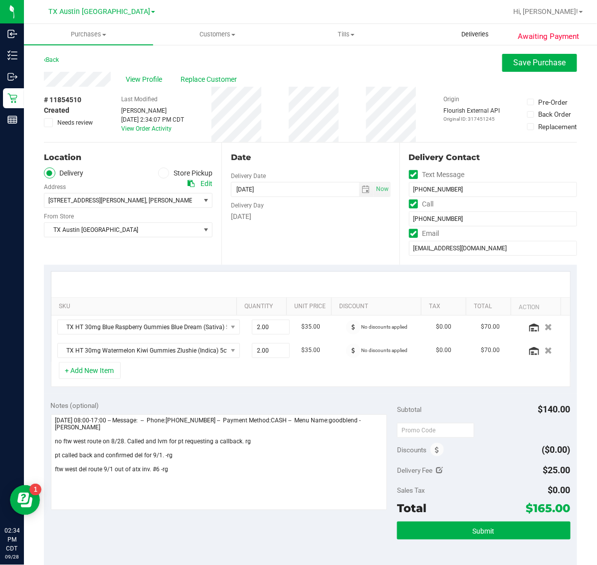
click at [475, 33] on span "Deliveries" at bounding box center [475, 34] width 54 height 9
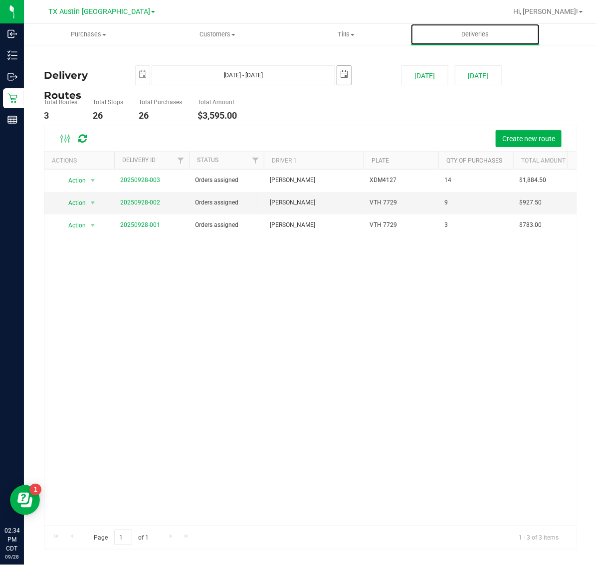
click at [341, 70] on span "select" at bounding box center [344, 74] width 8 height 8
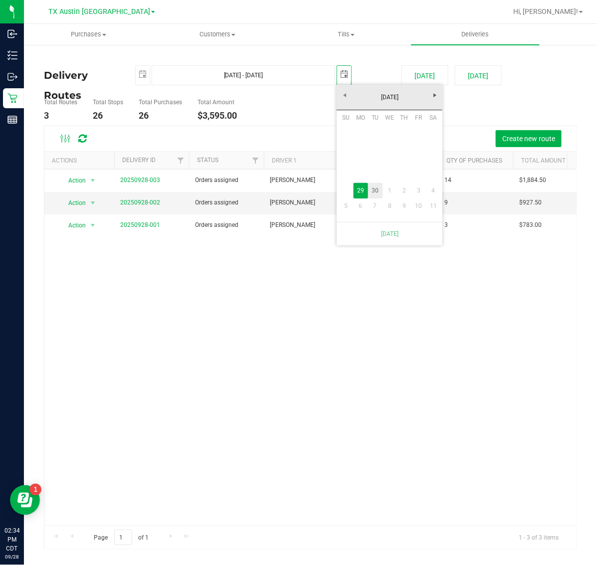
click at [377, 189] on link "30" at bounding box center [375, 190] width 14 height 15
type input "Sep 29, 2025 - Sep 30, 2025"
type input "2025-09-30"
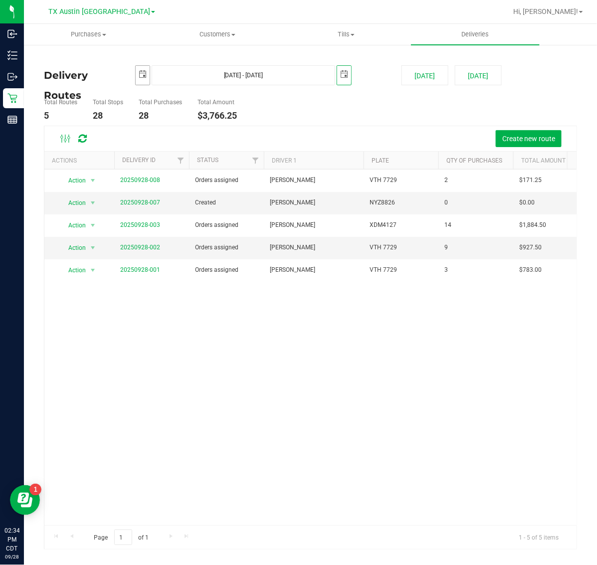
click at [142, 70] on span "select" at bounding box center [143, 74] width 8 height 8
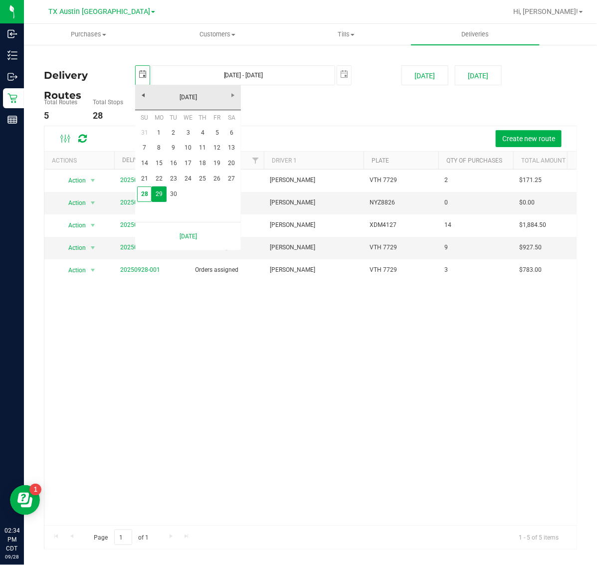
scroll to position [0, 25]
click at [172, 194] on link "30" at bounding box center [173, 193] width 14 height 15
type input "Sep 30, 2025 - Sep 30, 2025"
type input "2025-09-30"
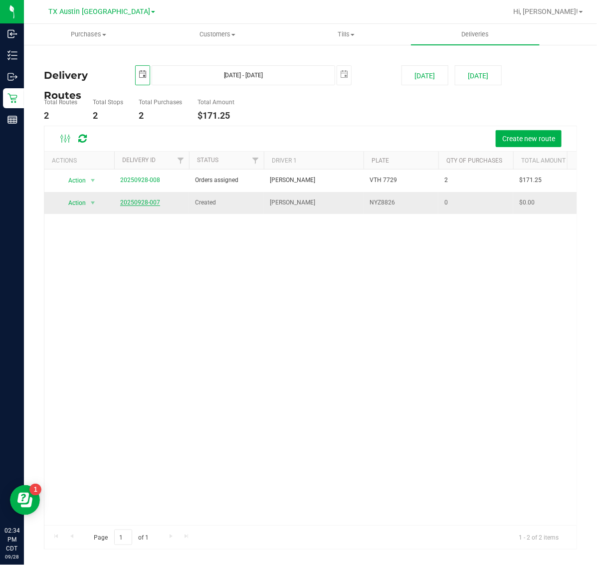
click at [148, 203] on link "20250928-007" at bounding box center [140, 202] width 40 height 7
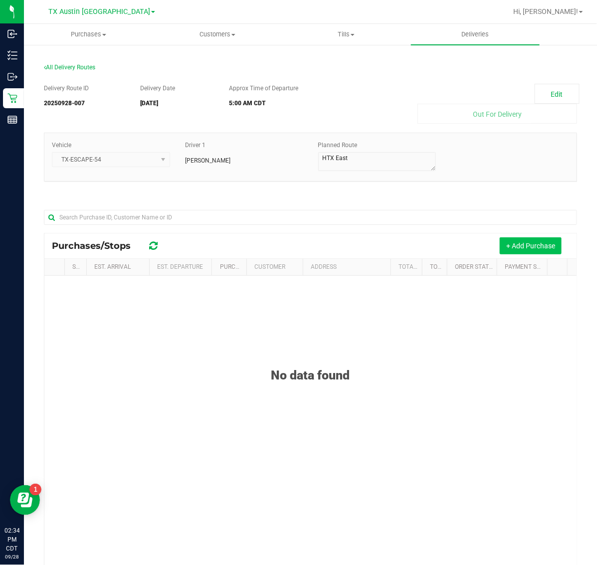
click at [508, 243] on button "+ Add Purchase" at bounding box center [530, 245] width 62 height 17
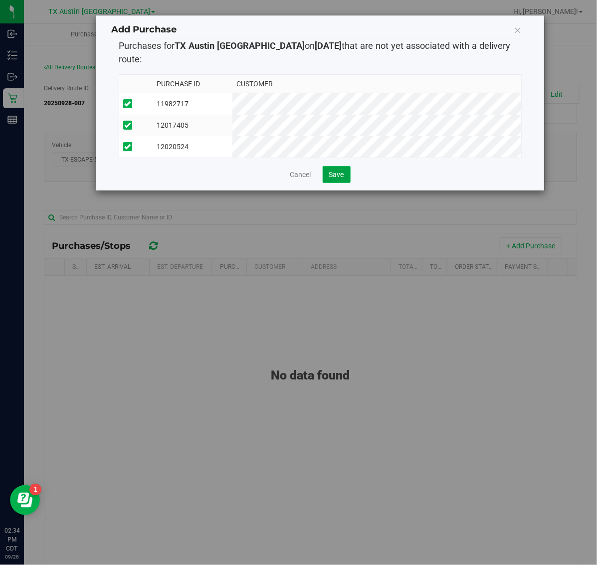
click at [339, 170] on span "Save" at bounding box center [336, 174] width 15 height 8
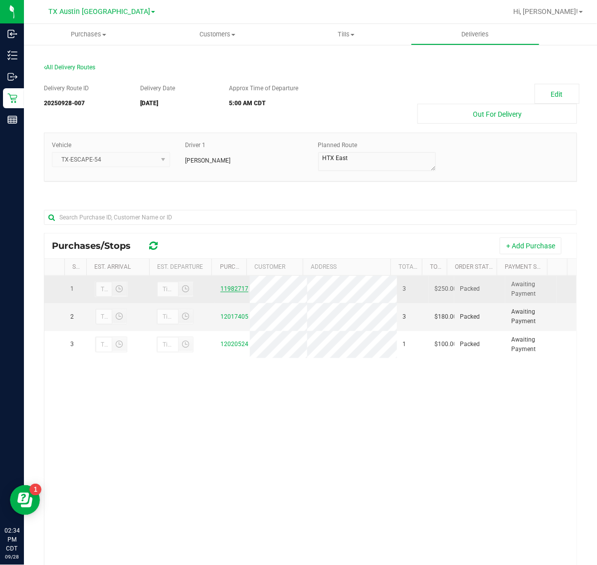
click at [223, 287] on link "11982717" at bounding box center [234, 288] width 28 height 7
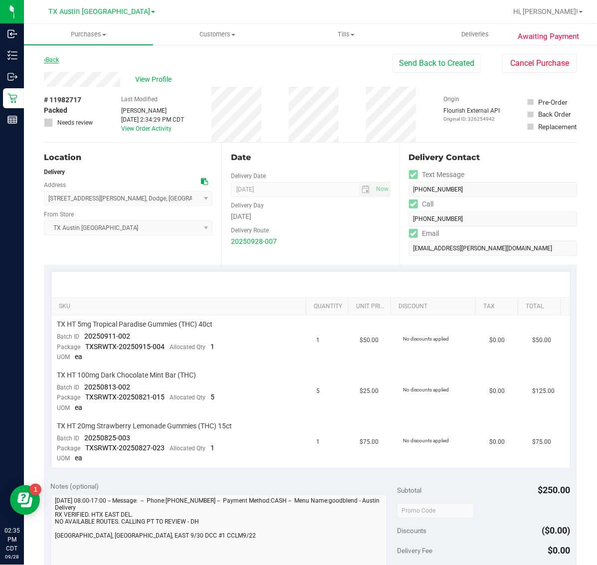
click at [56, 60] on link "Back" at bounding box center [51, 59] width 15 height 7
click at [475, 32] on span "Deliveries" at bounding box center [475, 34] width 54 height 9
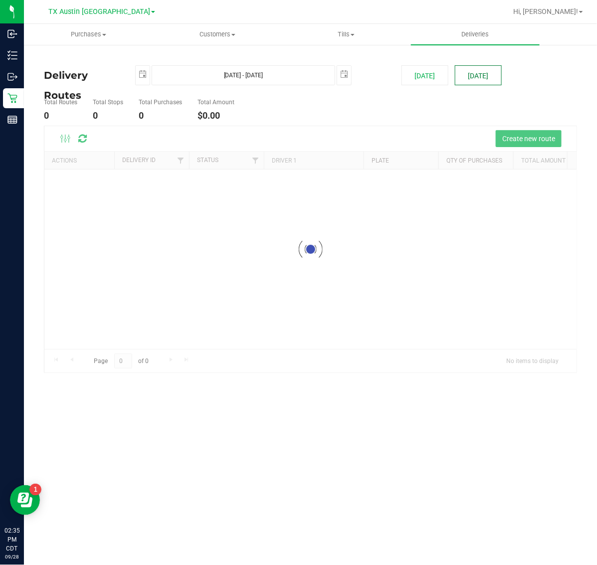
click at [475, 77] on div "Purchases Summary of purchases Fulfillment All purchases Customers All customer…" at bounding box center [310, 294] width 573 height 541
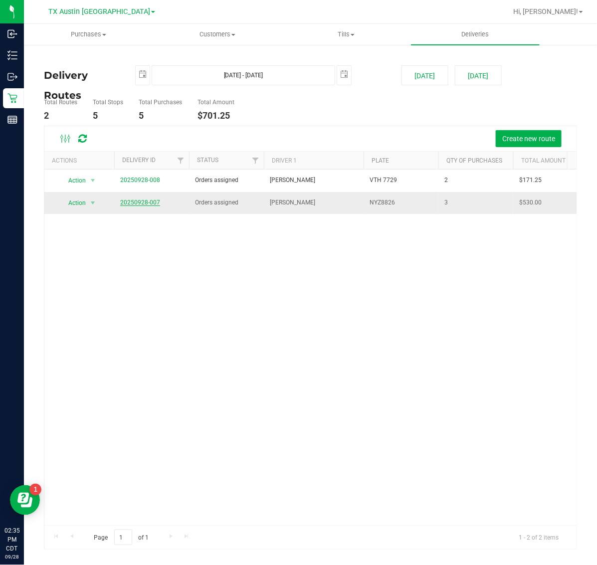
click at [141, 203] on link "20250928-007" at bounding box center [140, 202] width 40 height 7
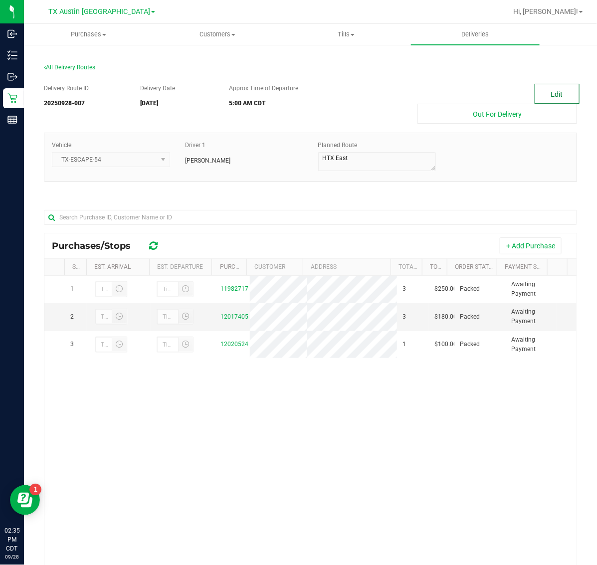
click at [534, 90] on button "Edit" at bounding box center [556, 94] width 45 height 20
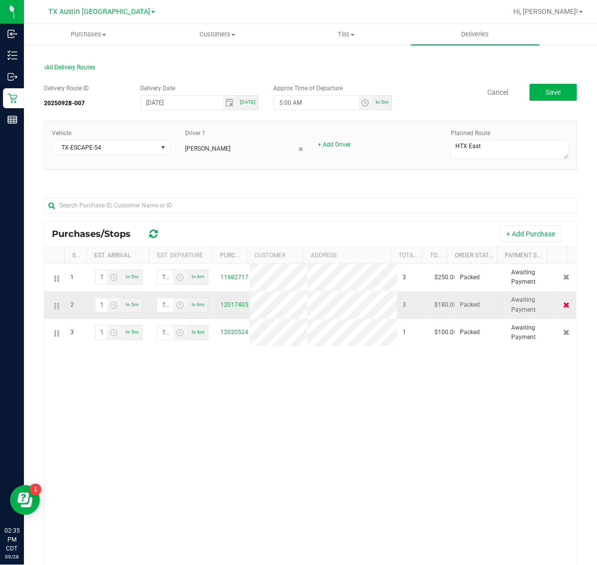
click at [563, 308] on icon at bounding box center [566, 305] width 6 height 6
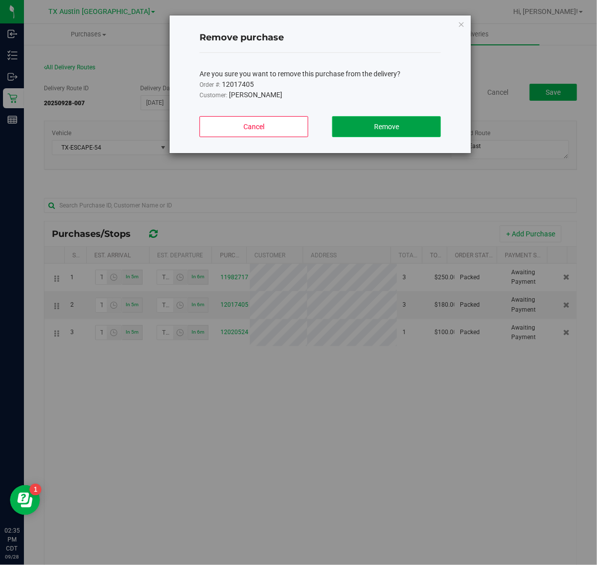
click at [411, 121] on button "Remove" at bounding box center [386, 126] width 109 height 21
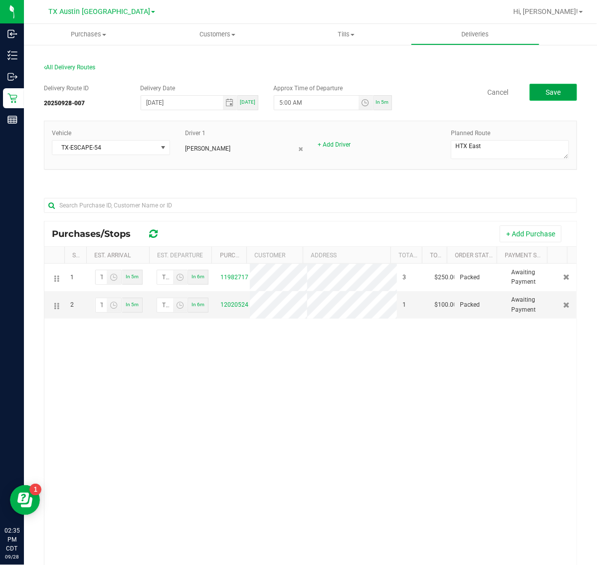
click at [544, 86] on button "Save" at bounding box center [552, 92] width 47 height 17
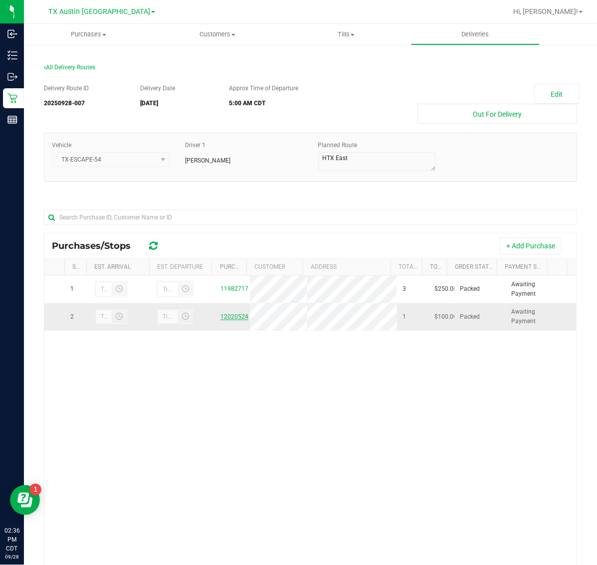
click at [222, 317] on link "12020524" at bounding box center [234, 316] width 28 height 7
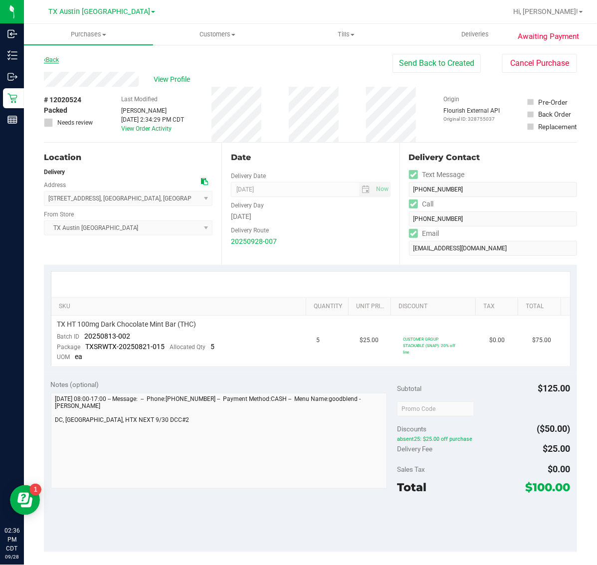
click at [55, 60] on link "Back" at bounding box center [51, 59] width 15 height 7
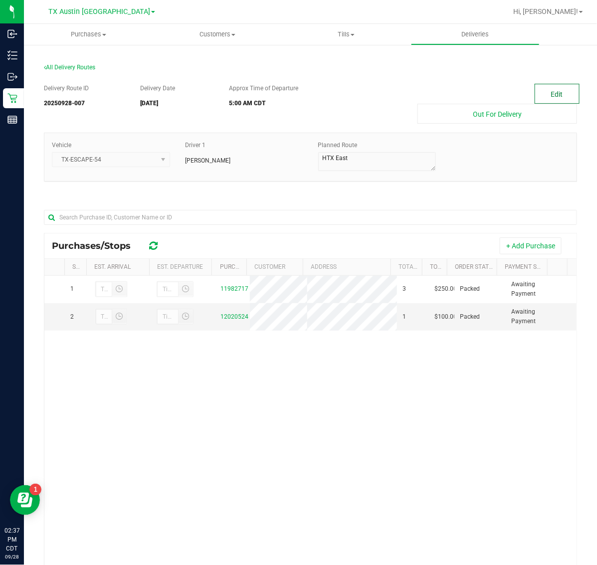
click at [546, 93] on button "Edit" at bounding box center [556, 94] width 45 height 20
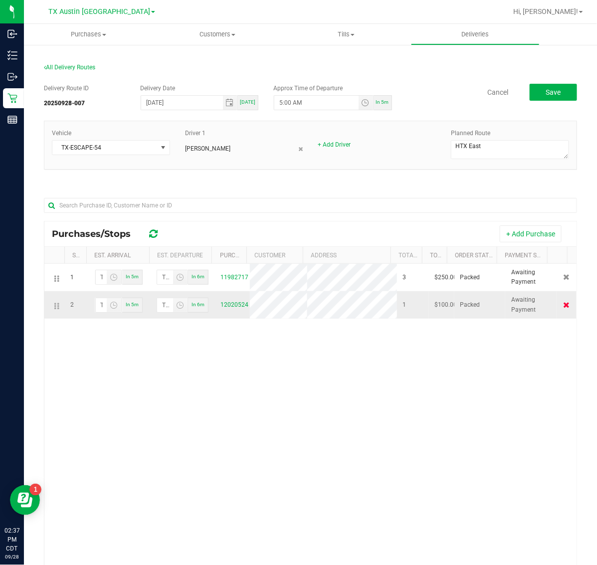
click at [563, 305] on icon at bounding box center [566, 305] width 6 height 6
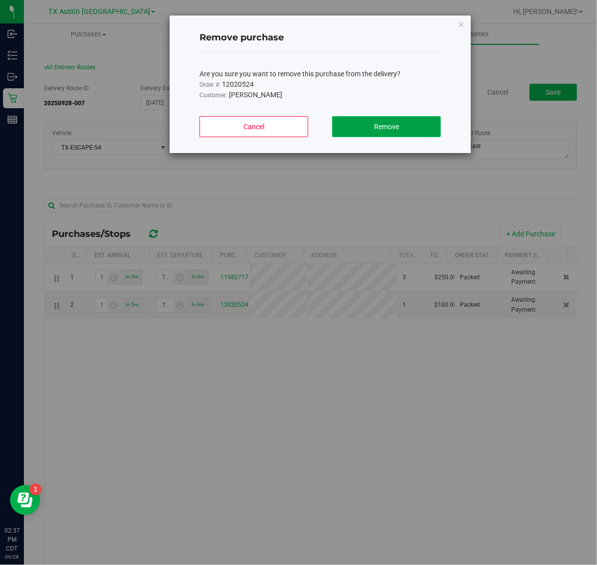
click at [374, 131] on span "Remove" at bounding box center [386, 127] width 25 height 8
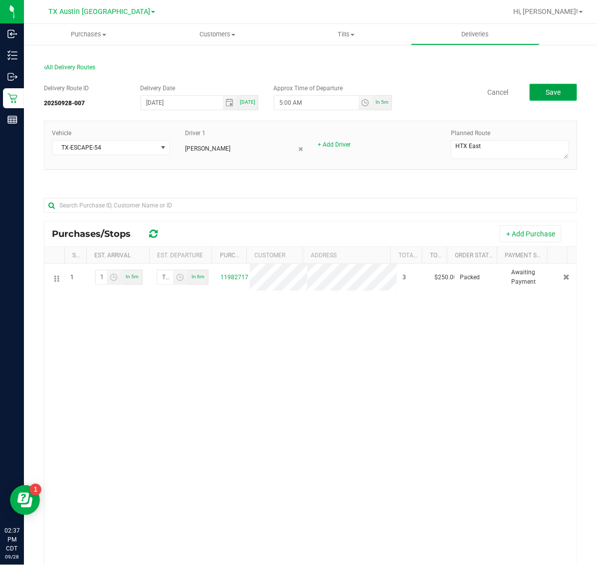
click at [545, 94] on span "Save" at bounding box center [552, 92] width 15 height 8
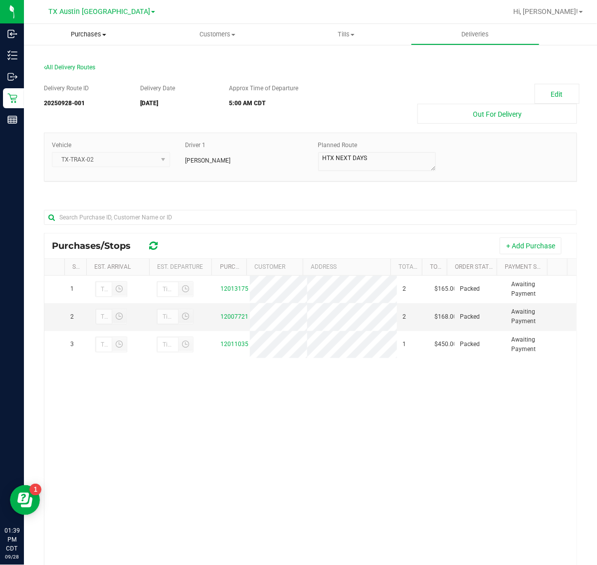
click at [84, 35] on span "Purchases" at bounding box center [88, 34] width 129 height 9
click at [78, 71] on span "Fulfillment" at bounding box center [55, 72] width 62 height 8
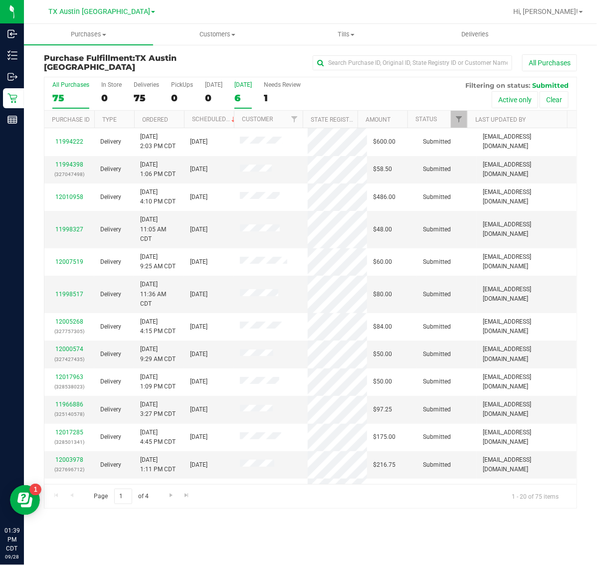
click at [240, 90] on label "[DATE] 6" at bounding box center [242, 94] width 17 height 27
click at [0, 0] on input "[DATE] 6" at bounding box center [0, 0] width 0 height 0
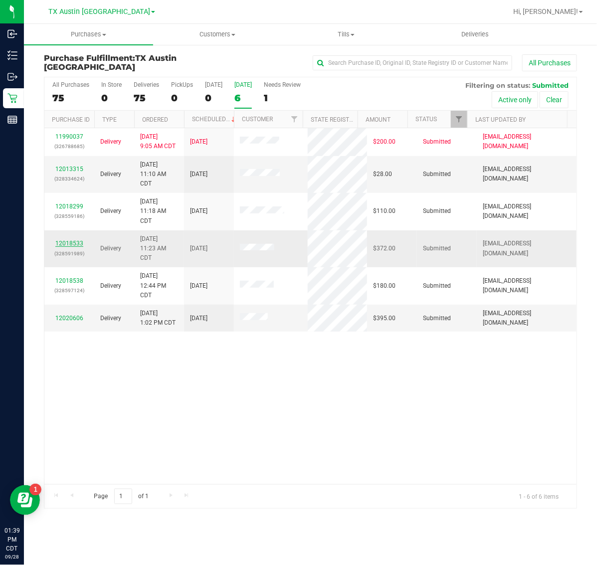
click at [73, 242] on link "12018533" at bounding box center [69, 243] width 28 height 7
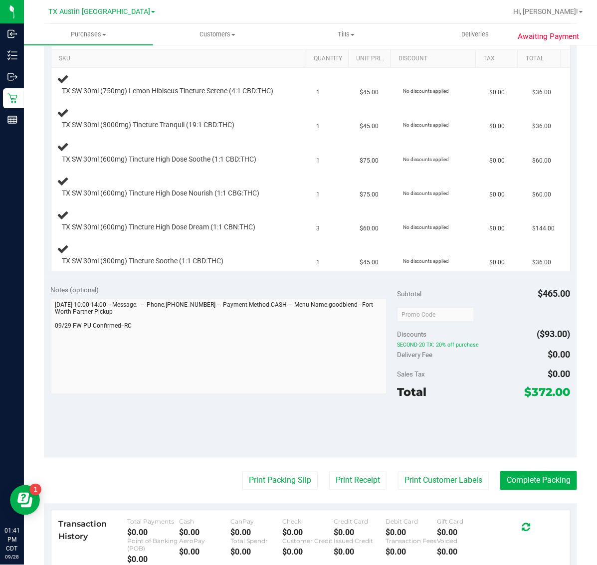
scroll to position [249, 0]
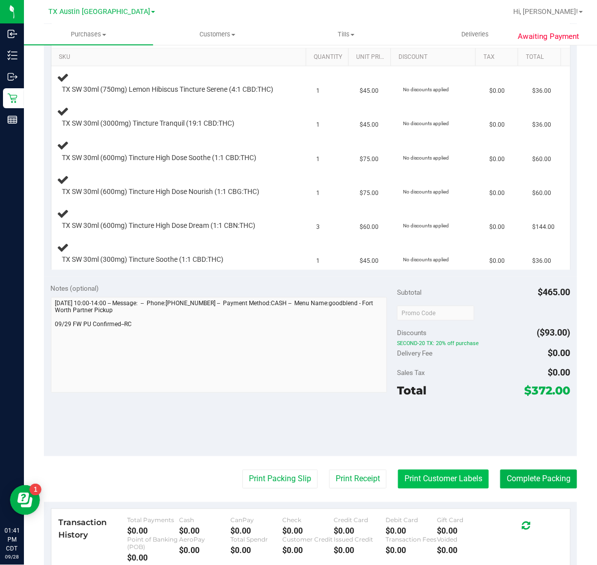
click at [417, 489] on button "Print Customer Labels" at bounding box center [443, 479] width 91 height 19
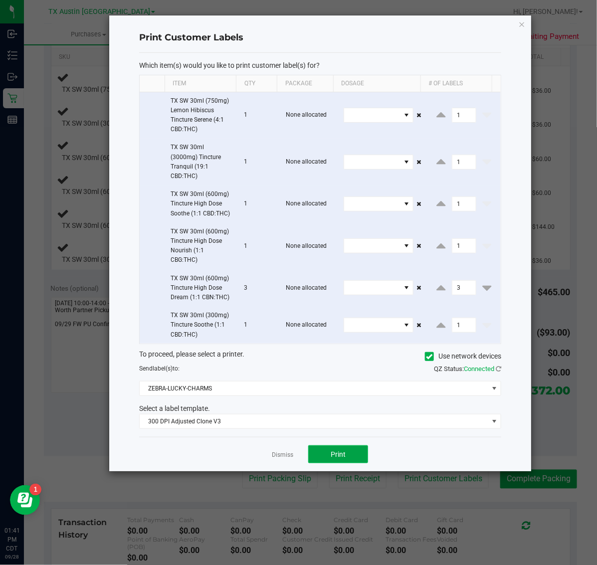
click at [325, 459] on button "Print" at bounding box center [338, 454] width 60 height 18
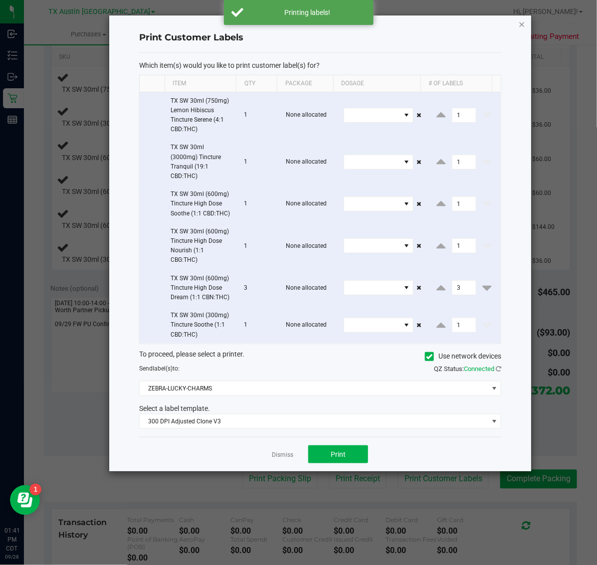
click at [523, 21] on icon "button" at bounding box center [521, 24] width 7 height 12
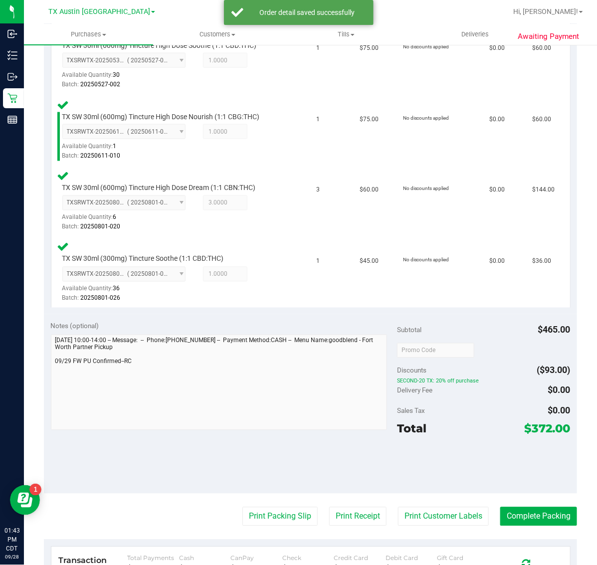
scroll to position [435, 0]
click at [362, 522] on button "Print Receipt" at bounding box center [357, 515] width 57 height 19
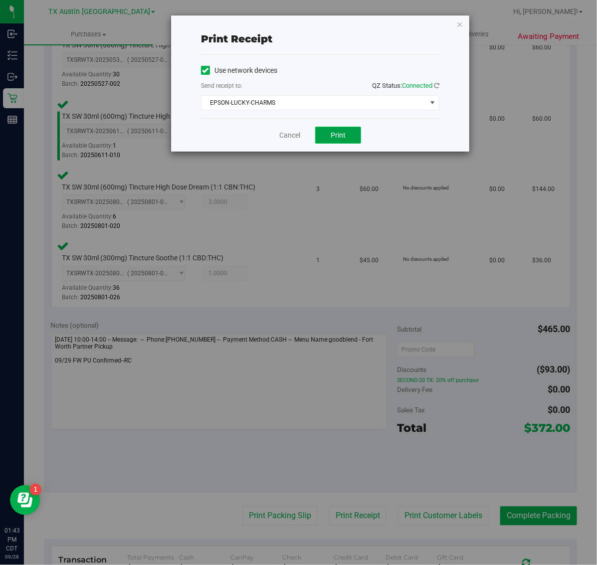
click at [349, 134] on button "Print" at bounding box center [338, 135] width 46 height 17
click at [460, 23] on icon "button" at bounding box center [459, 24] width 7 height 12
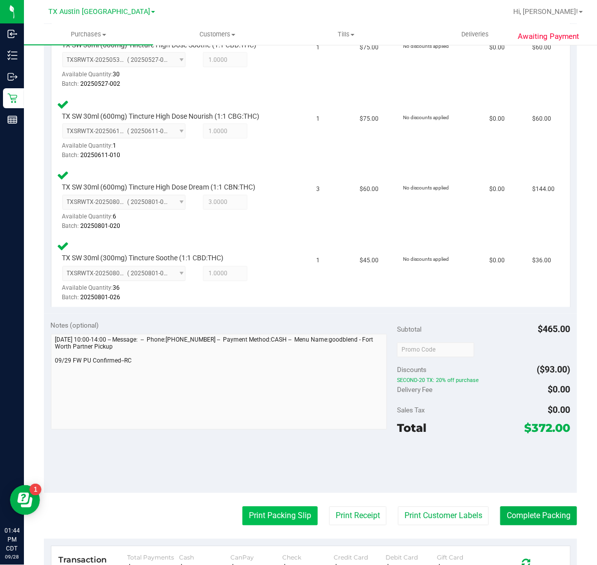
click at [277, 521] on button "Print Packing Slip" at bounding box center [279, 515] width 75 height 19
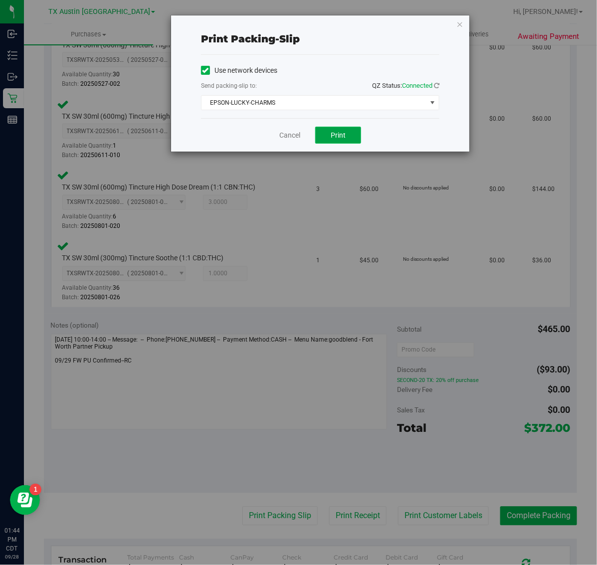
click at [341, 131] on button "Print" at bounding box center [338, 135] width 46 height 17
click at [459, 27] on icon "button" at bounding box center [459, 24] width 7 height 12
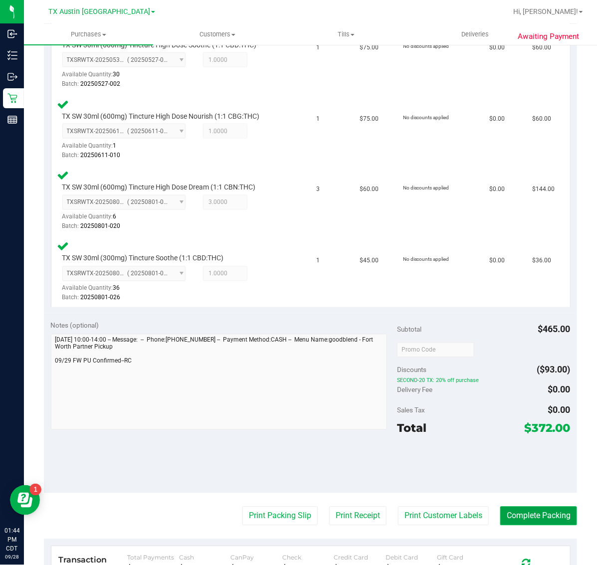
click at [529, 522] on button "Complete Packing" at bounding box center [538, 515] width 77 height 19
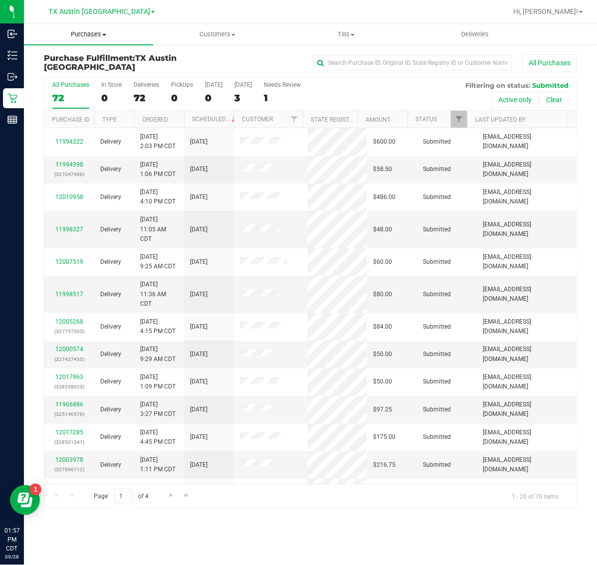
click at [92, 35] on span "Purchases" at bounding box center [88, 34] width 129 height 9
click at [96, 4] on div "TX Austin [GEOGRAPHIC_DATA]" at bounding box center [102, 11] width 146 height 15
click at [95, 18] on div "TX Austin [GEOGRAPHIC_DATA]" at bounding box center [102, 11] width 146 height 15
click at [96, 14] on span "TX Austin [GEOGRAPHIC_DATA]" at bounding box center [99, 11] width 102 height 9
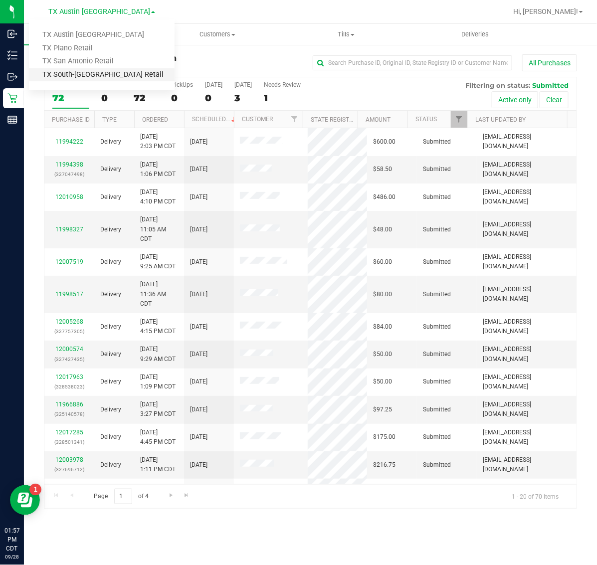
click at [83, 76] on link "TX South-[GEOGRAPHIC_DATA] Retail" at bounding box center [102, 74] width 146 height 13
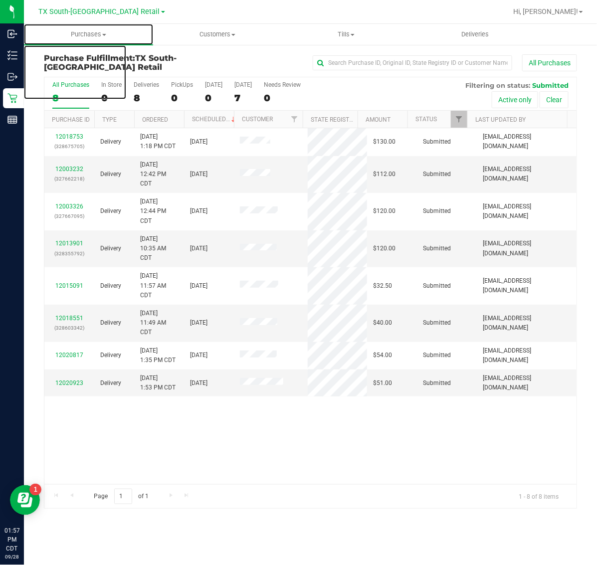
click at [93, 36] on span "Purchases" at bounding box center [88, 34] width 129 height 9
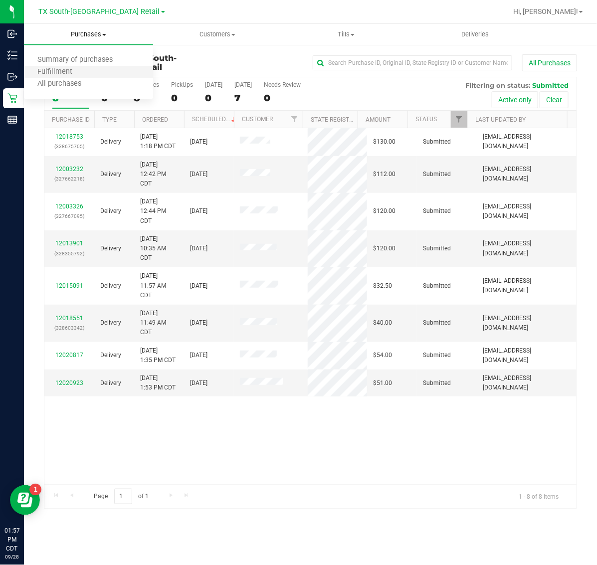
click at [88, 72] on li "Fulfillment" at bounding box center [88, 72] width 129 height 12
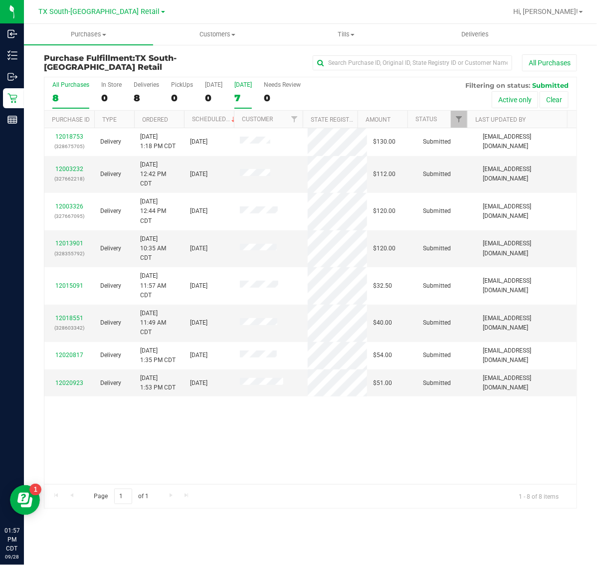
click at [245, 89] on label "[DATE] 7" at bounding box center [242, 94] width 17 height 27
click at [0, 0] on input "[DATE] 7" at bounding box center [0, 0] width 0 height 0
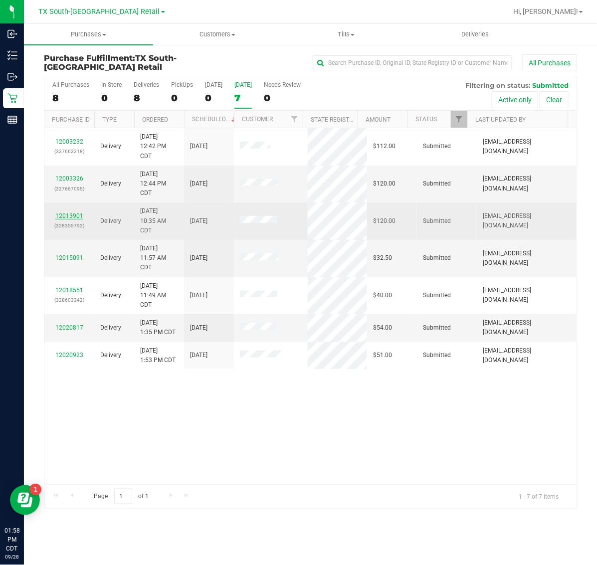
click at [63, 215] on link "12013901" at bounding box center [69, 215] width 28 height 7
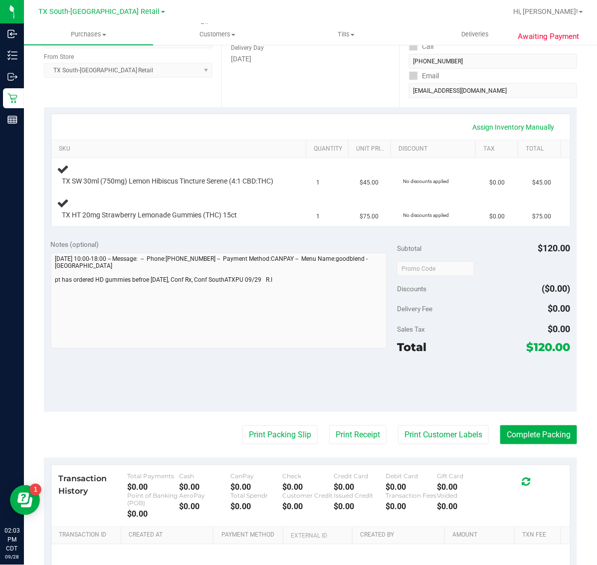
scroll to position [187, 0]
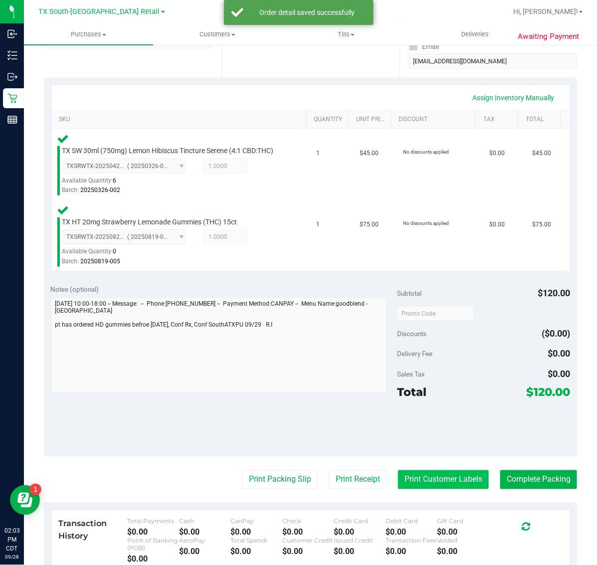
click at [439, 484] on button "Print Customer Labels" at bounding box center [443, 479] width 91 height 19
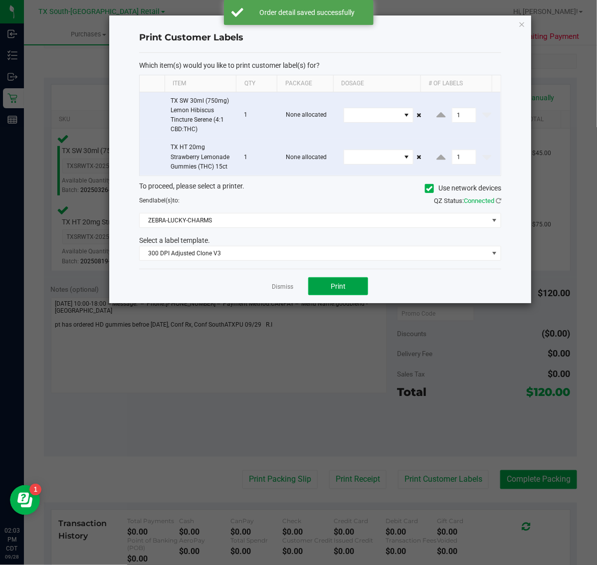
click at [350, 287] on button "Print" at bounding box center [338, 286] width 60 height 18
click at [519, 25] on icon "button" at bounding box center [521, 24] width 7 height 12
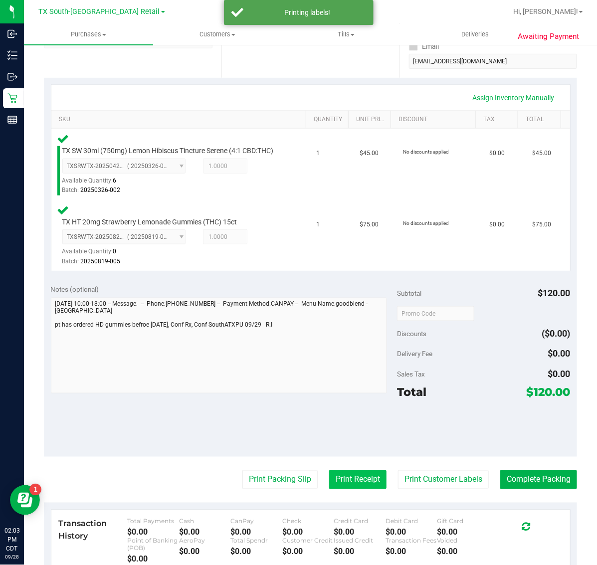
click at [344, 487] on button "Print Receipt" at bounding box center [357, 479] width 57 height 19
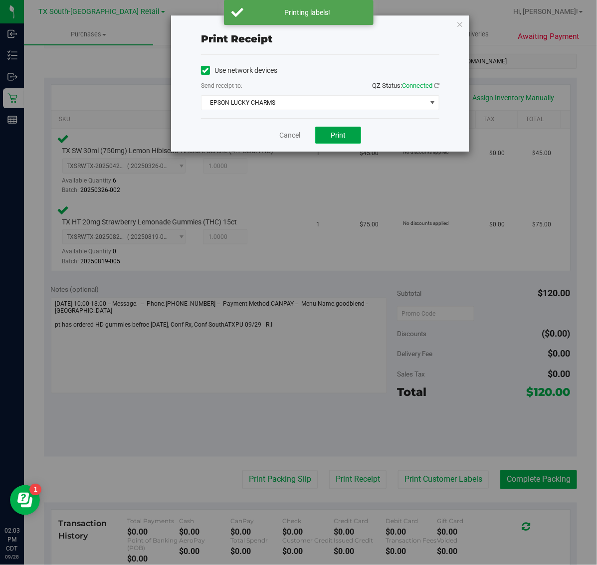
click at [333, 139] on span "Print" at bounding box center [337, 135] width 15 height 8
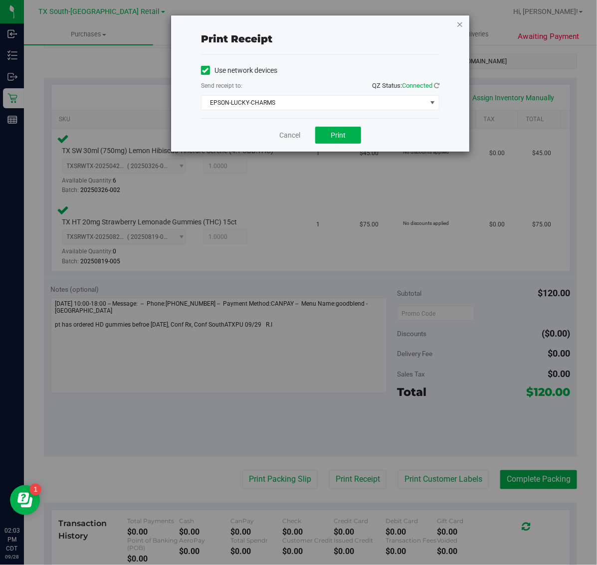
click at [462, 23] on icon "button" at bounding box center [459, 24] width 7 height 12
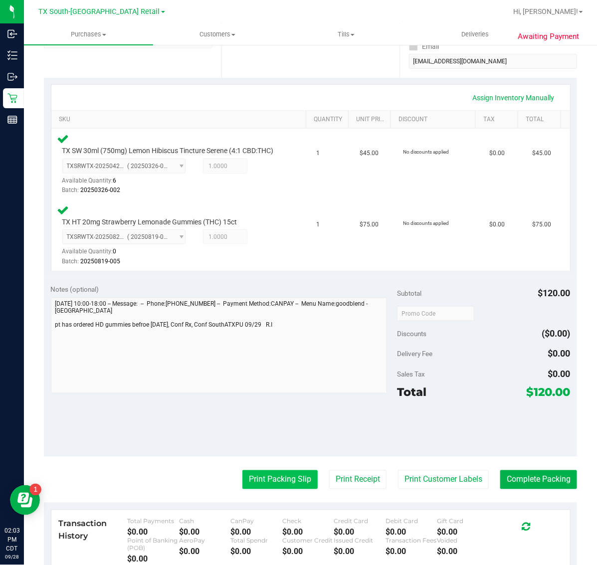
click at [283, 489] on button "Print Packing Slip" at bounding box center [279, 479] width 75 height 19
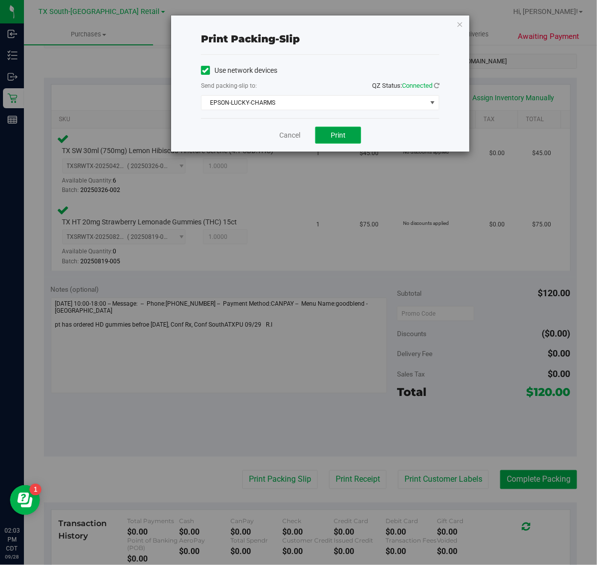
click at [338, 135] on span "Print" at bounding box center [337, 135] width 15 height 8
click at [460, 23] on icon "button" at bounding box center [459, 24] width 7 height 12
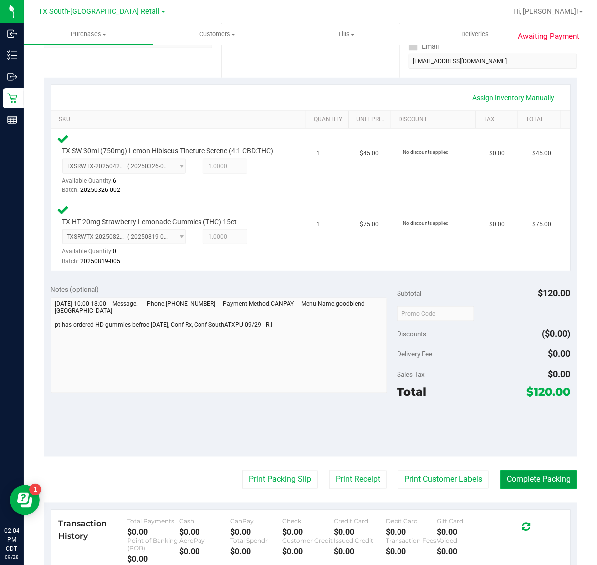
click at [536, 489] on button "Complete Packing" at bounding box center [538, 479] width 77 height 19
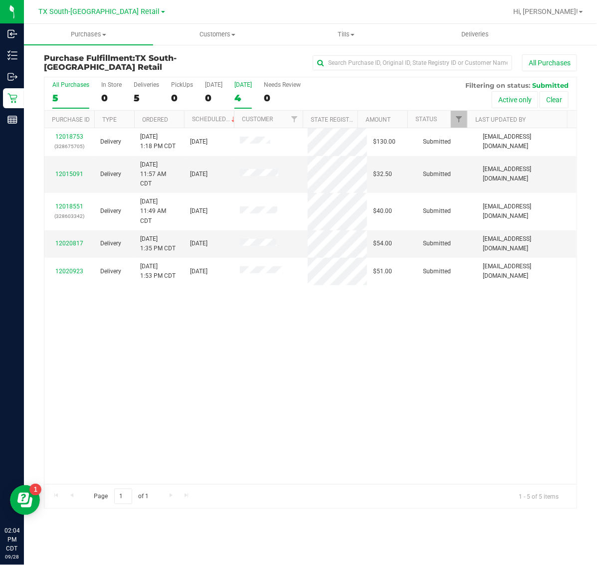
click at [240, 94] on div "4" at bounding box center [242, 97] width 17 height 11
click at [0, 0] on input "Tomorrow 4" at bounding box center [0, 0] width 0 height 0
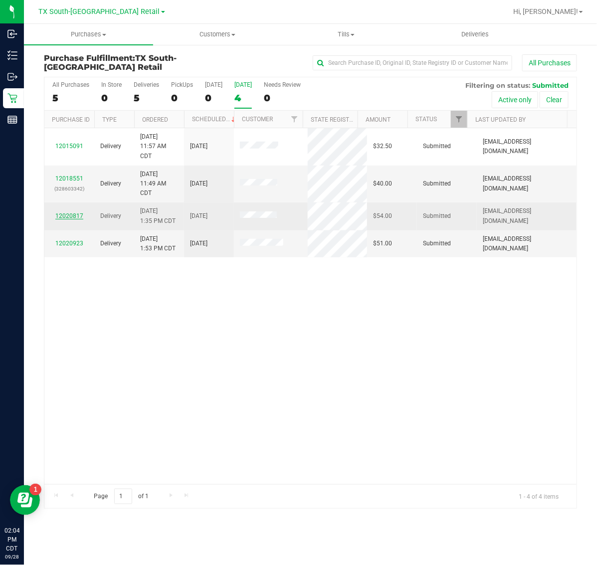
click at [66, 215] on link "12020817" at bounding box center [69, 215] width 28 height 7
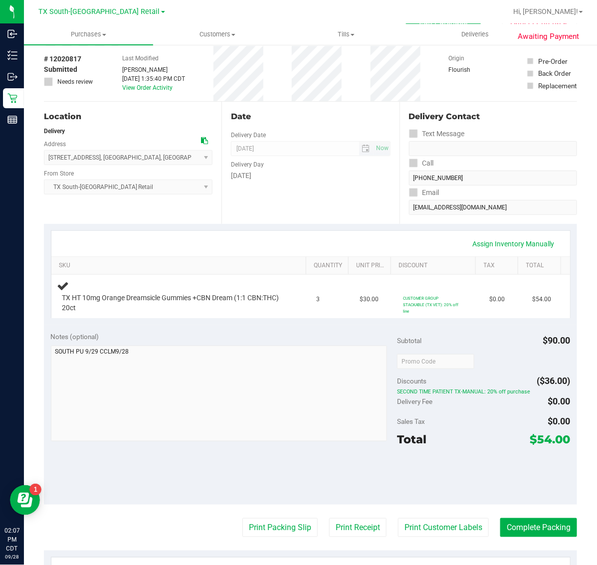
scroll to position [62, 0]
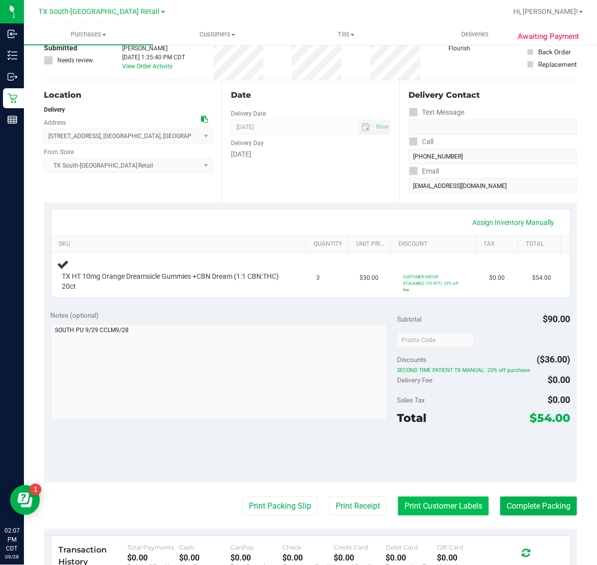
click at [427, 507] on button "Print Customer Labels" at bounding box center [443, 505] width 91 height 19
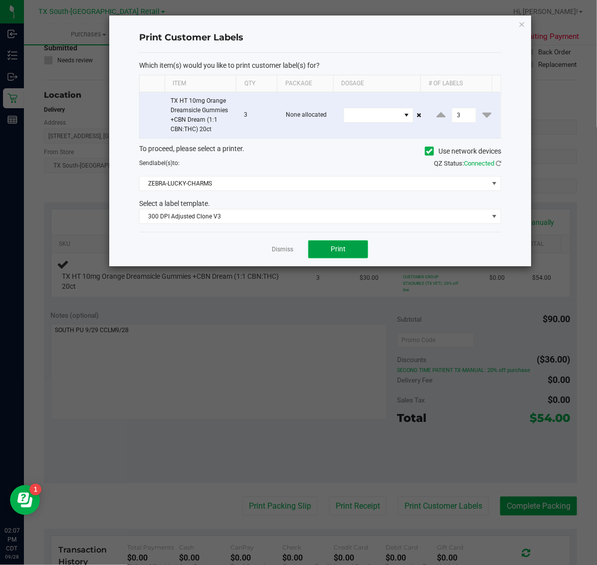
click at [345, 248] on button "Print" at bounding box center [338, 249] width 60 height 18
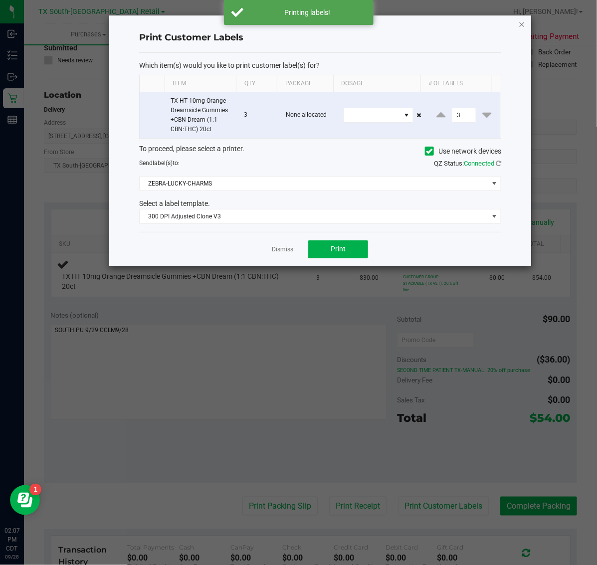
click at [521, 23] on icon "button" at bounding box center [521, 24] width 7 height 12
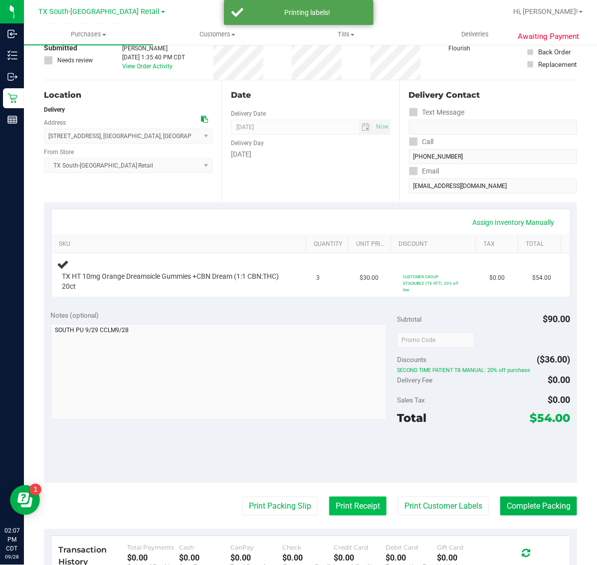
click at [334, 504] on button "Print Receipt" at bounding box center [357, 505] width 57 height 19
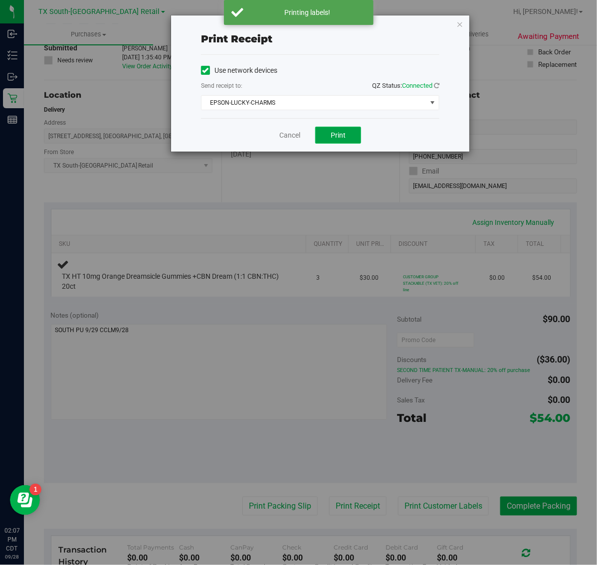
click at [329, 136] on button "Print" at bounding box center [338, 135] width 46 height 17
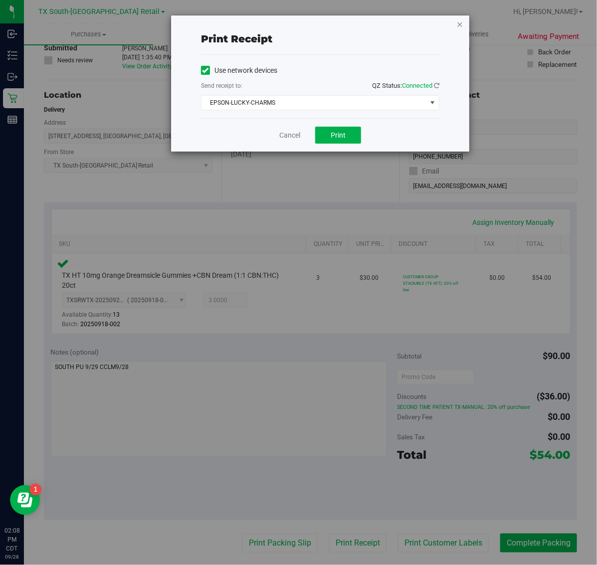
click at [460, 23] on icon "button" at bounding box center [459, 24] width 7 height 12
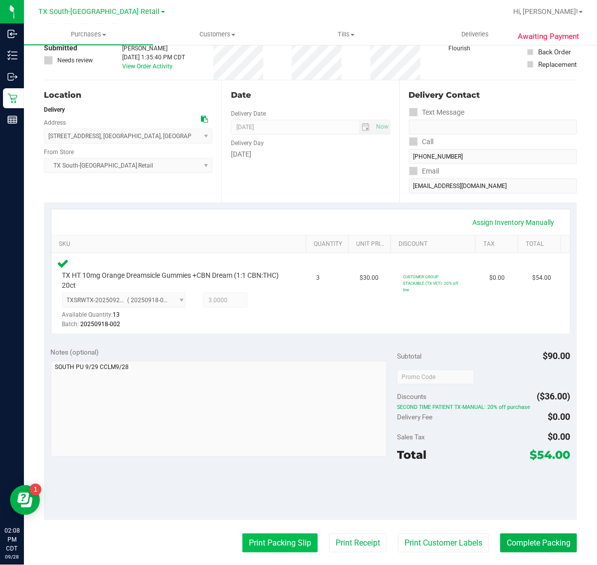
click at [284, 544] on button "Print Packing Slip" at bounding box center [279, 542] width 75 height 19
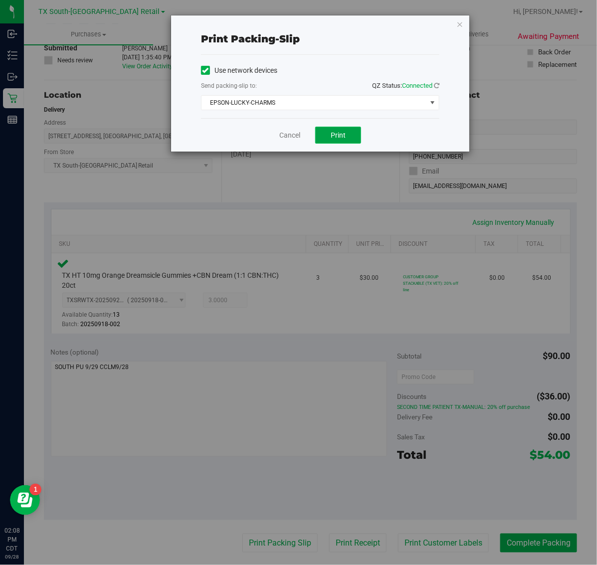
click at [348, 141] on button "Print" at bounding box center [338, 135] width 46 height 17
click at [460, 23] on icon "button" at bounding box center [459, 24] width 7 height 12
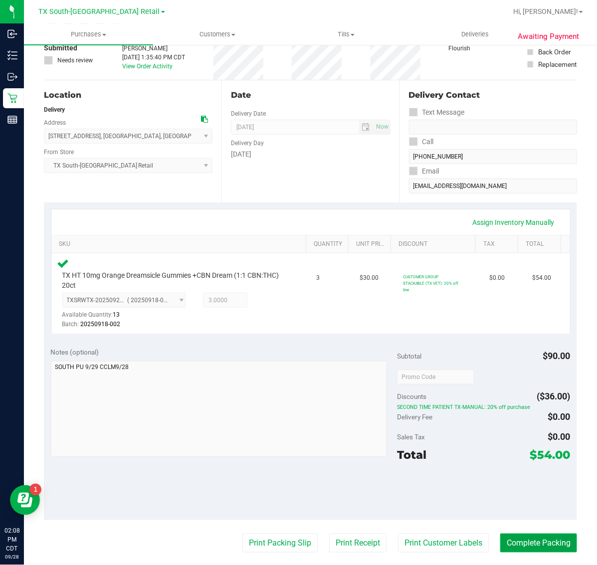
click at [539, 542] on button "Complete Packing" at bounding box center [538, 542] width 77 height 19
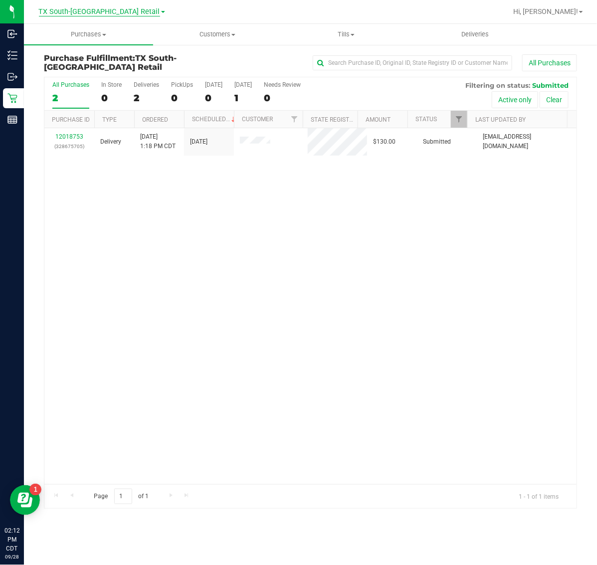
click at [108, 13] on span "TX South-[GEOGRAPHIC_DATA] Retail" at bounding box center [99, 11] width 121 height 9
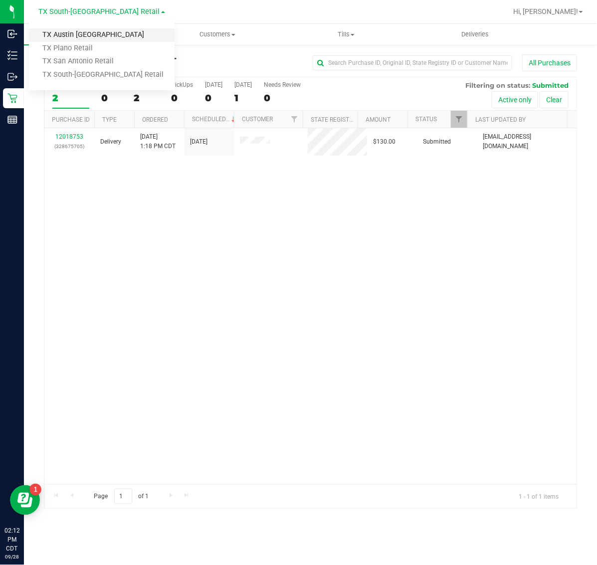
click at [98, 40] on link "TX Austin [GEOGRAPHIC_DATA]" at bounding box center [102, 34] width 146 height 13
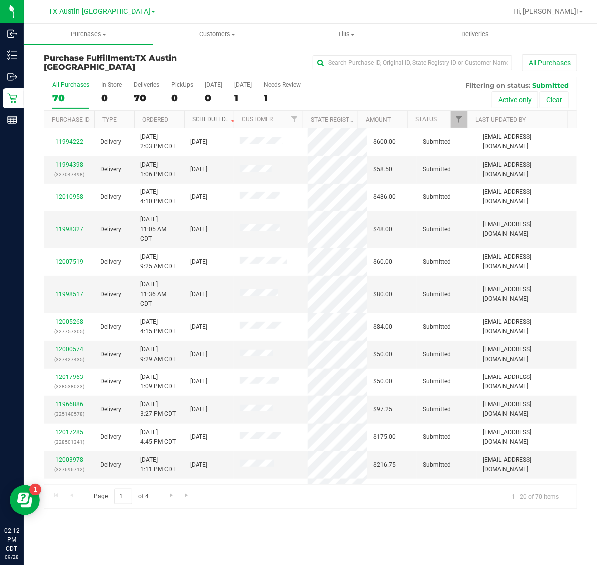
click at [206, 118] on link "Scheduled" at bounding box center [214, 119] width 45 height 7
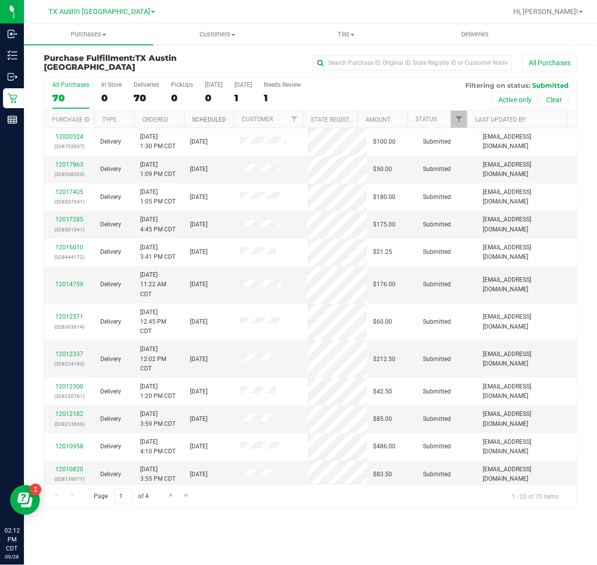
click at [206, 118] on link "Scheduled" at bounding box center [209, 119] width 34 height 7
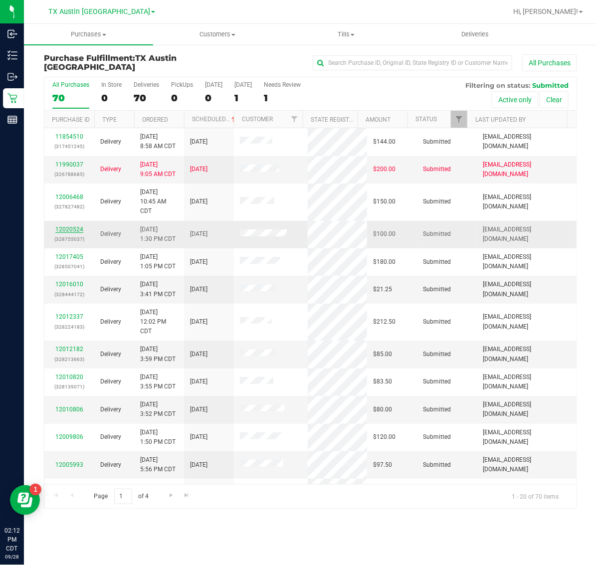
click at [69, 228] on link "12020524" at bounding box center [69, 229] width 28 height 7
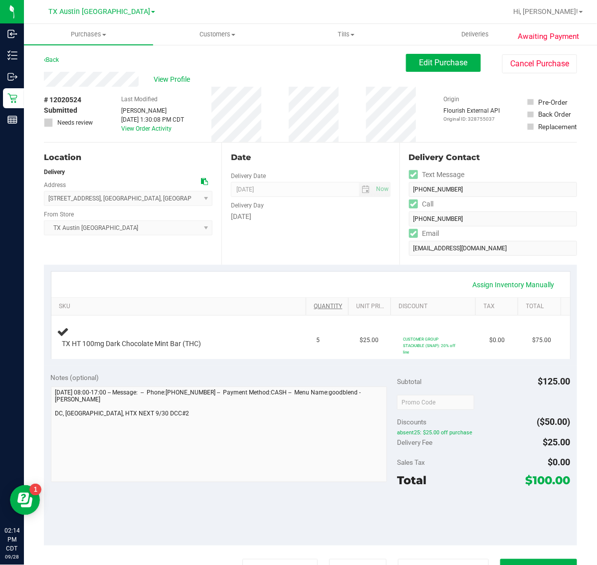
scroll to position [62, 0]
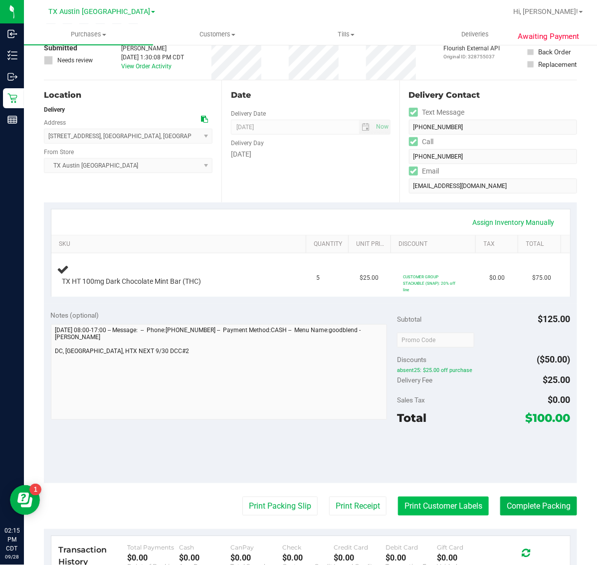
click at [428, 499] on button "Print Customer Labels" at bounding box center [443, 505] width 91 height 19
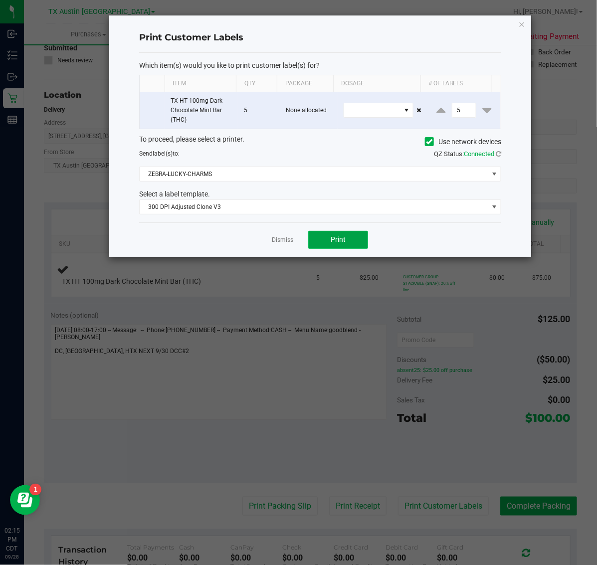
click at [347, 236] on button "Print" at bounding box center [338, 240] width 60 height 18
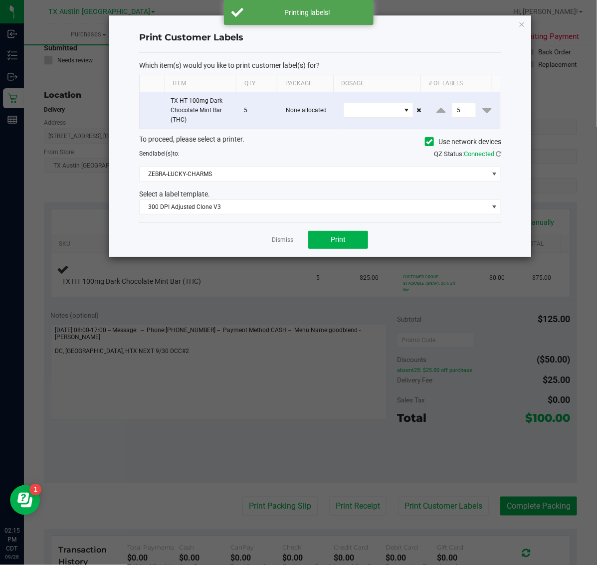
click at [535, 22] on ngb-modal-window "Print Customer Labels Which item(s) would you like to print customer label(s) f…" at bounding box center [302, 282] width 604 height 565
click at [521, 21] on icon "button" at bounding box center [521, 24] width 7 height 12
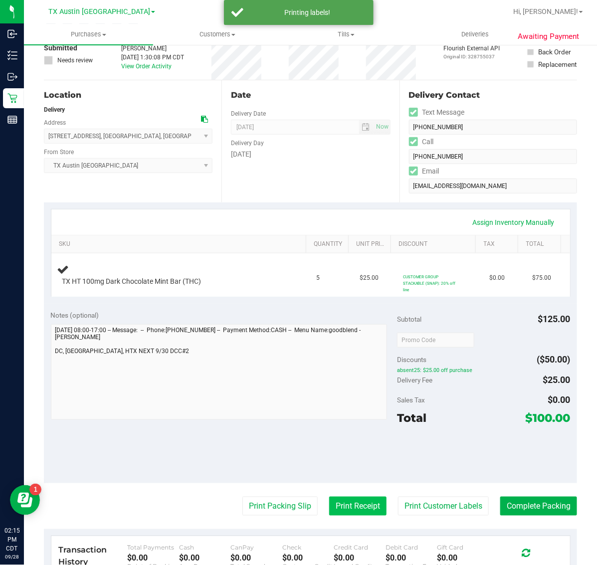
click at [335, 501] on button "Print Receipt" at bounding box center [357, 505] width 57 height 19
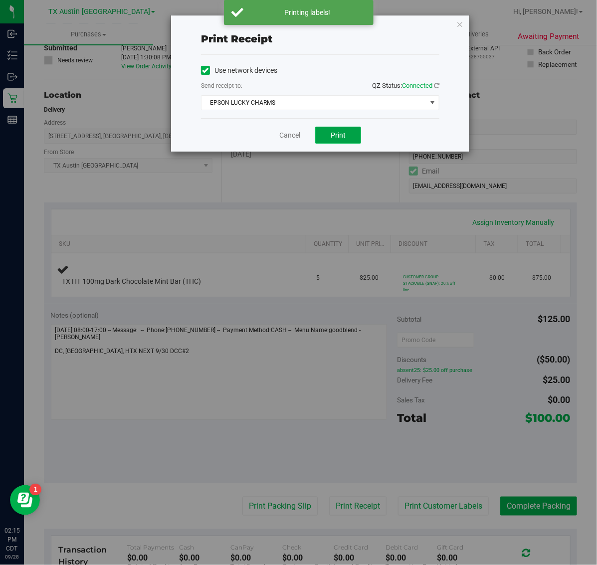
click at [342, 132] on span "Print" at bounding box center [337, 135] width 15 height 8
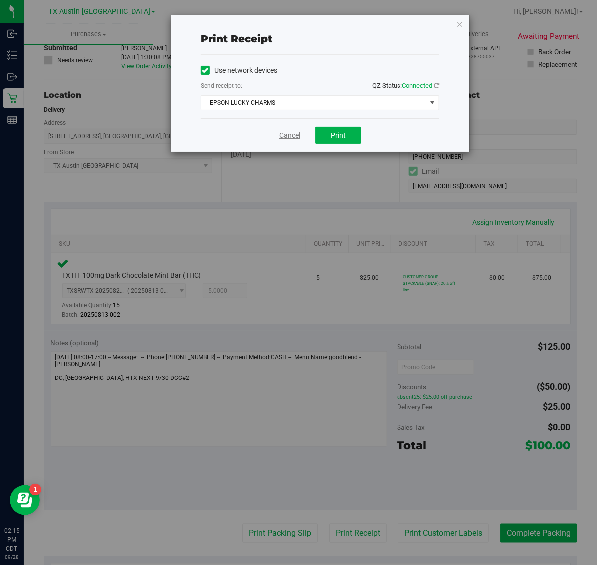
click at [290, 132] on link "Cancel" at bounding box center [289, 135] width 21 height 10
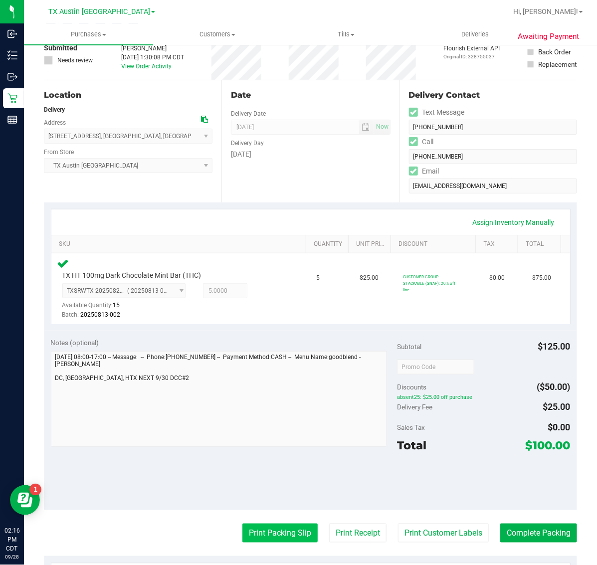
click at [292, 527] on button "Print Packing Slip" at bounding box center [279, 532] width 75 height 19
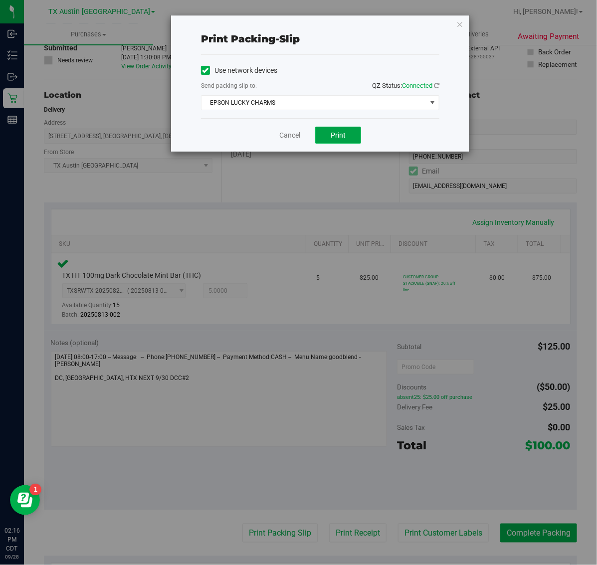
click at [335, 137] on span "Print" at bounding box center [337, 135] width 15 height 8
click at [461, 22] on icon "button" at bounding box center [459, 24] width 7 height 12
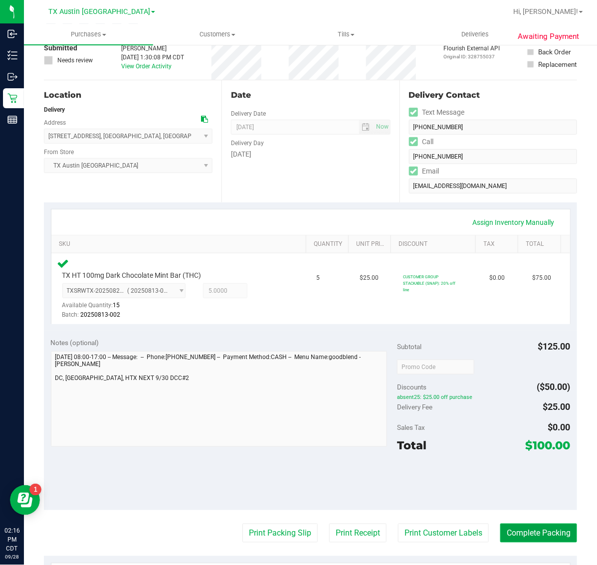
click at [521, 526] on button "Complete Packing" at bounding box center [538, 532] width 77 height 19
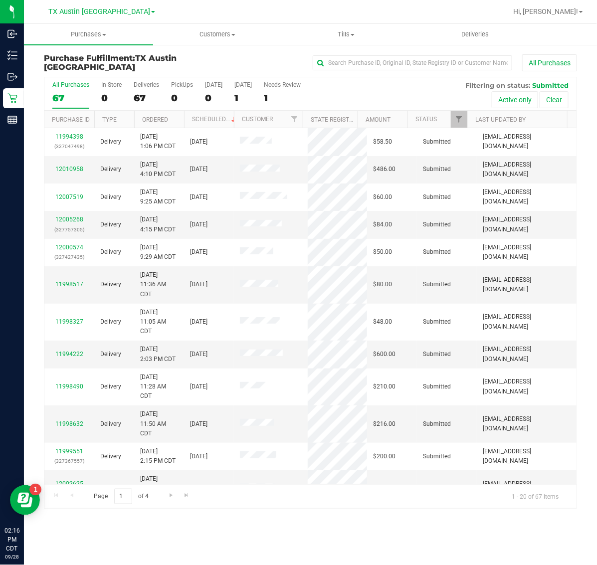
click at [208, 115] on th "Scheduled" at bounding box center [209, 119] width 50 height 17
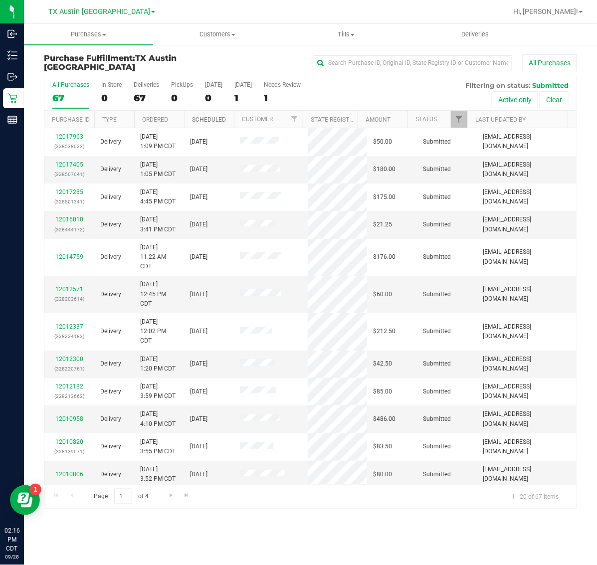
click at [211, 116] on link "Scheduled" at bounding box center [209, 119] width 34 height 7
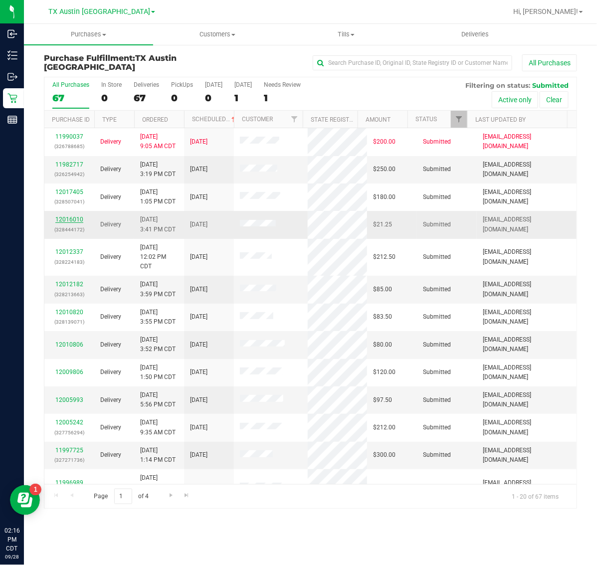
click at [73, 220] on link "12016010" at bounding box center [69, 219] width 28 height 7
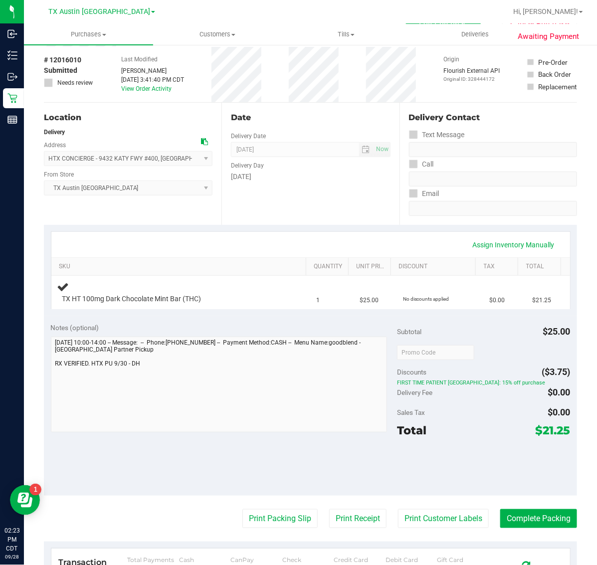
scroll to position [62, 0]
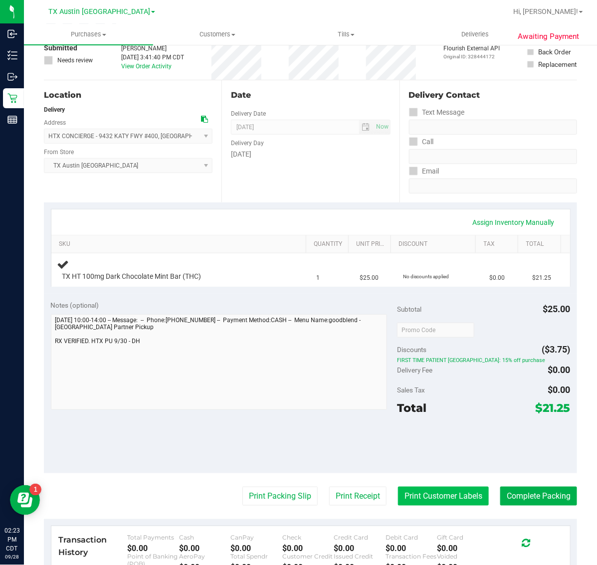
click at [424, 494] on button "Print Customer Labels" at bounding box center [443, 496] width 91 height 19
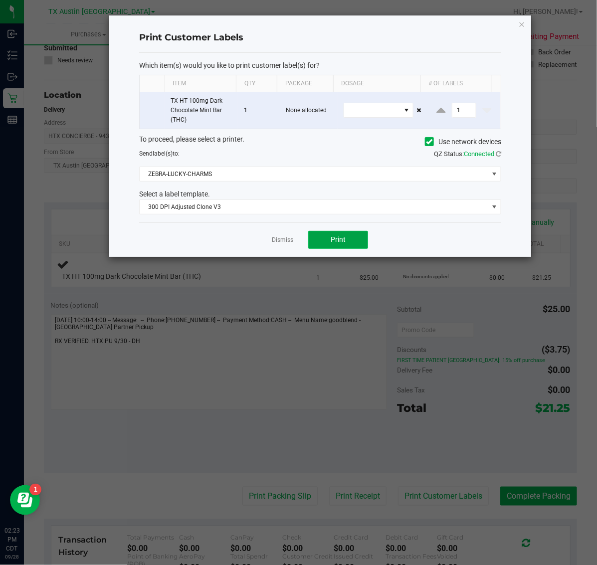
click at [349, 239] on button "Print" at bounding box center [338, 240] width 60 height 18
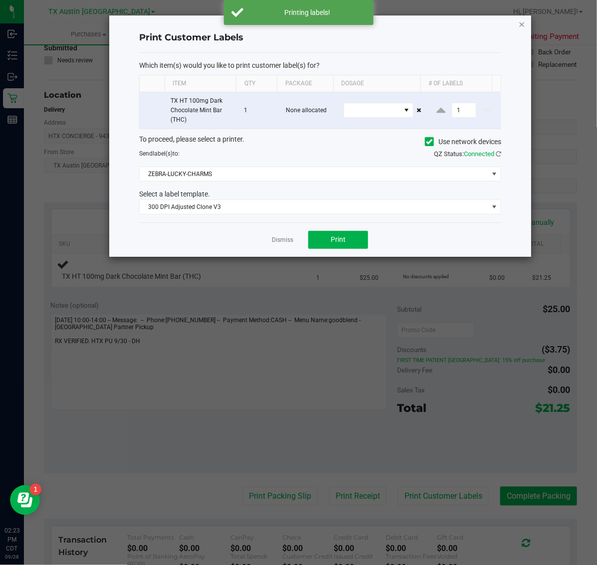
click at [521, 23] on icon "button" at bounding box center [521, 24] width 7 height 12
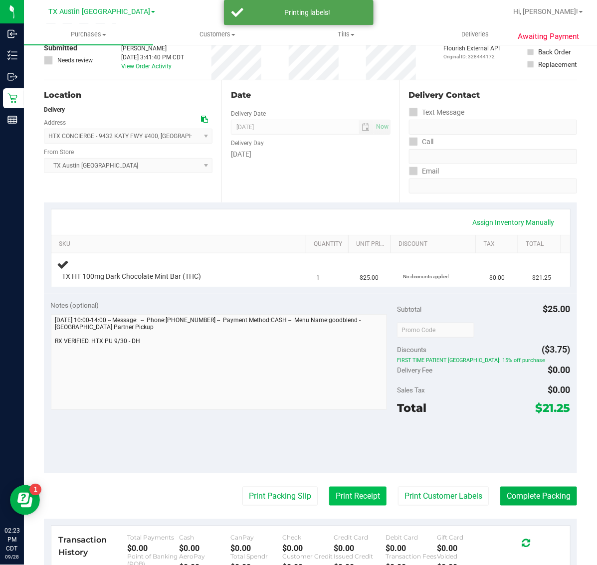
click at [349, 495] on button "Print Receipt" at bounding box center [357, 496] width 57 height 19
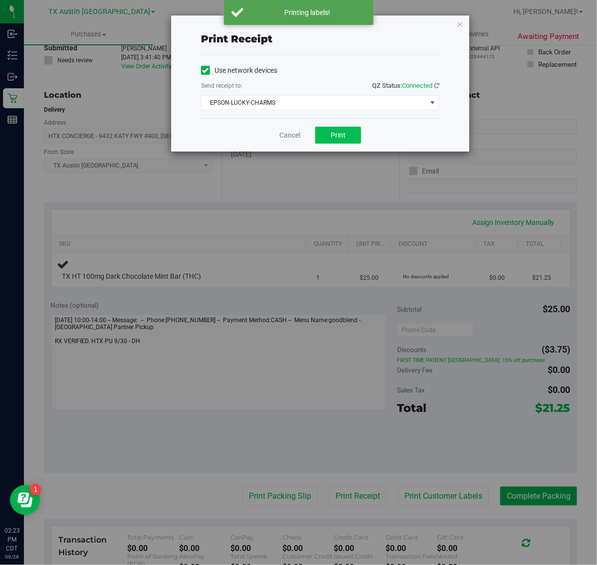
click at [347, 141] on button "Print" at bounding box center [338, 135] width 46 height 17
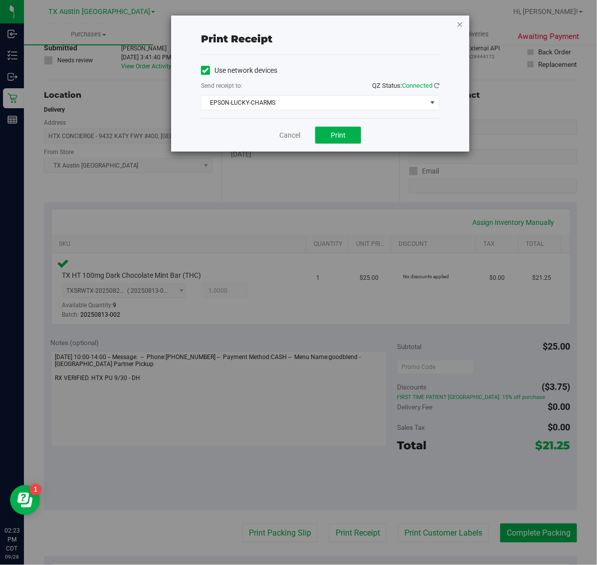
click at [463, 23] on icon "button" at bounding box center [459, 24] width 7 height 12
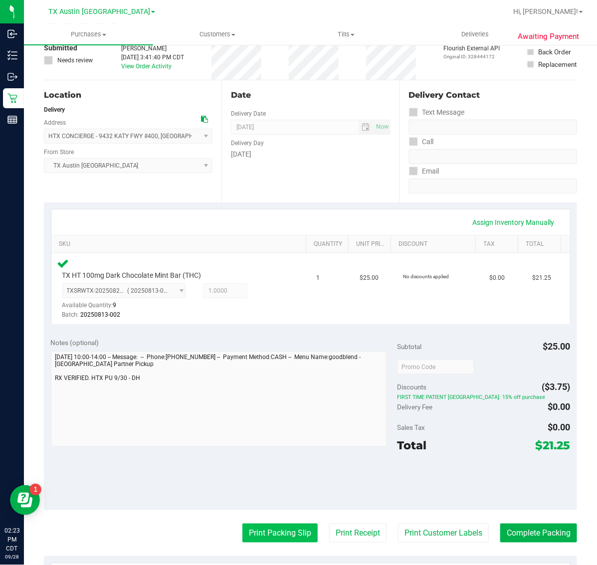
click at [280, 524] on button "Print Packing Slip" at bounding box center [279, 532] width 75 height 19
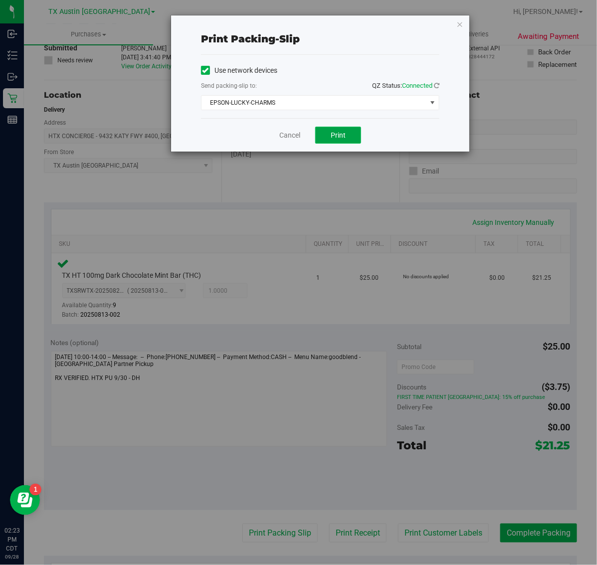
click at [353, 131] on button "Print" at bounding box center [338, 135] width 46 height 17
click at [457, 25] on icon "button" at bounding box center [459, 24] width 7 height 12
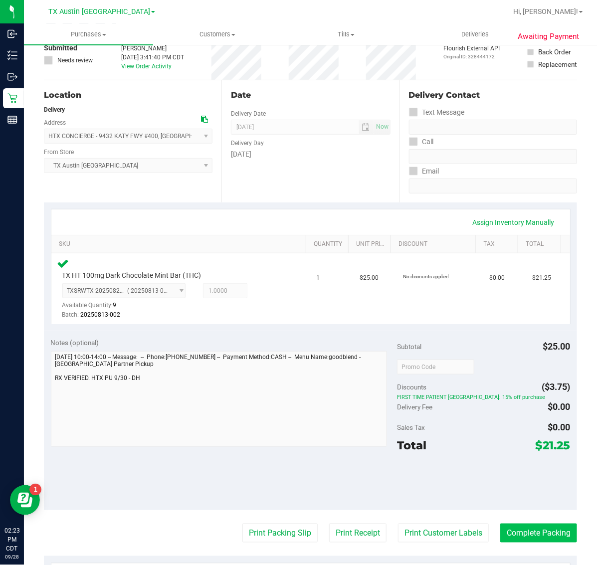
click at [532, 532] on button "Complete Packing" at bounding box center [538, 532] width 77 height 19
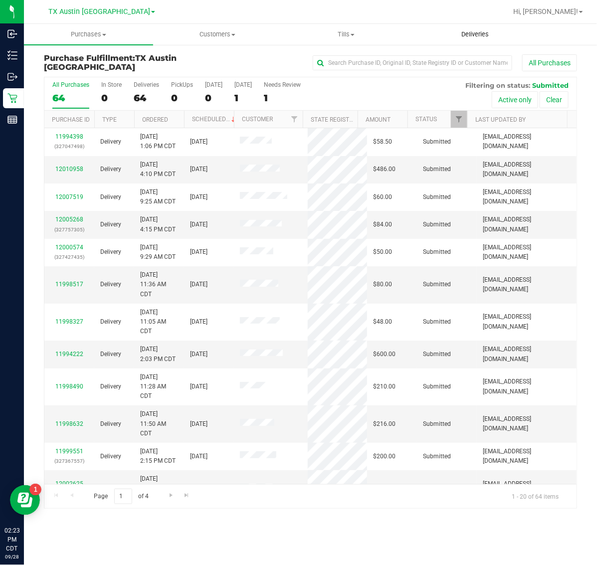
click at [465, 30] on span "Deliveries" at bounding box center [475, 34] width 54 height 9
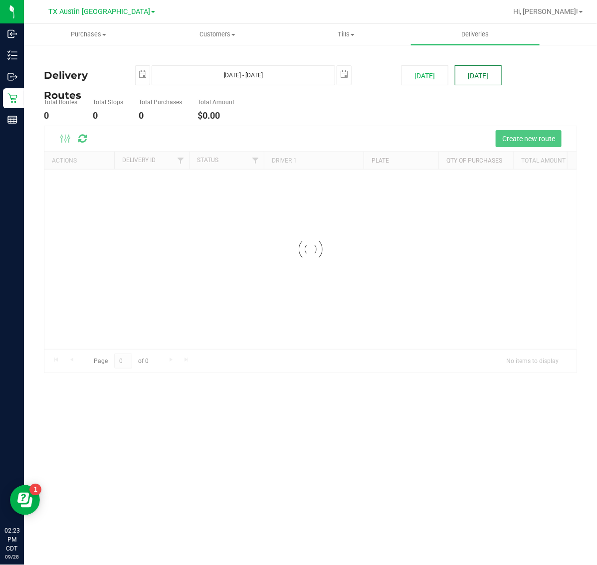
click at [483, 76] on button "[DATE]" at bounding box center [478, 75] width 47 height 20
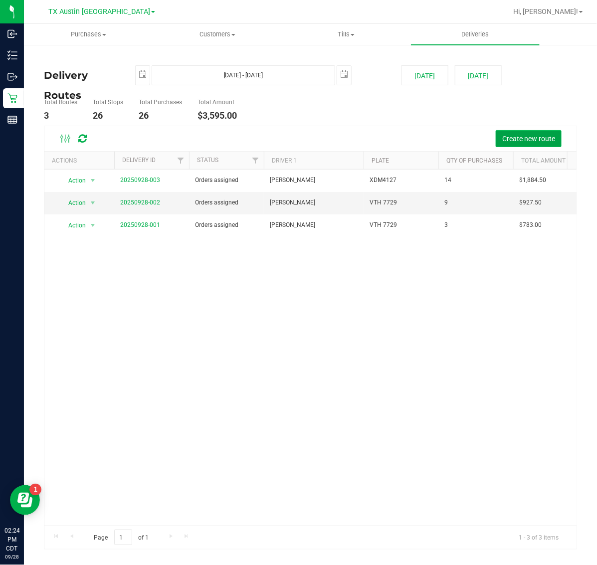
click at [507, 138] on span "Create new route" at bounding box center [528, 139] width 53 height 8
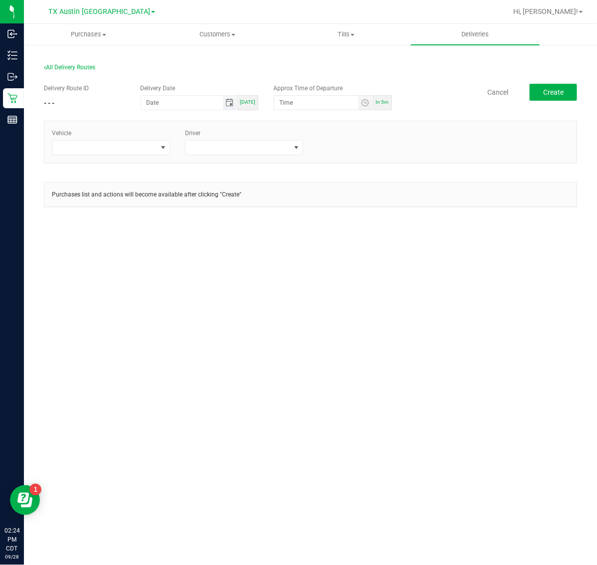
click at [232, 105] on span "Toggle calendar" at bounding box center [229, 103] width 8 height 8
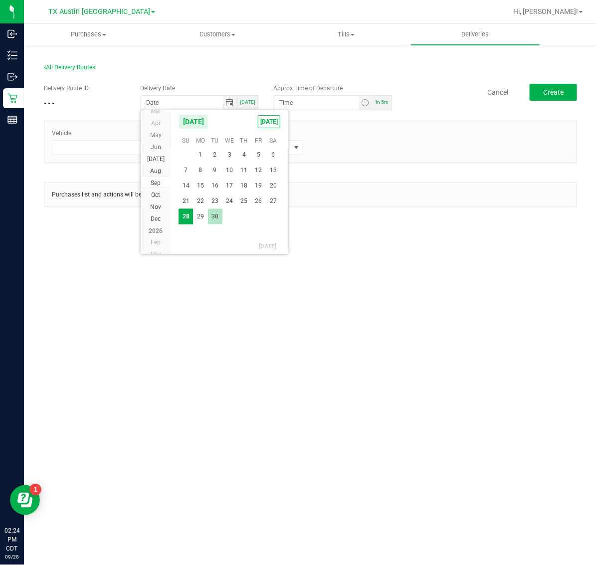
click at [210, 216] on span "30" at bounding box center [215, 216] width 14 height 15
type input "[DATE]"
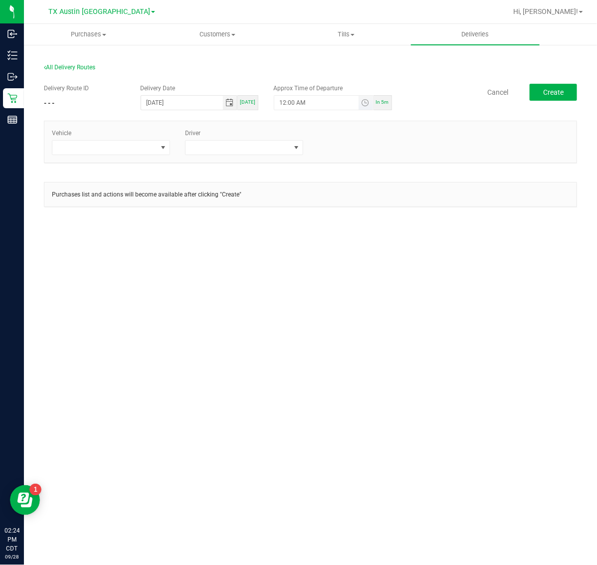
click at [365, 110] on span "Toggle time list" at bounding box center [365, 103] width 14 height 14
click at [285, 208] on li "5" at bounding box center [295, 214] width 24 height 13
click at [357, 218] on li "AM" at bounding box center [357, 214] width 24 height 13
click at [344, 290] on button "Set" at bounding box center [346, 297] width 37 height 22
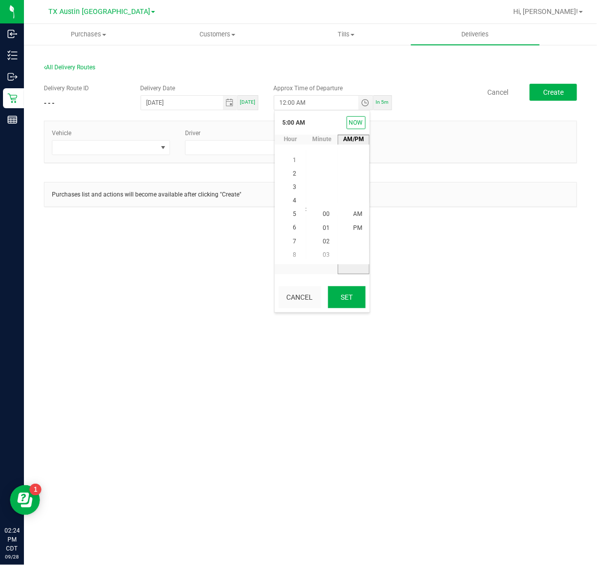
type input "5:00 AM"
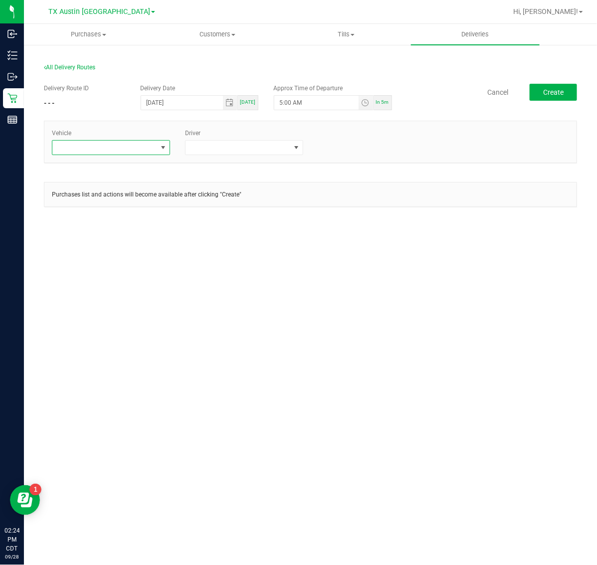
click at [135, 153] on span at bounding box center [104, 148] width 105 height 14
type input "54"
click at [113, 187] on li "TX-ESCAPE-54" at bounding box center [110, 190] width 117 height 17
click at [234, 148] on span at bounding box center [237, 148] width 105 height 14
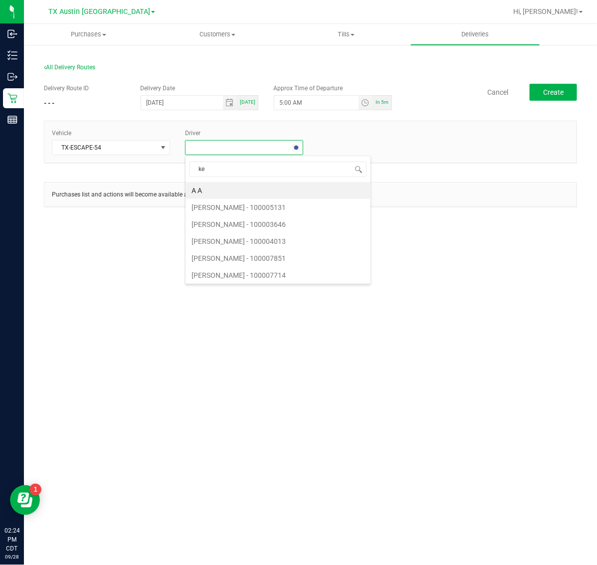
type input "kel"
click at [228, 186] on li "[PERSON_NAME]" at bounding box center [243, 190] width 117 height 17
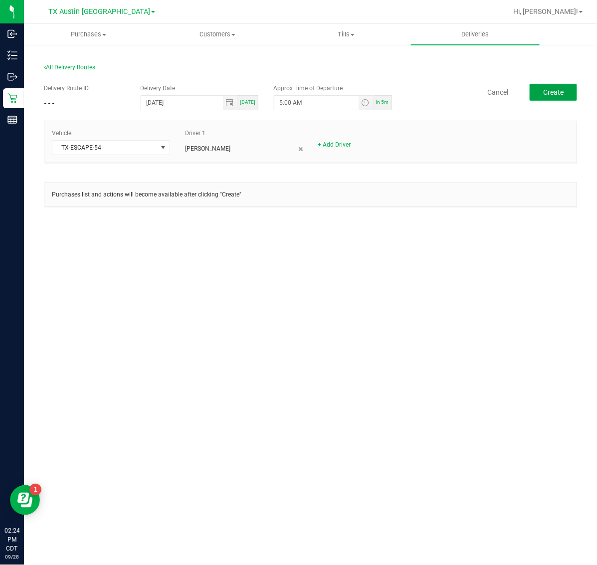
click at [561, 91] on span "Create" at bounding box center [553, 92] width 20 height 8
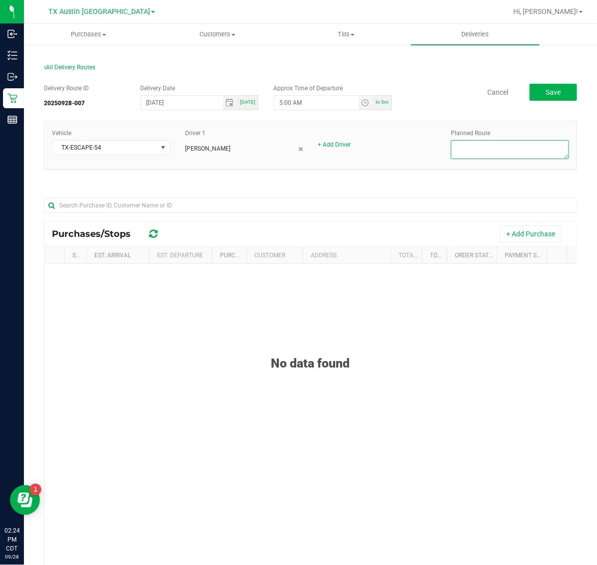
click at [504, 153] on textarea at bounding box center [510, 149] width 118 height 19
type textarea "H"
type textarea "HTX East"
click at [545, 93] on span "Save" at bounding box center [552, 92] width 15 height 8
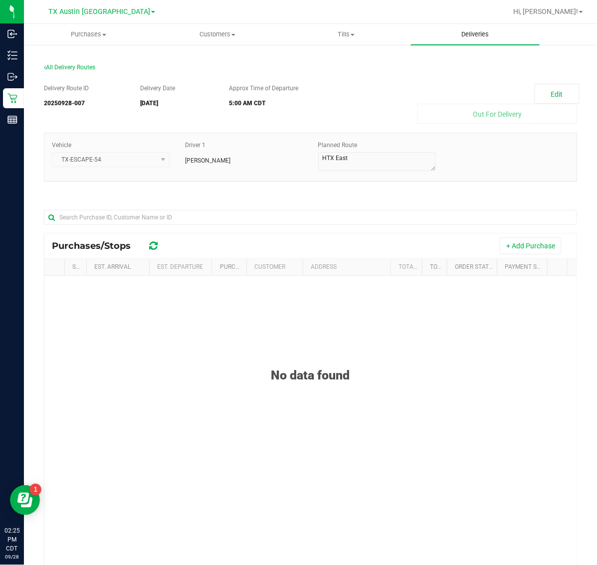
click at [477, 33] on span "Deliveries" at bounding box center [475, 34] width 54 height 9
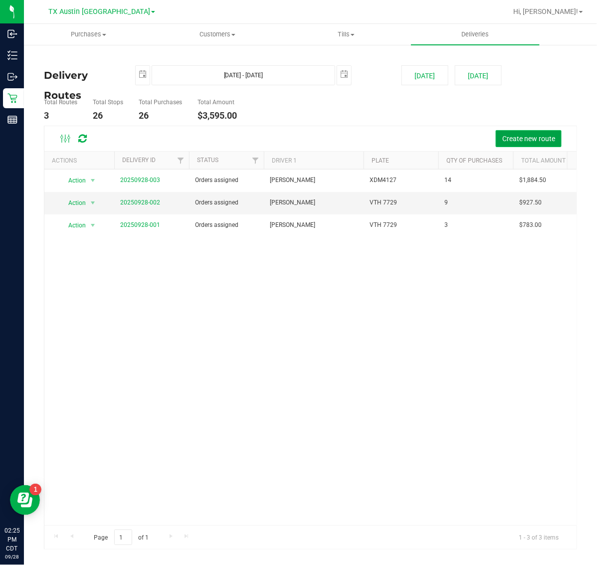
click at [517, 145] on button "Create new route" at bounding box center [528, 138] width 66 height 17
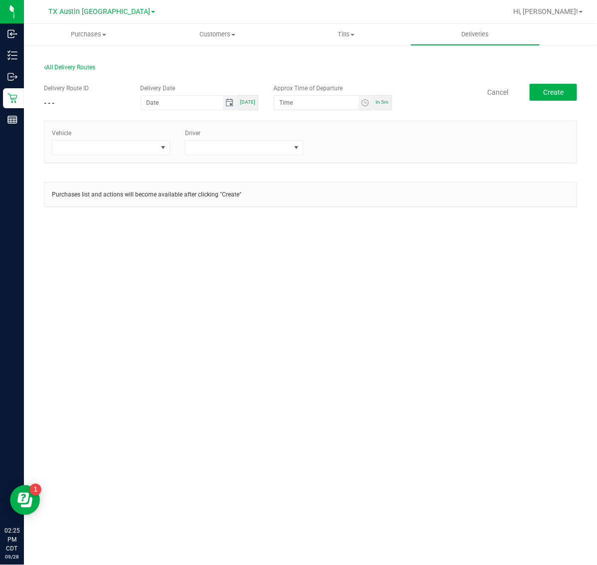
click at [231, 99] on span "Toggle calendar" at bounding box center [229, 103] width 8 height 8
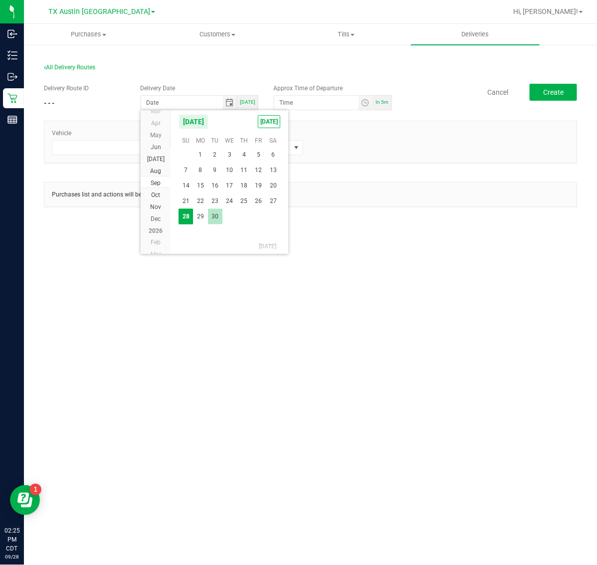
click at [217, 215] on span "30" at bounding box center [215, 216] width 14 height 15
type input "[DATE]"
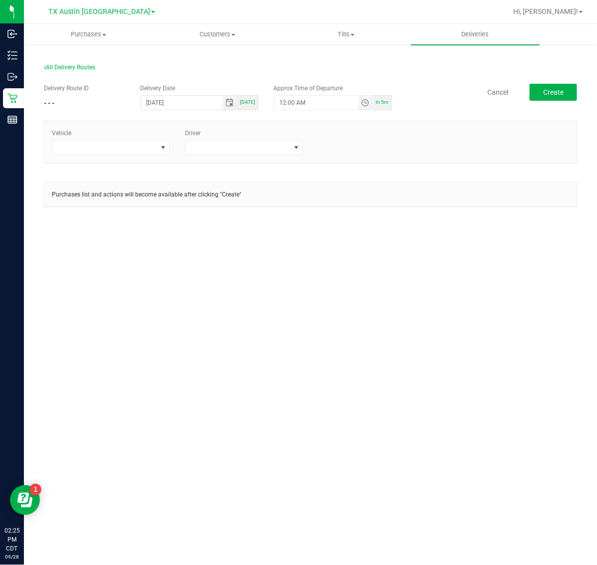
click at [363, 101] on span "Toggle time list" at bounding box center [365, 103] width 8 height 8
click at [292, 214] on li "5" at bounding box center [295, 214] width 24 height 13
click at [347, 213] on li "AM" at bounding box center [357, 214] width 24 height 13
click at [352, 291] on button "Set" at bounding box center [346, 297] width 37 height 22
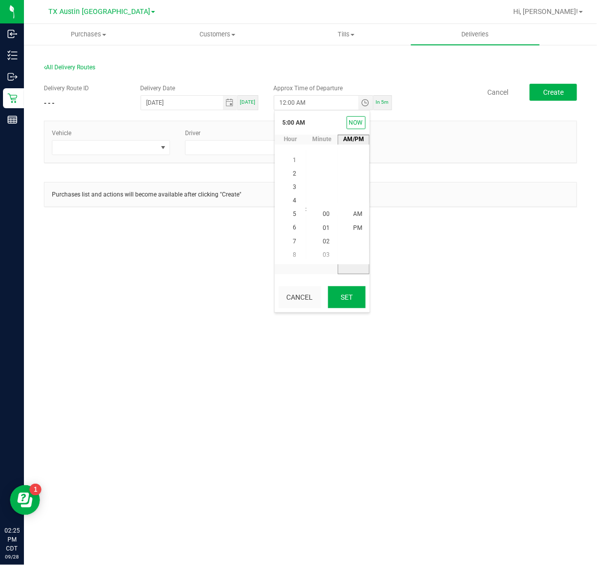
type input "5:00 AM"
click at [551, 87] on button "Create" at bounding box center [552, 92] width 47 height 17
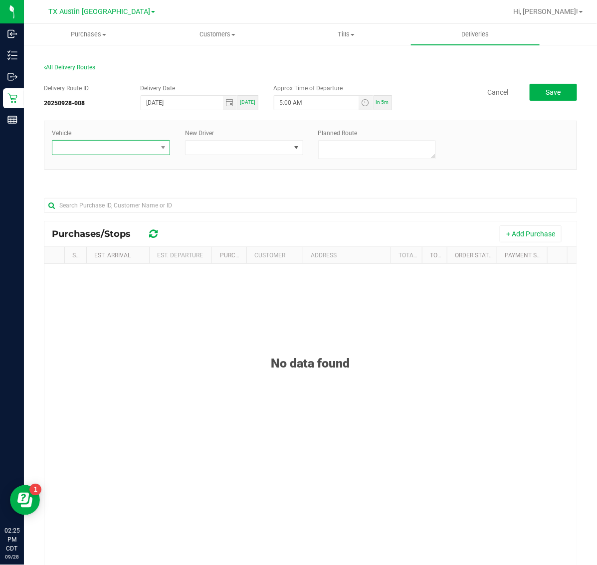
click at [135, 148] on span at bounding box center [104, 148] width 105 height 14
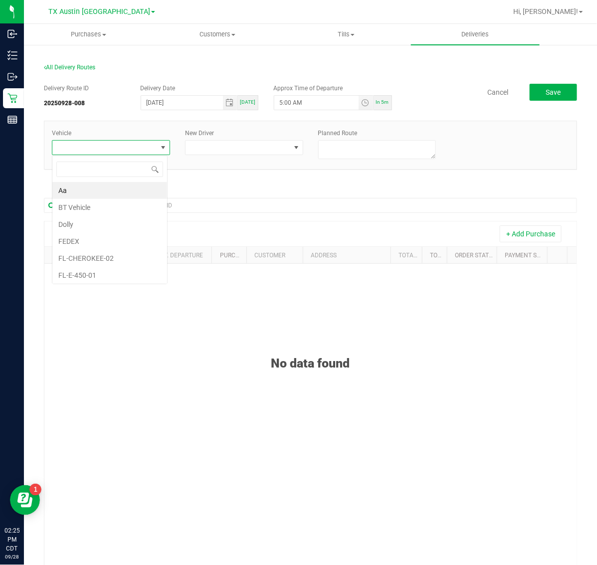
scroll to position [15, 115]
type input "02"
click at [120, 280] on li "TX-TRAX-02" at bounding box center [109, 273] width 115 height 17
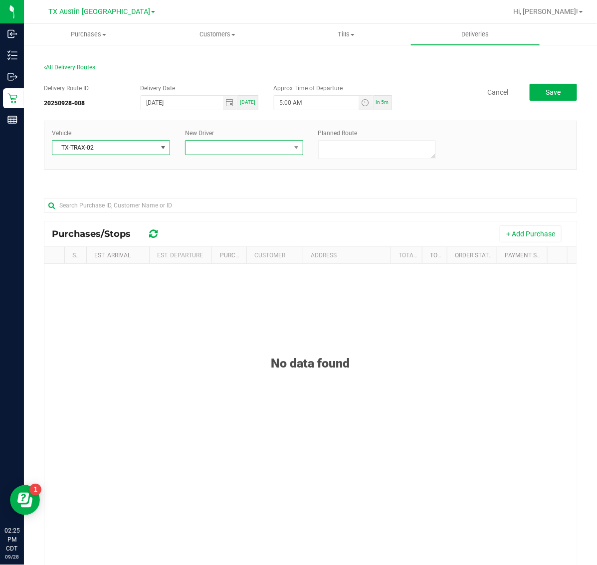
click at [222, 150] on span at bounding box center [237, 148] width 105 height 14
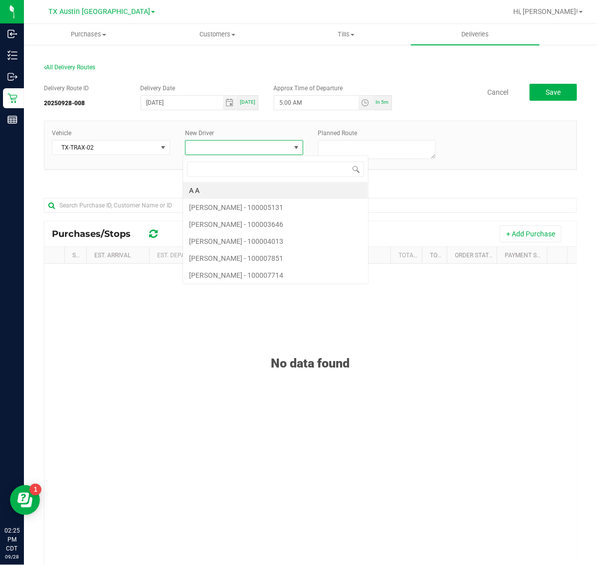
scroll to position [15, 115]
type input "ace"
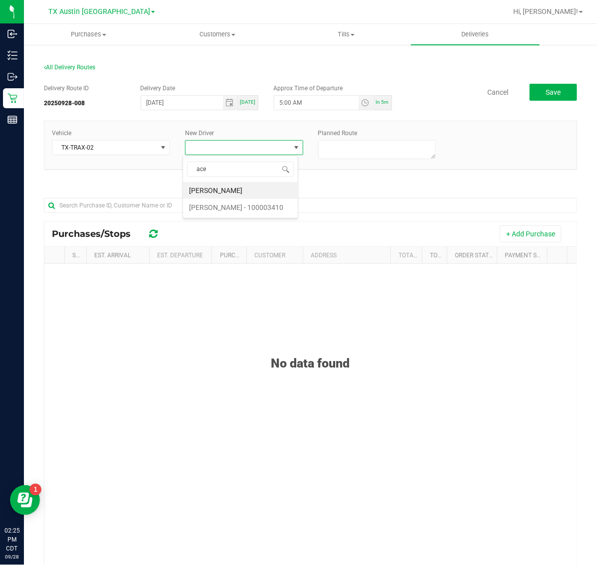
drag, startPoint x: 230, startPoint y: 190, endPoint x: 252, endPoint y: 192, distance: 21.5
click at [232, 190] on li "[PERSON_NAME]" at bounding box center [240, 190] width 115 height 17
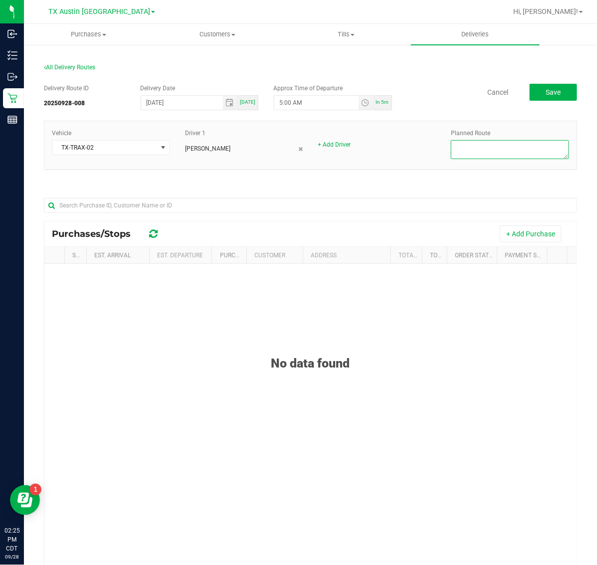
click at [512, 140] on textarea at bounding box center [510, 149] width 118 height 19
type textarea "HTX PU"
click at [505, 233] on button "+ Add Purchase" at bounding box center [530, 233] width 62 height 17
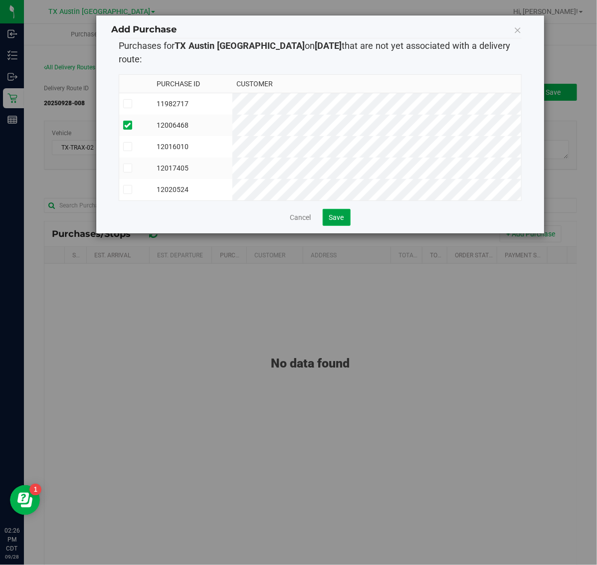
click at [327, 213] on button "Save" at bounding box center [337, 217] width 28 height 17
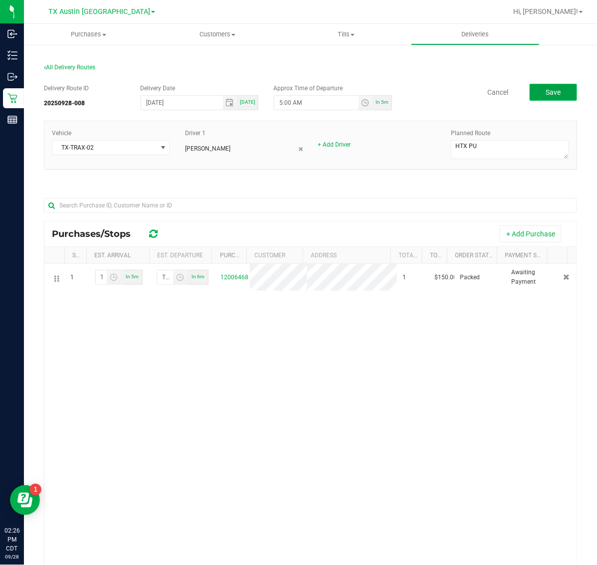
click at [545, 90] on span "Save" at bounding box center [552, 92] width 15 height 8
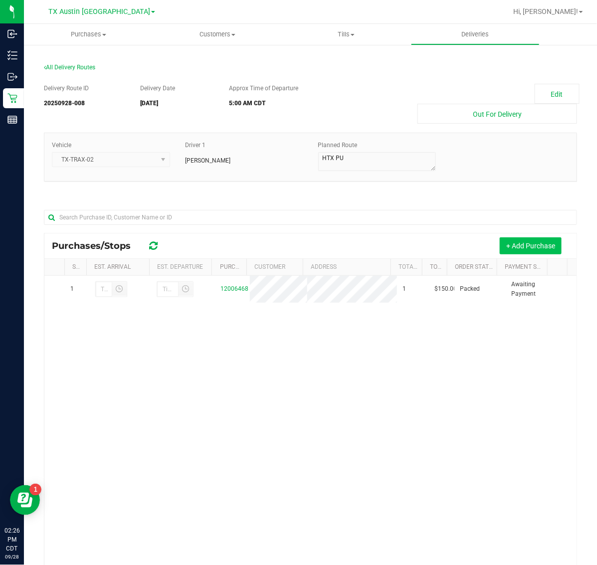
click at [541, 240] on button "+ Add Purchase" at bounding box center [530, 245] width 62 height 17
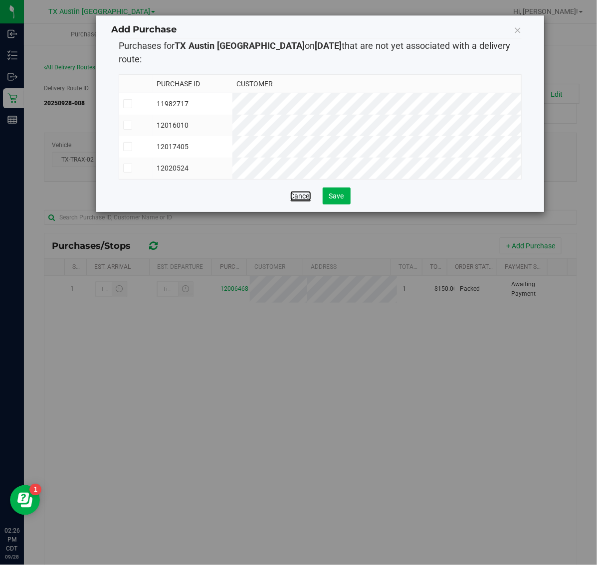
click at [300, 191] on link "Cancel" at bounding box center [300, 196] width 21 height 10
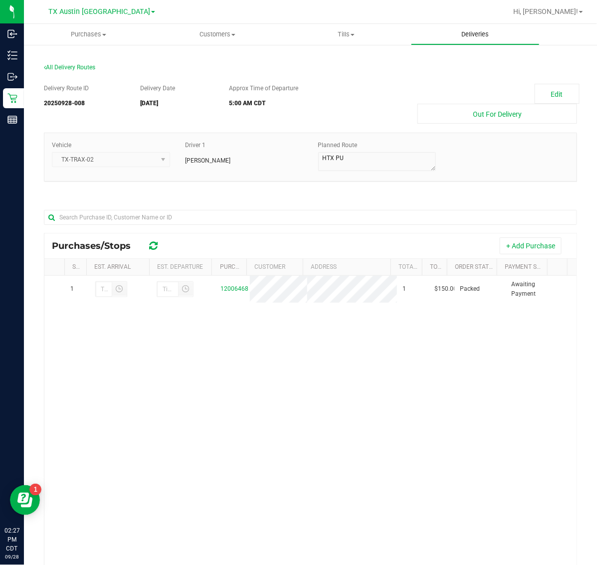
click at [478, 35] on span "Deliveries" at bounding box center [475, 34] width 54 height 9
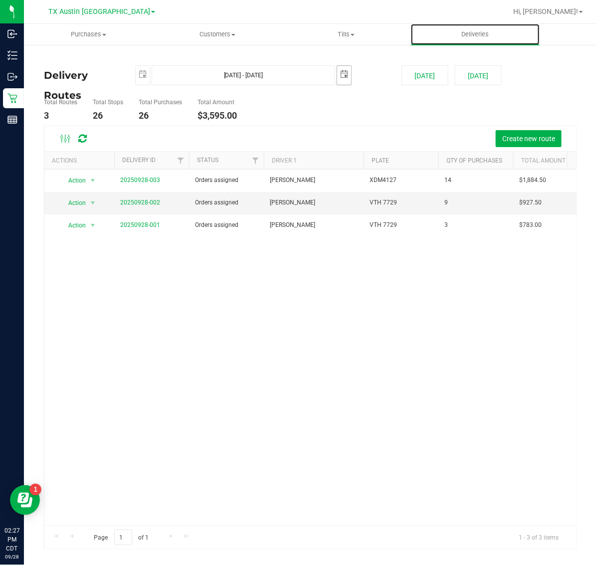
click at [340, 74] on span "select" at bounding box center [344, 74] width 8 height 8
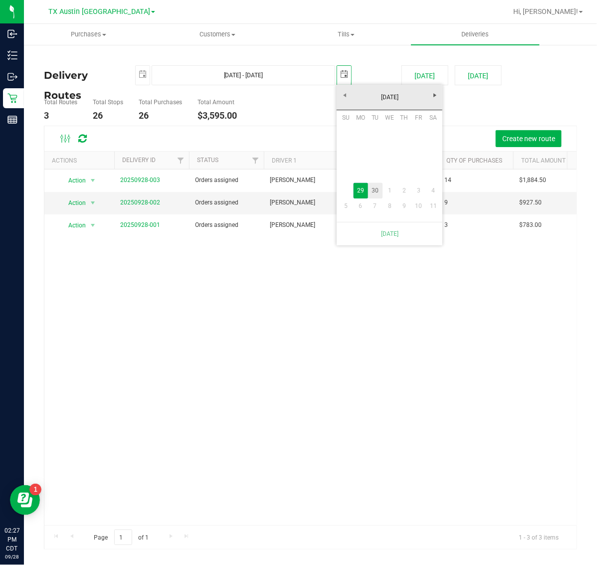
click at [372, 193] on link "30" at bounding box center [375, 190] width 14 height 15
type input "Sep 29, 2025 - Sep 30, 2025"
type input "2025-09-30"
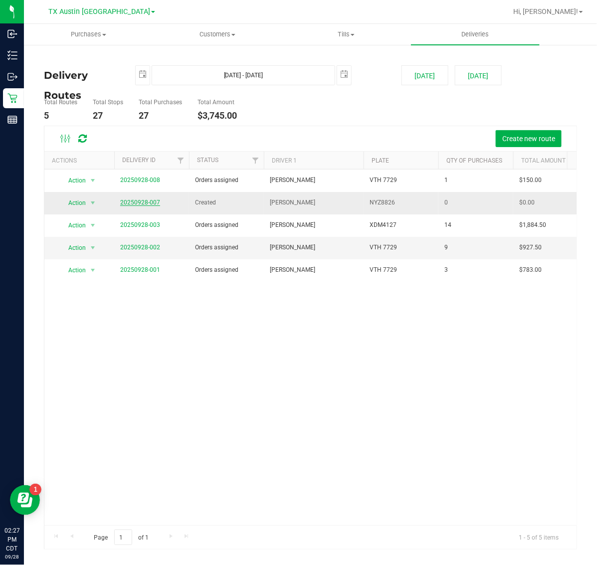
click at [129, 203] on link "20250928-007" at bounding box center [140, 202] width 40 height 7
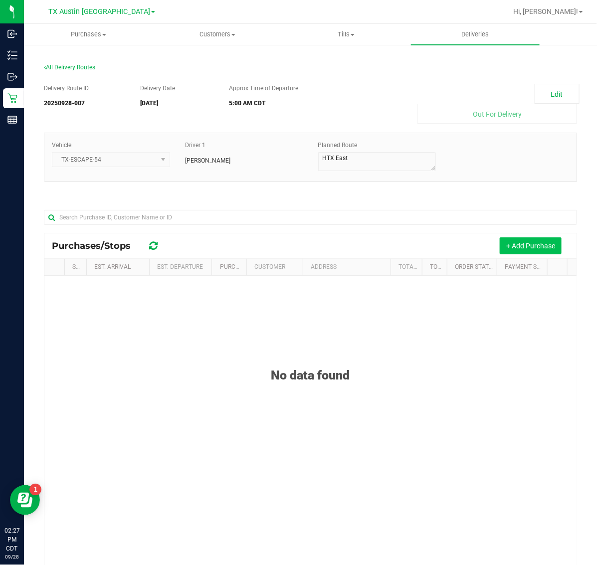
click at [501, 248] on button "+ Add Purchase" at bounding box center [530, 245] width 62 height 17
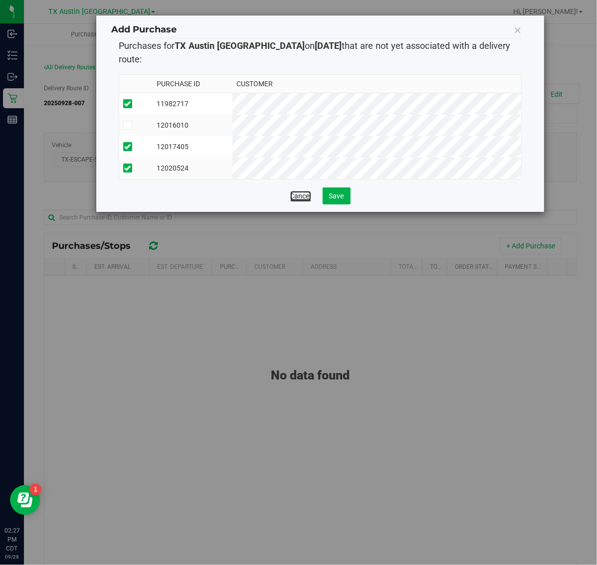
click at [302, 191] on link "Cancel" at bounding box center [300, 196] width 21 height 10
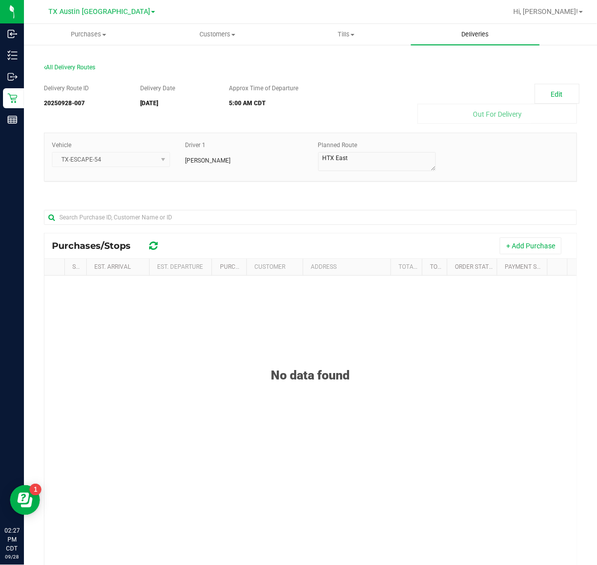
click at [477, 38] on span "Deliveries" at bounding box center [475, 34] width 54 height 9
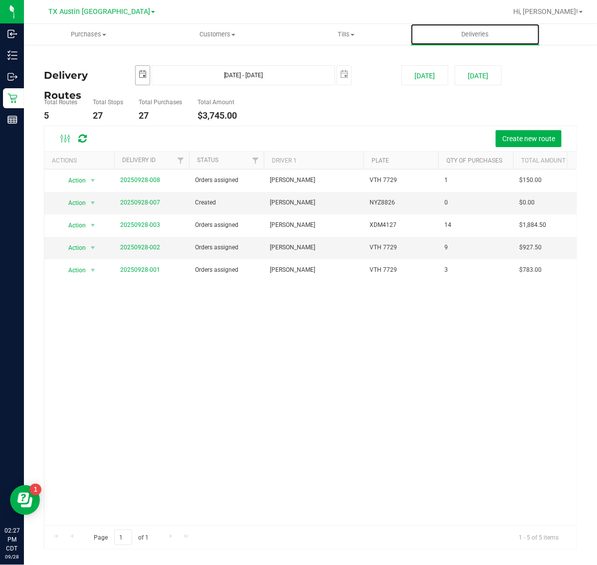
click at [140, 71] on span "select" at bounding box center [143, 74] width 8 height 8
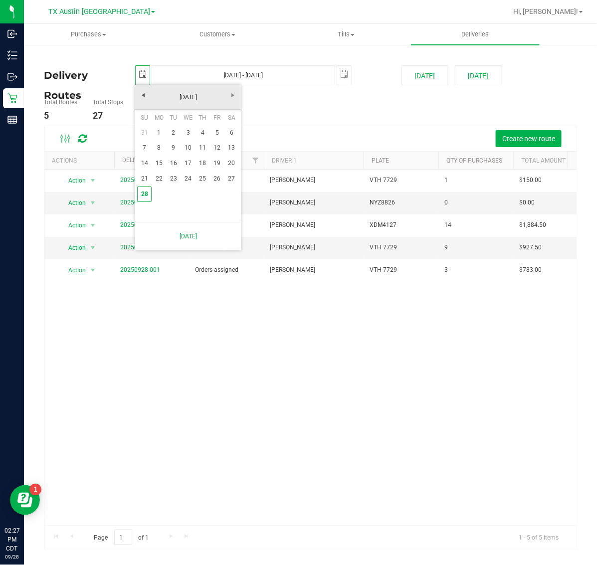
click at [499, 115] on div "Total Routes 5 Total Stops 27 Total Purchases 27 Total Amount $3,745.00" at bounding box center [310, 109] width 548 height 31
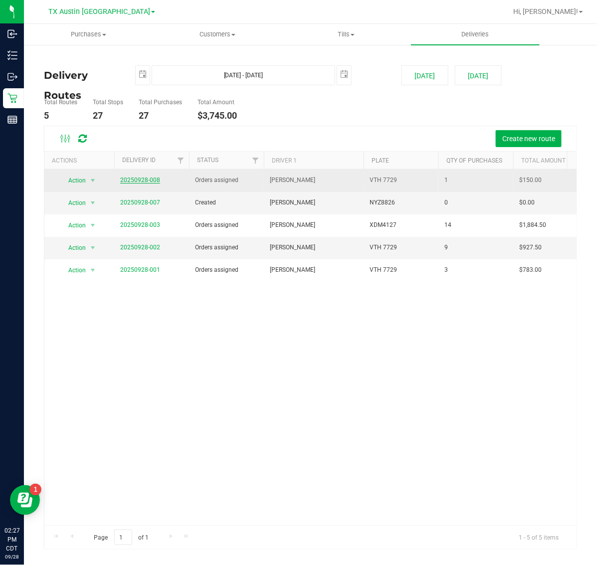
click at [145, 182] on link "20250928-008" at bounding box center [140, 179] width 40 height 7
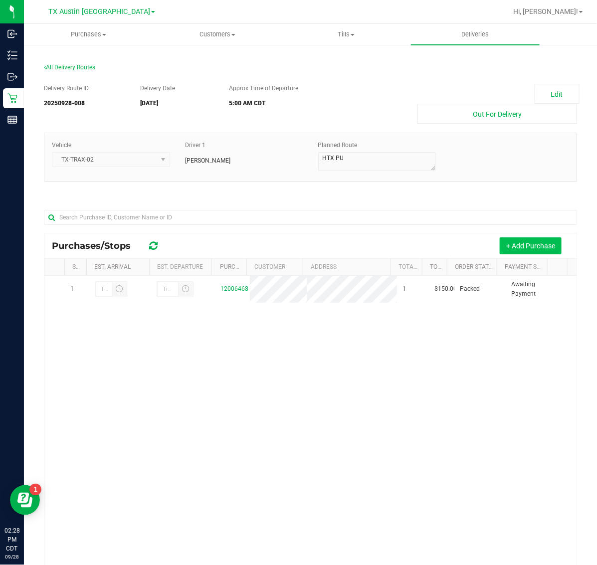
click at [525, 251] on button "+ Add Purchase" at bounding box center [530, 245] width 62 height 17
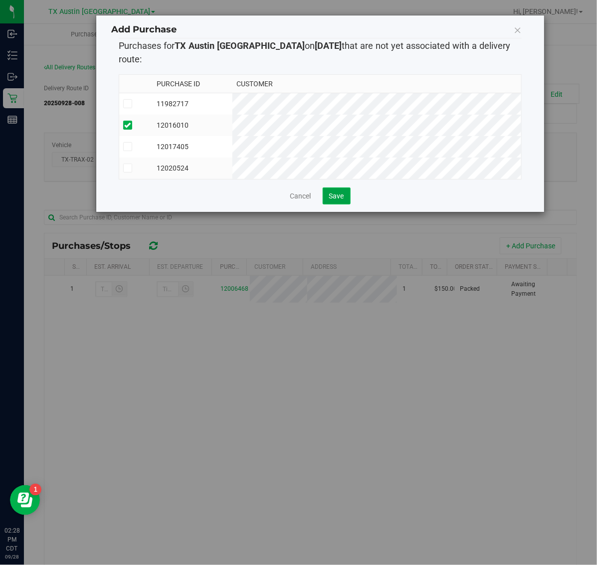
click at [336, 193] on span "Save" at bounding box center [336, 196] width 15 height 8
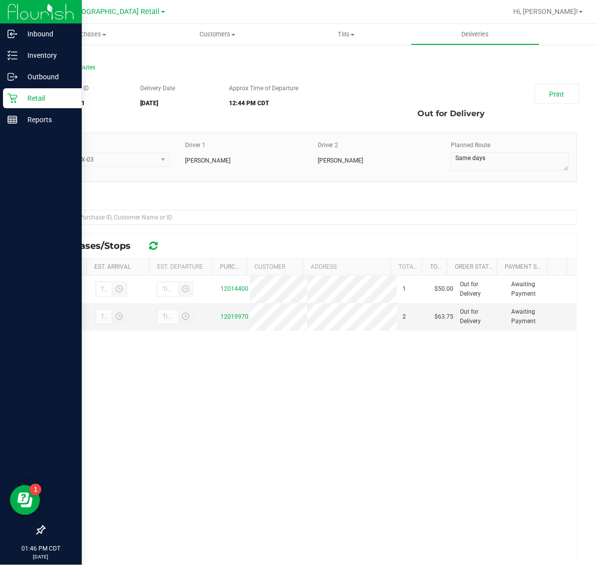
click at [17, 95] on p "Retail" at bounding box center [47, 98] width 60 height 12
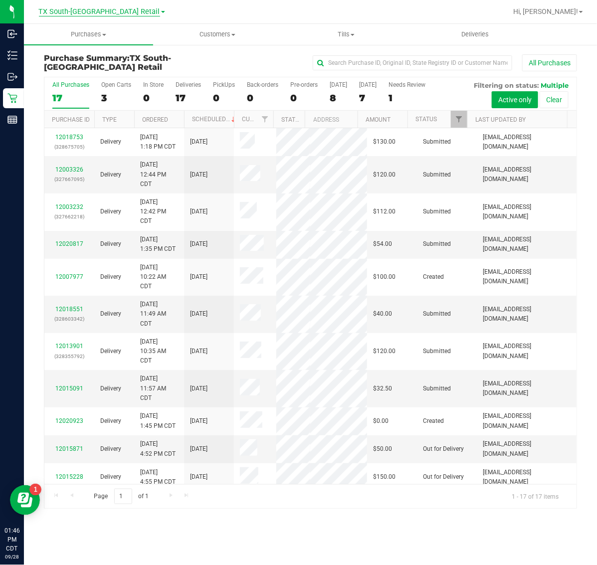
click at [114, 15] on span "TX South-[GEOGRAPHIC_DATA] Retail" at bounding box center [99, 11] width 121 height 9
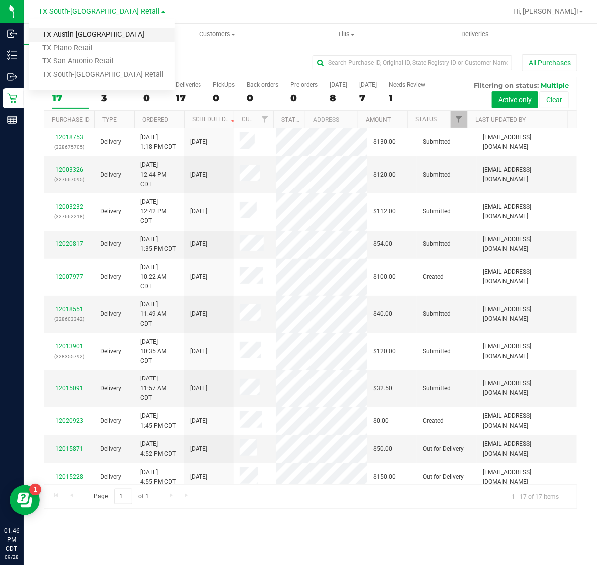
click at [101, 33] on link "TX Austin [GEOGRAPHIC_DATA]" at bounding box center [102, 34] width 146 height 13
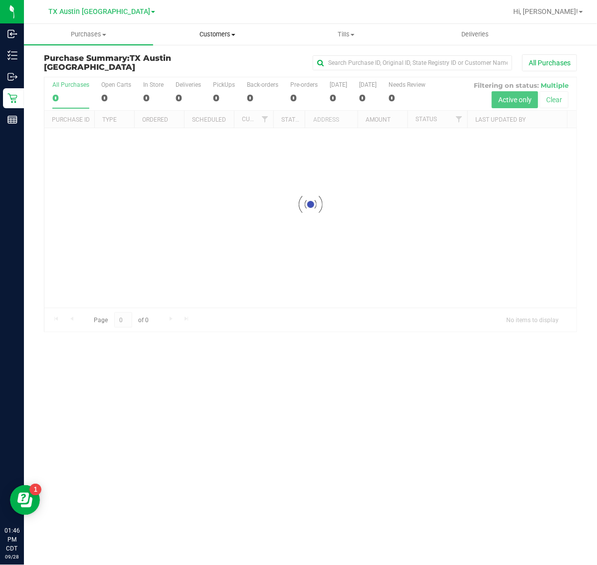
click at [236, 35] on span "Customers" at bounding box center [218, 34] width 128 height 9
click at [220, 60] on span "All customers" at bounding box center [189, 60] width 72 height 8
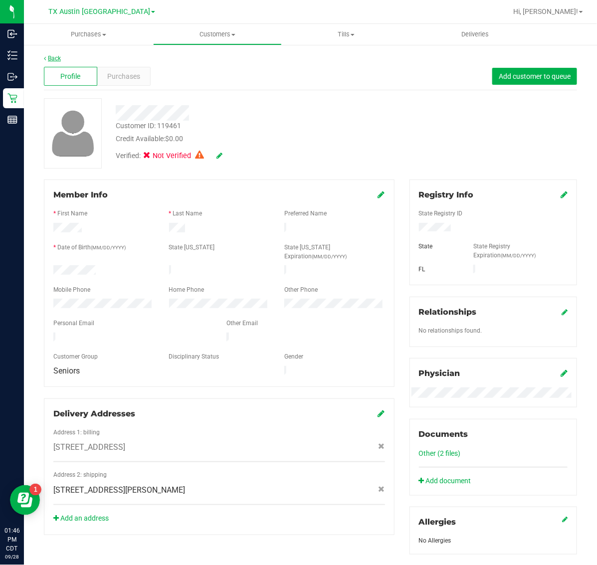
click at [55, 55] on div "Back" at bounding box center [310, 58] width 533 height 9
click at [55, 56] on link "Back" at bounding box center [52, 58] width 17 height 7
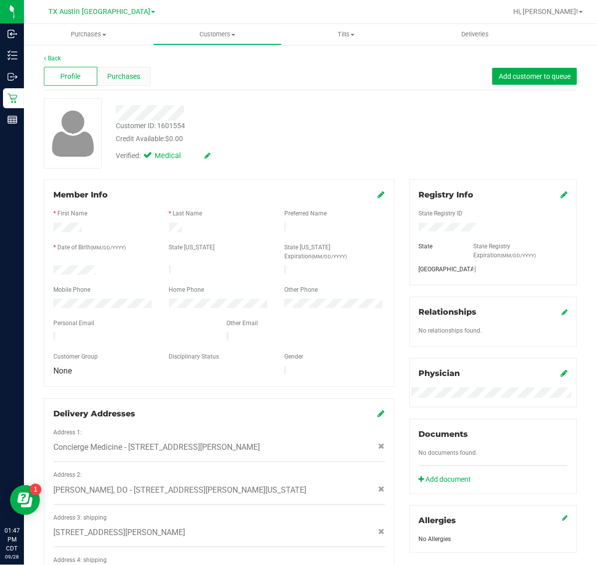
click at [123, 75] on span "Purchases" at bounding box center [123, 76] width 33 height 10
